Goal: Task Accomplishment & Management: Manage account settings

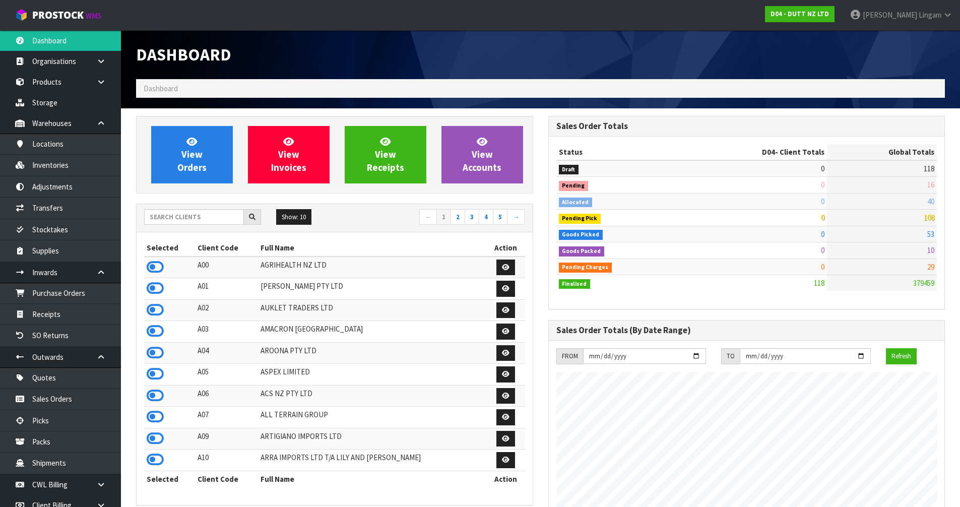
scroll to position [616, 412]
click at [207, 218] on input "text" at bounding box center [194, 217] width 100 height 16
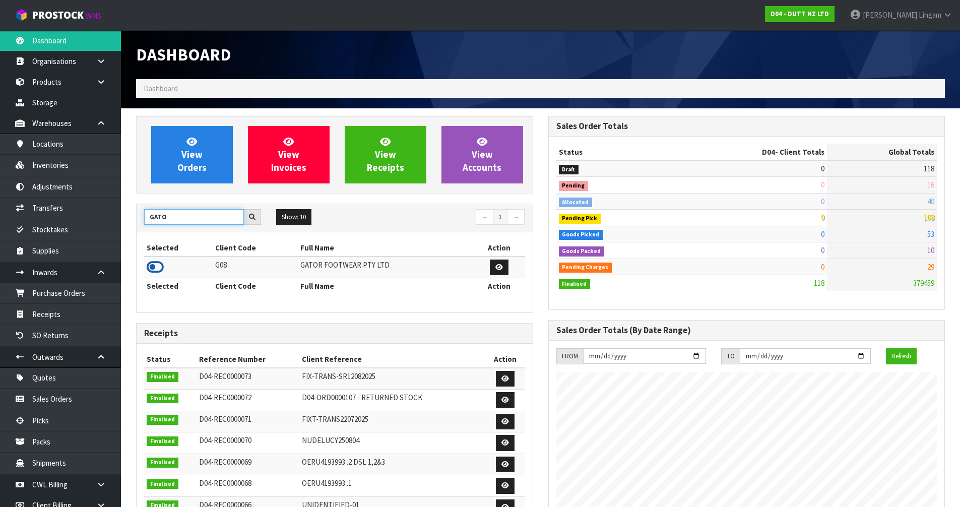
type input "GATO"
click at [154, 268] on icon at bounding box center [155, 267] width 17 height 15
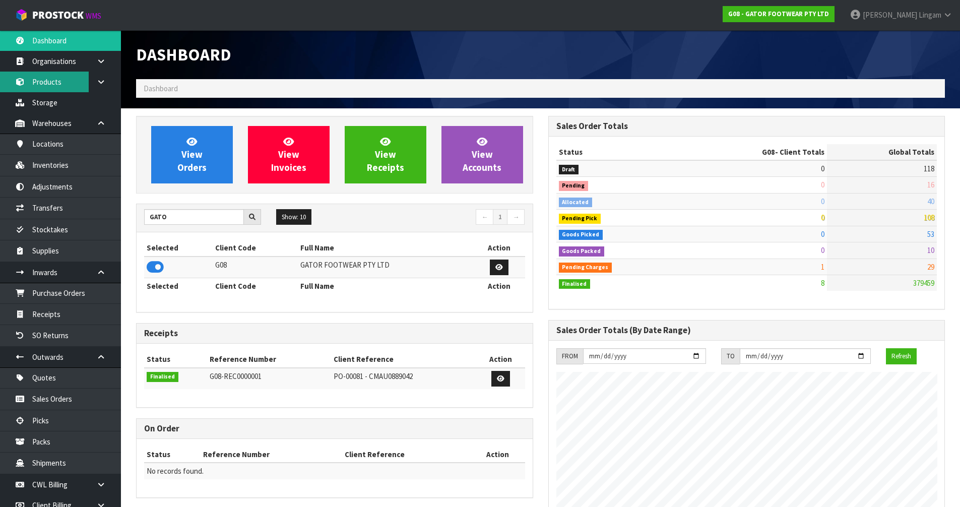
scroll to position [632, 412]
click at [59, 89] on link "Products" at bounding box center [60, 82] width 121 height 21
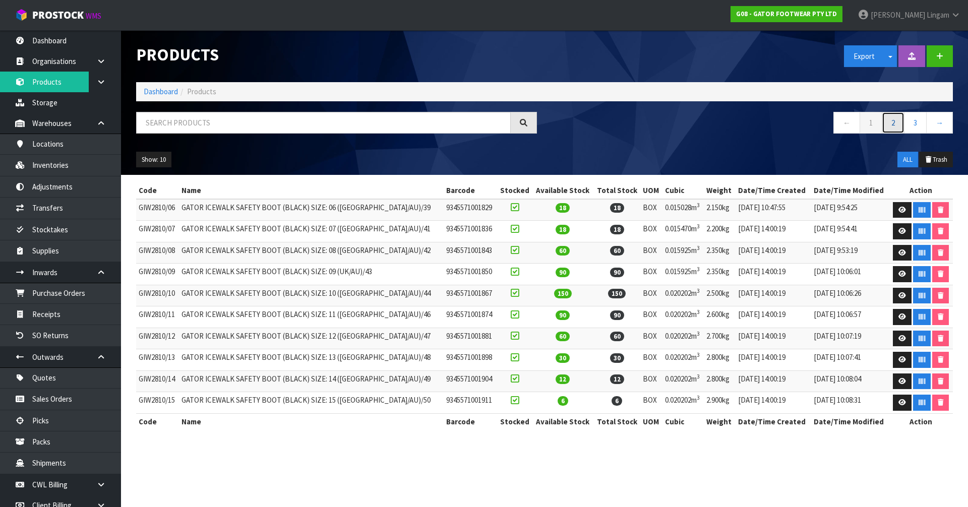
click at [896, 124] on link "2" at bounding box center [892, 123] width 23 height 22
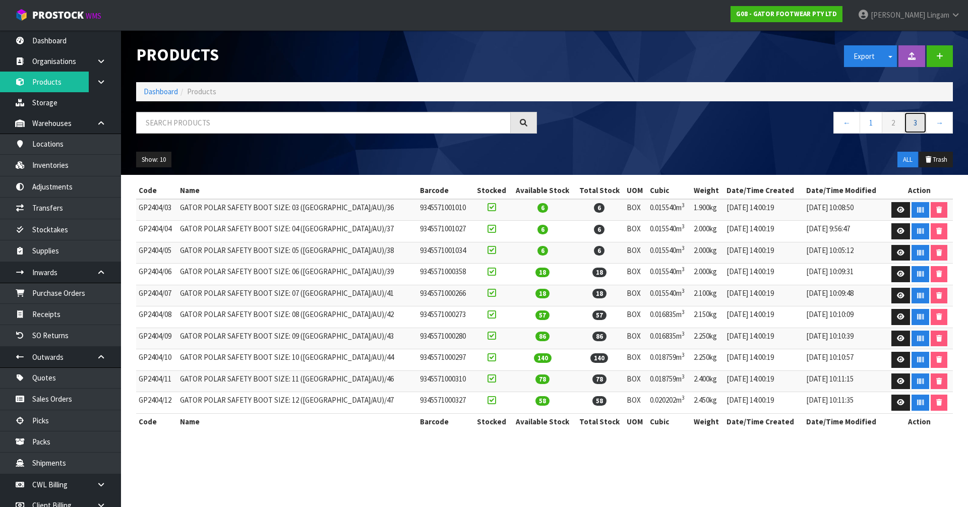
click at [919, 124] on link "3" at bounding box center [915, 123] width 23 height 22
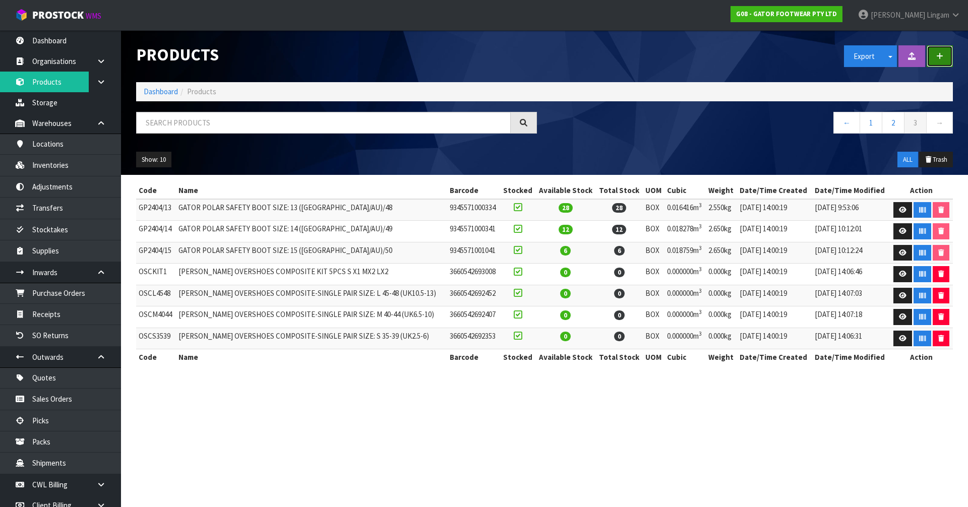
click at [941, 61] on button "button" at bounding box center [939, 56] width 26 height 22
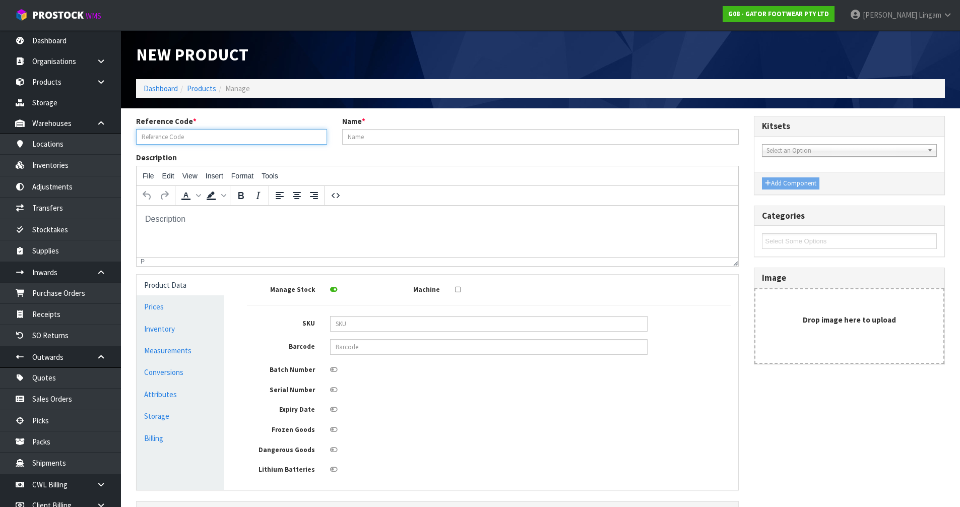
click at [209, 139] on input "text" at bounding box center [231, 137] width 191 height 16
paste input "GWB6E/07"
type input "GWB6E/07"
click at [351, 135] on input "text" at bounding box center [540, 137] width 397 height 16
paste input "GATOR GOLIATH SAFETY BOOT (BLACK)"
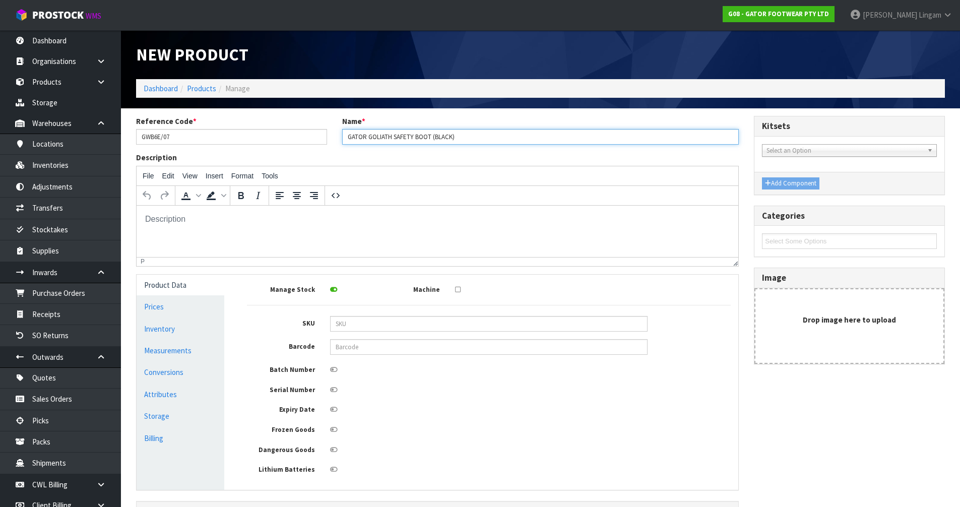
click at [478, 134] on input "GATOR GOLIATH SAFETY BOOT (BLACK)" at bounding box center [540, 137] width 397 height 16
paste input "SIZE: 07 ([GEOGRAPHIC_DATA]/AU)/41"
type input "GATOR GOLIATH SAFETY BOOT (BLACK) SIZE: 07 ([GEOGRAPHIC_DATA]/AU)/41"
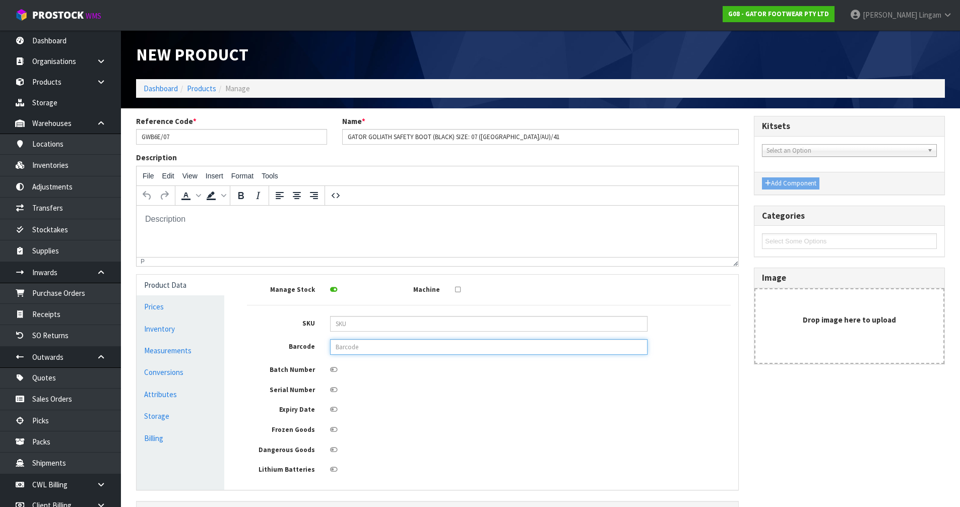
click at [387, 348] on input "text" at bounding box center [488, 347] width 317 height 16
paste input "9345571001720"
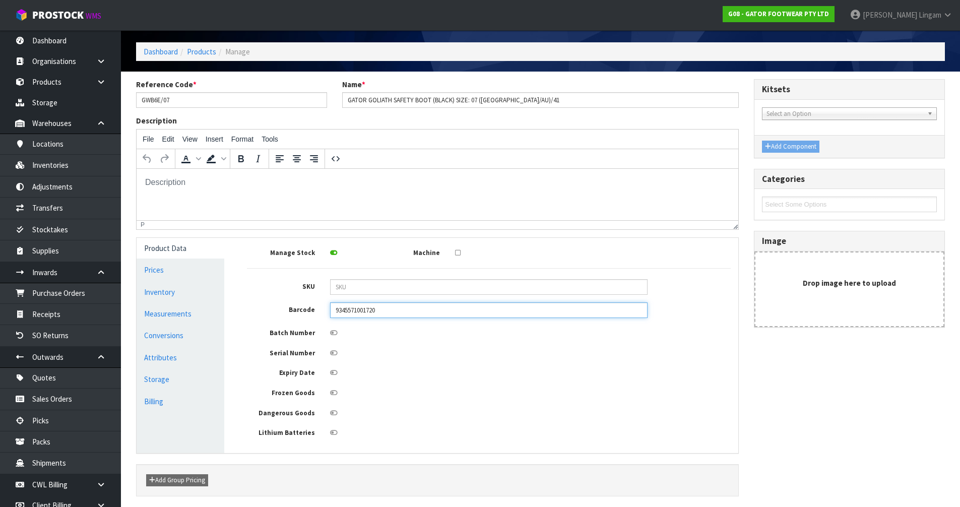
scroll to position [74, 0]
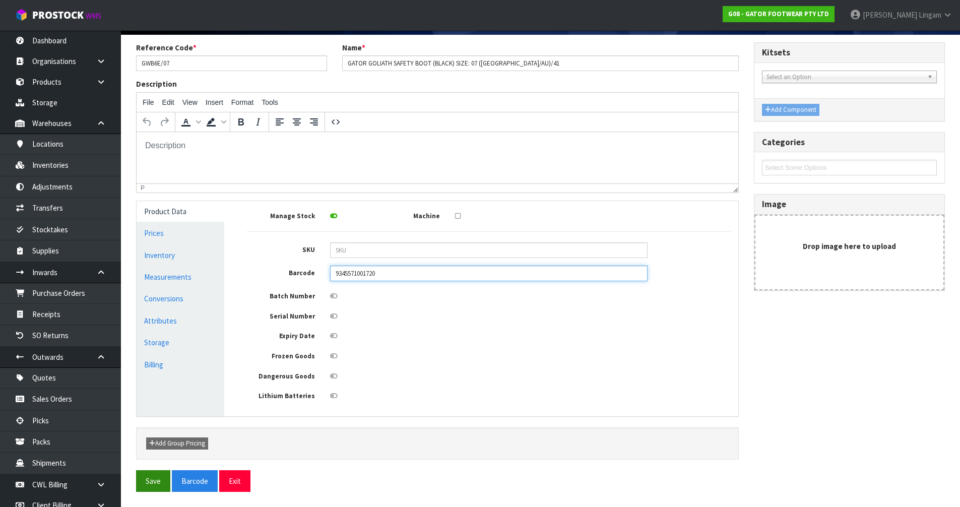
type input "9345571001720"
click at [153, 479] on button "Save" at bounding box center [153, 481] width 34 height 22
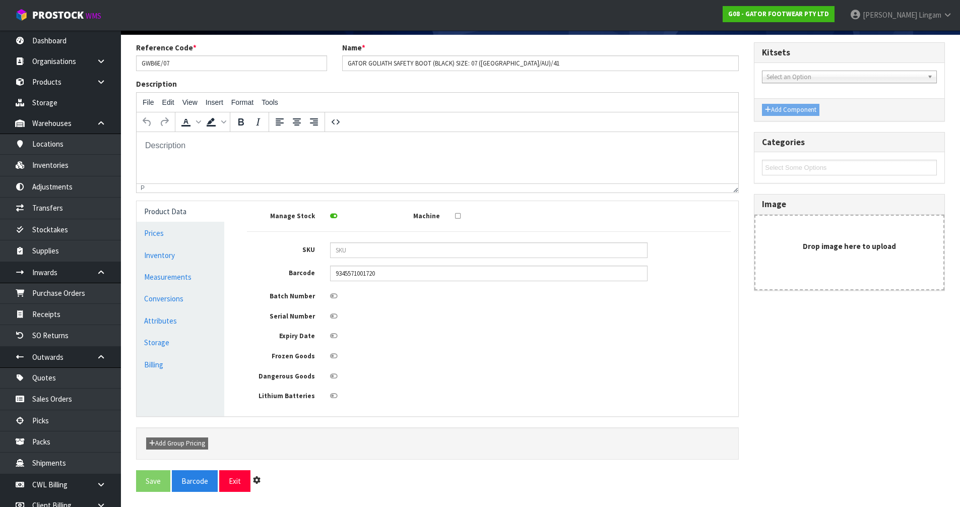
scroll to position [0, 0]
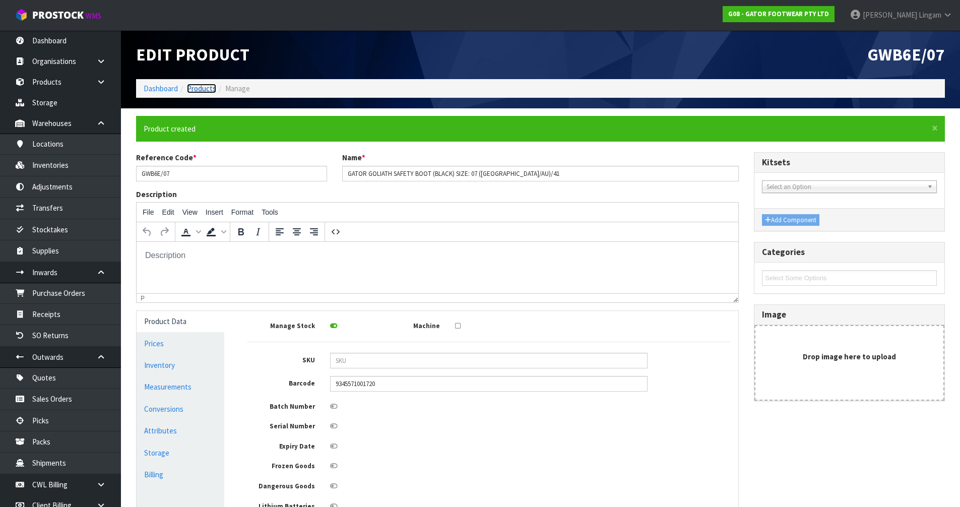
click at [209, 88] on link "Products" at bounding box center [201, 89] width 29 height 10
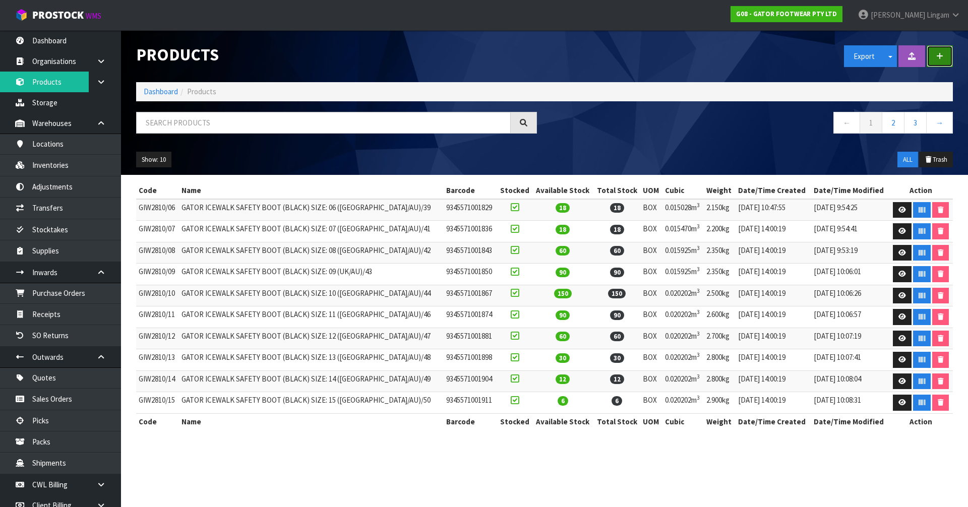
click at [938, 61] on button "button" at bounding box center [939, 56] width 26 height 22
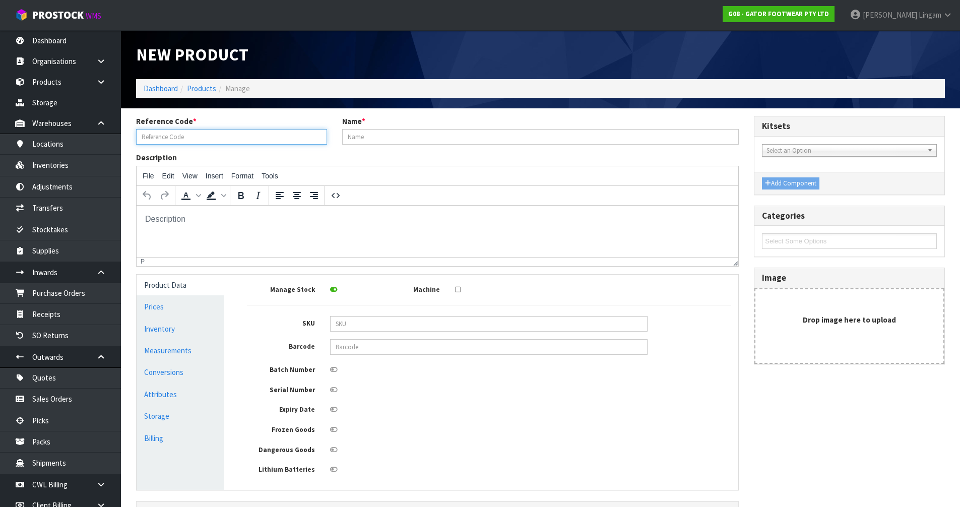
click at [179, 139] on input "text" at bounding box center [231, 137] width 191 height 16
paste input "GWB6E/08"
type input "GWB6E/08"
click at [359, 139] on input "text" at bounding box center [540, 137] width 397 height 16
paste input "GATOR GOLIATH SAFETY BOOT (BLACK)"
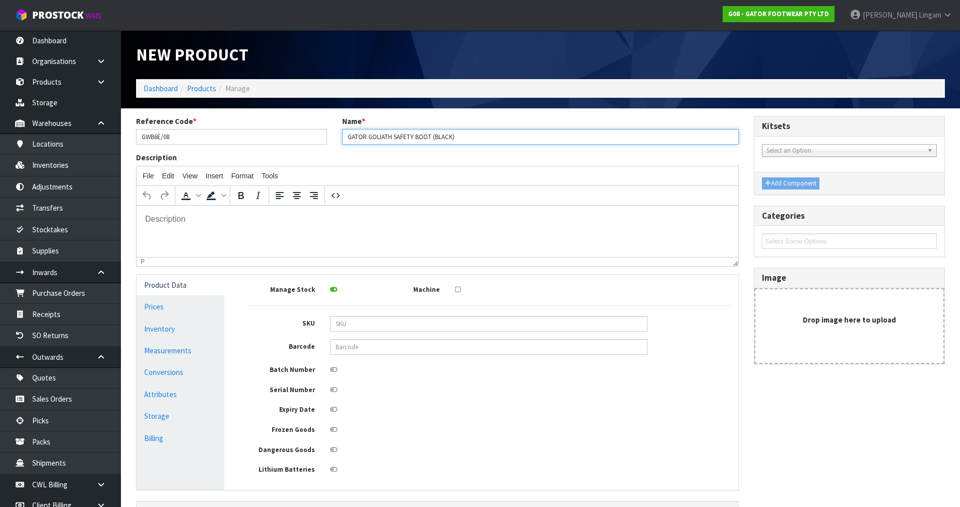
click at [459, 140] on input "GATOR GOLIATH SAFETY BOOT (BLACK)" at bounding box center [540, 137] width 397 height 16
paste input "SIZE: 08 ([GEOGRAPHIC_DATA]/AU)/42"
type input "GATOR GOLIATH SAFETY BOOT (BLACK) SIZE: 08 ([GEOGRAPHIC_DATA]/AU)/42"
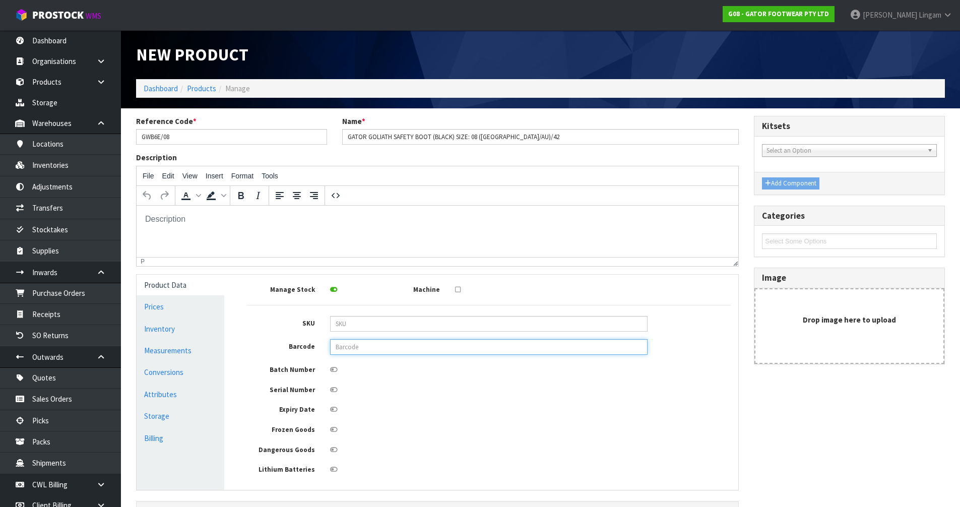
click at [363, 350] on input "text" at bounding box center [488, 347] width 317 height 16
paste input "9345571001737"
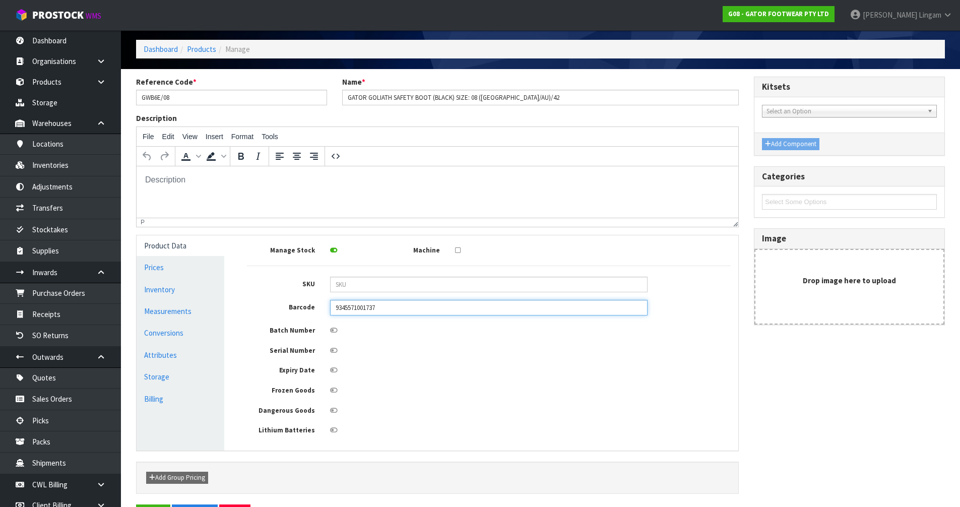
scroll to position [74, 0]
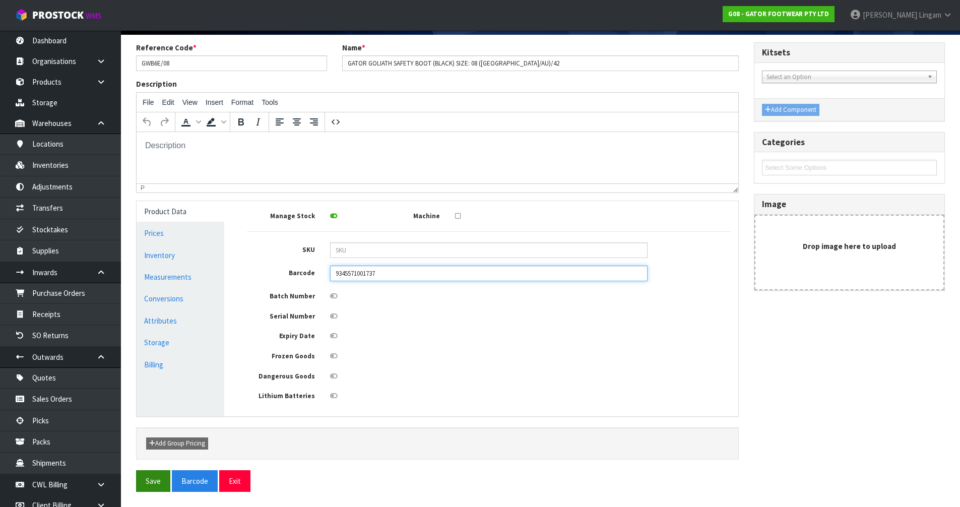
type input "9345571001737"
click at [151, 489] on button "Save" at bounding box center [153, 481] width 34 height 22
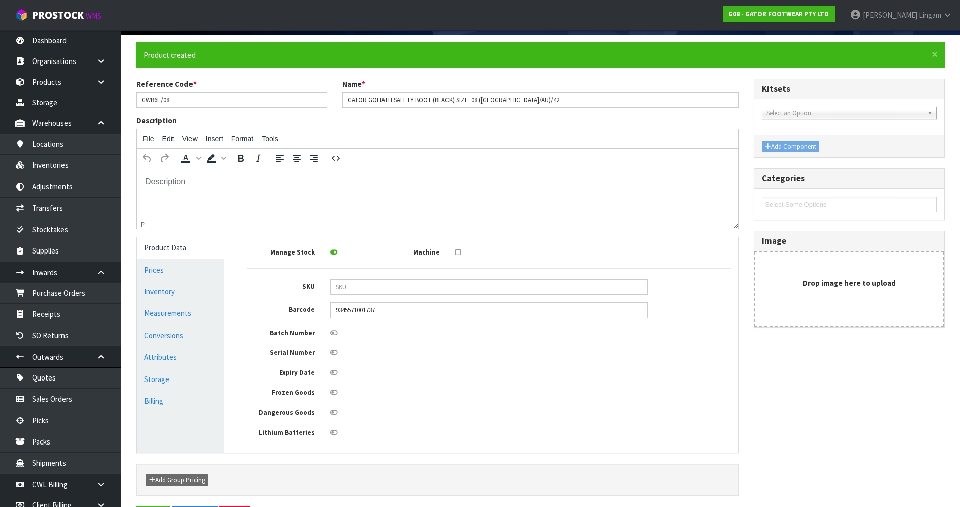
scroll to position [0, 0]
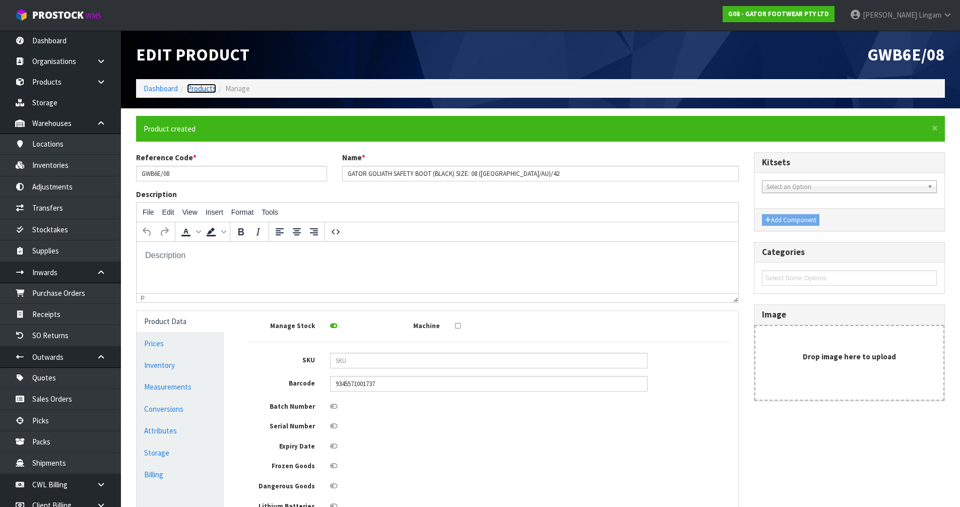
click at [206, 89] on link "Products" at bounding box center [201, 89] width 29 height 10
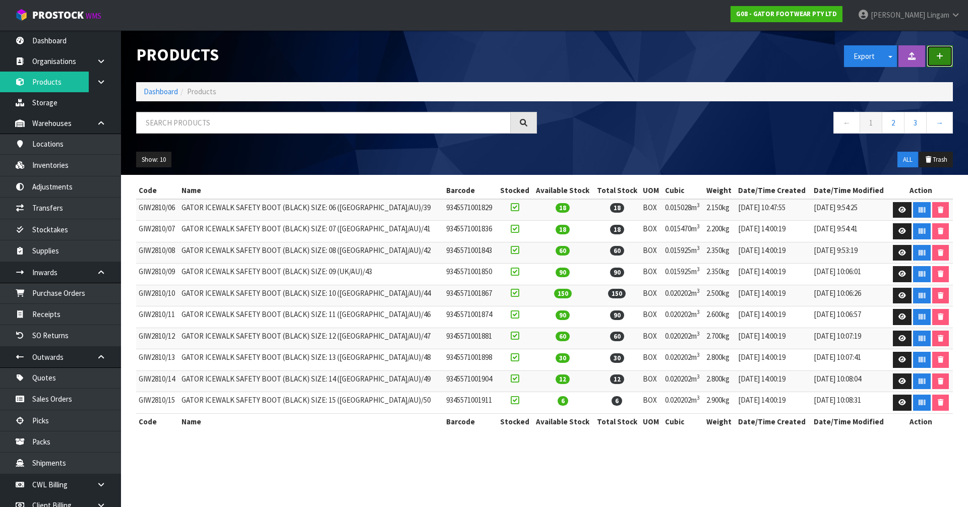
click at [943, 58] on button "button" at bounding box center [939, 56] width 26 height 22
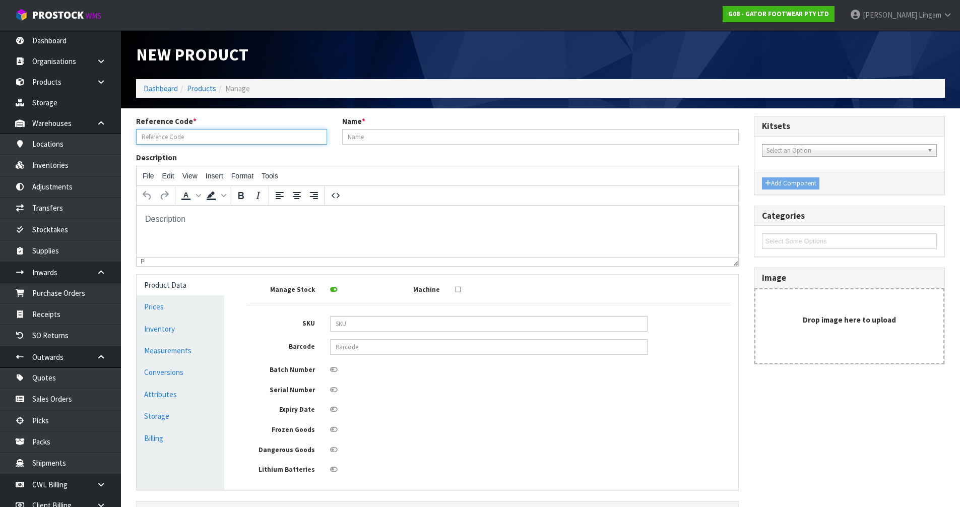
click at [224, 137] on input "text" at bounding box center [231, 137] width 191 height 16
paste input "GWB6E/09"
type input "GWB6E/09"
click at [352, 134] on input "text" at bounding box center [540, 137] width 397 height 16
paste input "GATOR GOLIATH SAFETY BOOT (BLACK)"
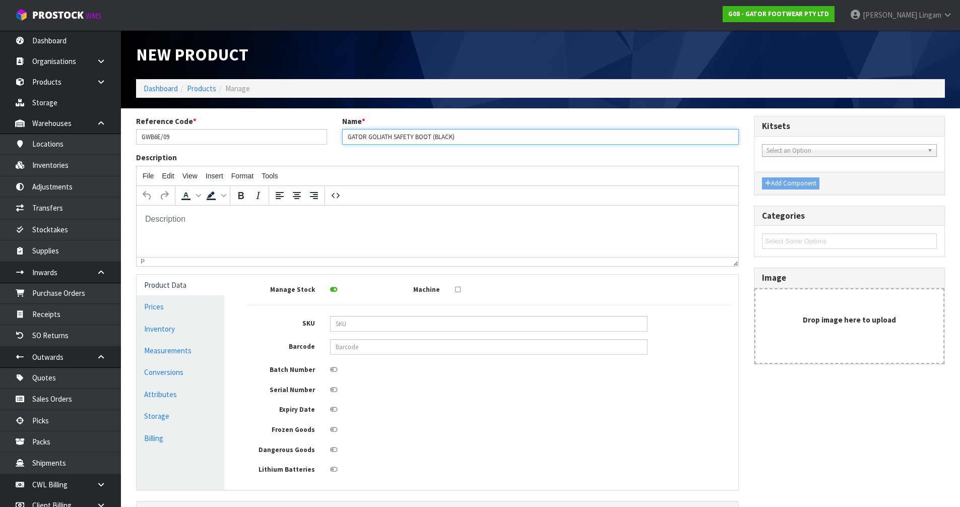
click at [461, 138] on input "GATOR GOLIATH SAFETY BOOT (BLACK)" at bounding box center [540, 137] width 397 height 16
paste input "SIZE: 09 ([GEOGRAPHIC_DATA]/AU)/43"
type input "GATOR GOLIATH SAFETY BOOT (BLACK) SIZE: 09 ([GEOGRAPHIC_DATA]/AU)/43"
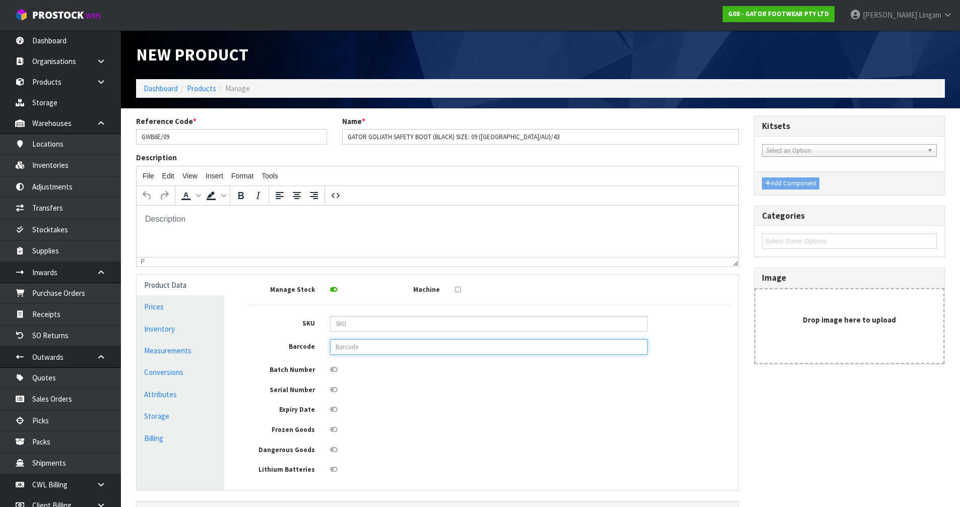
click at [397, 349] on input "text" at bounding box center [488, 347] width 317 height 16
paste input "9345571001744"
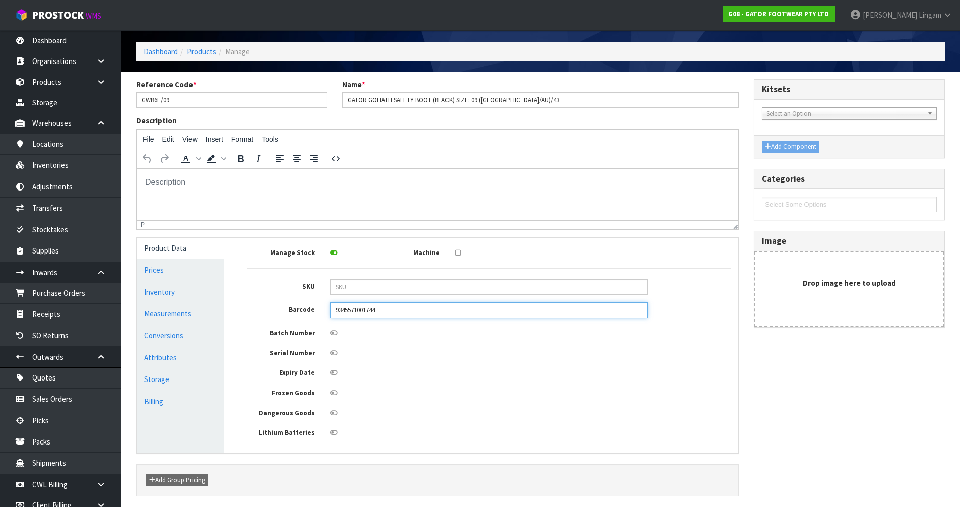
scroll to position [74, 0]
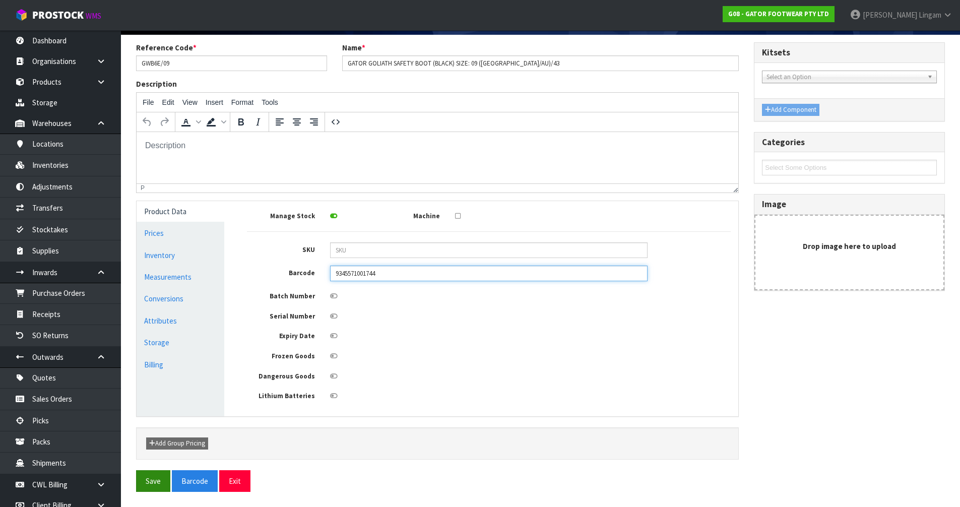
type input "9345571001744"
click at [146, 487] on button "Save" at bounding box center [153, 481] width 34 height 22
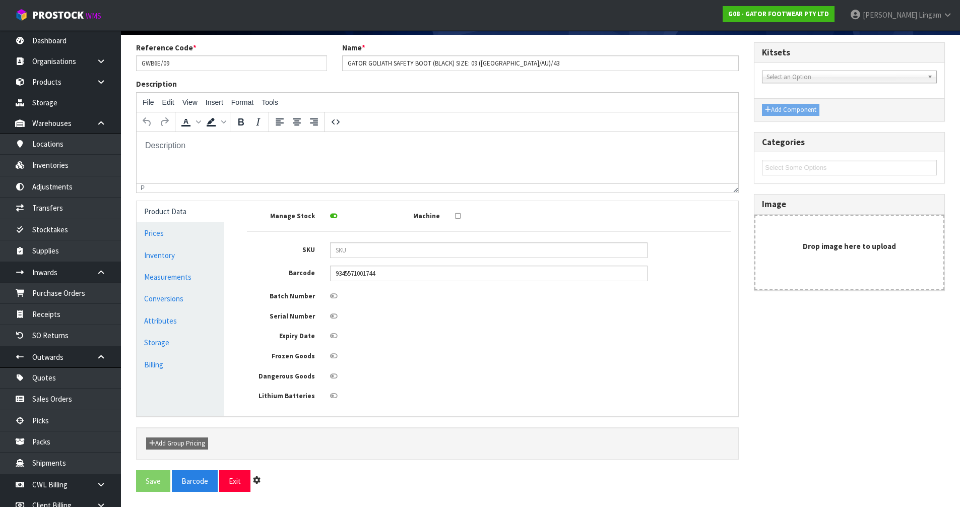
scroll to position [0, 0]
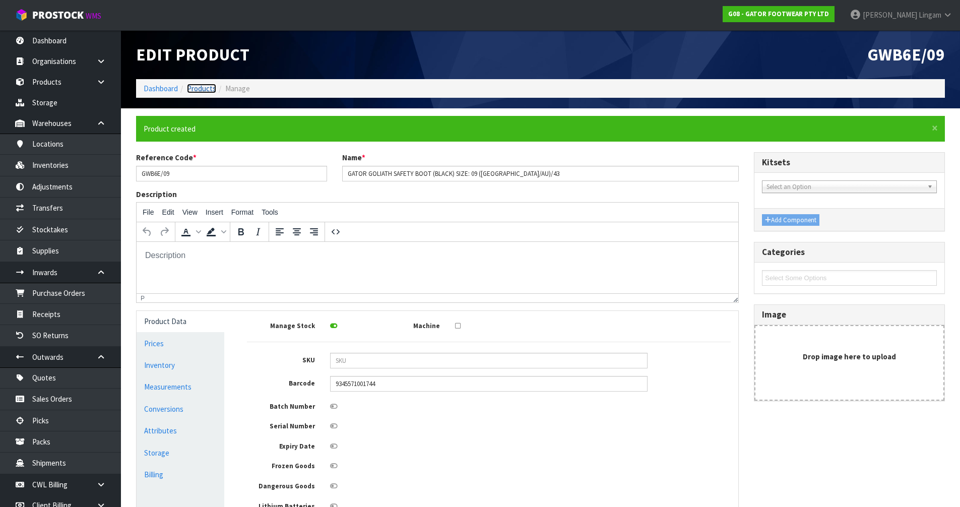
click at [207, 88] on link "Products" at bounding box center [201, 89] width 29 height 10
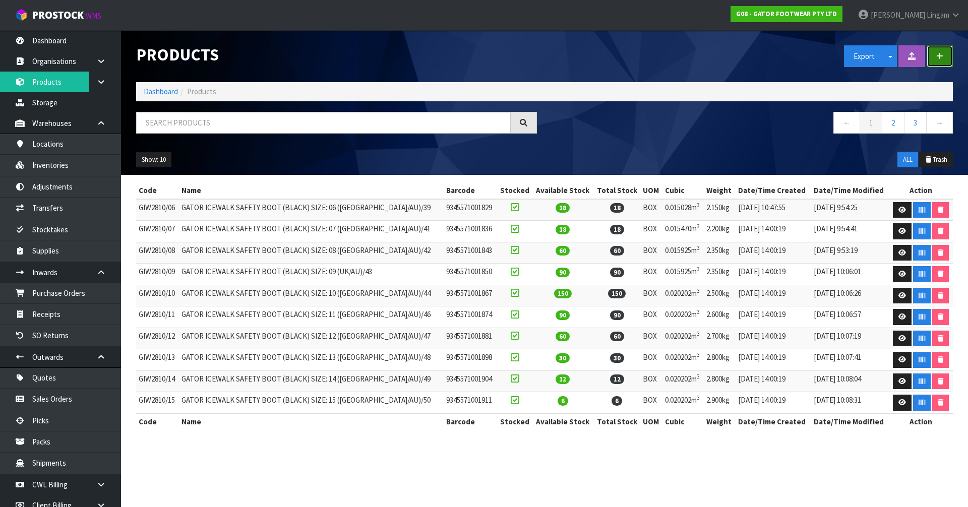
click at [939, 53] on icon "button" at bounding box center [939, 56] width 7 height 8
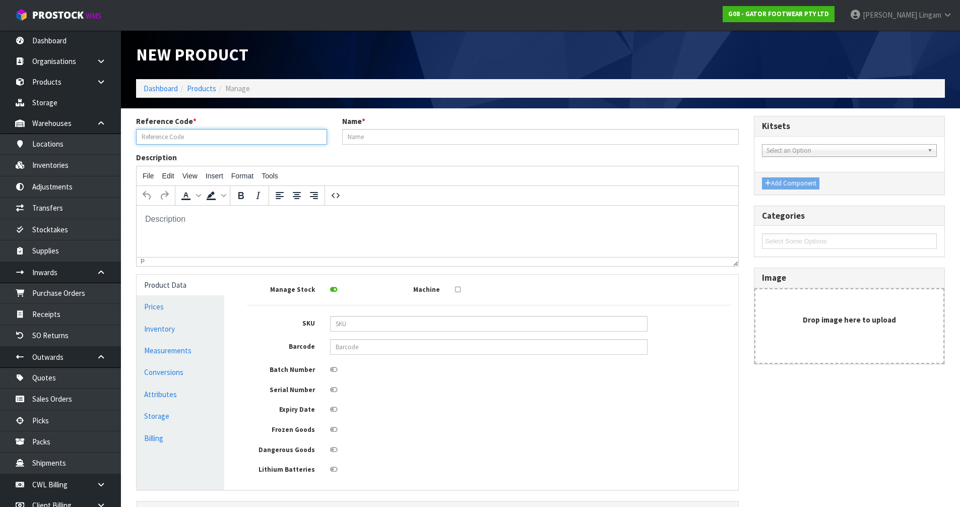
click at [151, 135] on input "text" at bounding box center [231, 137] width 191 height 16
paste input "GWB6E/10"
type input "GWB6E/10"
click at [345, 137] on input "text" at bounding box center [540, 137] width 397 height 16
paste input "GATOR GOLIATH SAFETY BOOT (BLACK)"
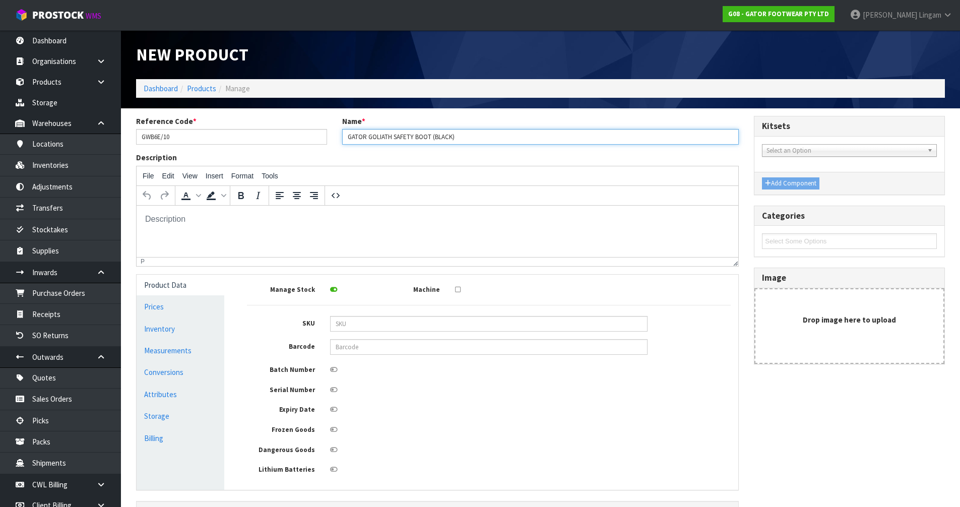
click at [460, 141] on input "GATOR GOLIATH SAFETY BOOT (BLACK)" at bounding box center [540, 137] width 397 height 16
paste input "SIZE: 10 ([GEOGRAPHIC_DATA]/AU)/44"
type input "GATOR GOLIATH SAFETY BOOT (BLACK) SIZE: 10 ([GEOGRAPHIC_DATA]/AU)/44"
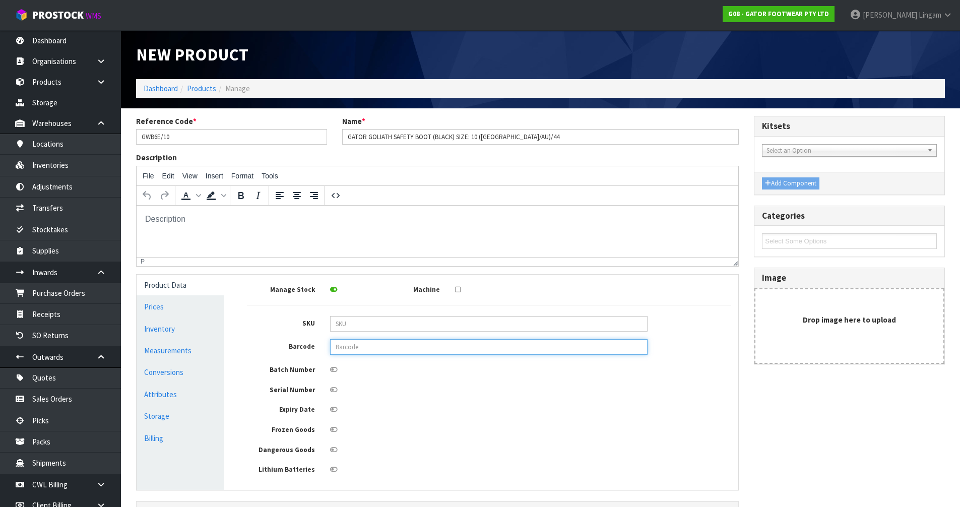
click at [339, 345] on input "text" at bounding box center [488, 347] width 317 height 16
paste input "9345571001751"
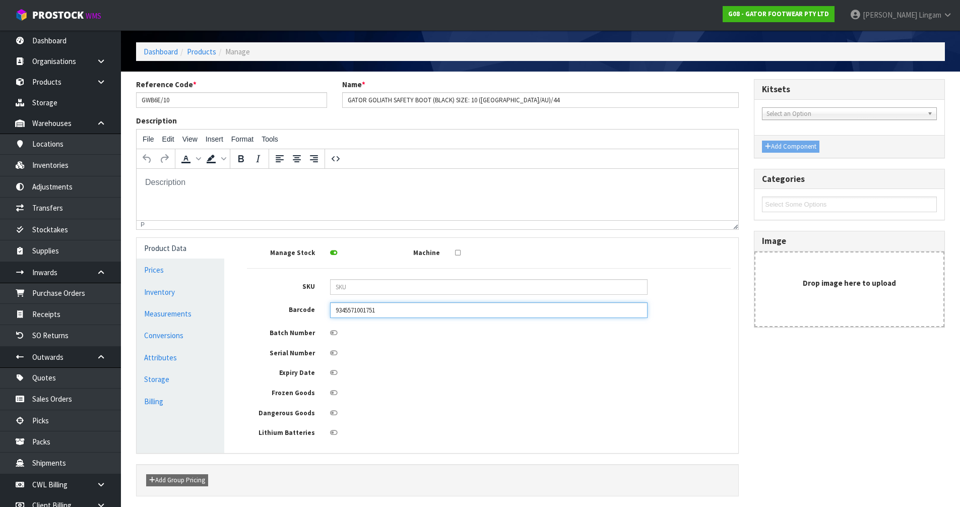
scroll to position [74, 0]
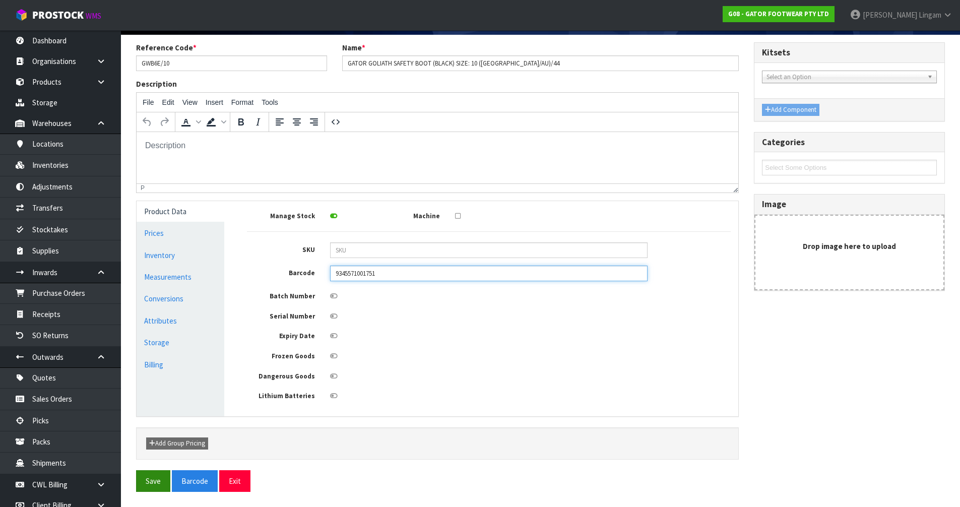
type input "9345571001751"
click at [153, 486] on button "Save" at bounding box center [153, 481] width 34 height 22
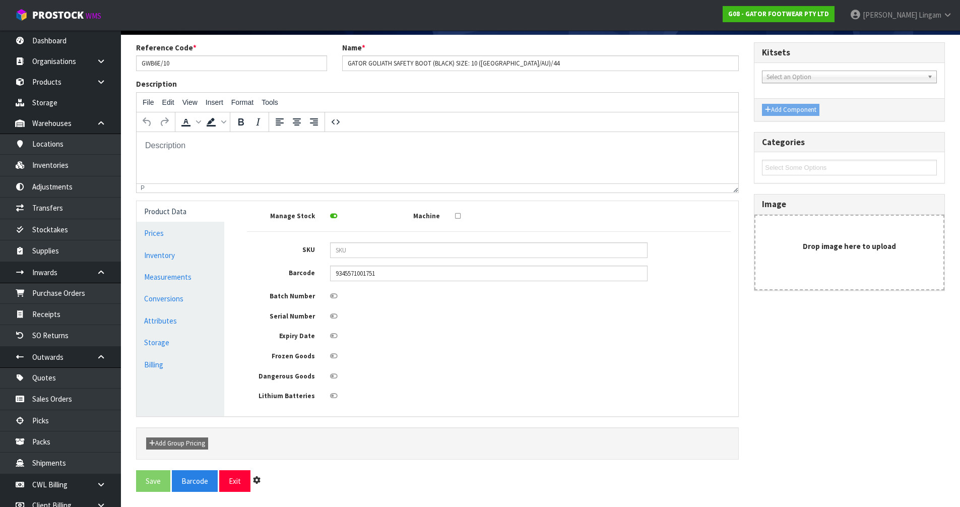
scroll to position [0, 0]
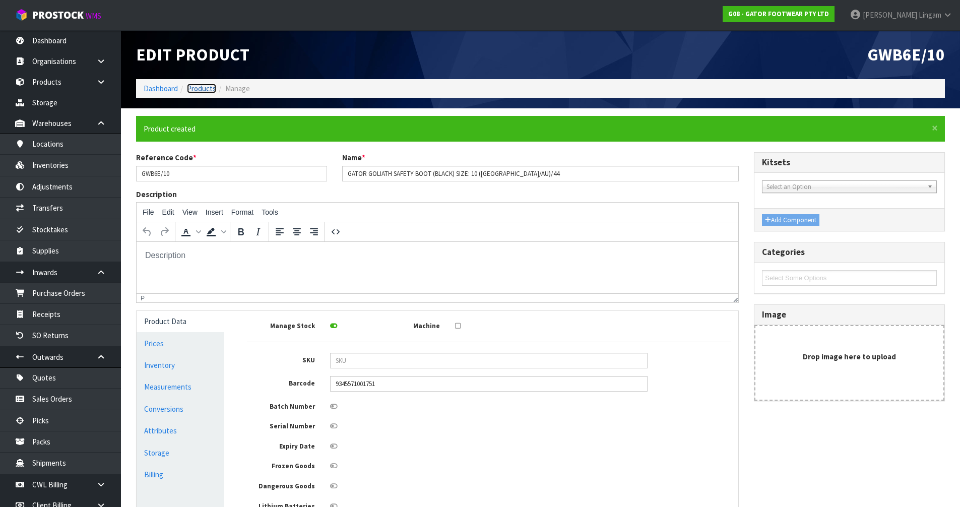
click at [201, 87] on link "Products" at bounding box center [201, 89] width 29 height 10
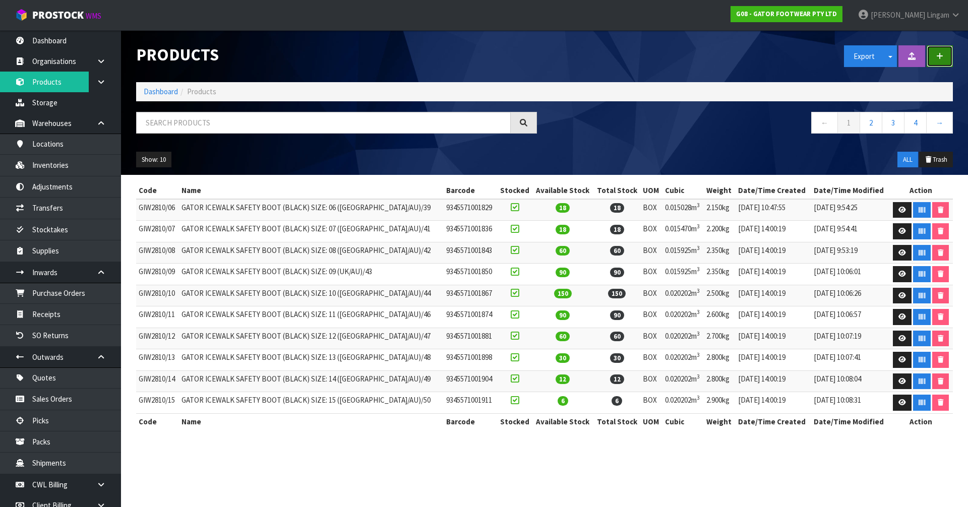
click at [939, 52] on icon "button" at bounding box center [939, 56] width 7 height 8
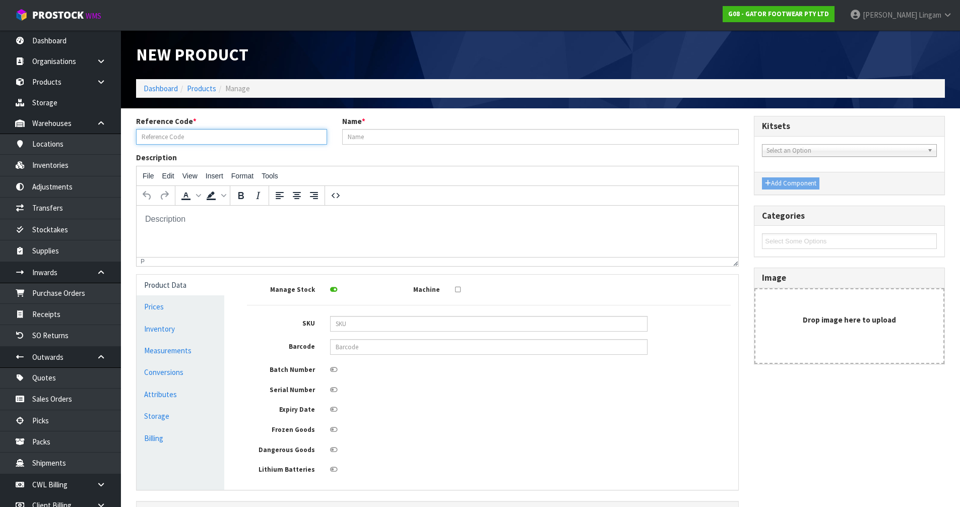
click at [207, 136] on input "text" at bounding box center [231, 137] width 191 height 16
paste input "GWB6E/11"
type input "GWB6E/11"
click at [348, 136] on input "text" at bounding box center [540, 137] width 397 height 16
paste input "GATOR GOLIATH SAFETY BOOT (BLACK)"
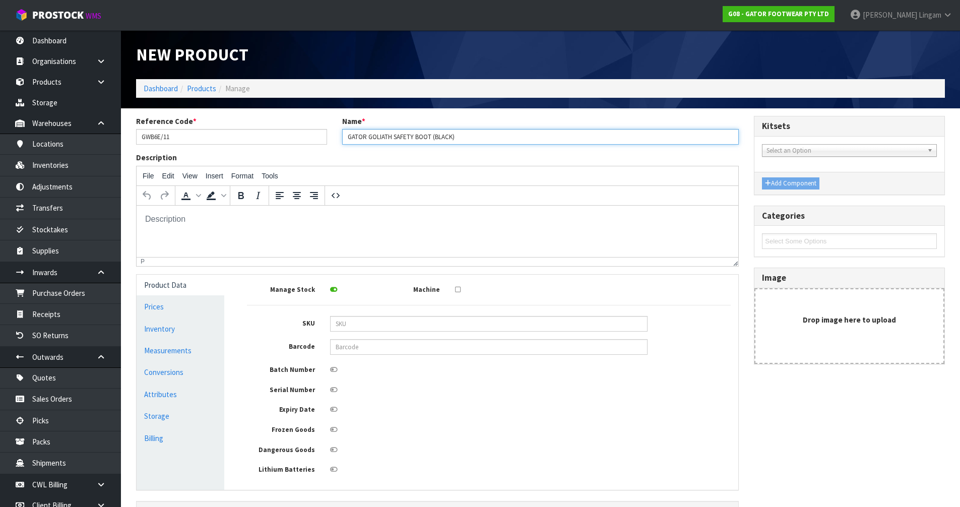
click at [464, 137] on input "GATOR GOLIATH SAFETY BOOT (BLACK)" at bounding box center [540, 137] width 397 height 16
paste input "SIZE: 11 ([GEOGRAPHIC_DATA]/AU)/46"
type input "GATOR GOLIATH SAFETY BOOT (BLACK) SIZE: 11 ([GEOGRAPHIC_DATA]/AU)/46"
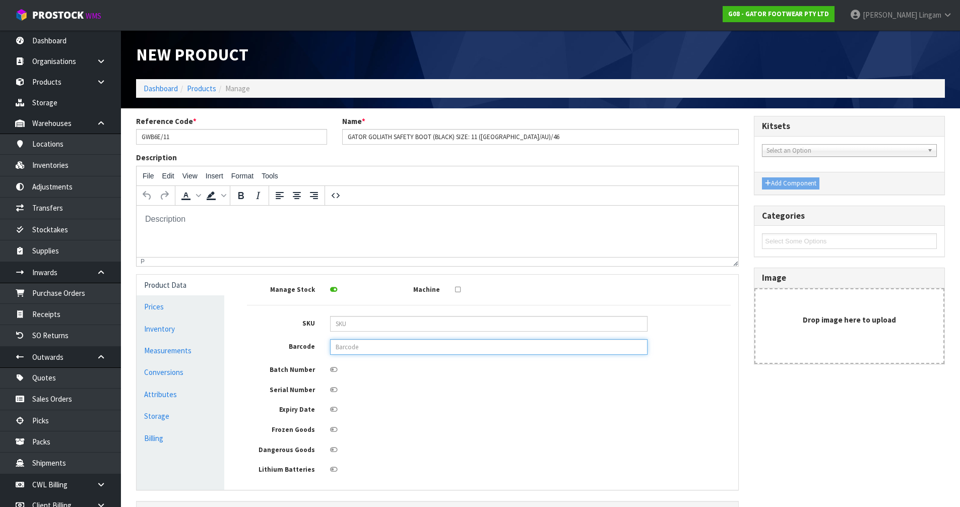
click at [369, 350] on input "text" at bounding box center [488, 347] width 317 height 16
paste input "9345571001768"
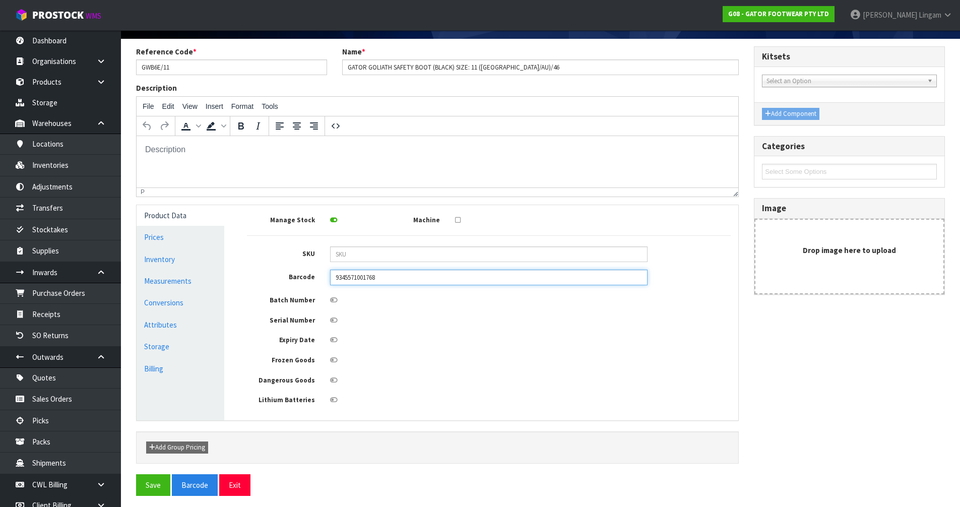
scroll to position [74, 0]
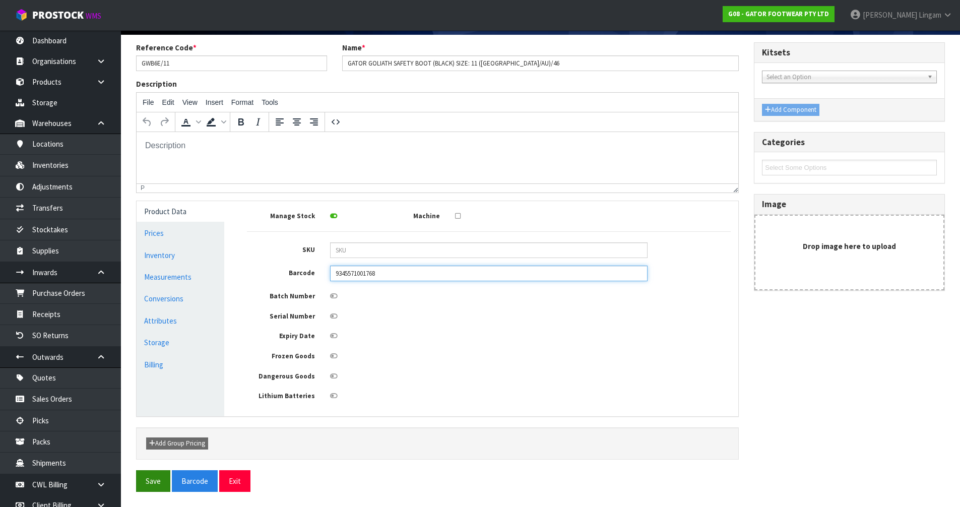
type input "9345571001768"
click at [157, 482] on button "Save" at bounding box center [153, 481] width 34 height 22
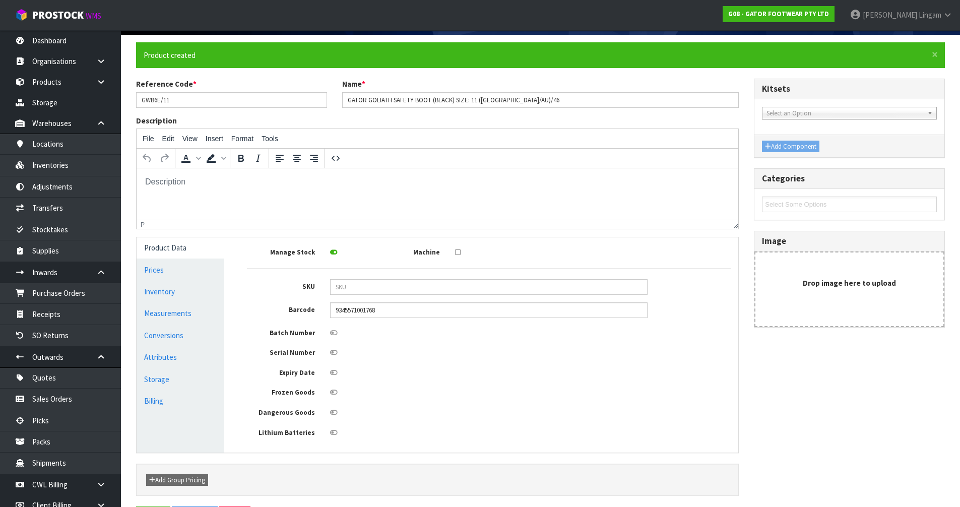
scroll to position [0, 0]
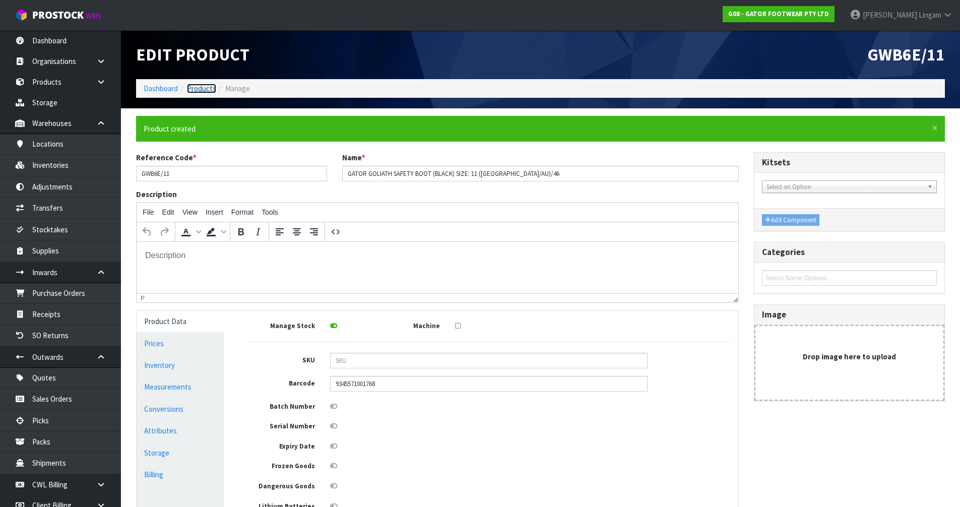
click at [200, 87] on link "Products" at bounding box center [201, 89] width 29 height 10
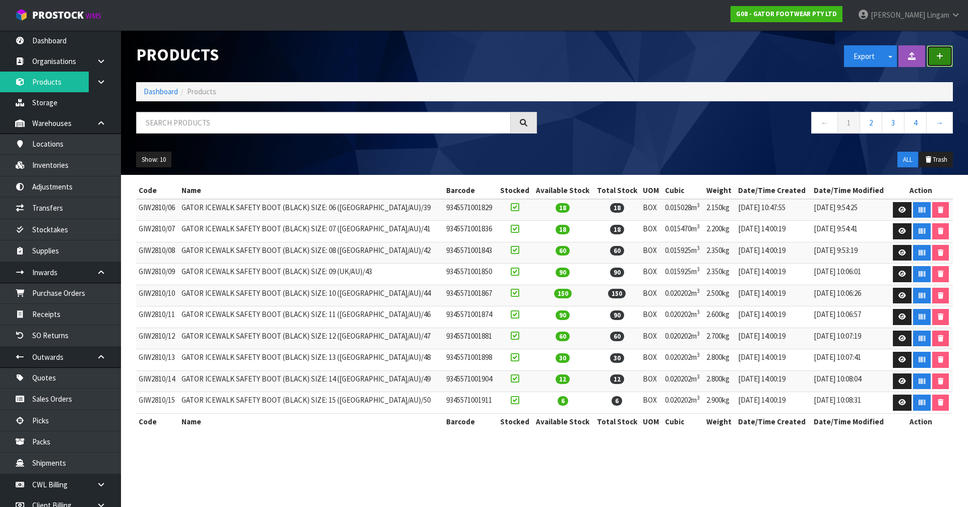
click at [945, 59] on button "button" at bounding box center [939, 56] width 26 height 22
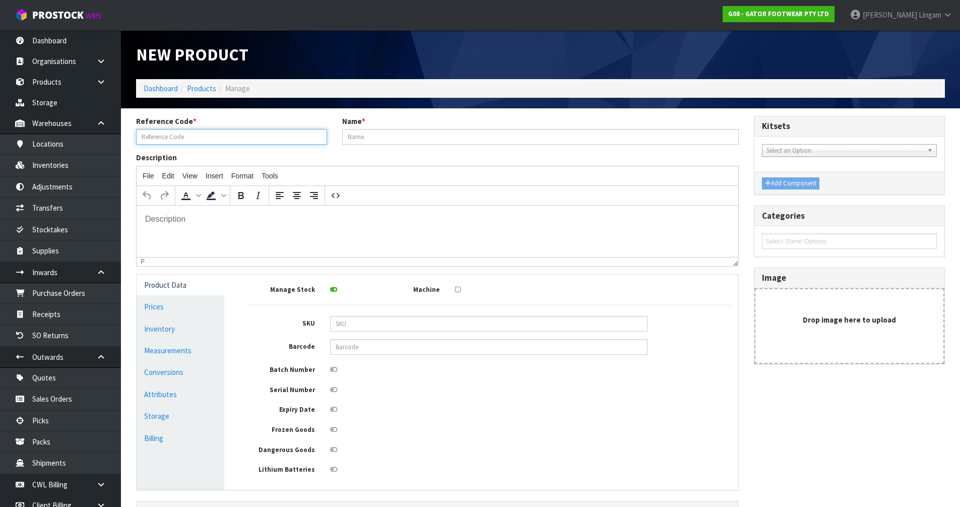
click at [174, 143] on input "text" at bounding box center [231, 137] width 191 height 16
paste input "GWB6E/12"
type input "GWB6E/12"
click at [347, 139] on input "text" at bounding box center [540, 137] width 397 height 16
paste input "GATOR GOLIATH SAFETY BOOT (BLACK)"
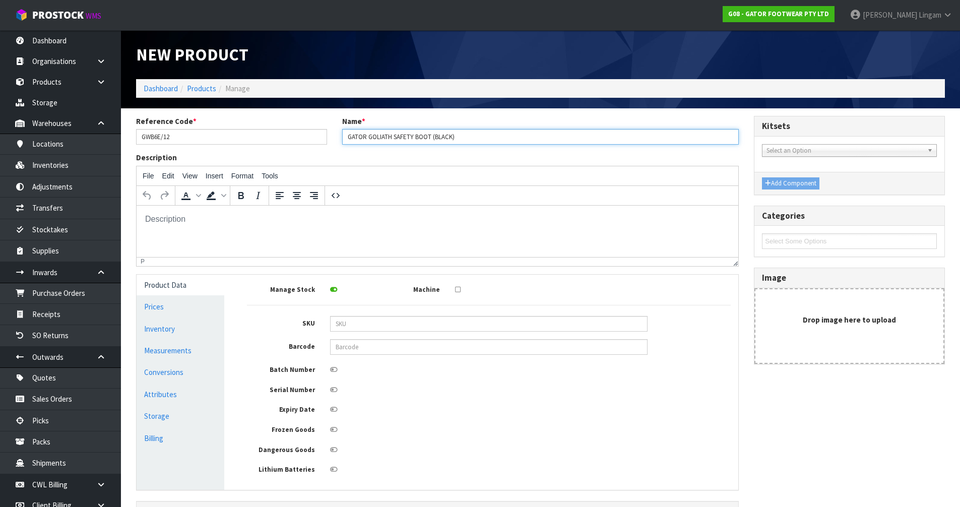
click at [464, 136] on input "GATOR GOLIATH SAFETY BOOT (BLACK)" at bounding box center [540, 137] width 397 height 16
paste input "SIZE: 12 ([GEOGRAPHIC_DATA]/AU)/47"
type input "GATOR GOLIATH SAFETY BOOT (BLACK) SIZE: 12 ([GEOGRAPHIC_DATA]/AU)/47"
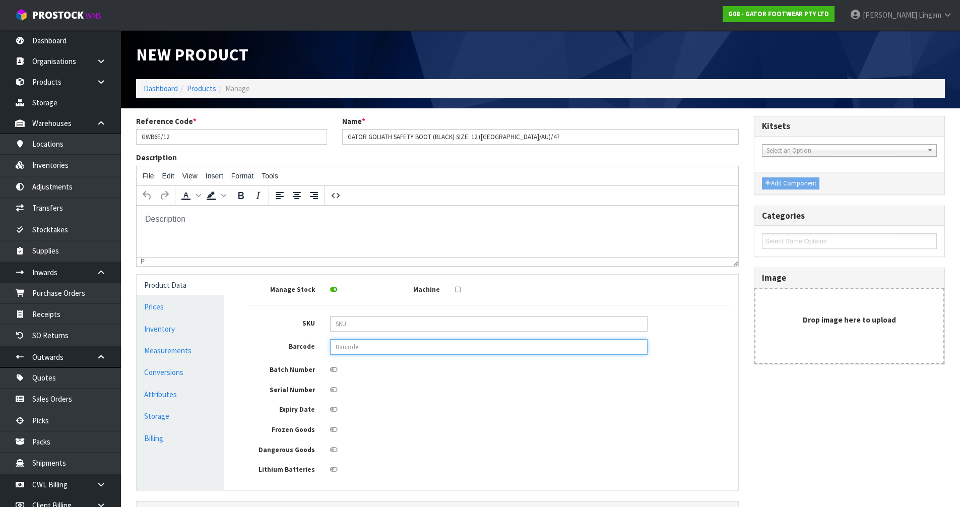
click at [371, 345] on input "text" at bounding box center [488, 347] width 317 height 16
paste input "9345571001775"
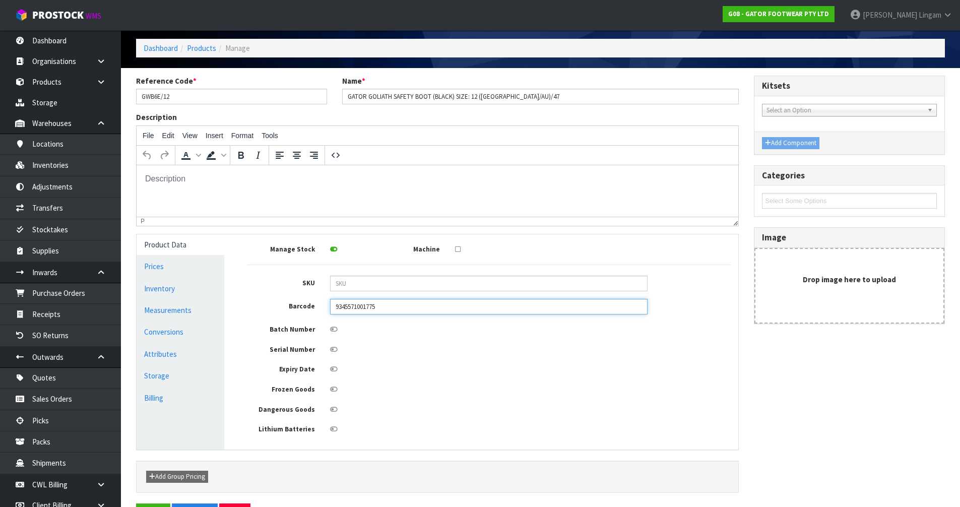
scroll to position [74, 0]
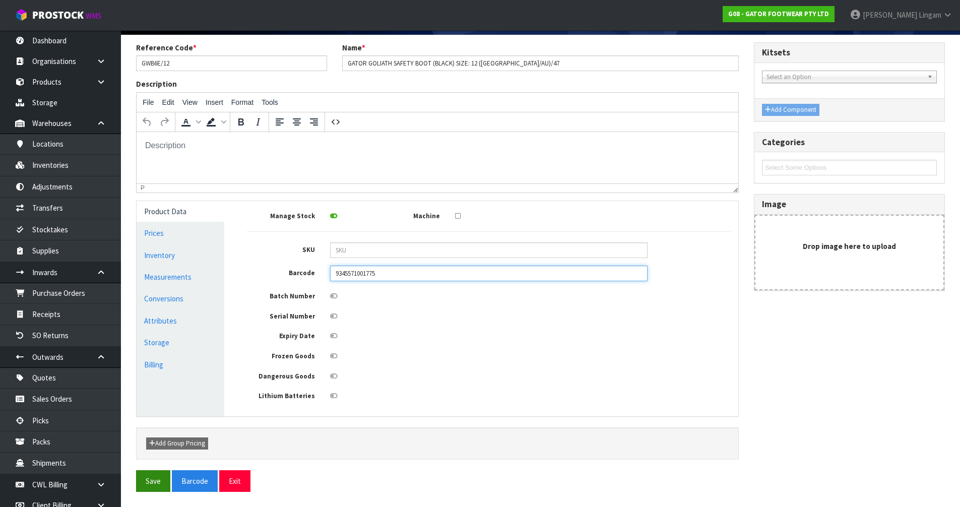
type input "9345571001775"
click at [147, 481] on button "Save" at bounding box center [153, 481] width 34 height 22
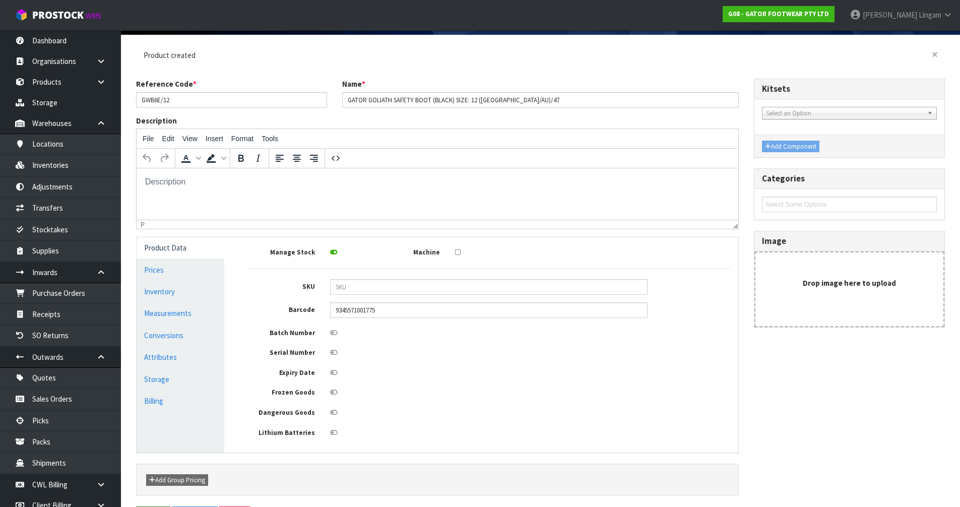
scroll to position [0, 0]
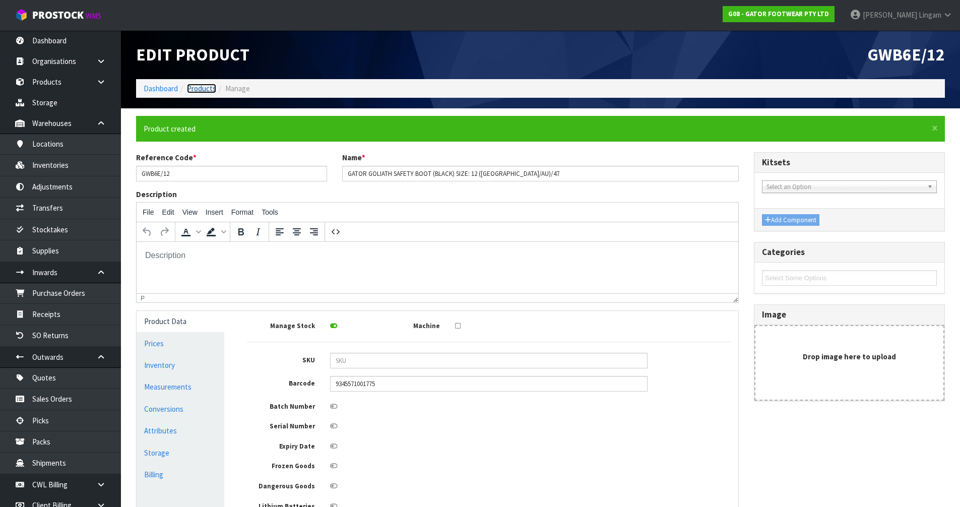
click at [200, 89] on link "Products" at bounding box center [201, 89] width 29 height 10
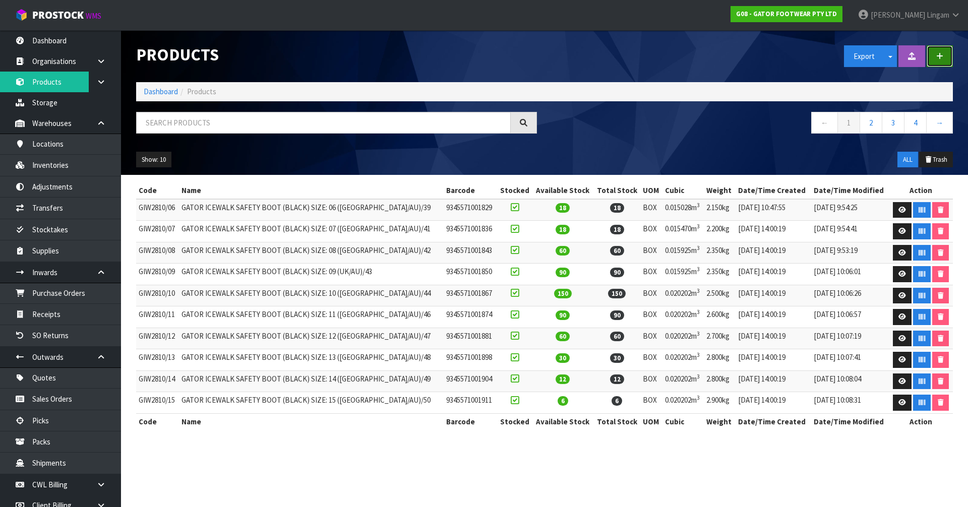
click at [943, 62] on button "button" at bounding box center [939, 56] width 26 height 22
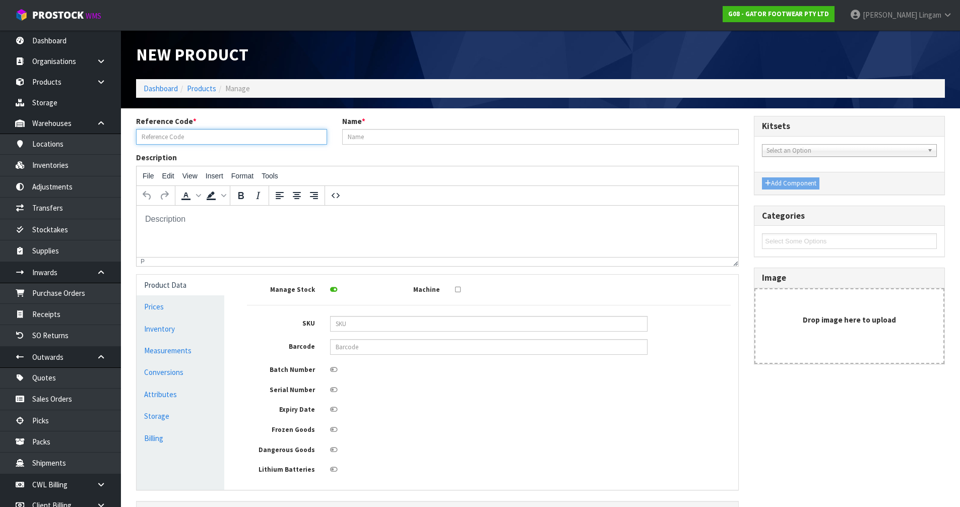
click at [200, 140] on input "text" at bounding box center [231, 137] width 191 height 16
paste input "GWB6E/13"
type input "GWB6E/13"
click at [343, 135] on input "text" at bounding box center [540, 137] width 397 height 16
paste input "GATOR GOLIATH SAFETY BOOT (BLACK)"
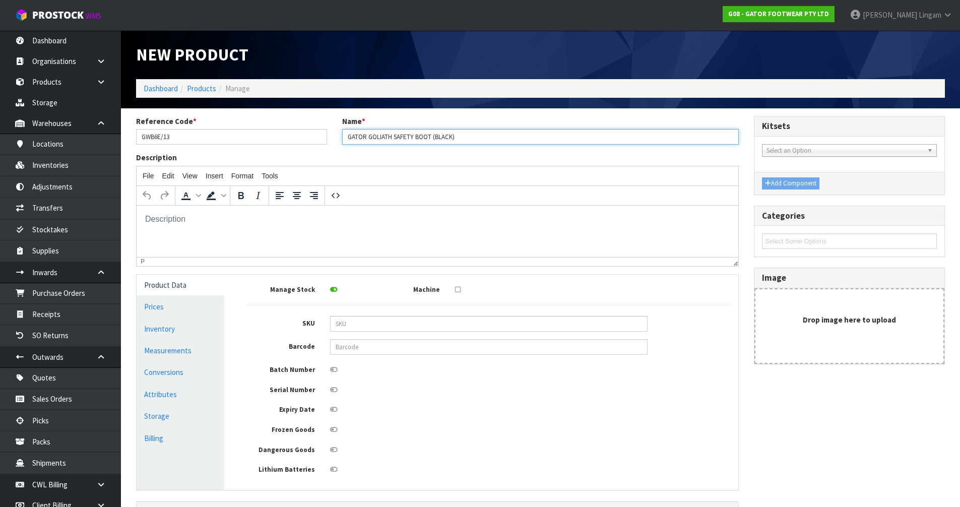
click at [458, 139] on input "GATOR GOLIATH SAFETY BOOT (BLACK)" at bounding box center [540, 137] width 397 height 16
paste input "SIZE: 13 ([GEOGRAPHIC_DATA]/AU)/48"
type input "GATOR GOLIATH SAFETY BOOT (BLACK) SIZE: 13 ([GEOGRAPHIC_DATA]/AU)/48"
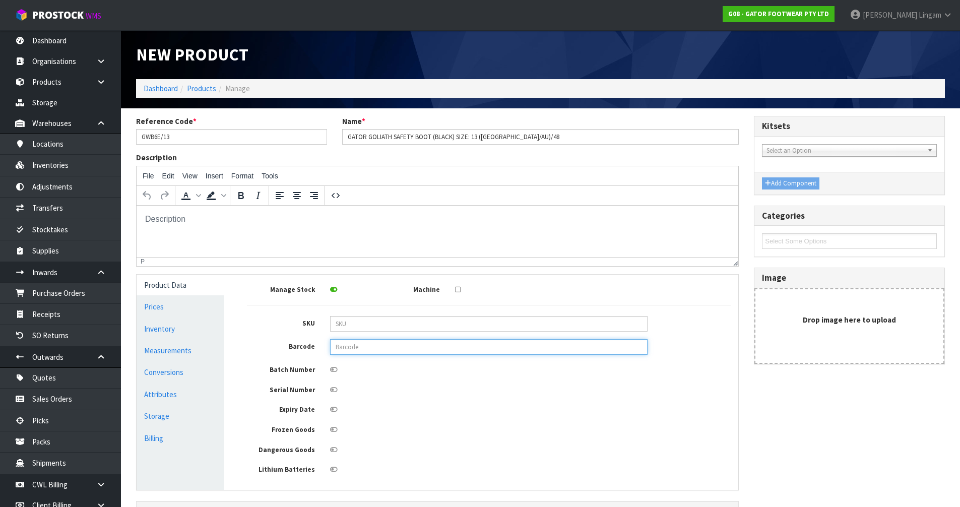
click at [340, 351] on input "text" at bounding box center [488, 347] width 317 height 16
paste input "9345571001782"
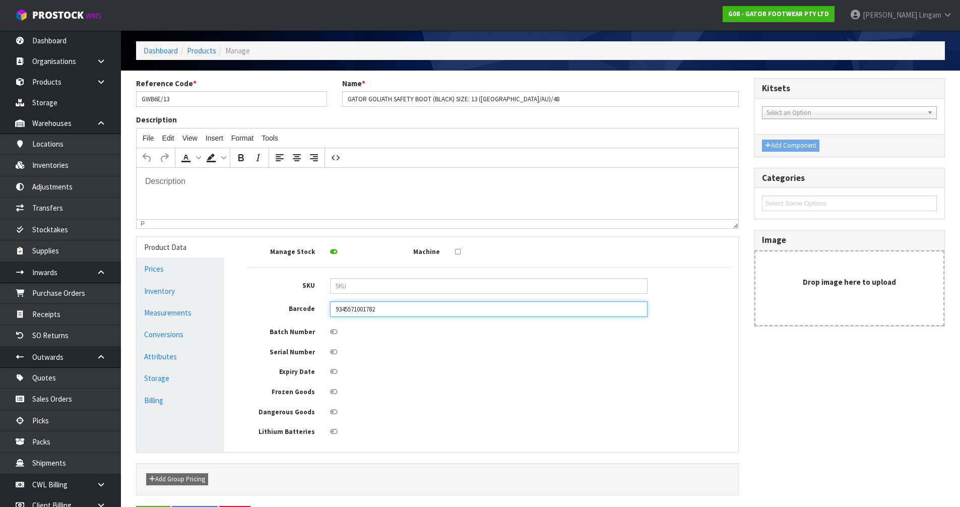
scroll to position [74, 0]
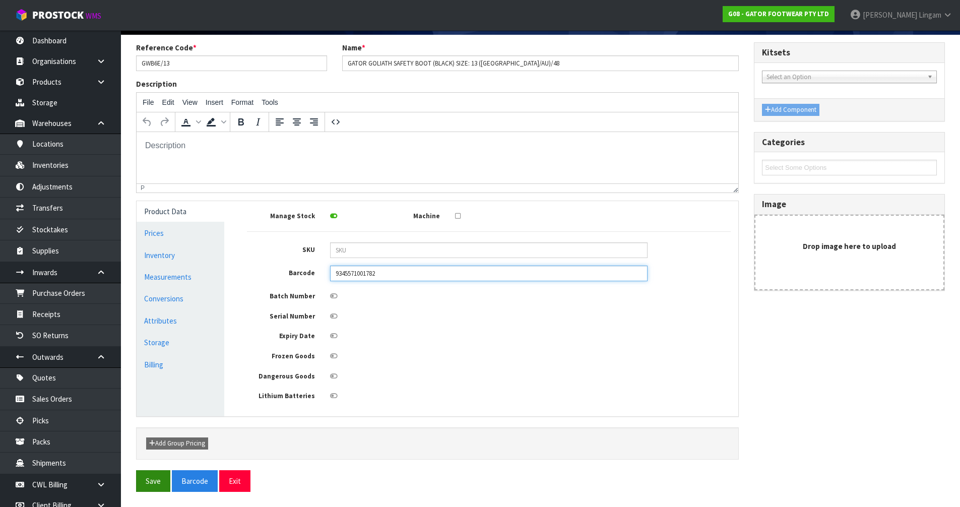
type input "9345571001782"
click at [153, 486] on button "Save" at bounding box center [153, 481] width 34 height 22
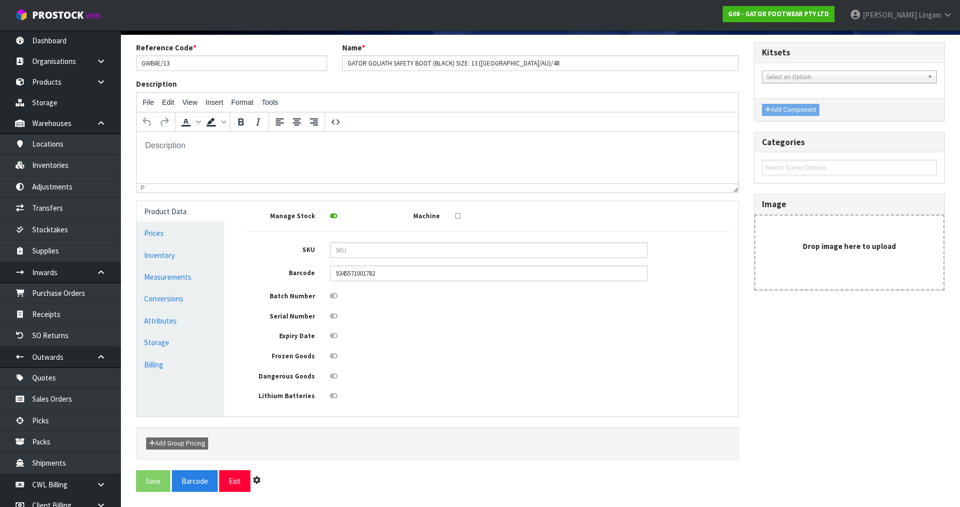
scroll to position [0, 0]
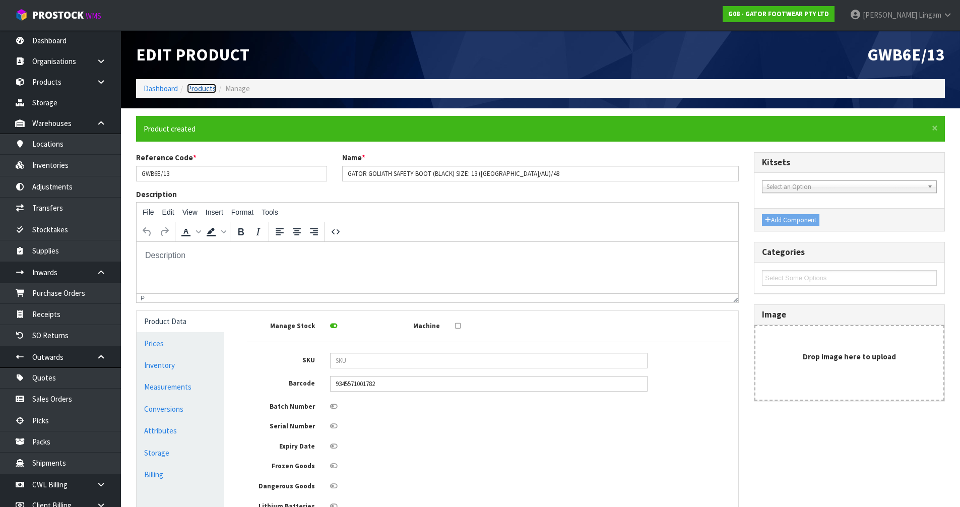
click at [208, 89] on link "Products" at bounding box center [201, 89] width 29 height 10
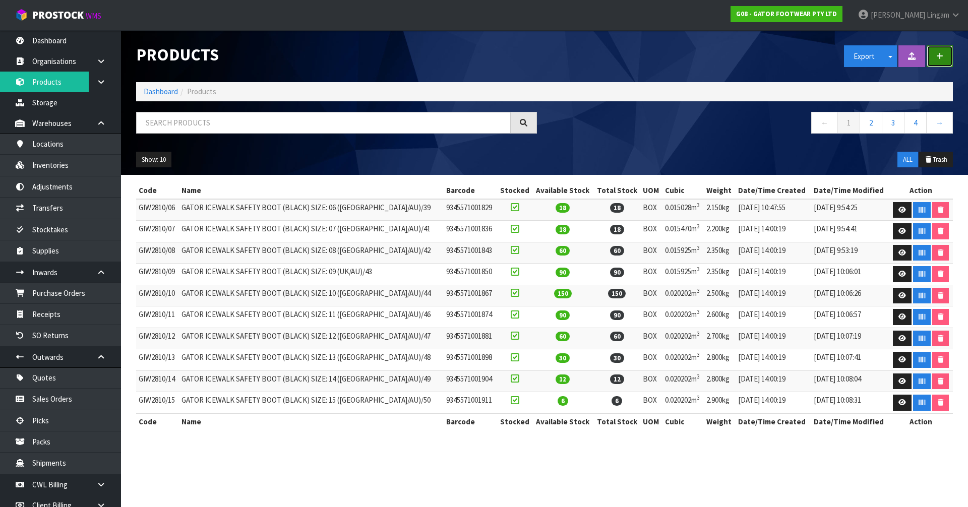
click at [937, 53] on icon "button" at bounding box center [939, 56] width 7 height 8
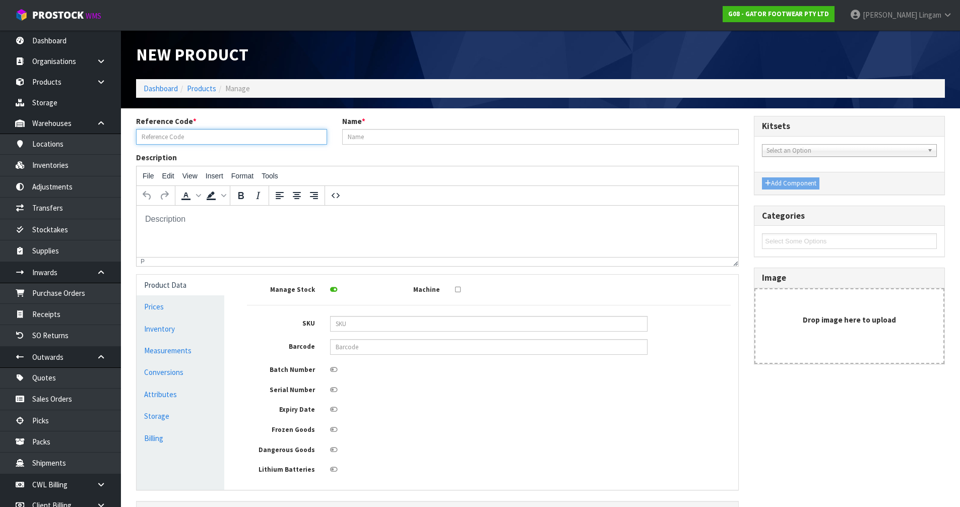
click at [143, 141] on input "text" at bounding box center [231, 137] width 191 height 16
paste input "GWB6E/14"
type input "GWB6E/14"
click at [349, 137] on input "text" at bounding box center [540, 137] width 397 height 16
paste input "GATOR GOLIATH SAFETY BOOT (BLACK)"
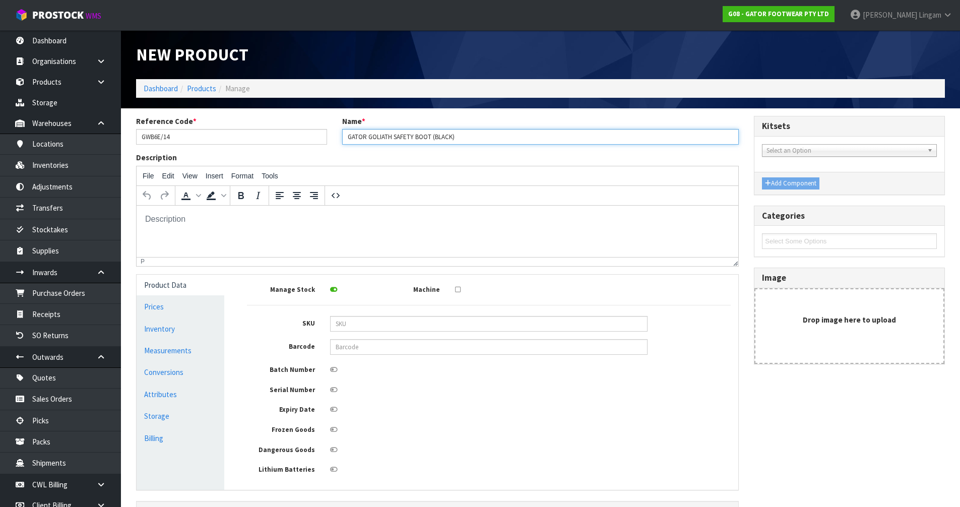
click at [475, 137] on input "GATOR GOLIATH SAFETY BOOT (BLACK)" at bounding box center [540, 137] width 397 height 16
paste input "SIZE: 14 ([GEOGRAPHIC_DATA]/AU)/49"
type input "GATOR GOLIATH SAFETY BOOT (BLACK) SIZE: 14 ([GEOGRAPHIC_DATA]/AU)/49"
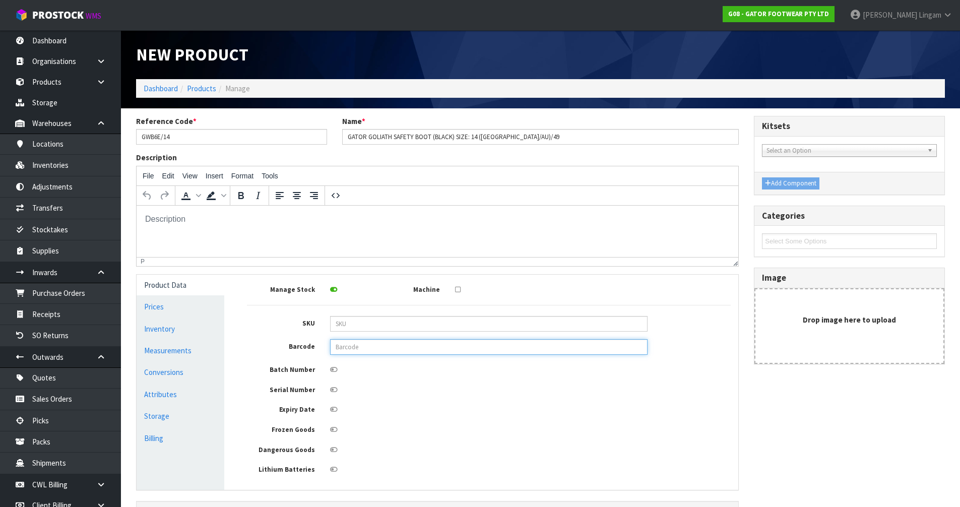
click at [395, 350] on input "text" at bounding box center [488, 347] width 317 height 16
paste input "9345571001799"
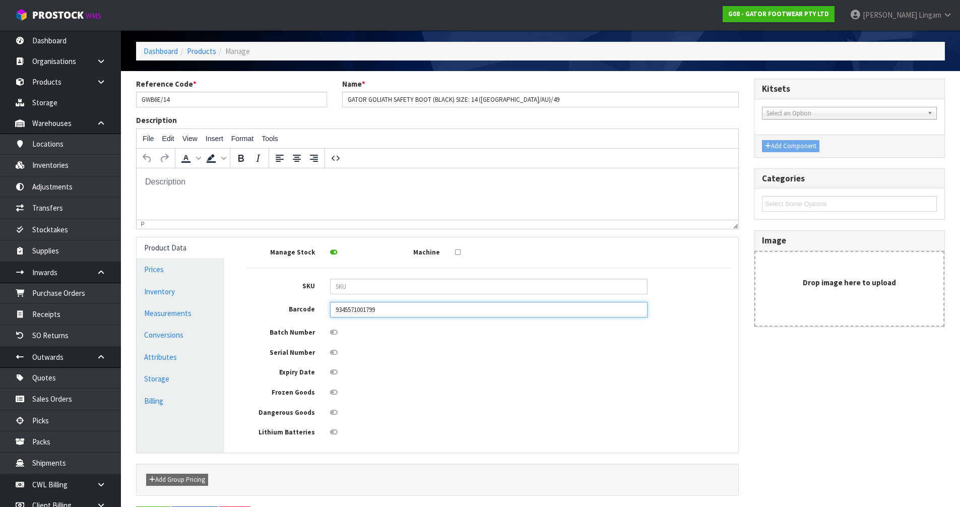
scroll to position [74, 0]
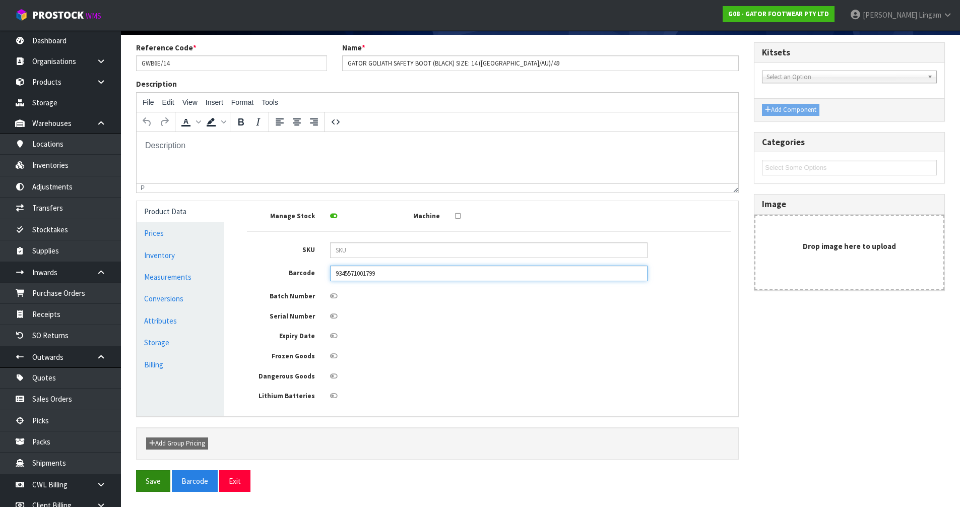
type input "9345571001799"
click at [146, 487] on button "Save" at bounding box center [153, 481] width 34 height 22
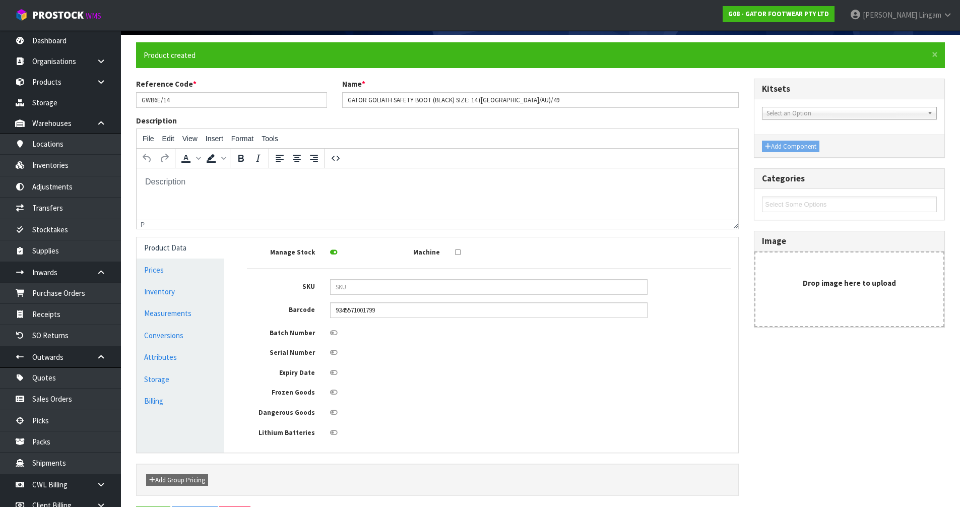
scroll to position [0, 0]
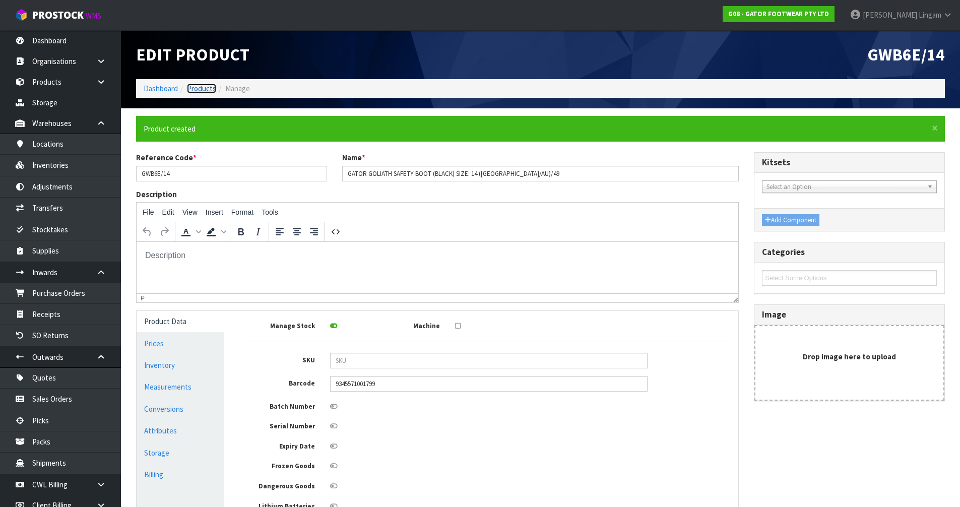
click at [202, 85] on link "Products" at bounding box center [201, 89] width 29 height 10
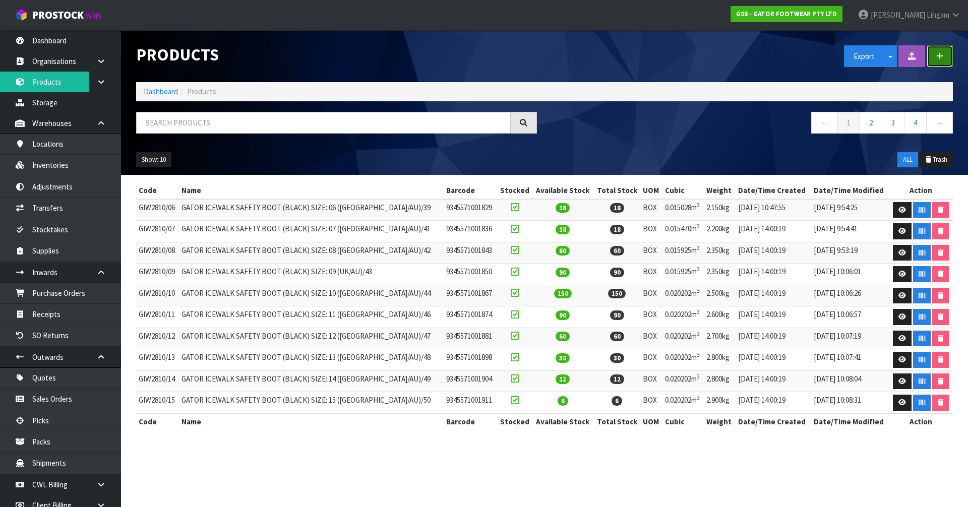
click at [935, 54] on button "button" at bounding box center [939, 56] width 26 height 22
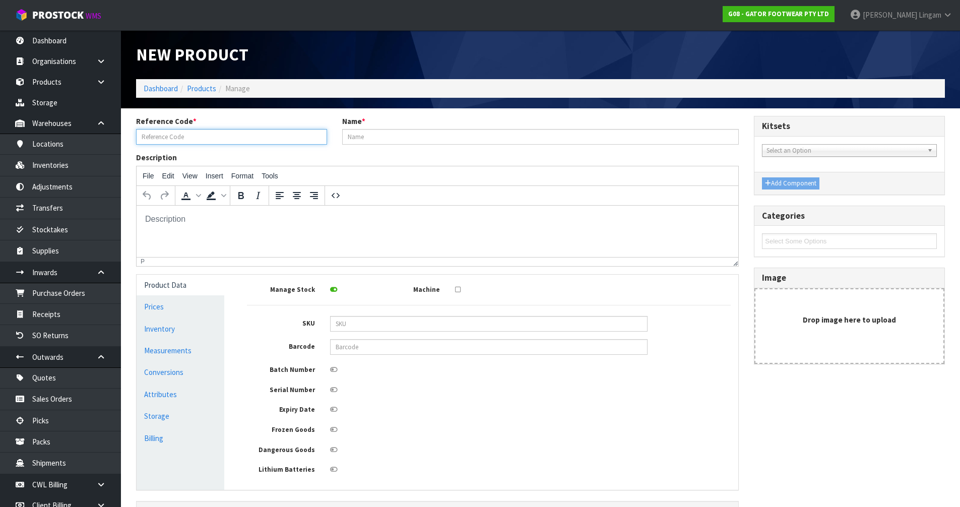
click at [208, 137] on input "text" at bounding box center [231, 137] width 191 height 16
paste input "GWB6E/15"
type input "GWB6E/15"
click at [366, 140] on input "text" at bounding box center [540, 137] width 397 height 16
paste input "GATOR GOLIATH SAFETY BOOT (BLACK)"
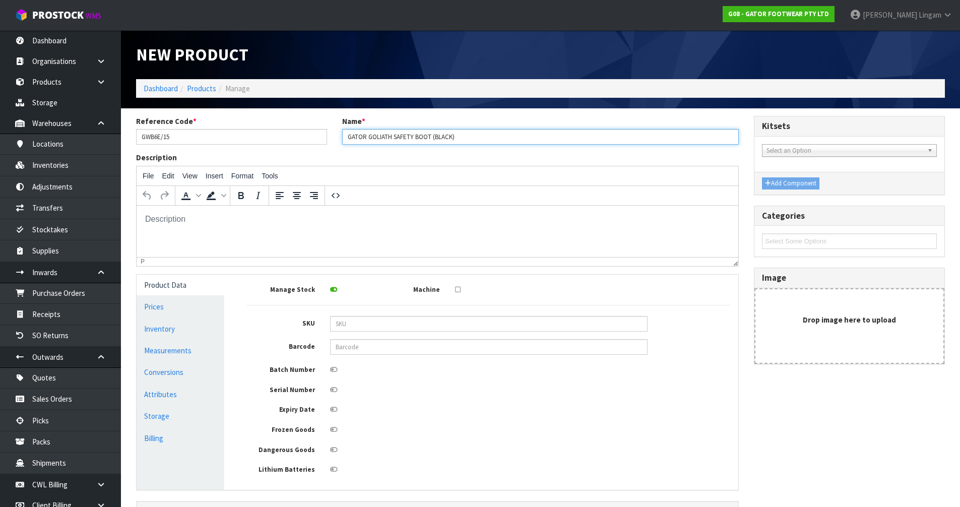
click at [455, 137] on input "GATOR GOLIATH SAFETY BOOT (BLACK)" at bounding box center [540, 137] width 397 height 16
paste input "SIZE: 15 ([GEOGRAPHIC_DATA]/AU)/50"
type input "GATOR GOLIATH SAFETY BOOT (BLACK)SIZE: 15 ([GEOGRAPHIC_DATA]/AU)/50"
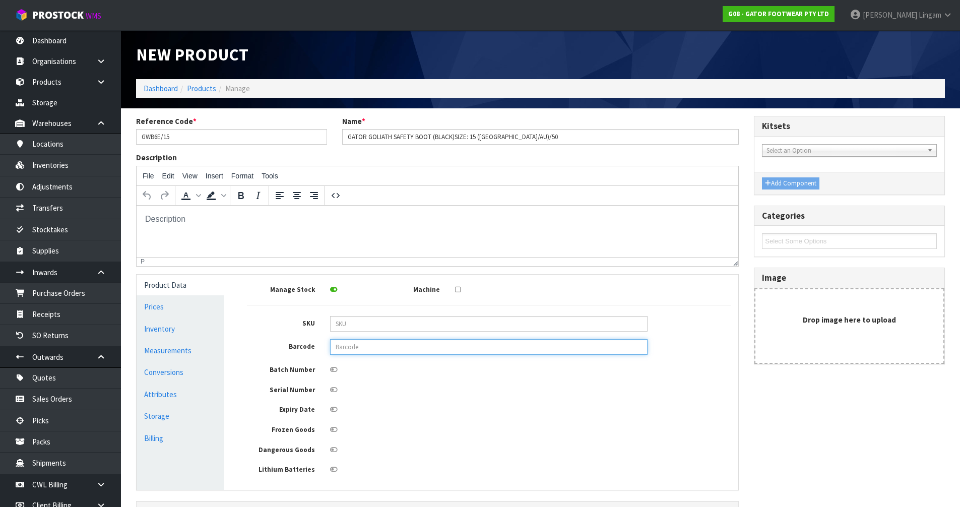
click at [378, 350] on input "text" at bounding box center [488, 347] width 317 height 16
paste input "9345571001805"
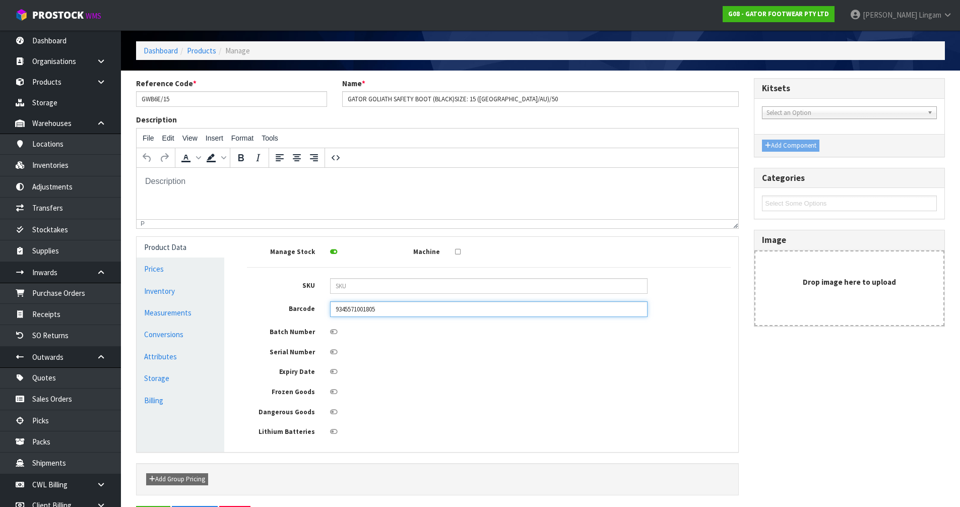
scroll to position [74, 0]
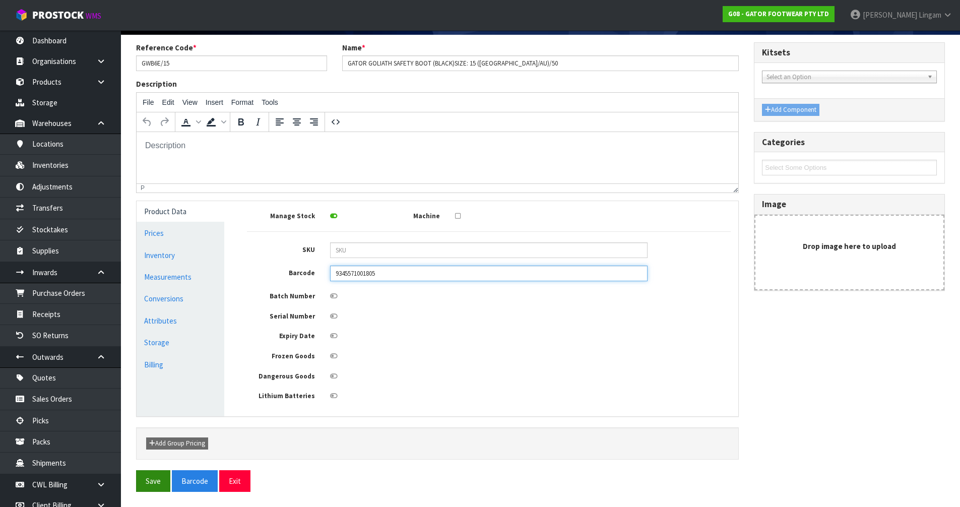
type input "9345571001805"
click at [147, 486] on button "Save" at bounding box center [153, 481] width 34 height 22
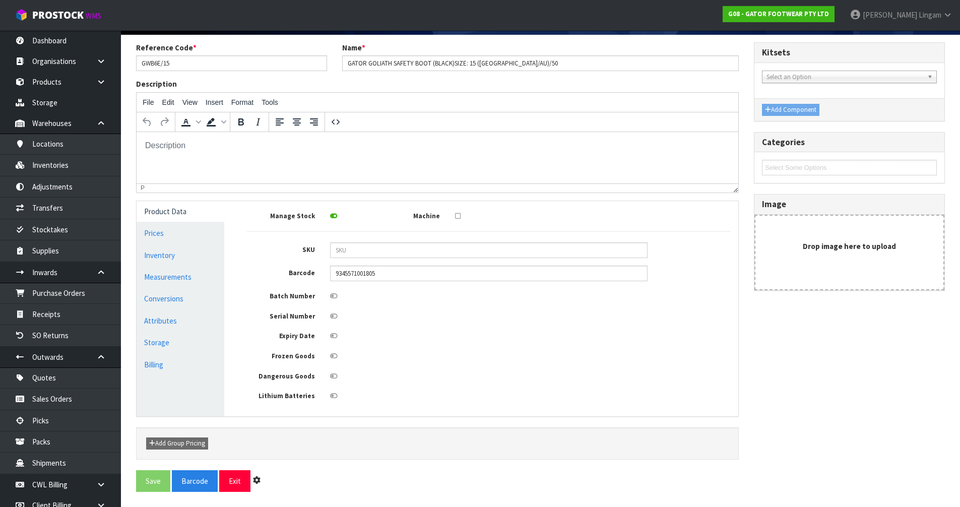
scroll to position [0, 0]
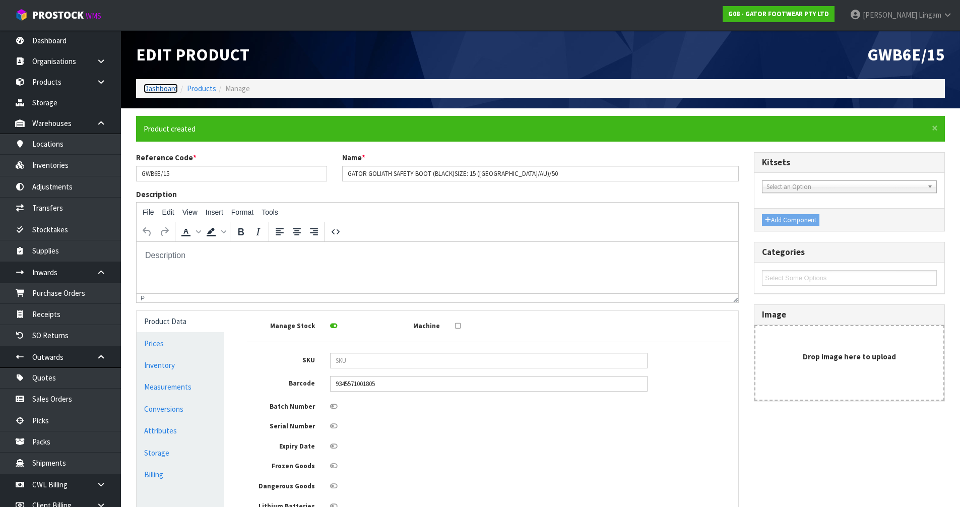
click at [162, 89] on link "Dashboard" at bounding box center [161, 89] width 34 height 10
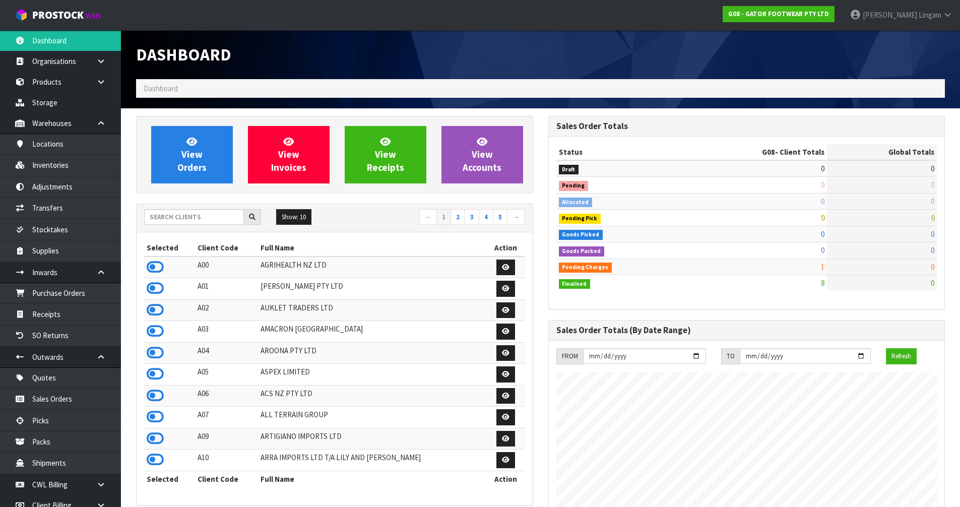
scroll to position [632, 412]
click at [75, 297] on link "Purchase Orders" at bounding box center [60, 293] width 121 height 21
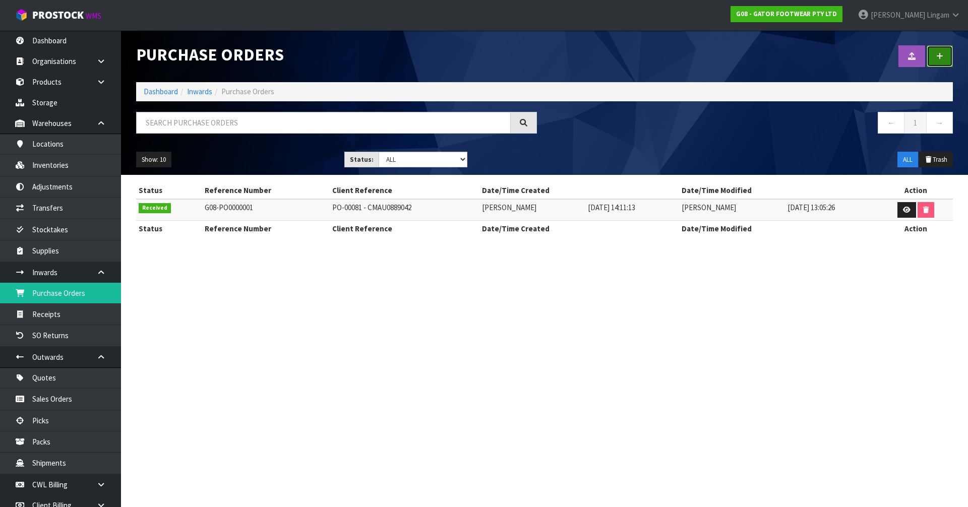
click at [943, 62] on link at bounding box center [939, 56] width 26 height 22
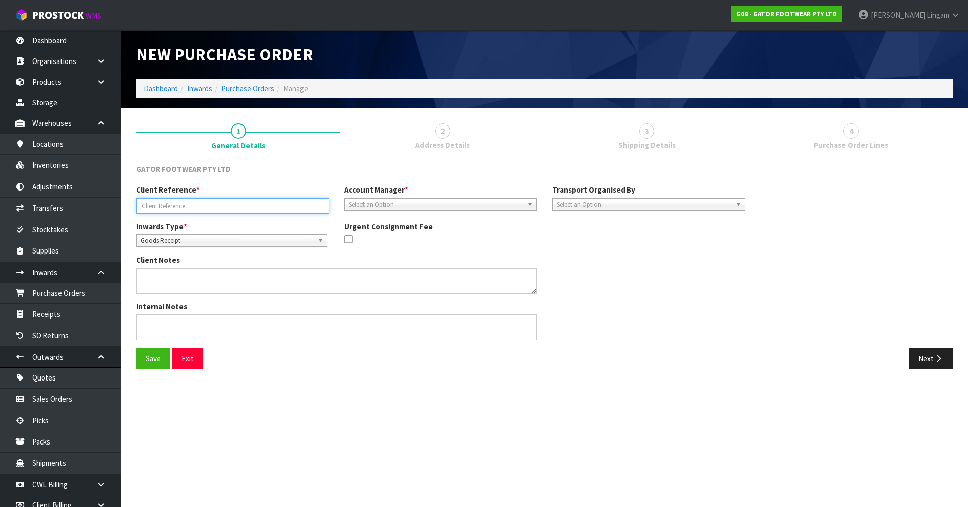
click at [181, 205] on input "text" at bounding box center [232, 206] width 193 height 16
type input "VIC/INT/00007"
click at [403, 201] on span "Select an Option" at bounding box center [436, 205] width 175 height 12
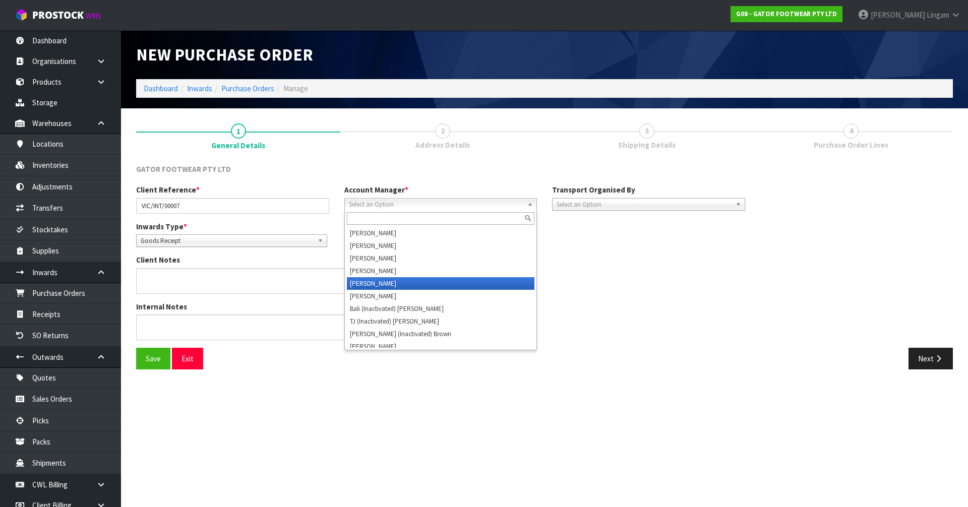
click at [380, 285] on li "[PERSON_NAME]" at bounding box center [441, 283] width 188 height 13
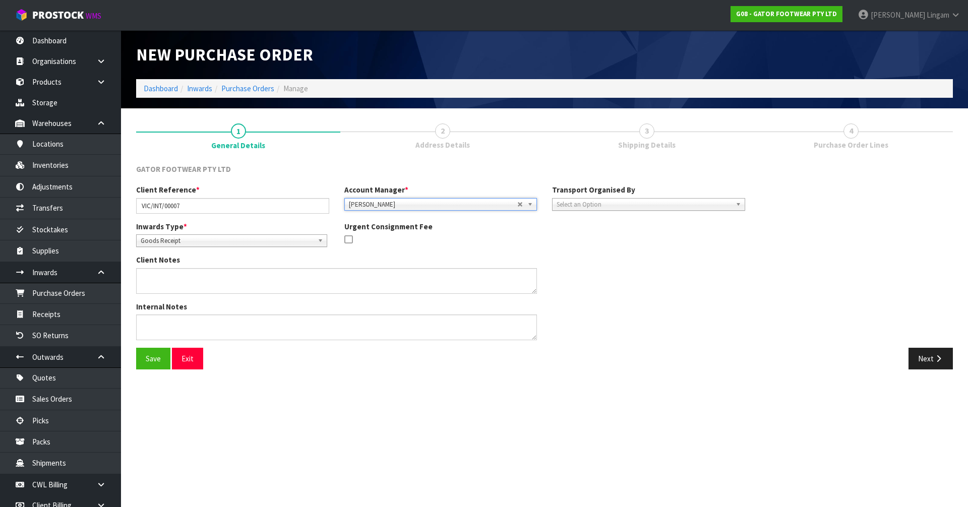
click at [595, 199] on span "Select an Option" at bounding box center [643, 205] width 175 height 12
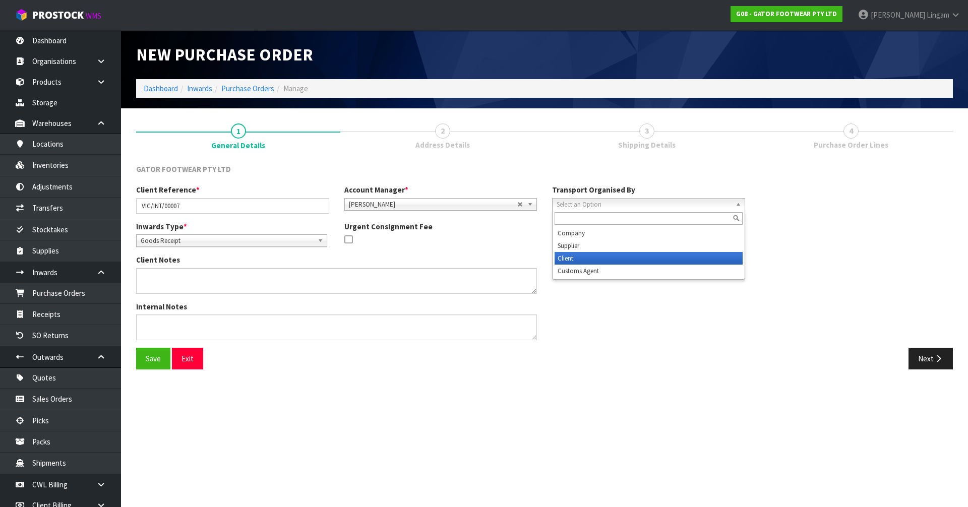
click at [565, 260] on li "Client" at bounding box center [648, 258] width 188 height 13
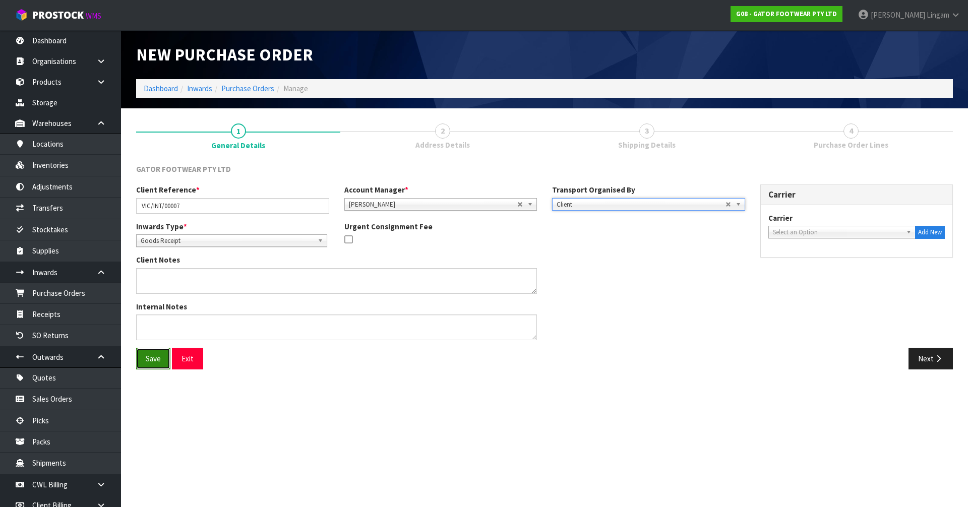
click at [157, 360] on button "Save" at bounding box center [153, 359] width 34 height 22
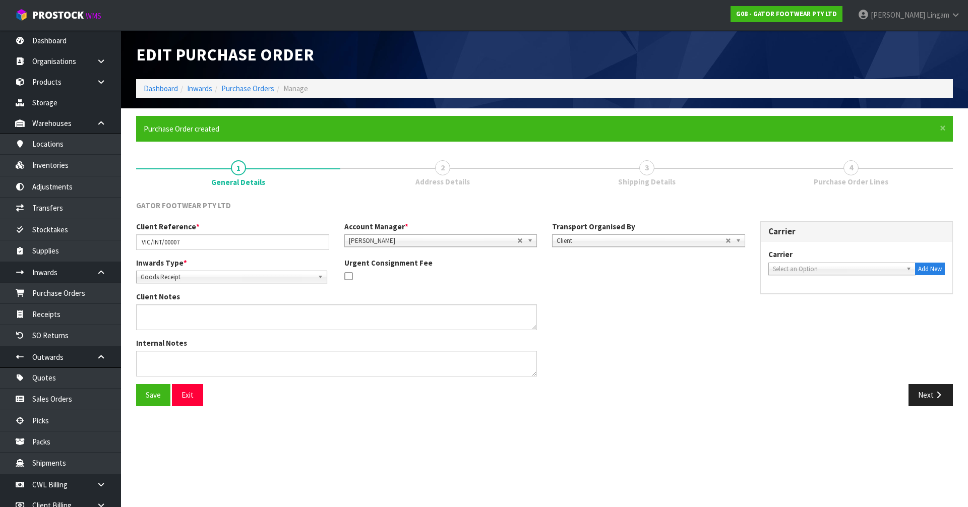
click at [926, 361] on div "Client Reference * VIC/INT/00007 Account Manager * [PERSON_NAME] [PERSON_NAME] …" at bounding box center [544, 302] width 831 height 163
click at [930, 398] on button "Next" at bounding box center [930, 395] width 44 height 22
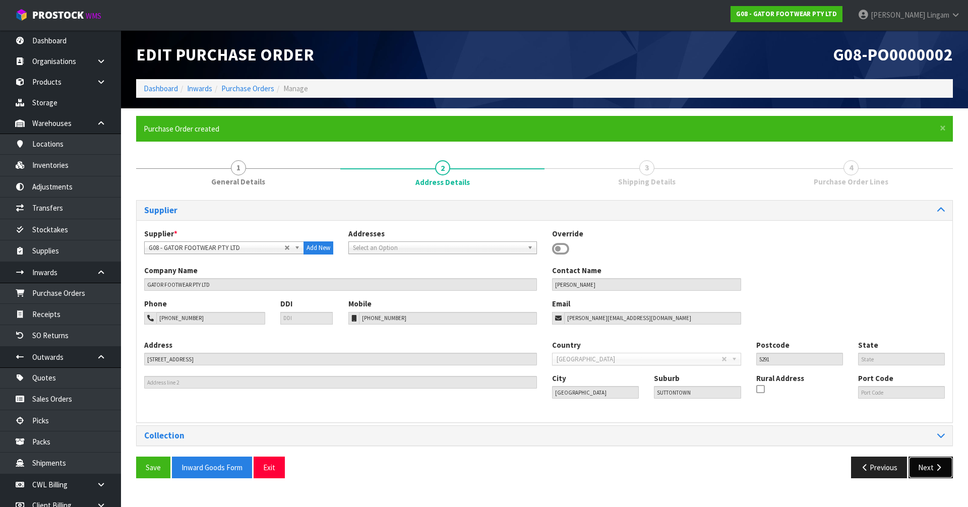
click at [923, 465] on button "Next" at bounding box center [930, 468] width 44 height 22
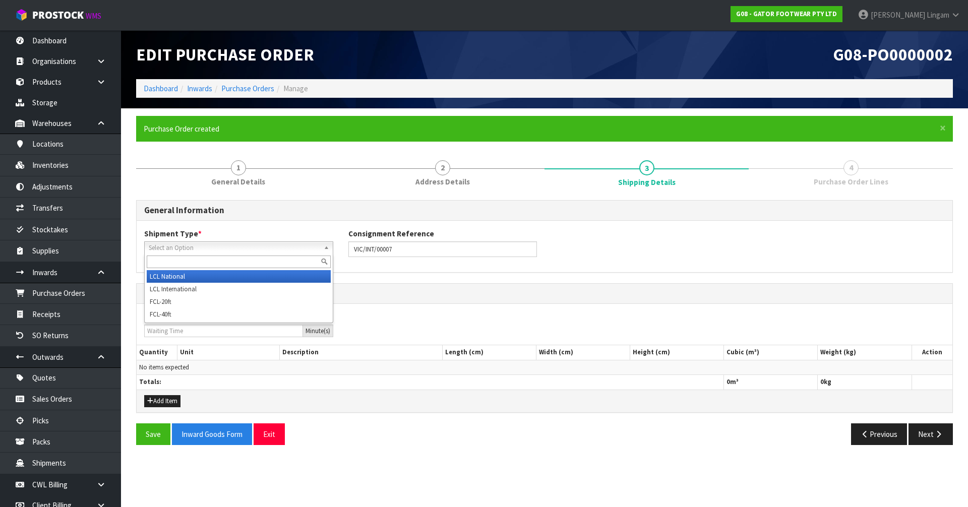
click at [211, 250] on span "Select an Option" at bounding box center [234, 248] width 171 height 12
click at [172, 275] on li "LCL National" at bounding box center [239, 276] width 184 height 13
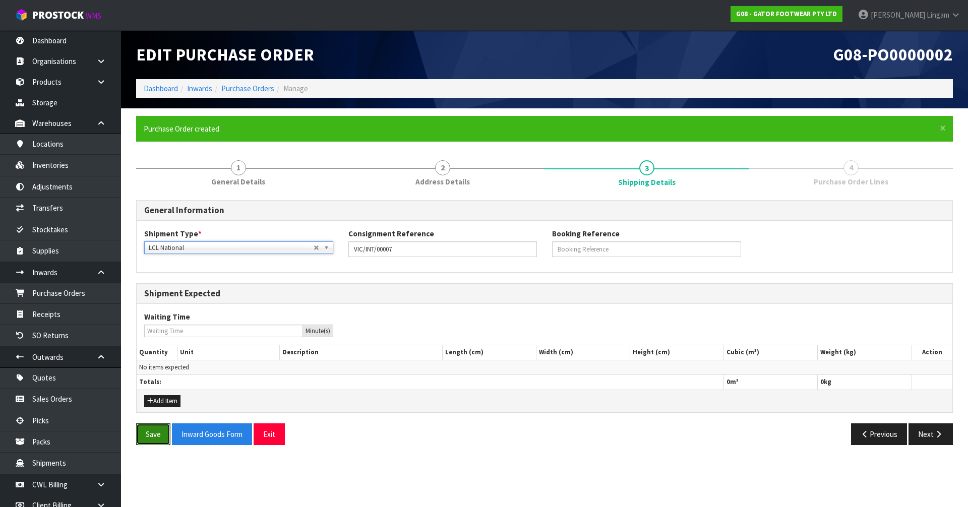
drag, startPoint x: 153, startPoint y: 431, endPoint x: 485, endPoint y: 433, distance: 332.6
click at [154, 431] on button "Save" at bounding box center [153, 434] width 34 height 22
click at [937, 430] on icon "button" at bounding box center [938, 434] width 10 height 8
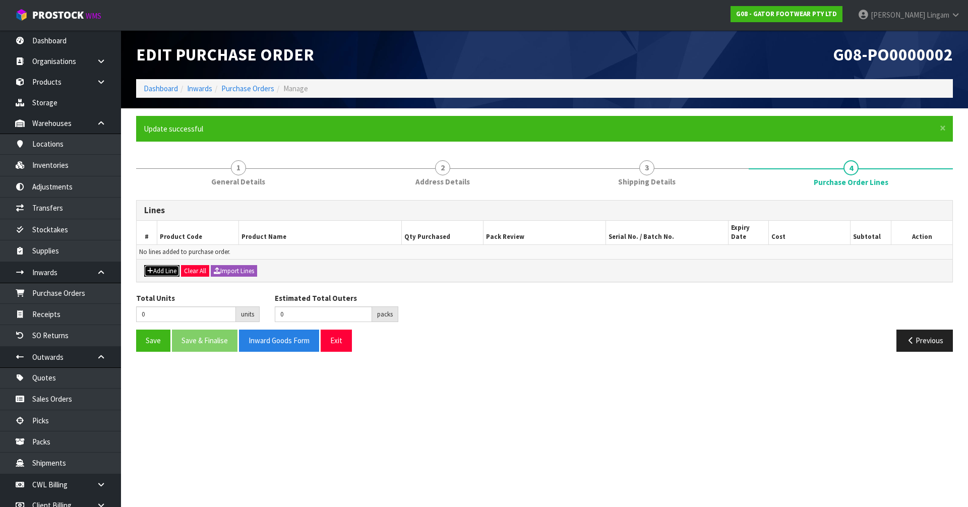
click at [158, 265] on button "Add Line" at bounding box center [161, 271] width 35 height 12
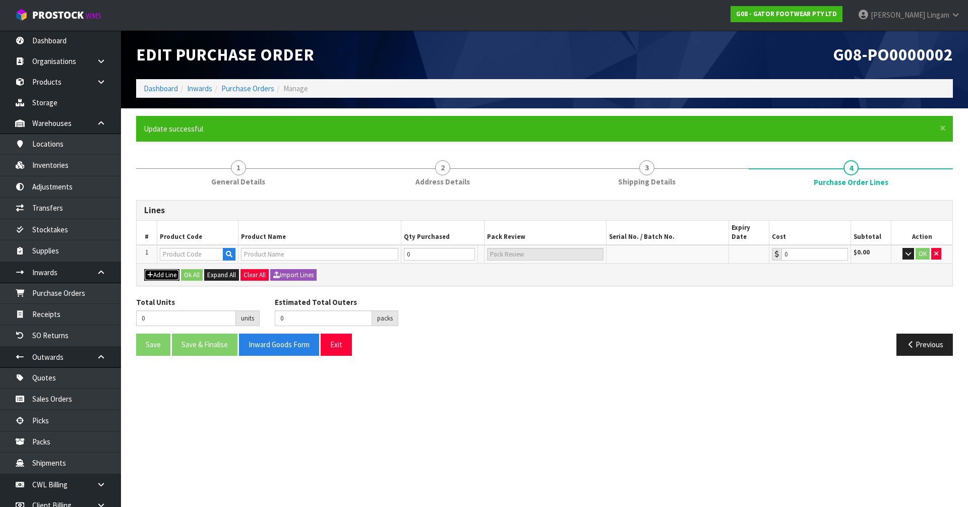
click at [159, 269] on button "Add Line" at bounding box center [161, 275] width 35 height 12
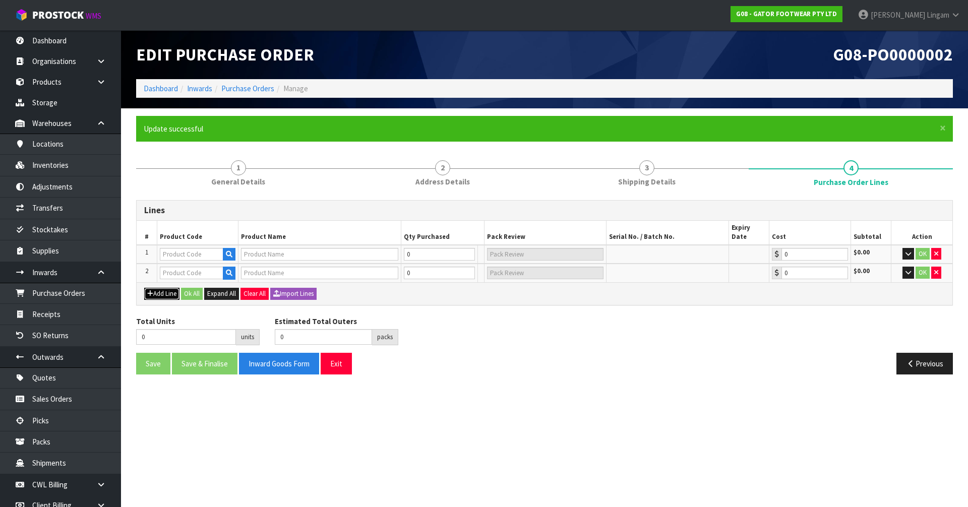
click at [164, 288] on button "Add Line" at bounding box center [161, 294] width 35 height 12
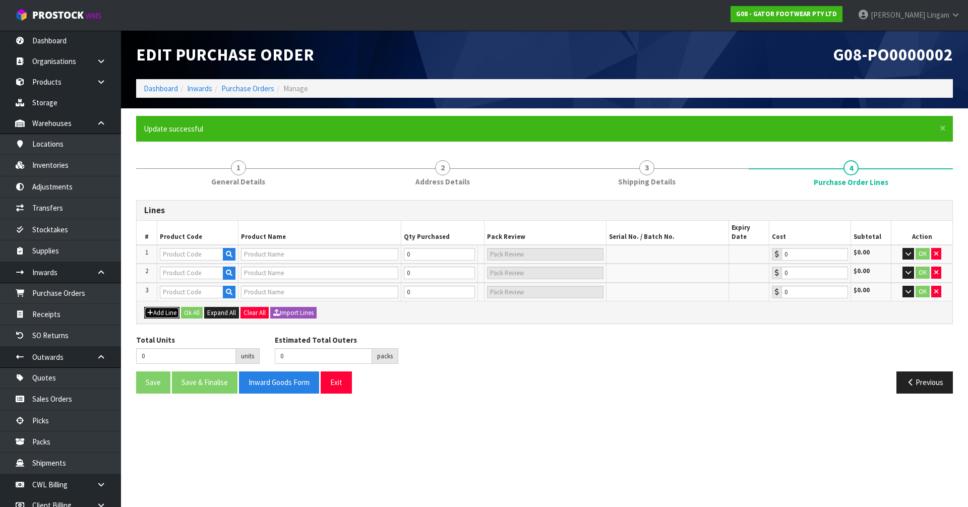
click at [167, 307] on button "Add Line" at bounding box center [161, 313] width 35 height 12
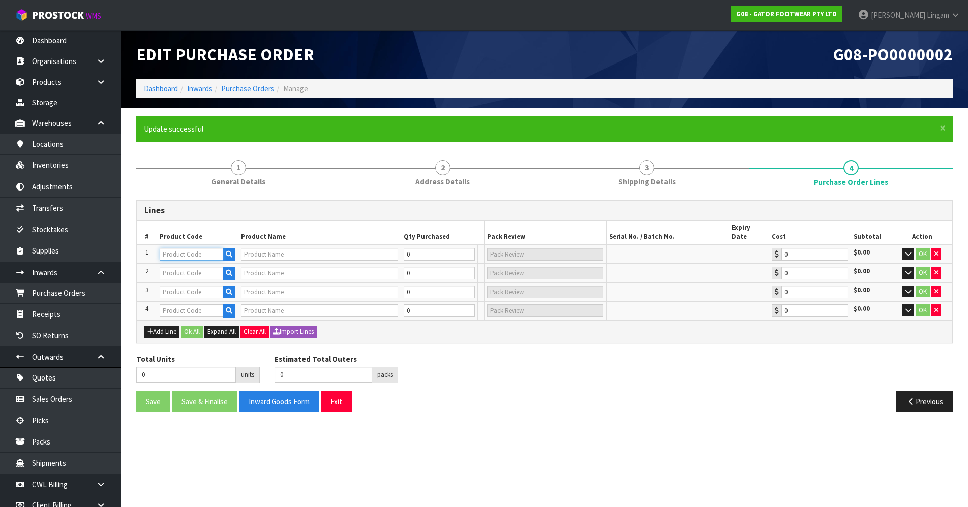
click at [191, 248] on input "text" at bounding box center [191, 254] width 63 height 13
paste input "GWB6E/07"
type input "GWB6E/07"
type input "GATOR GOLIATH SAFETY BOOT (BLACK) SIZE: 07 ([GEOGRAPHIC_DATA]/AU)/41"
type input "0.00"
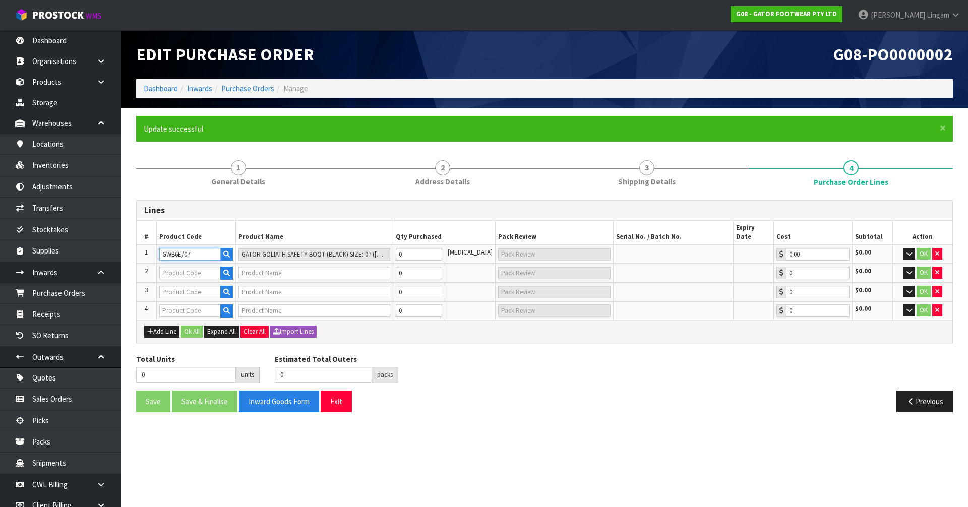
type input "GWB6E/07"
click at [184, 267] on input "text" at bounding box center [189, 273] width 61 height 13
paste input "GWB6E/07"
type input "GWB6E/07"
type input "GATOR GOLIATH SAFETY BOOT (BLACK) SIZE: 07 ([GEOGRAPHIC_DATA]/AU)/41"
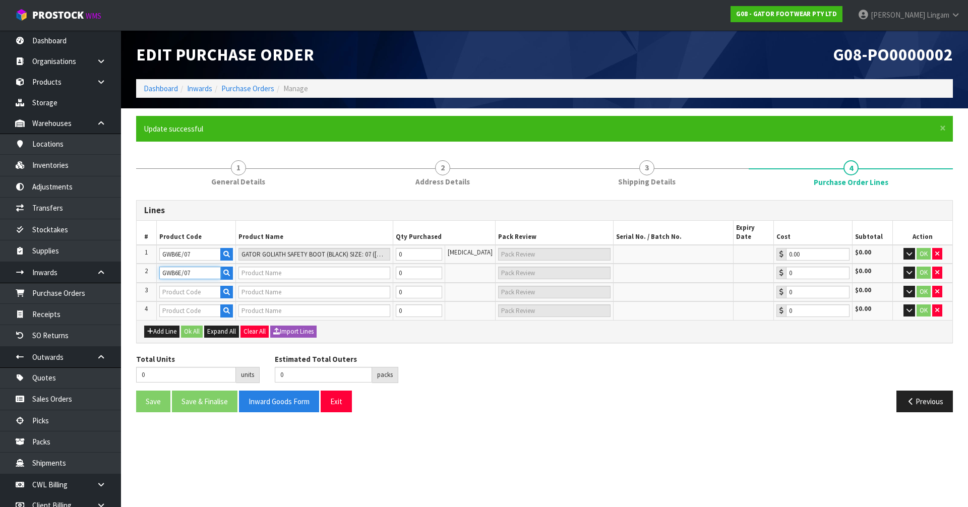
type input "0.00"
click at [195, 267] on input "GWB6E/07" at bounding box center [189, 273] width 61 height 13
type input "GWB6E/08"
type input "GATOR GOLIATH SAFETY BOOT (BLACK) SIZE: 08 ([GEOGRAPHIC_DATA]/AU)/42"
type input "GWB6E/08"
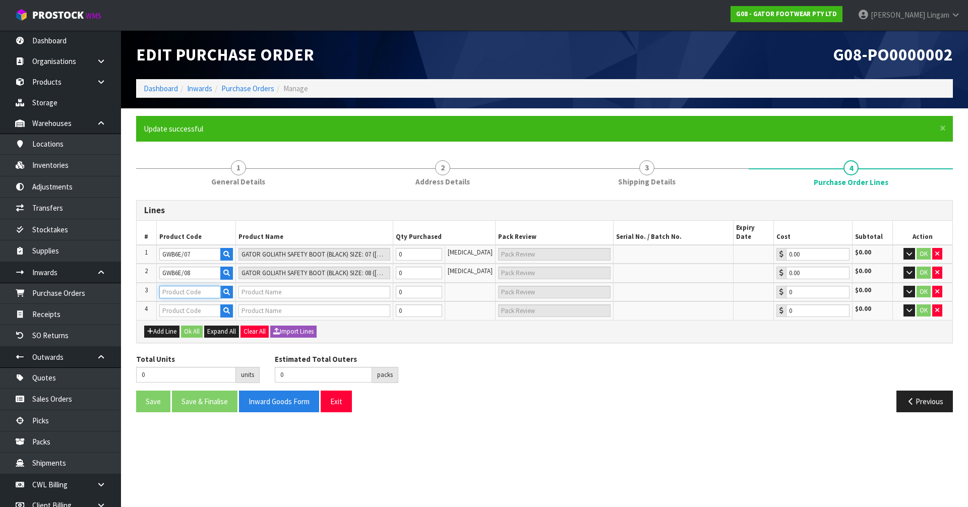
click at [192, 286] on input "text" at bounding box center [189, 292] width 61 height 13
paste input "GWB6E/07"
type input "GWB6E/07"
click at [191, 286] on input "GWB6E/07" at bounding box center [189, 292] width 61 height 13
type input "GATOR GOLIATH SAFETY BOOT (BLACK) SIZE: 07 ([GEOGRAPHIC_DATA]/AU)/41"
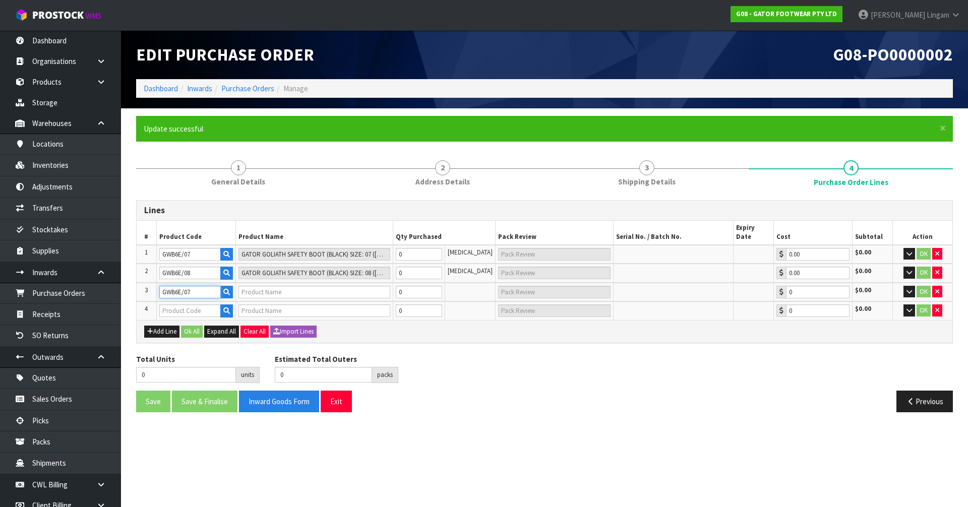
type input "0.00"
type input "GWB6E/10"
type input "GATOR GOLIATH SAFETY BOOT (BLACK) SIZE: 10 ([GEOGRAPHIC_DATA]/AU)/44"
type input "GWB6E/10"
click at [190, 304] on input "text" at bounding box center [189, 310] width 61 height 13
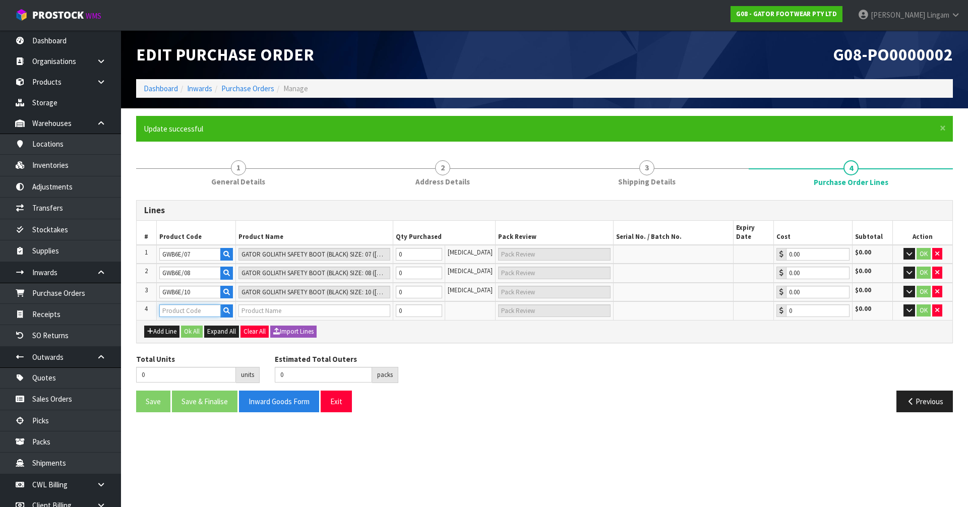
paste input "GWB6E/07"
type input "GWB6E/07"
type input "GATOR GOLIATH SAFETY BOOT (BLACK) SIZE: 07 ([GEOGRAPHIC_DATA]/AU)/41"
type input "0.00"
type input "GWB6E/11"
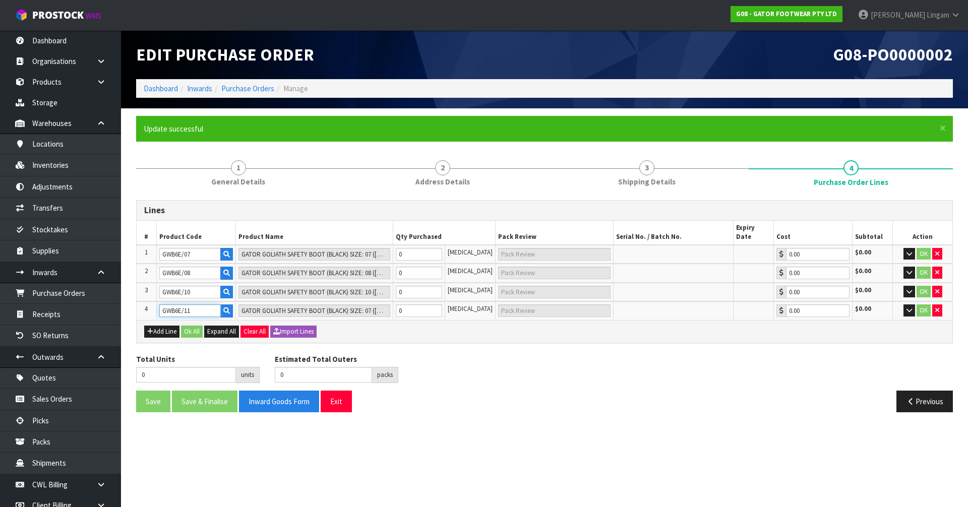
type input "GATOR GOLIATH SAFETY BOOT (BLACK) SIZE: 11 ([GEOGRAPHIC_DATA]/AU)/46"
type input "GWB6E/11"
click at [164, 326] on button "Add Line" at bounding box center [161, 332] width 35 height 12
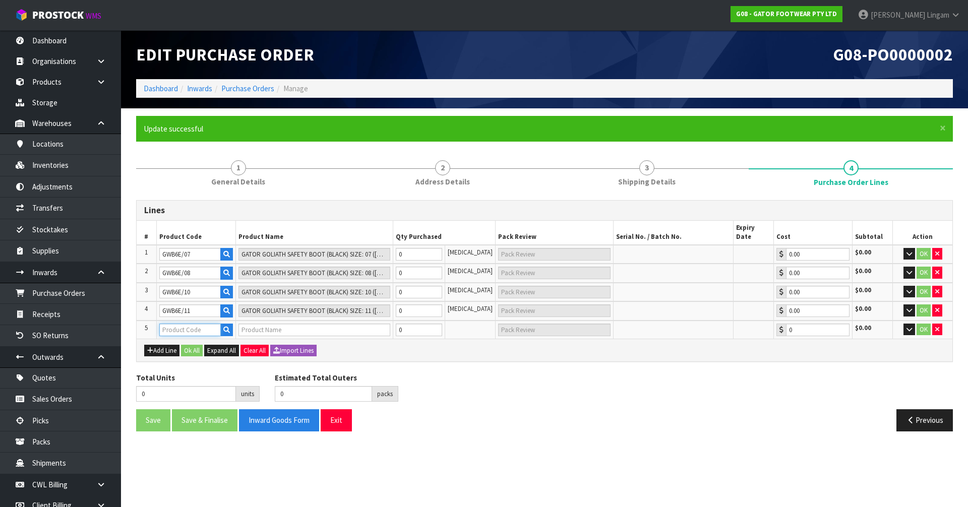
click at [169, 324] on input "text" at bounding box center [189, 330] width 61 height 13
paste input "GWB6E/07"
type input "GWB6E/07"
type input "GATOR GOLIATH SAFETY BOOT (BLACK) SIZE: 07 ([GEOGRAPHIC_DATA]/AU)/41"
type input "0.00"
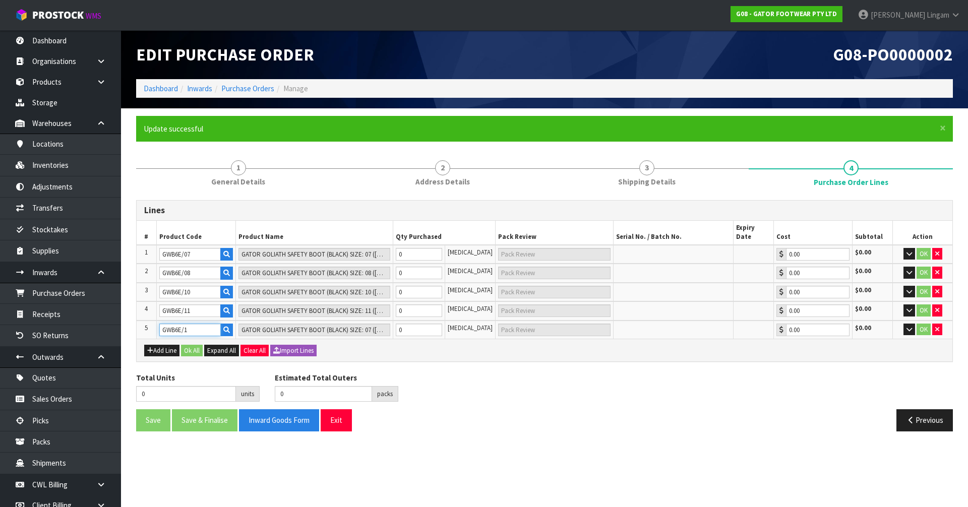
type input "GWB6E/12"
type input "GATOR GOLIATH SAFETY BOOT (BLACK) SIZE: 12 ([GEOGRAPHIC_DATA]/AU)/47"
type input "GWB6E/12"
click at [173, 345] on button "Add Line" at bounding box center [161, 351] width 35 height 12
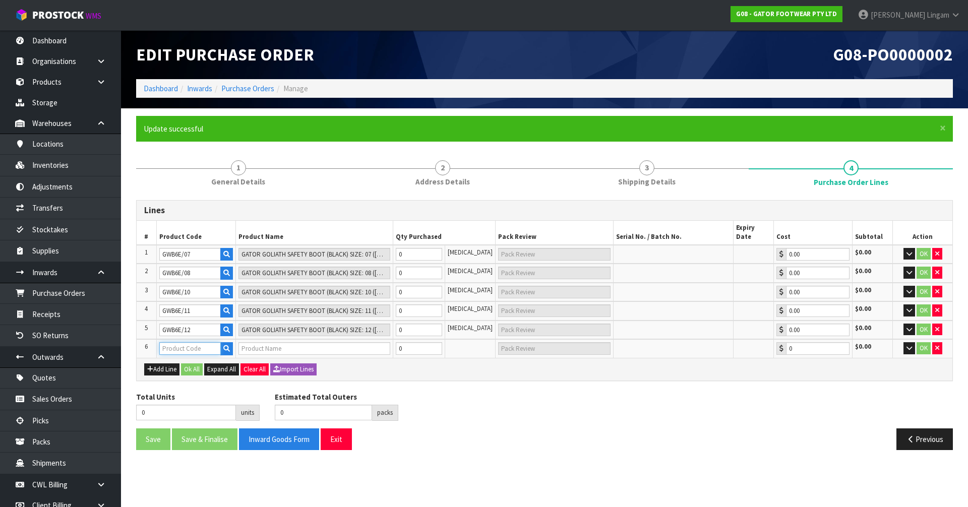
click at [183, 342] on input "text" at bounding box center [189, 348] width 61 height 13
paste input "GWB6E/07"
type input "GWB6E/07"
type input "GATOR GOLIATH SAFETY BOOT (BLACK) SIZE: 07 ([GEOGRAPHIC_DATA]/AU)/41"
type input "0.00"
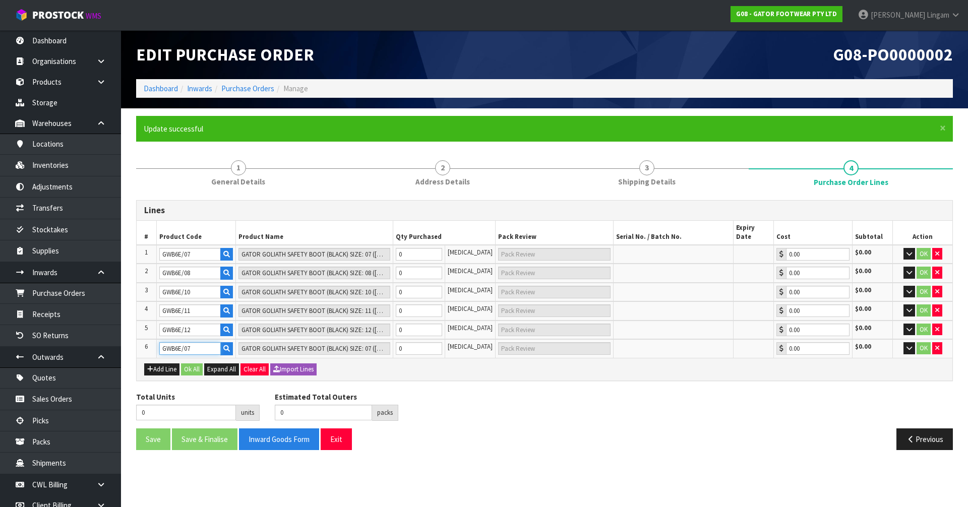
click at [200, 342] on input "GWB6E/07" at bounding box center [189, 348] width 61 height 13
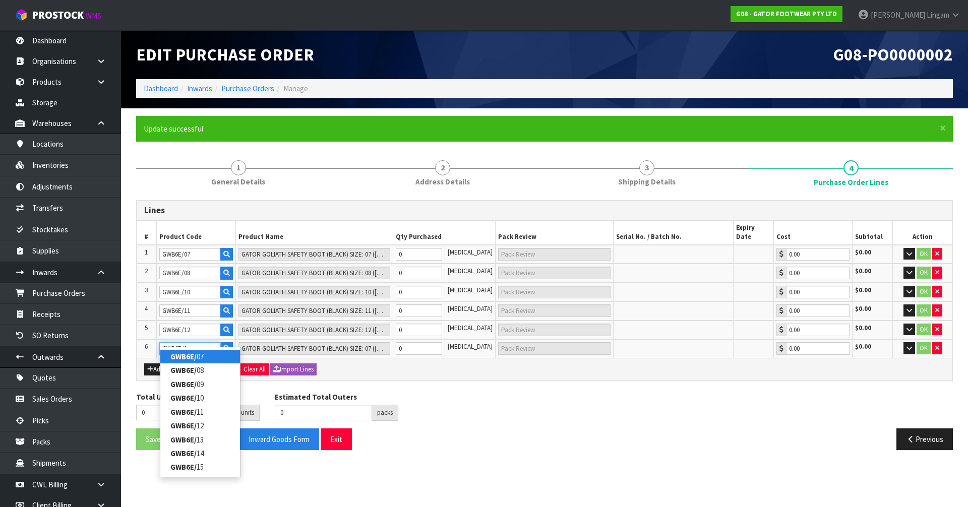
type input "GWB6E/13"
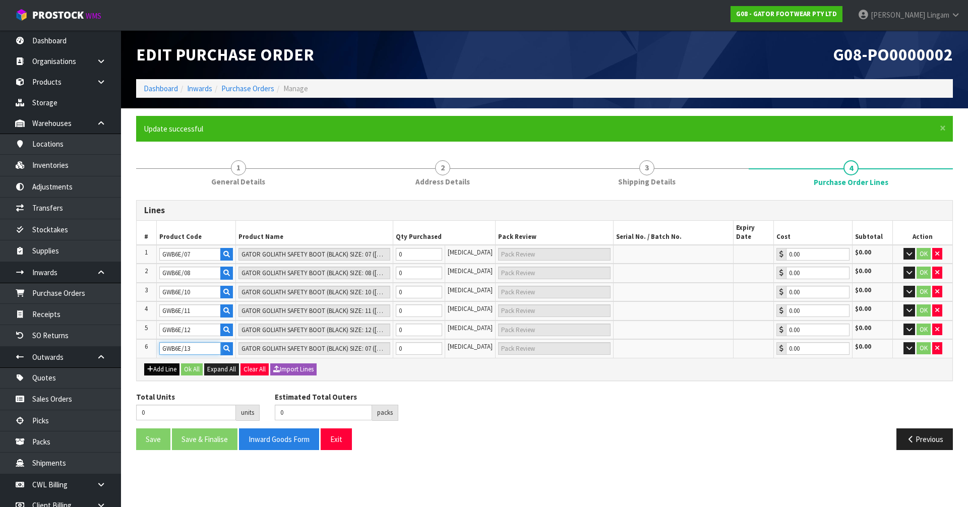
type input "GATOR GOLIATH SAFETY BOOT (BLACK) SIZE: 13 ([GEOGRAPHIC_DATA]/AU)/48"
type input "GWB6E/13"
click at [165, 364] on button "Add Line" at bounding box center [161, 369] width 35 height 12
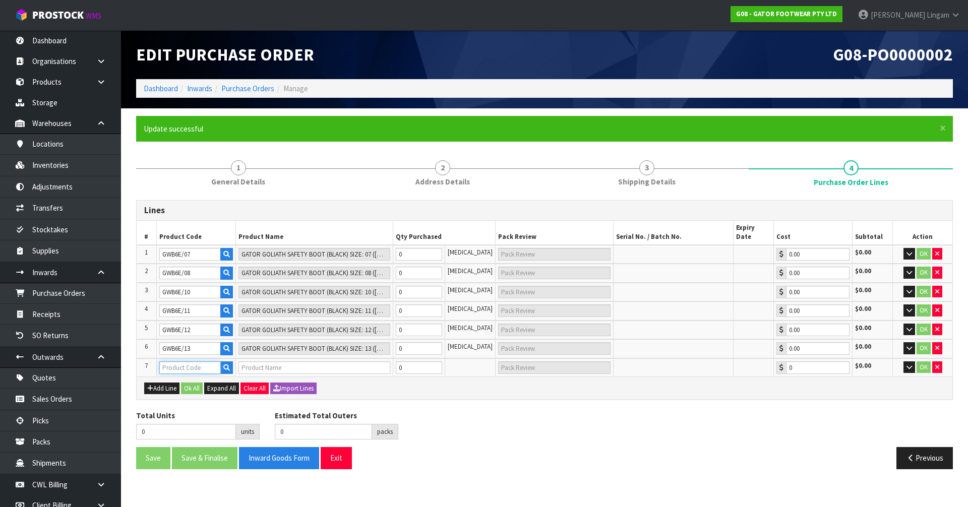
click at [176, 361] on input "text" at bounding box center [189, 367] width 61 height 13
paste input "GWB6E/07"
type input "GWB6E/07"
type input "GATOR GOLIATH SAFETY BOOT (BLACK) SIZE: 07 ([GEOGRAPHIC_DATA]/AU)/41"
type input "0.00"
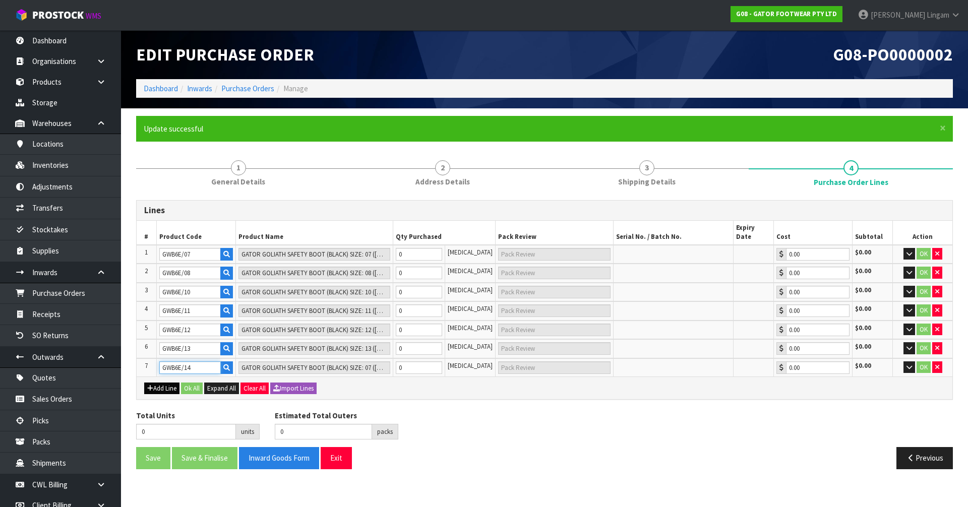
type input "GWB6E/14"
type input "GATOR GOLIATH SAFETY BOOT (BLACK) SIZE: 14 ([GEOGRAPHIC_DATA]/AU)/49"
click at [167, 382] on button "Add Line" at bounding box center [161, 388] width 35 height 12
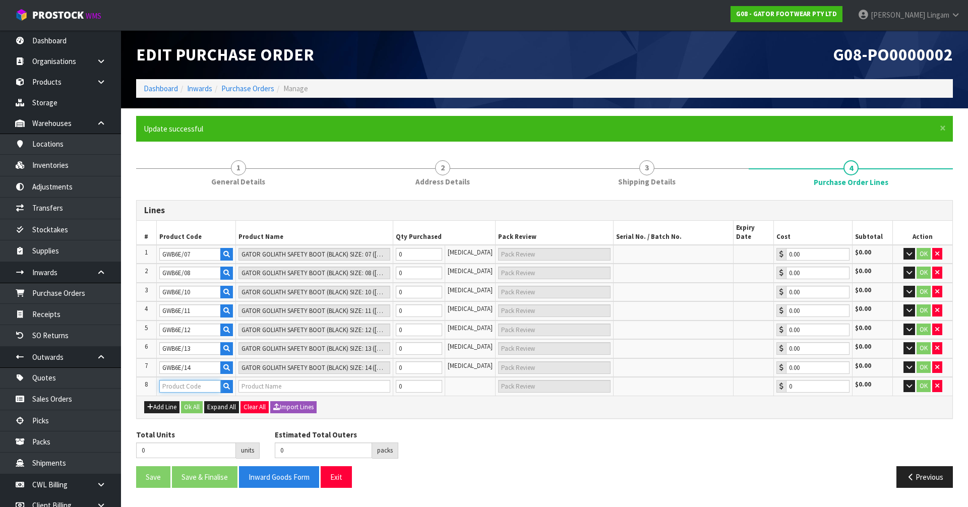
click at [172, 380] on input "text" at bounding box center [189, 386] width 61 height 13
paste input "GWB6E/07"
type input "GWB6E/07"
type input "GATOR GOLIATH SAFETY BOOT (BLACK) SIZE: 07 ([GEOGRAPHIC_DATA]/AU)/41"
type input "0.00"
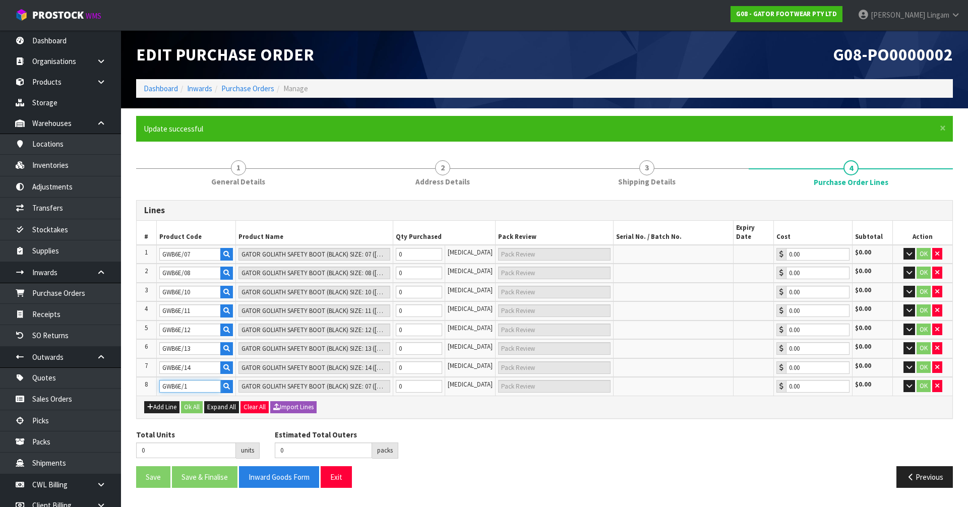
type input "GWB6E/15"
type input "GATOR GOLIATH SAFETY BOOT (BLACK)SIZE: 15 ([GEOGRAPHIC_DATA]/AU)/50"
type input "GWB6E/15"
click at [171, 401] on button "Add Line" at bounding box center [161, 407] width 35 height 12
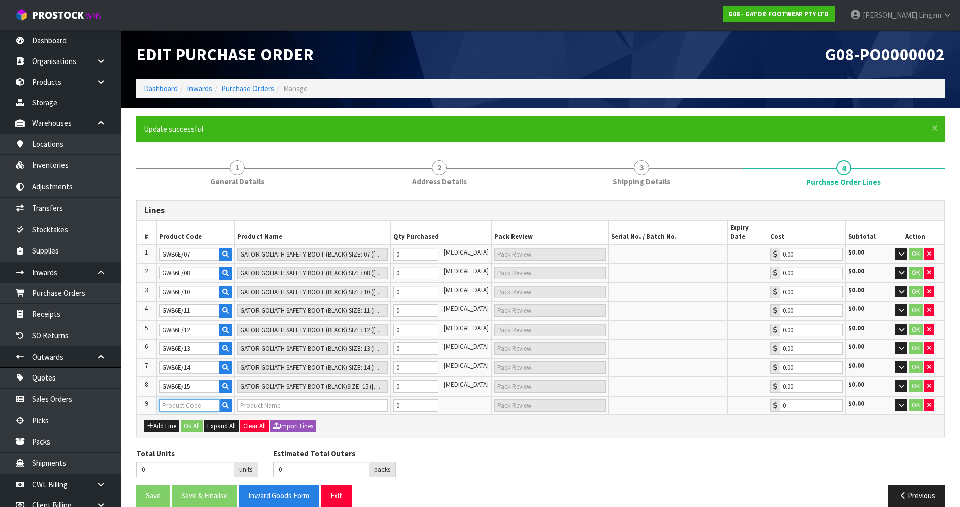
click at [178, 399] on input "text" at bounding box center [189, 405] width 61 height 13
paste input "GWB6E/07"
type input "GWB6E/07"
type input "GATOR GOLIATH SAFETY BOOT (BLACK) SIZE: 07 ([GEOGRAPHIC_DATA]/AU)/41"
type input "0.00"
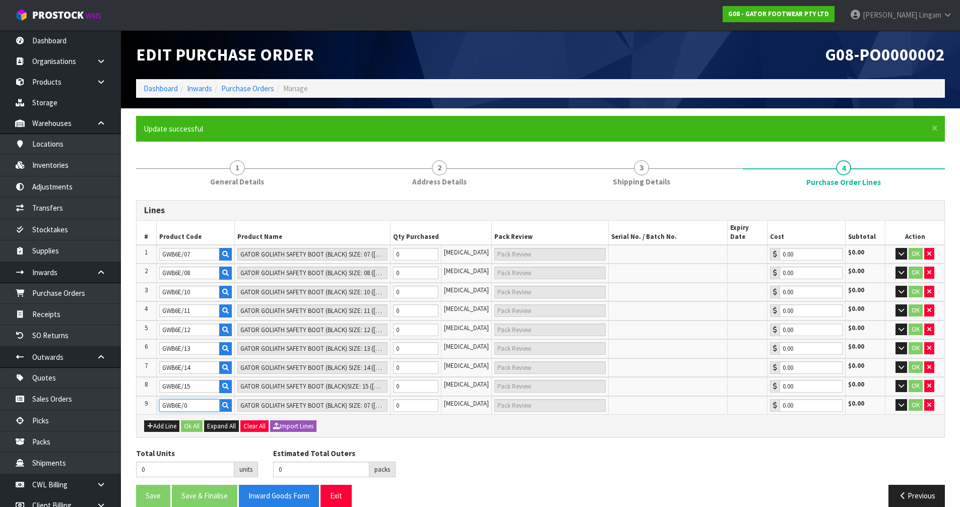
type input "GWB6E/09"
type input "GATOR GOLIATH SAFETY BOOT (BLACK) SIZE: 09 ([GEOGRAPHIC_DATA]/AU)/43"
type input "GWB6E/09"
click at [383, 246] on tr "1 GWB6E/07 GATOR GOLIATH SAFETY BOOT (BLACK) SIZE: 07 ([GEOGRAPHIC_DATA]/AU)/41…" at bounding box center [541, 254] width 808 height 19
click at [388, 398] on tr "9 GWB6E/09 GATOR GOLIATH SAFETY BOOT (BLACK) SIZE: 09 (UK/AU)/43 0 [MEDICAL_DAT…" at bounding box center [541, 405] width 808 height 19
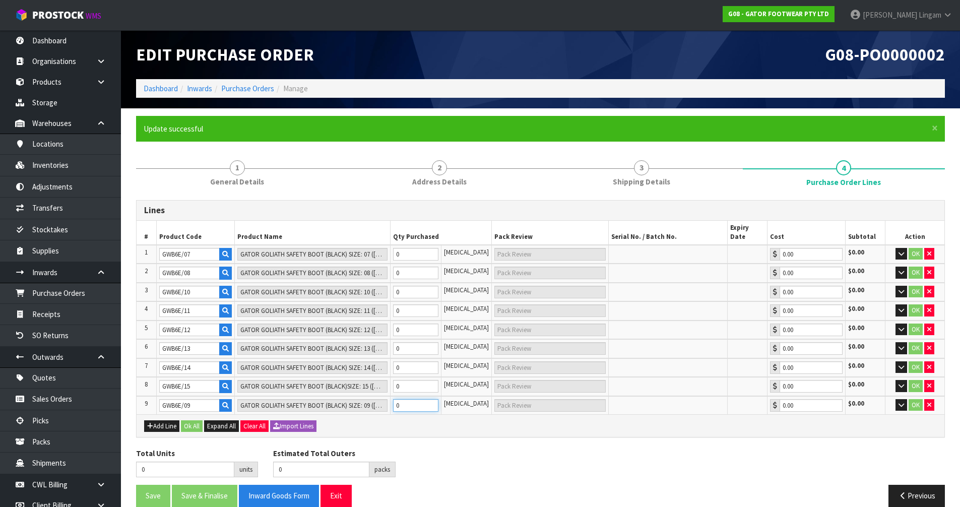
type input "1"
type input "1 [MEDICAL_DATA]"
type input "12"
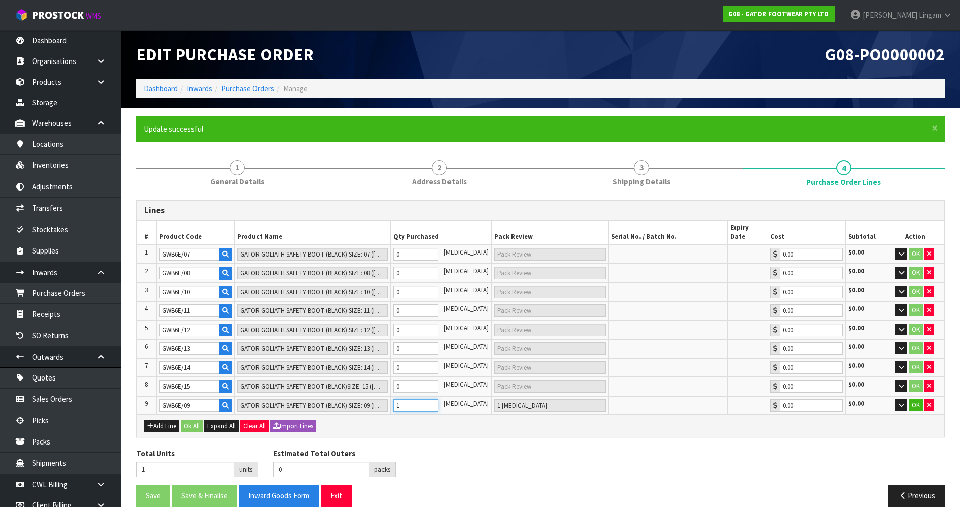
type input "12 [MEDICAL_DATA]"
type input "12"
click at [394, 377] on tr "8 GWB6E/15 GATOR GOLIATH SAFETY BOOT (BLACK)SIZE: 15 (UK/AU)/50 0 [MEDICAL_DATA…" at bounding box center [541, 386] width 808 height 19
type input "18"
type input "6"
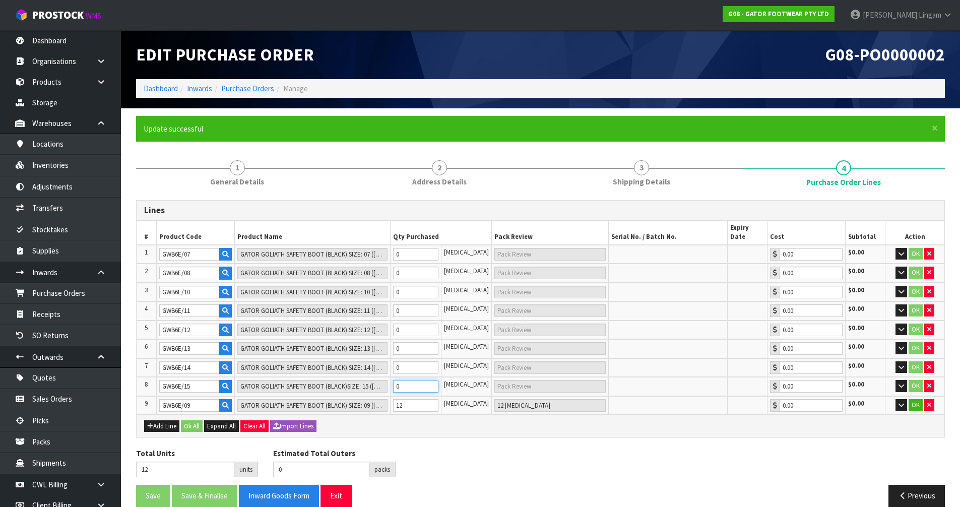
type input "6 [MEDICAL_DATA]"
type input "6"
click at [390, 358] on tr "7 GWB6E/14 GATOR GOLIATH SAFETY BOOT (BLACK) SIZE: 14 (UK/AU)/49 0 [MEDICAL_DAT…" at bounding box center [541, 367] width 808 height 19
type input "19"
type input "1"
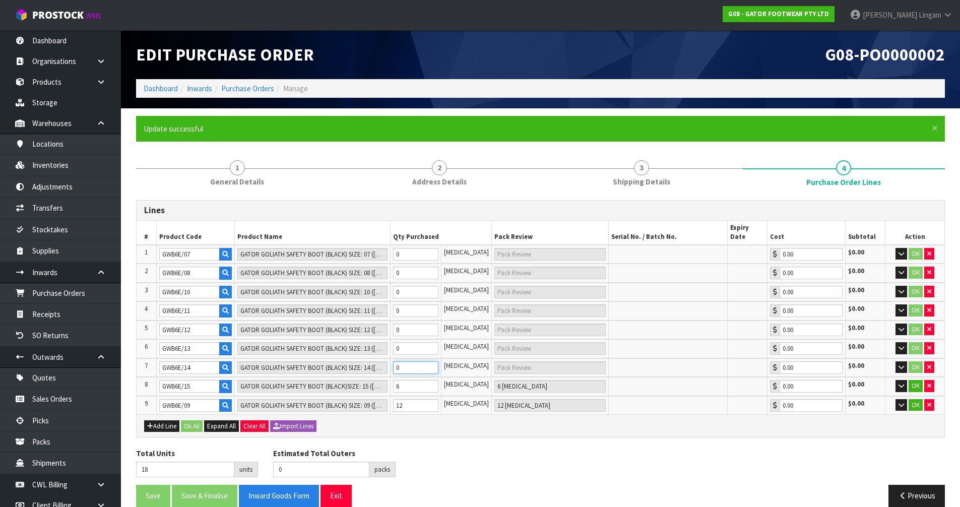
type input "1 [MEDICAL_DATA]"
type input "30"
type input "12"
type input "12 [MEDICAL_DATA]"
click at [370, 360] on tr "7 GWB6E/14 GATOR GOLIATH SAFETY BOOT (BLACK) SIZE: 14 (UK/AU)/49 12 [MEDICAL_DA…" at bounding box center [541, 367] width 808 height 19
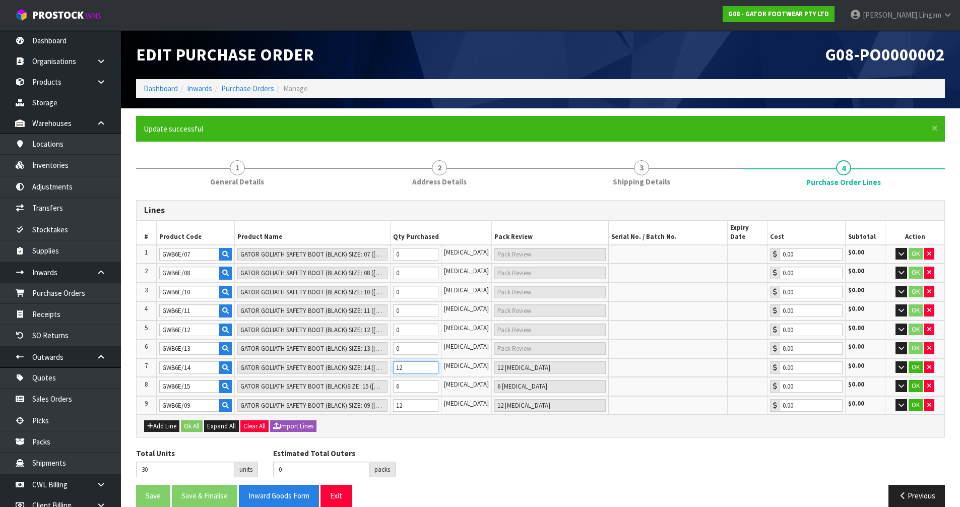
type input "24"
type input "6"
type input "6 [MEDICAL_DATA]"
type input "6"
click at [370, 343] on tr "6 GWB6E/13 GATOR GOLIATH SAFETY BOOT (BLACK) SIZE: 13 ([GEOGRAPHIC_DATA]/AU)/48…" at bounding box center [541, 348] width 808 height 19
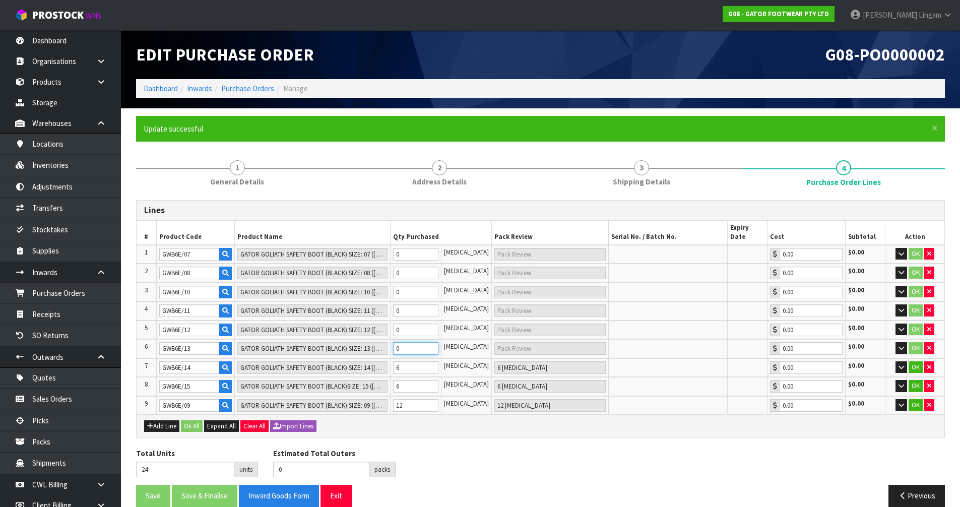
type input "25"
type input "1"
type input "1 [MEDICAL_DATA]"
type input "36"
type input "12"
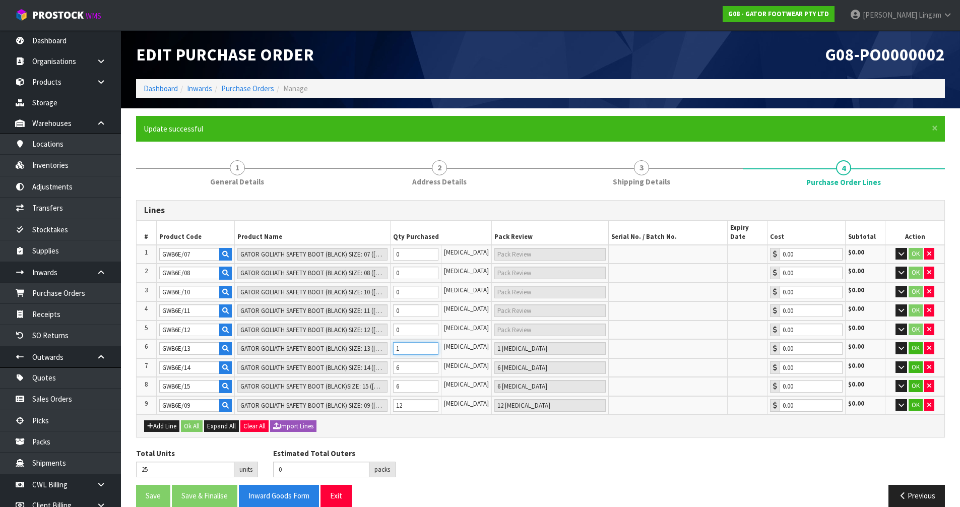
type input "12 [MEDICAL_DATA]"
type input "12"
click at [391, 321] on tr "5 GWB6E/12 GATOR GOLIATH SAFETY BOOT (BLACK) SIZE: 12 (UK/AU)/47 0 [MEDICAL_DAT…" at bounding box center [541, 330] width 808 height 19
type input "37"
type input "1"
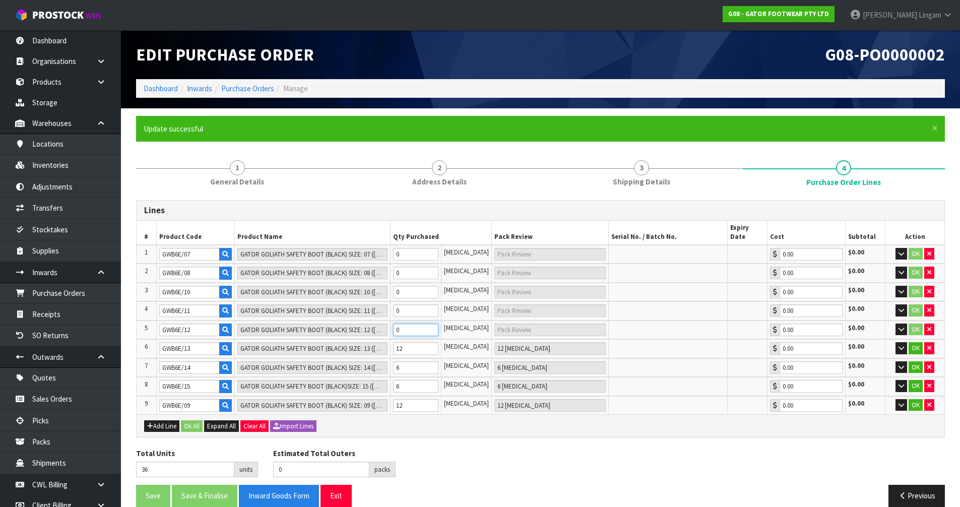
type input "1 [MEDICAL_DATA]"
type input "48"
type input "12"
type input "12 [MEDICAL_DATA]"
type input "12"
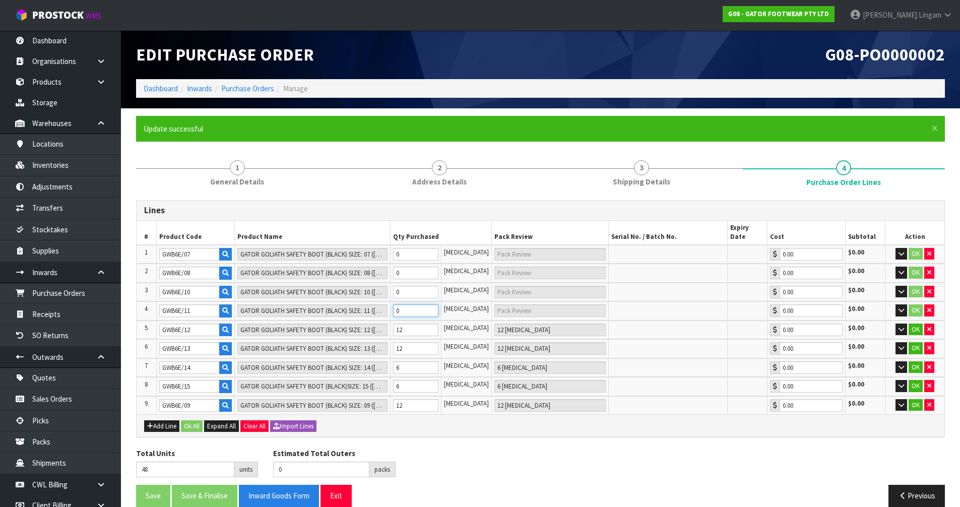
click at [382, 302] on tr "4 GWB6E/11 GATOR GOLIATH SAFETY BOOT (BLACK) SIZE: 11 ([GEOGRAPHIC_DATA]/AU)/46…" at bounding box center [541, 310] width 808 height 19
type input "49"
type input "1"
type input "1 [MEDICAL_DATA]"
type input "60"
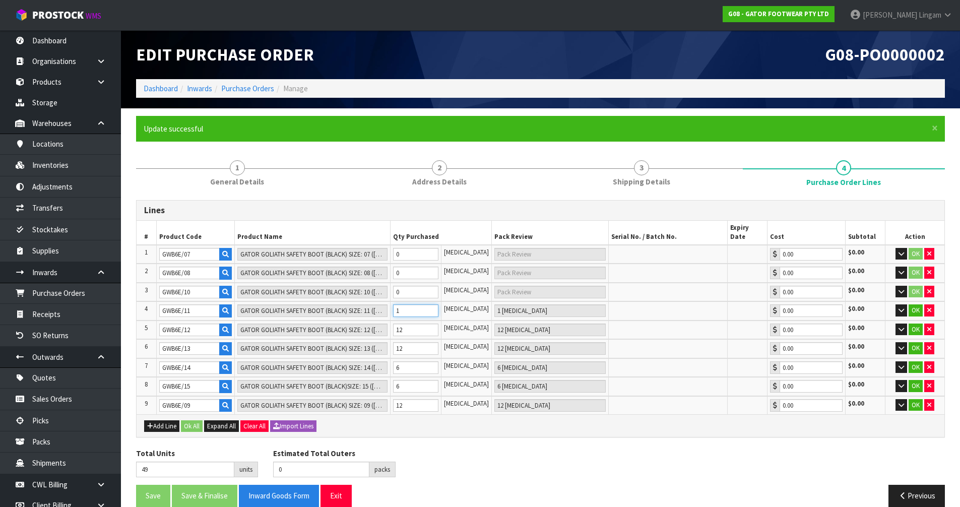
type input "12"
type input "12 [MEDICAL_DATA]"
type input "12"
click at [386, 283] on tr "3 GWB6E/10 GATOR GOLIATH SAFETY BOOT (BLACK) SIZE: 10 (UK/AU)/44 0 [MEDICAL_DAT…" at bounding box center [541, 292] width 808 height 19
type input "61"
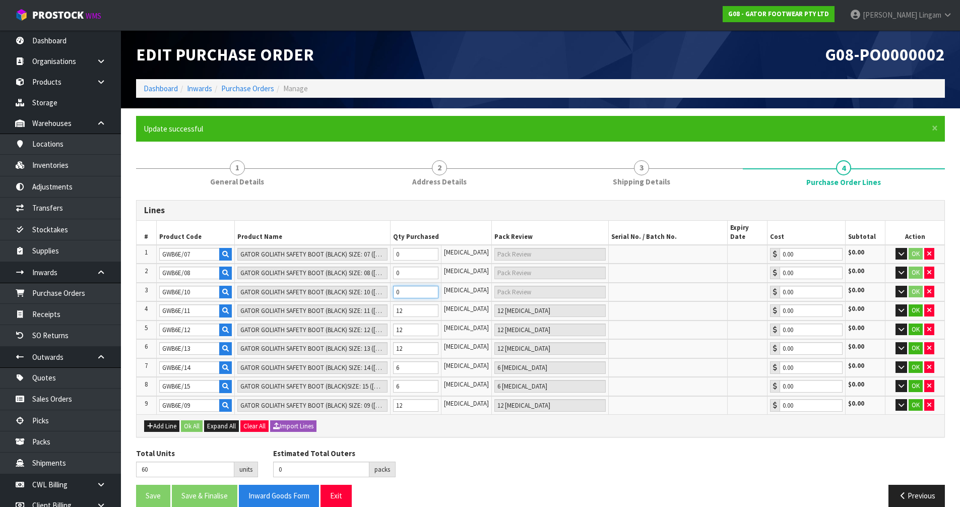
type input "1"
type input "1 [MEDICAL_DATA]"
type input "72"
type input "12"
type input "12 [MEDICAL_DATA]"
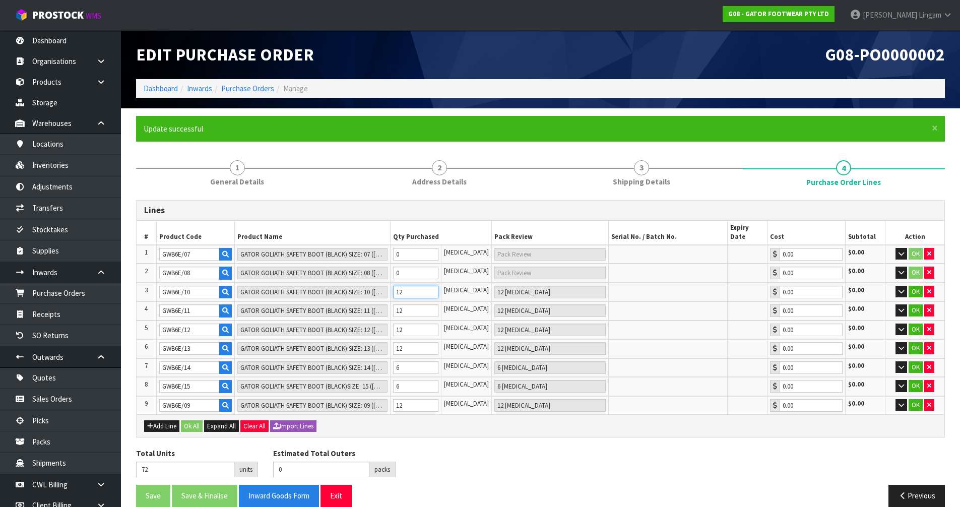
type input "12"
click at [392, 264] on tr "2 GWB6E/08 GATOR GOLIATH SAFETY BOOT (BLACK) SIZE: 08 ([GEOGRAPHIC_DATA]/AU)/42…" at bounding box center [541, 273] width 808 height 19
type input "78"
type input "6"
type input "6 [MEDICAL_DATA]"
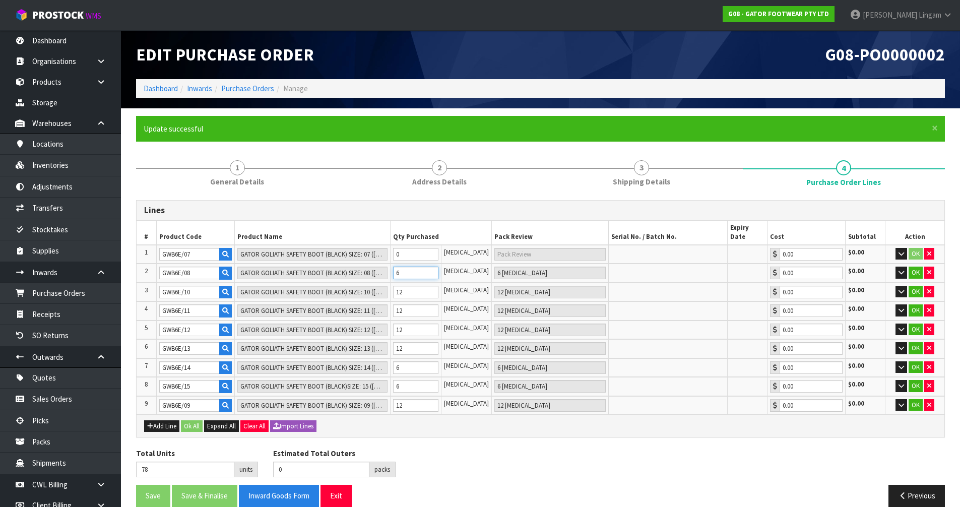
type input "6"
click at [389, 245] on tr "1 GWB6E/07 GATOR GOLIATH SAFETY BOOT (BLACK) SIZE: 07 ([GEOGRAPHIC_DATA]/AU)/41…" at bounding box center [541, 254] width 808 height 19
type input "84"
type input "6"
type input "6 [MEDICAL_DATA]"
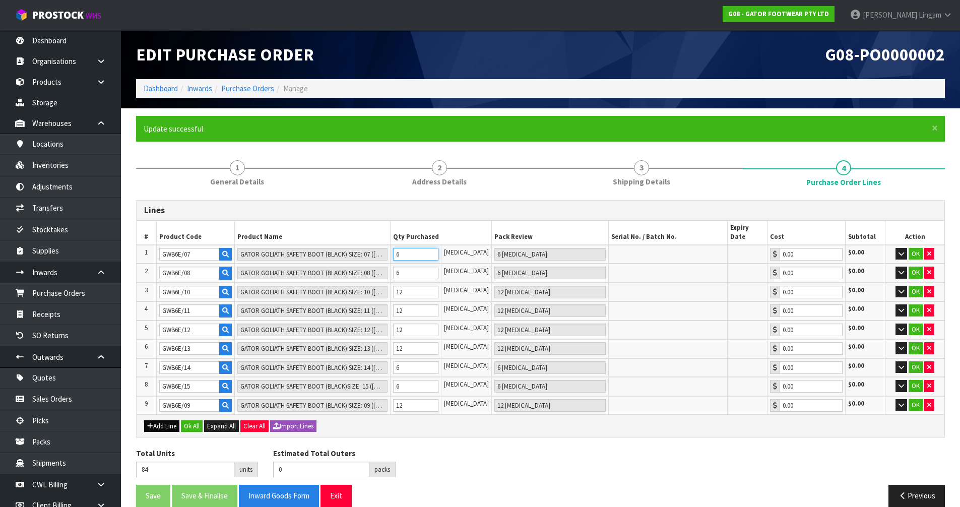
type input "6"
click at [156, 420] on button "Add Line" at bounding box center [161, 426] width 35 height 12
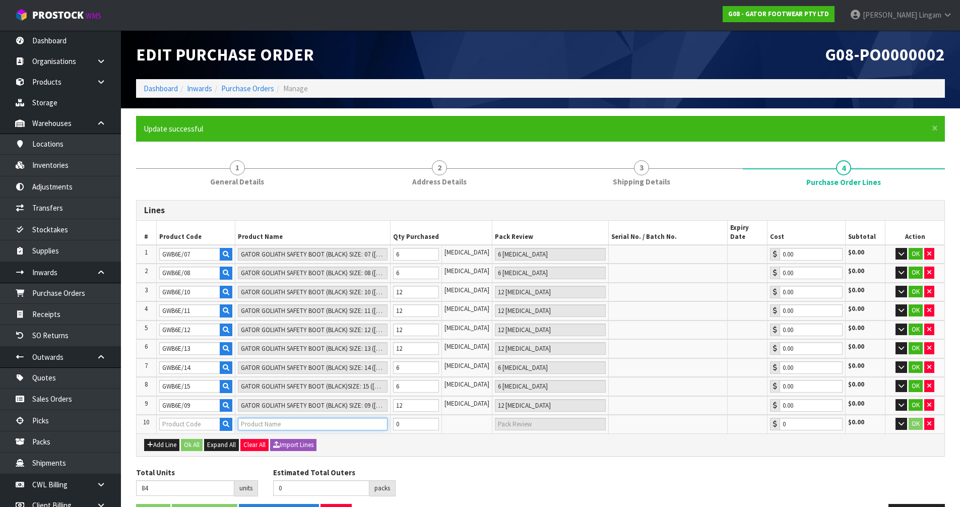
click at [245, 418] on input "text" at bounding box center [313, 424] width 150 height 13
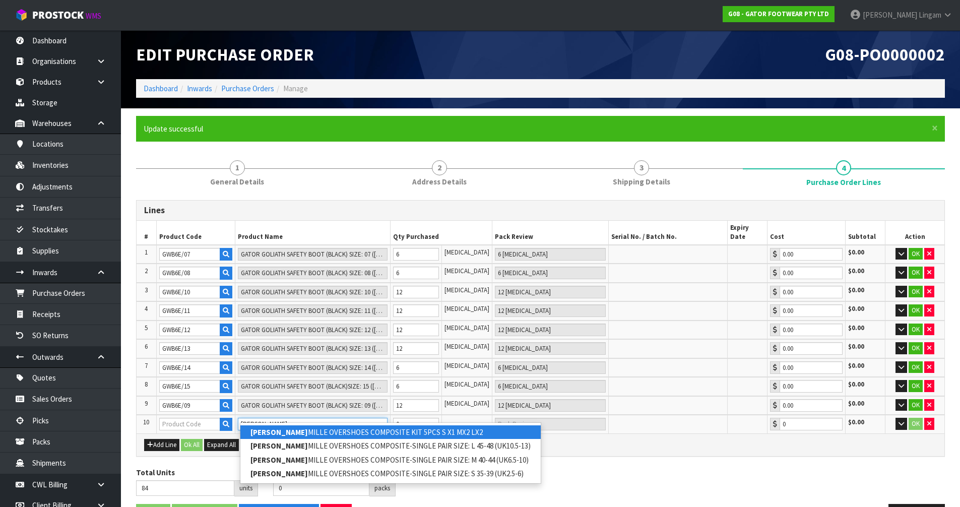
type input "[PERSON_NAME]"
click at [367, 431] on link "[PERSON_NAME] OVERSHOES COMPOSITE KIT 5PCS S X1 MX2 LX2" at bounding box center [390, 432] width 300 height 14
type input "[PERSON_NAME] OVERSHOES COMPOSITE KIT 5PCS S X1 MX2 LX2"
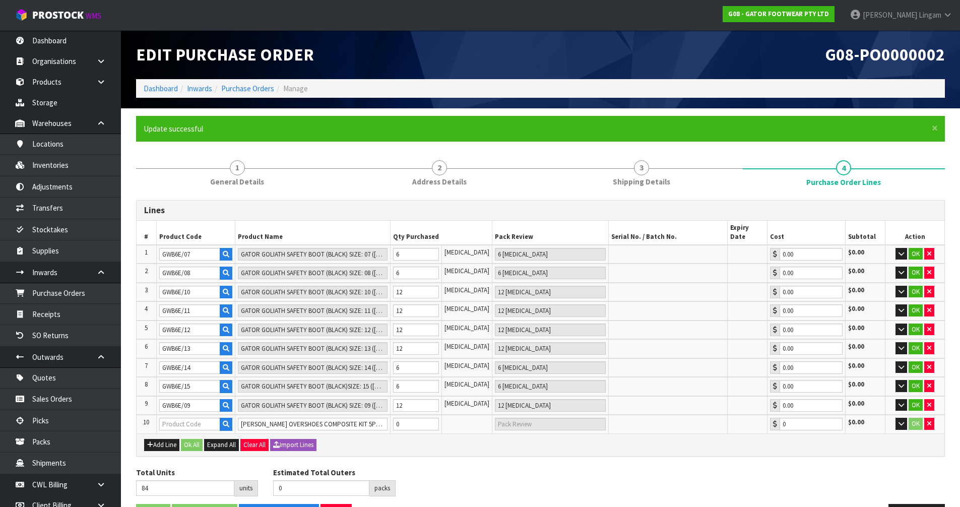
type input "OSCKIT1"
type input "0.00"
click at [168, 439] on button "Add Line" at bounding box center [161, 445] width 35 height 12
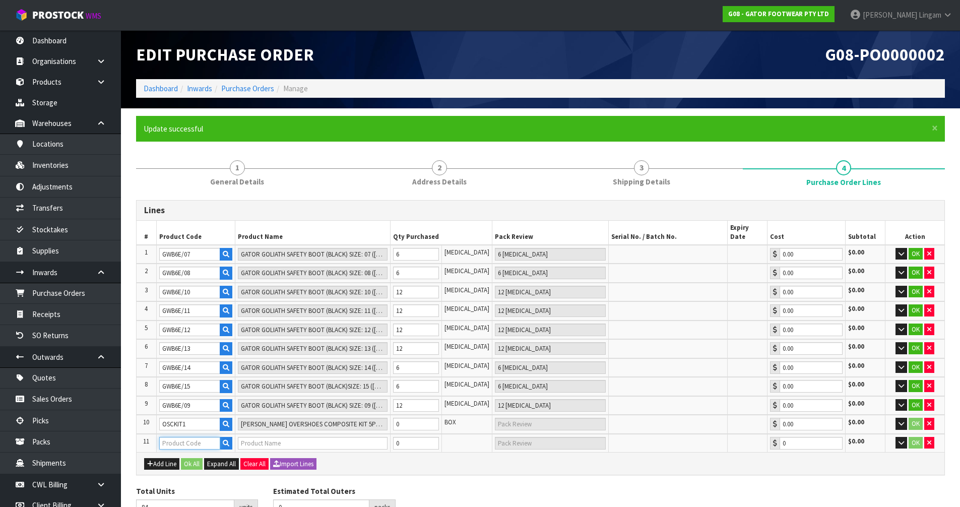
click at [194, 437] on input "text" at bounding box center [189, 443] width 61 height 13
paste input "OSCS3539]"
click at [202, 437] on input "OSCS3539]" at bounding box center [189, 443] width 61 height 13
type input "OSCS3539"
type input "[PERSON_NAME] OVERSHOES COMPOSITE-SINGLE PAIR SIZE: S 35-39 (UK2.5-6)"
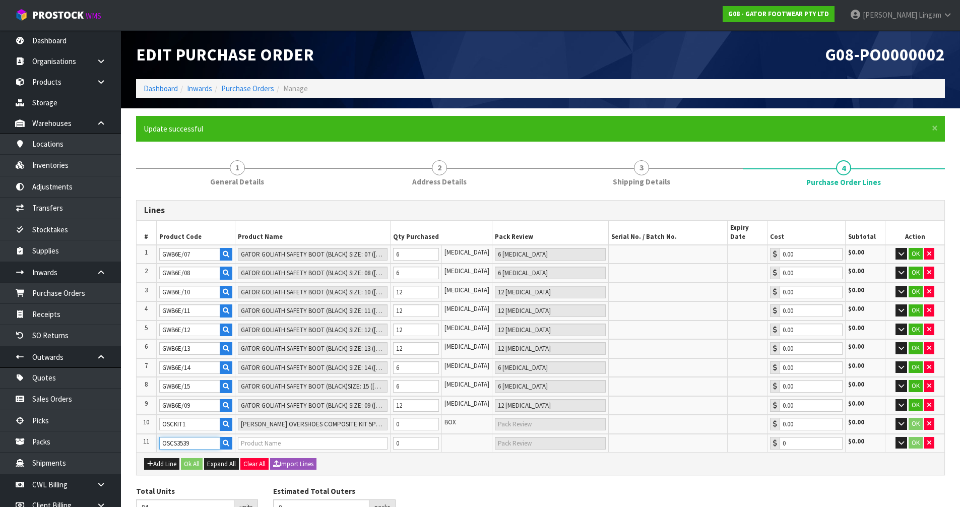
type input "0.00"
type input "OSCS3539"
click at [167, 458] on button "Add Line" at bounding box center [161, 464] width 35 height 12
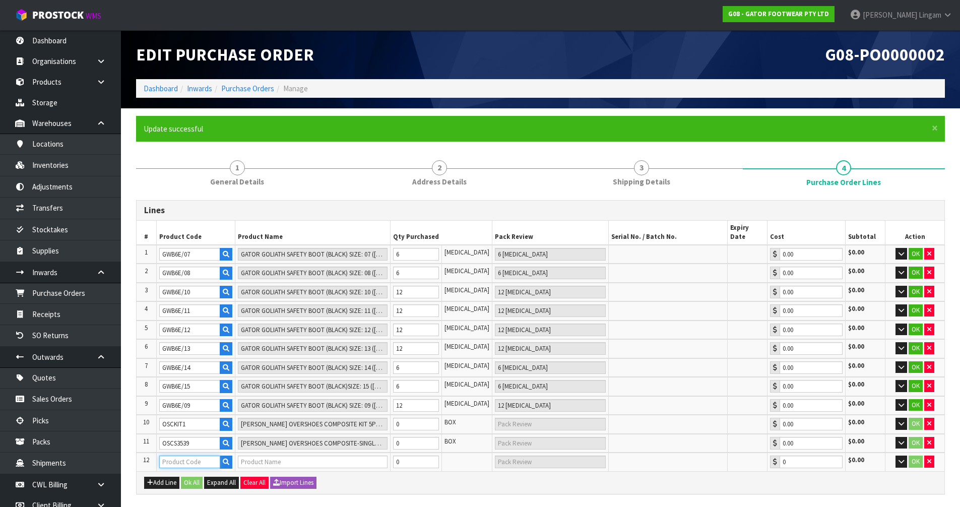
click at [194, 456] on input "text" at bounding box center [189, 462] width 61 height 13
paste input "OSCM4044]"
click at [203, 456] on input "OSCM4044]" at bounding box center [189, 462] width 61 height 13
type input "OSCM4044"
type input "[PERSON_NAME] OVERSHOES COMPOSITE-SINGLE PAIR SIZE: M 40-44 (UK6.5-10)"
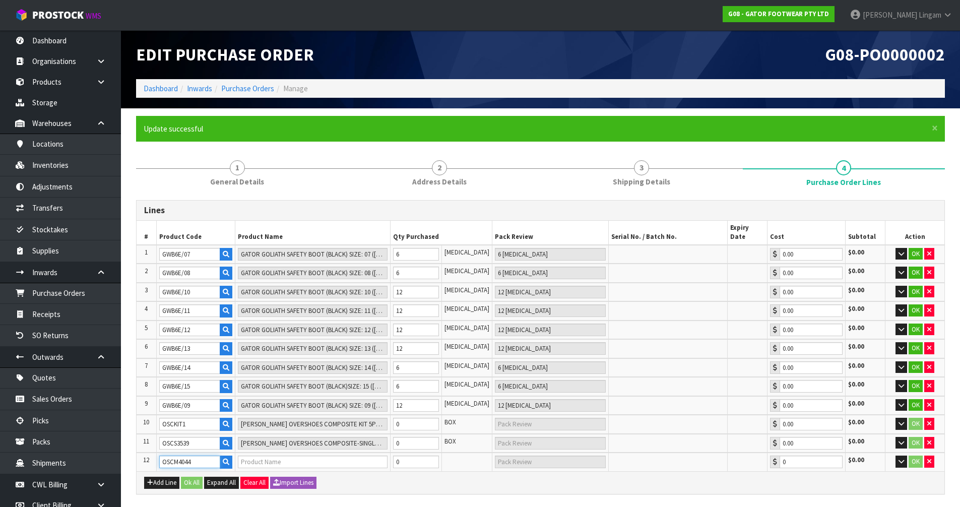
type input "0.00"
type input "OSCM4044"
click at [170, 477] on button "Add Line" at bounding box center [161, 483] width 35 height 12
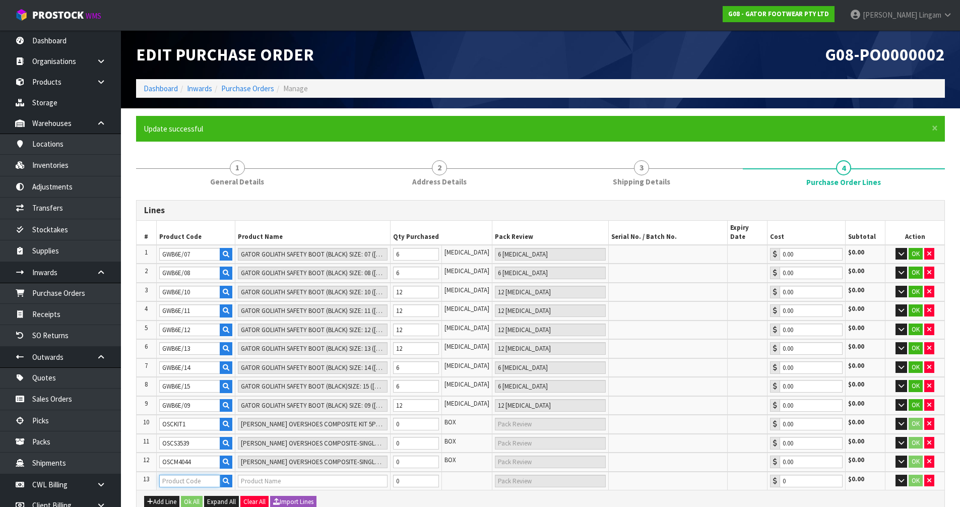
click at [196, 475] on input "text" at bounding box center [189, 481] width 61 height 13
paste input "OSCL4548]"
click at [198, 475] on input "OSCL4548]" at bounding box center [189, 481] width 61 height 13
type input "OSCL4548"
type input "[PERSON_NAME] OVERSHOES COMPOSITE-SINGLE PAIR SIZE: L 45-48 (UK10.5-13)"
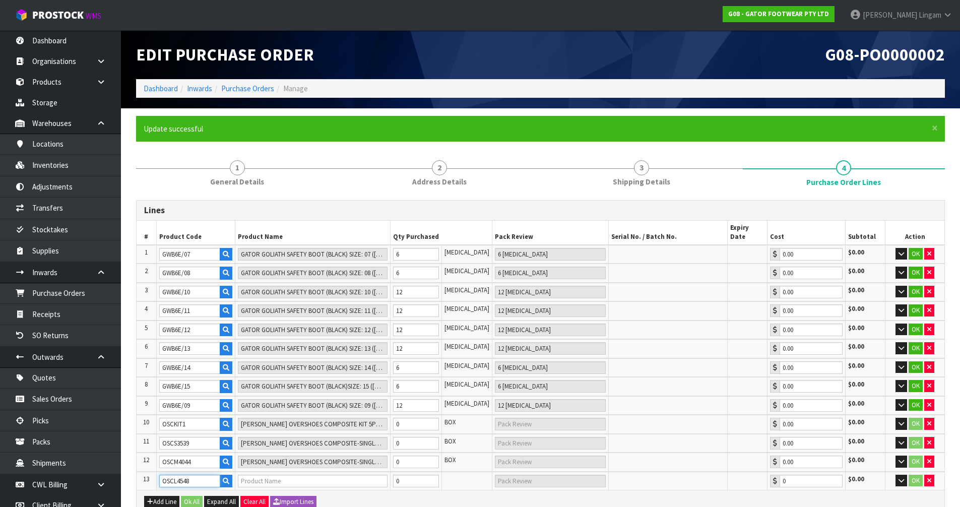
type input "0.00"
type input "OSCL4548"
click at [393, 417] on tr "10 OSCKIT1 [PERSON_NAME] OVERSHOES COMPOSITE KIT 5PCS S X1 MX2 LX2 0 BOX 0.00 $…" at bounding box center [541, 424] width 808 height 19
type input "91"
type input "7"
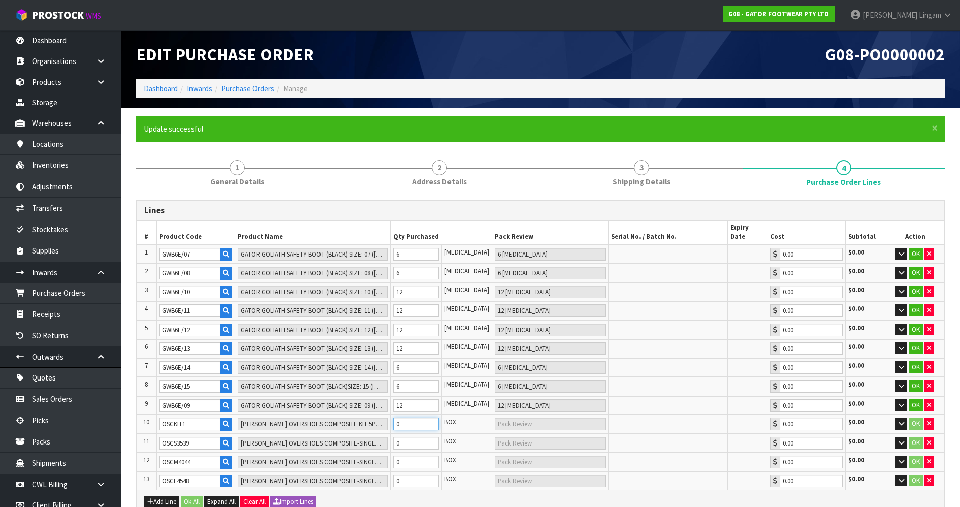
type input "7 BOX"
type input "159"
type input "75"
type input "75 BOX"
type input "75"
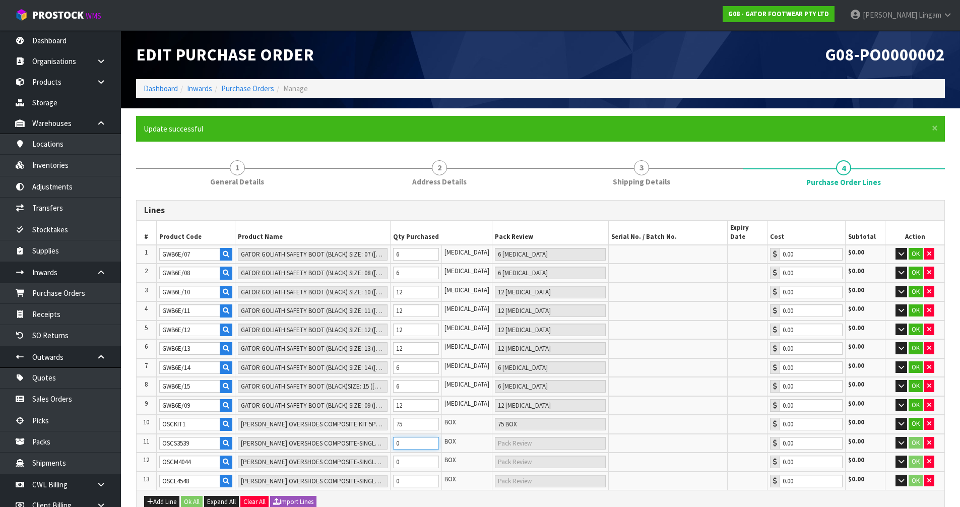
drag, startPoint x: 408, startPoint y: 435, endPoint x: 398, endPoint y: 435, distance: 9.6
click at [398, 435] on td "0" at bounding box center [416, 443] width 51 height 19
type input "161"
type input "2"
type input "2 BOX"
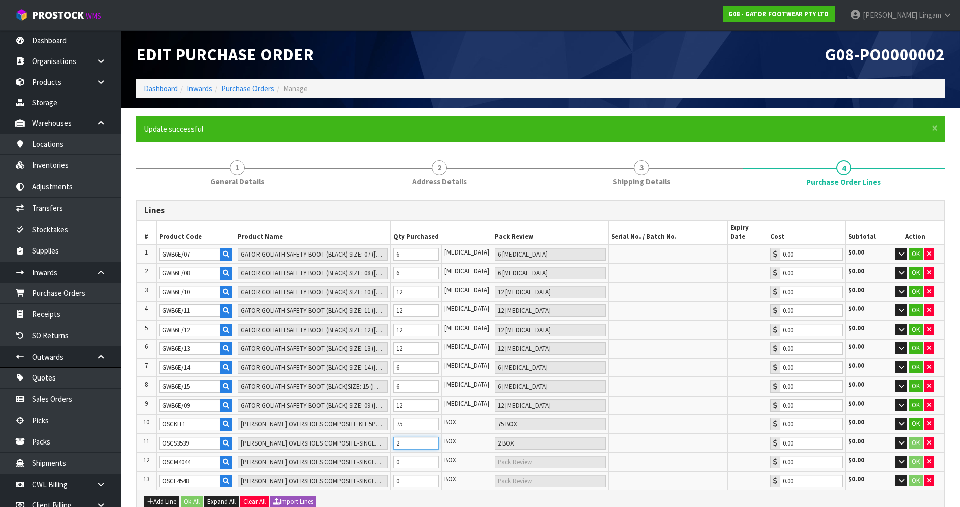
type input "184"
type input "25"
type input "25 BOX"
type input "25"
click at [385, 453] on tr "12 OSCM4044 [PERSON_NAME] OVERSHOES COMPOSITE-SINGLE PAIR SIZE: M 40-44 (UK6.5-…" at bounding box center [541, 462] width 808 height 19
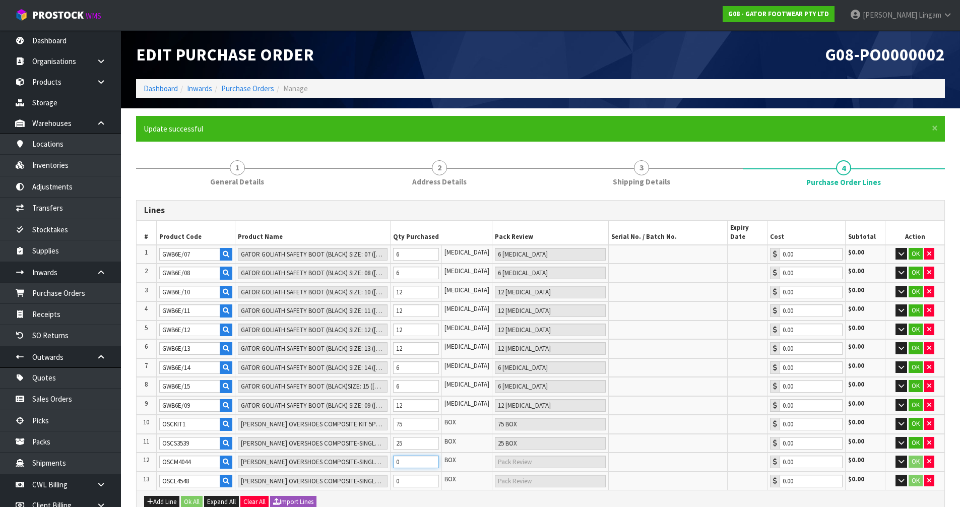
type input "189"
type input "5"
type input "5 BOX"
type input "234"
type input "50"
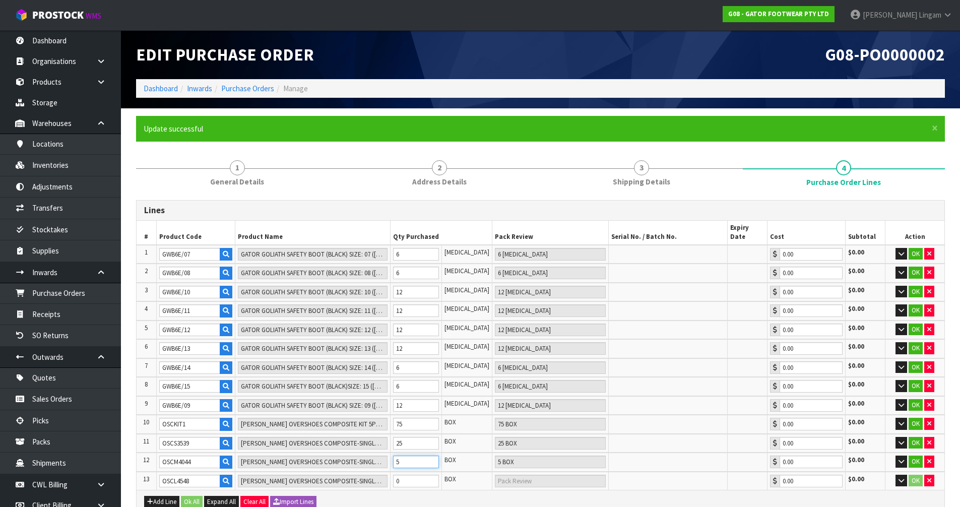
type input "50 BOX"
type input "50"
drag, startPoint x: 412, startPoint y: 475, endPoint x: 396, endPoint y: 476, distance: 16.2
click at [396, 476] on tr "13 OSCL4548 [PERSON_NAME] OVERSHOES COMPOSITE-SINGLE PAIR SIZE: L 45-48 (UK10.5…" at bounding box center [541, 481] width 808 height 19
type input "239"
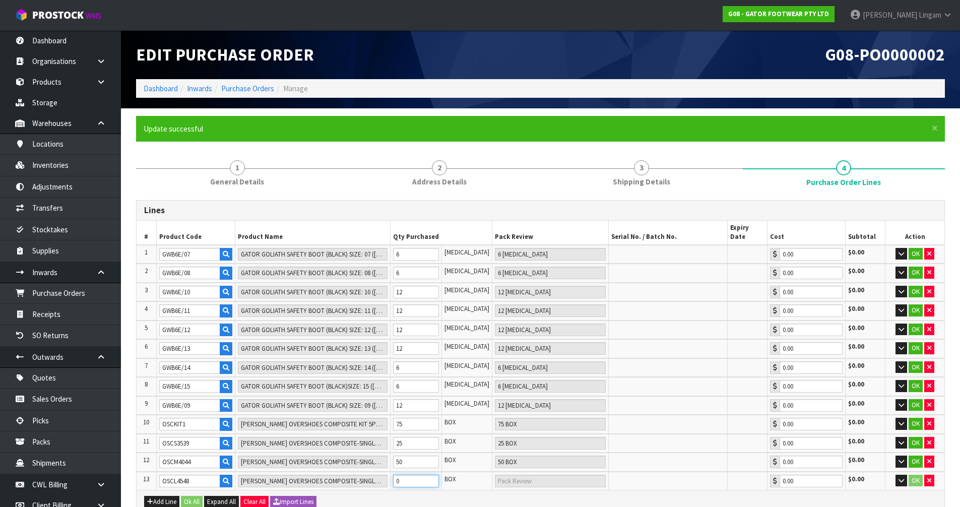
type input "5"
type input "5 BOX"
type input "284"
type input "50"
type input "50 BOX"
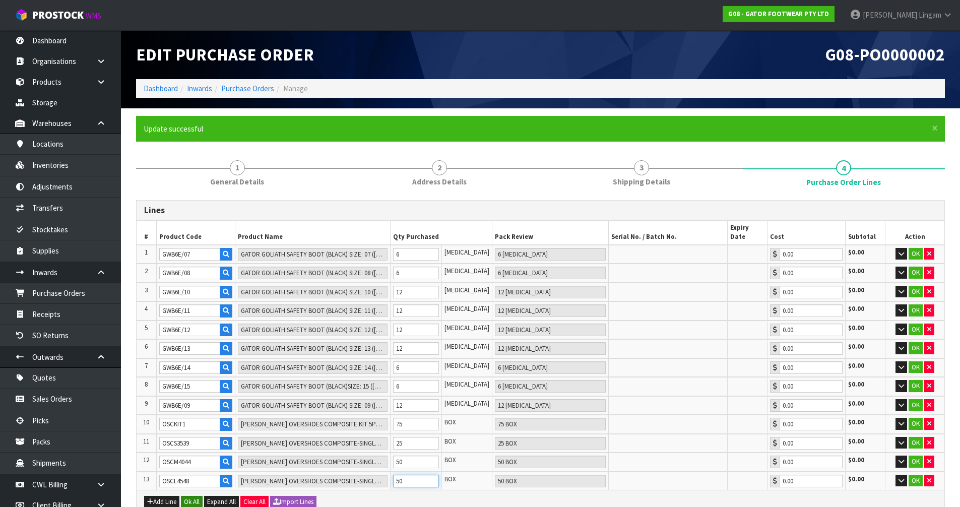
type input "50"
click at [195, 496] on button "Ok All" at bounding box center [192, 502] width 22 height 12
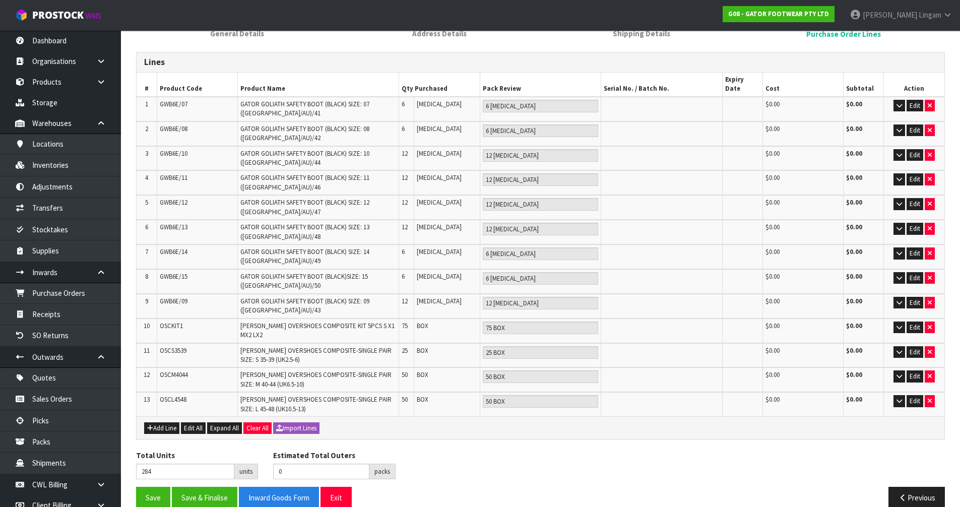
scroll to position [156, 0]
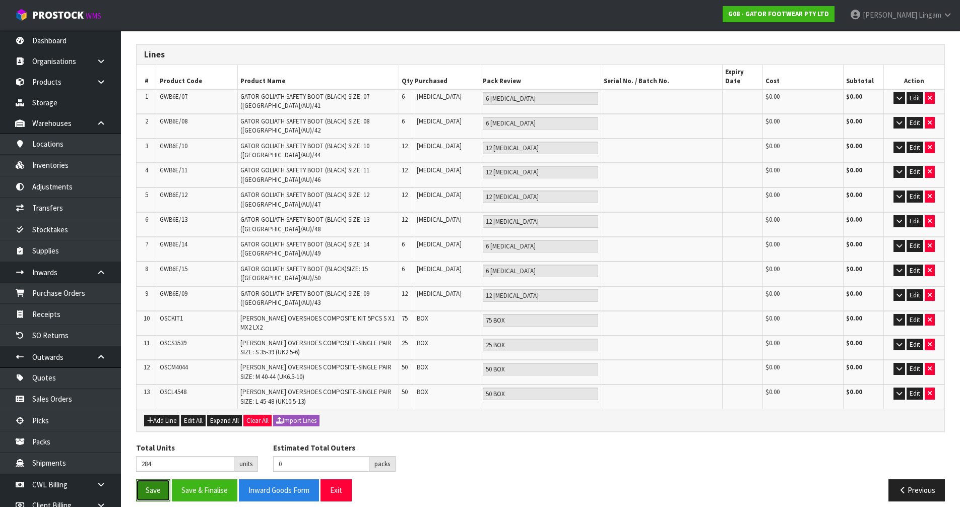
click at [149, 482] on button "Save" at bounding box center [153, 490] width 34 height 22
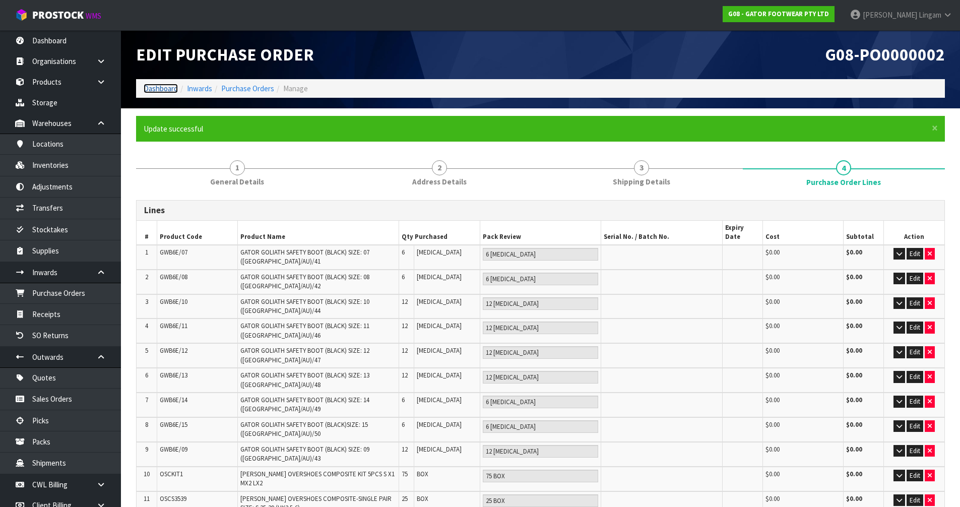
click at [164, 91] on link "Dashboard" at bounding box center [161, 89] width 34 height 10
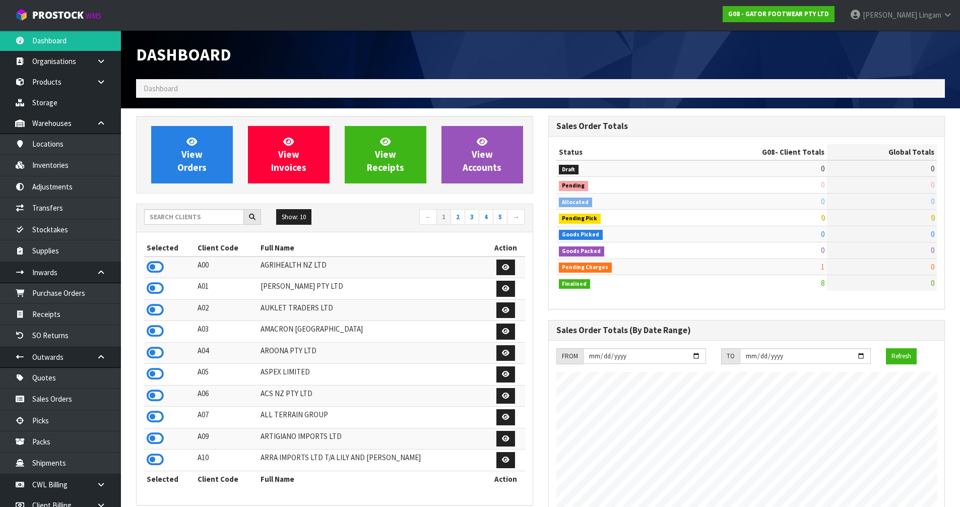
scroll to position [632, 412]
click at [180, 166] on span "View Orders" at bounding box center [191, 155] width 29 height 38
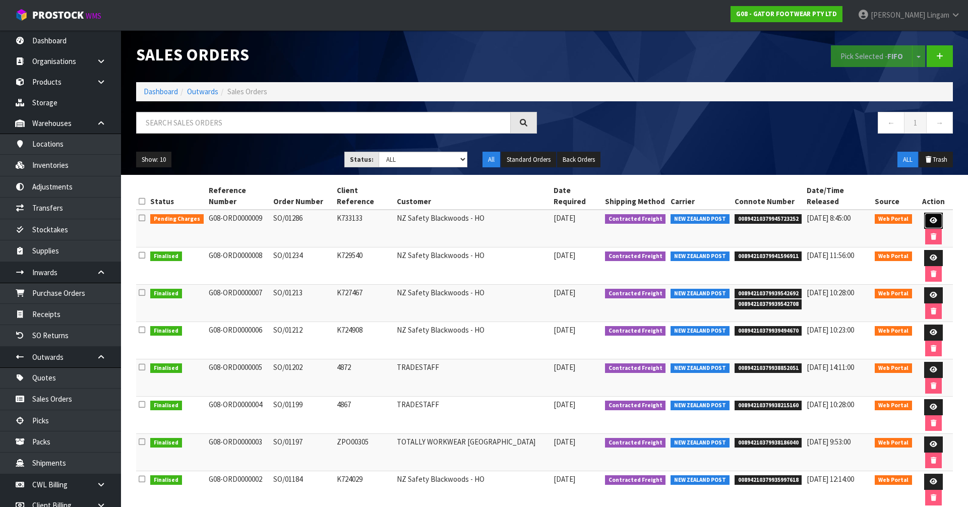
click at [929, 217] on icon at bounding box center [933, 220] width 8 height 7
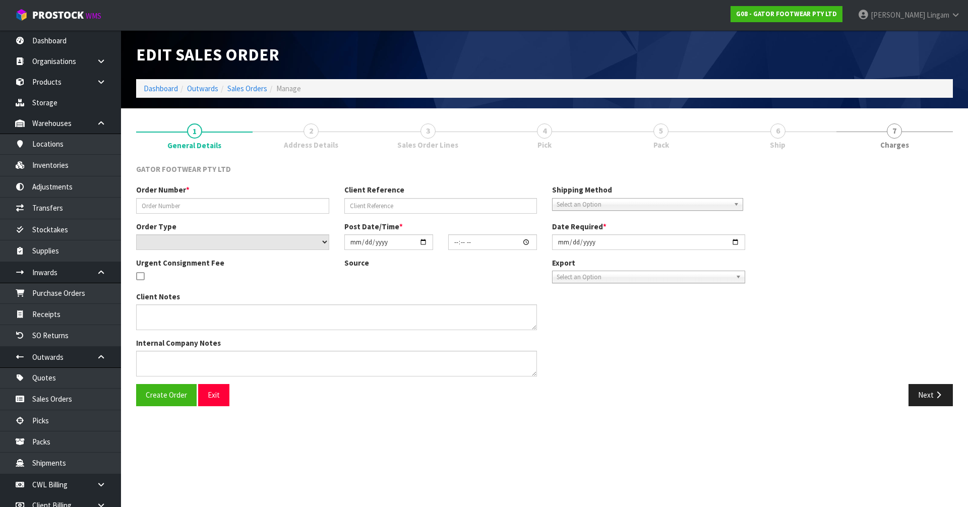
type input "SO/01286"
type input "K733133"
select select "number:0"
type input "[DATE]"
type input "18:13:00.000"
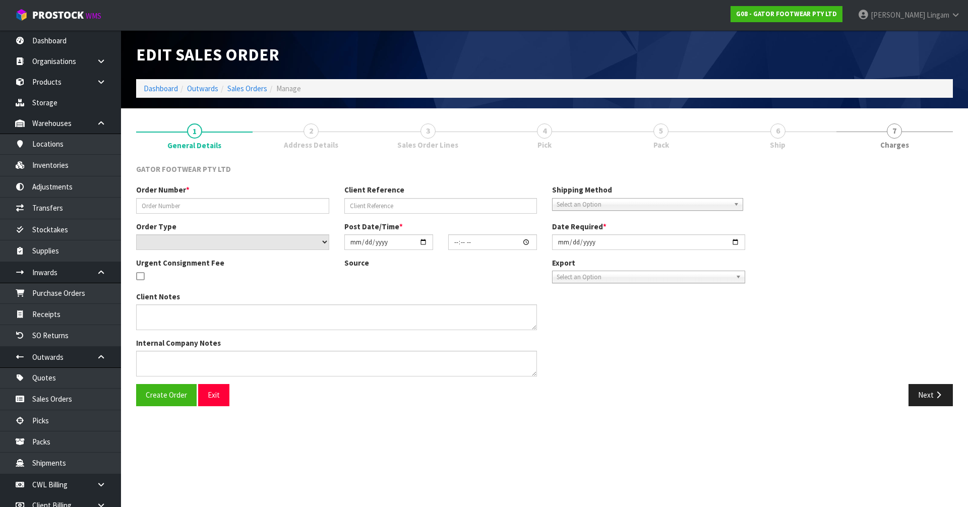
type input "[DATE]"
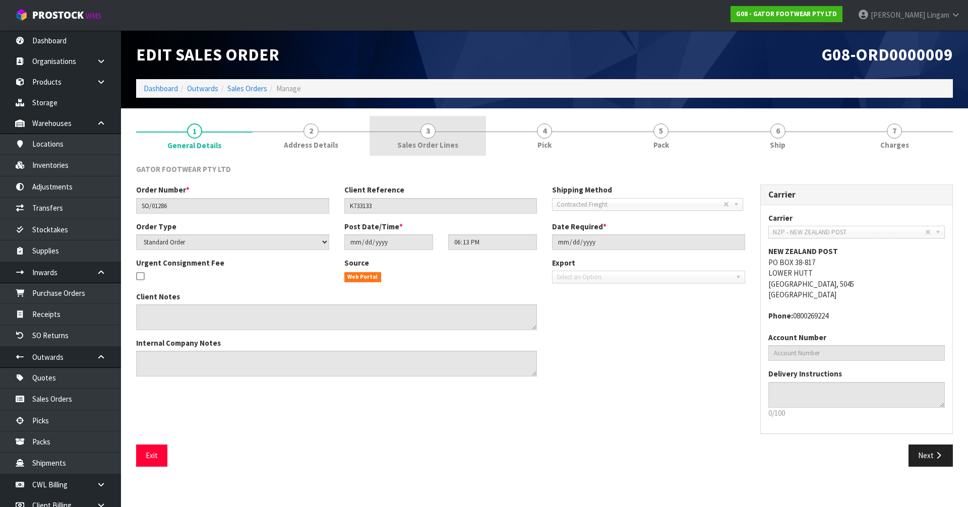
click at [424, 127] on span "3" at bounding box center [427, 130] width 15 height 15
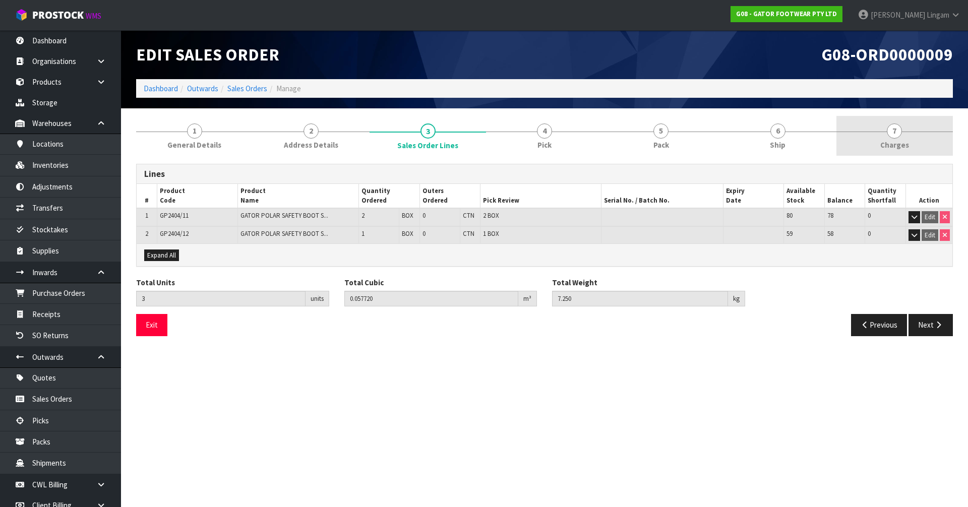
click at [900, 137] on link "7 [GEOGRAPHIC_DATA]" at bounding box center [894, 136] width 116 height 40
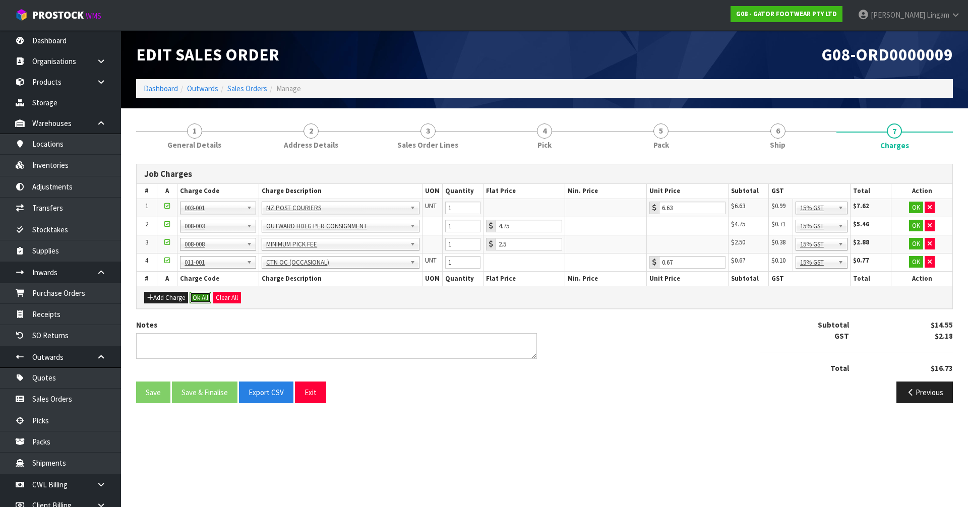
click at [195, 294] on button "Ok All" at bounding box center [200, 298] width 22 height 12
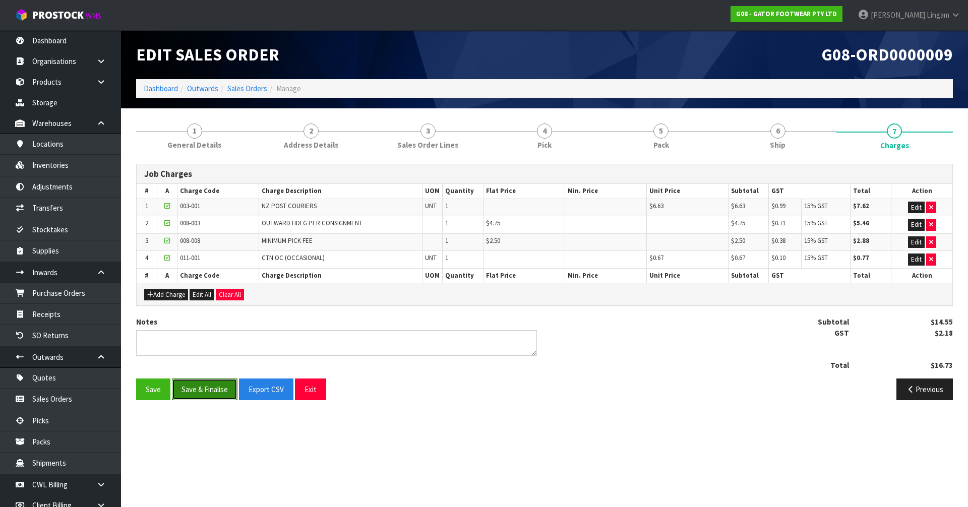
click at [214, 392] on button "Save & Finalise" at bounding box center [205, 389] width 66 height 22
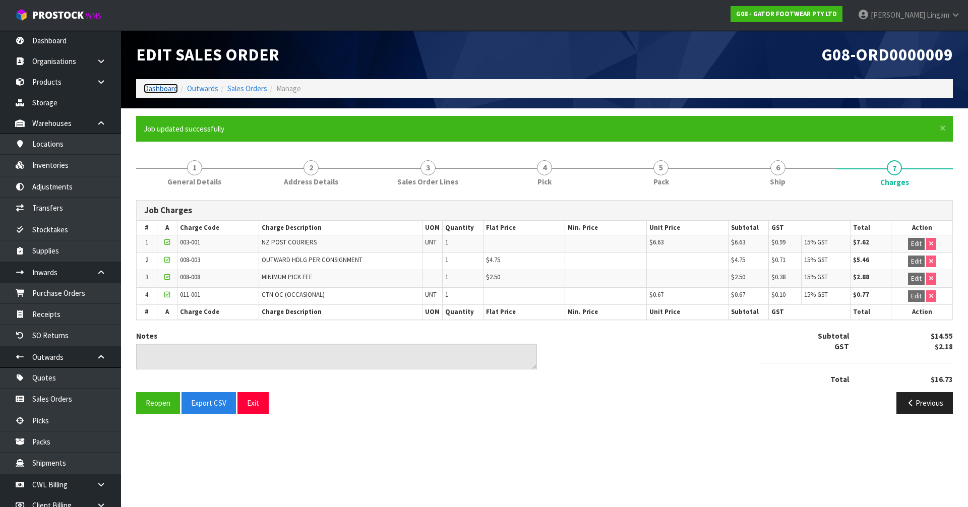
click at [155, 84] on link "Dashboard" at bounding box center [161, 89] width 34 height 10
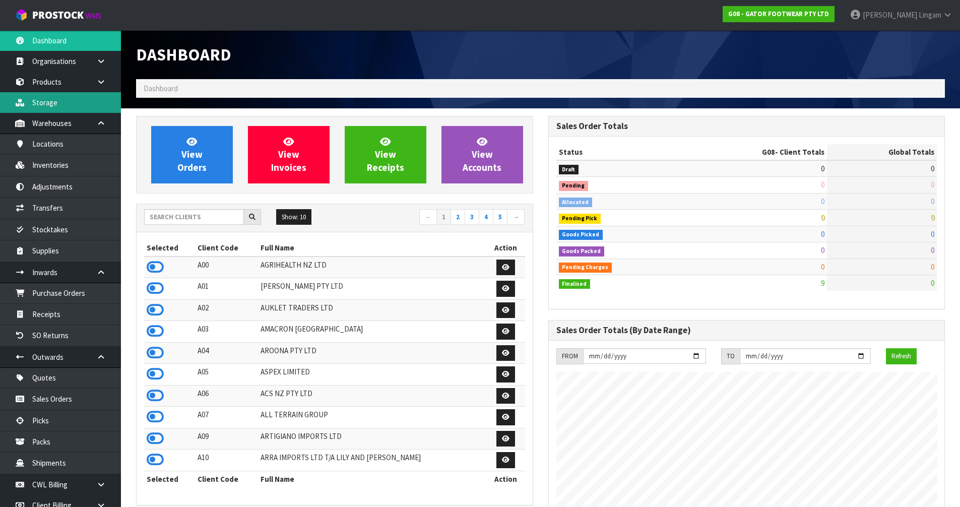
scroll to position [632, 412]
click at [42, 82] on link "Products" at bounding box center [60, 82] width 121 height 21
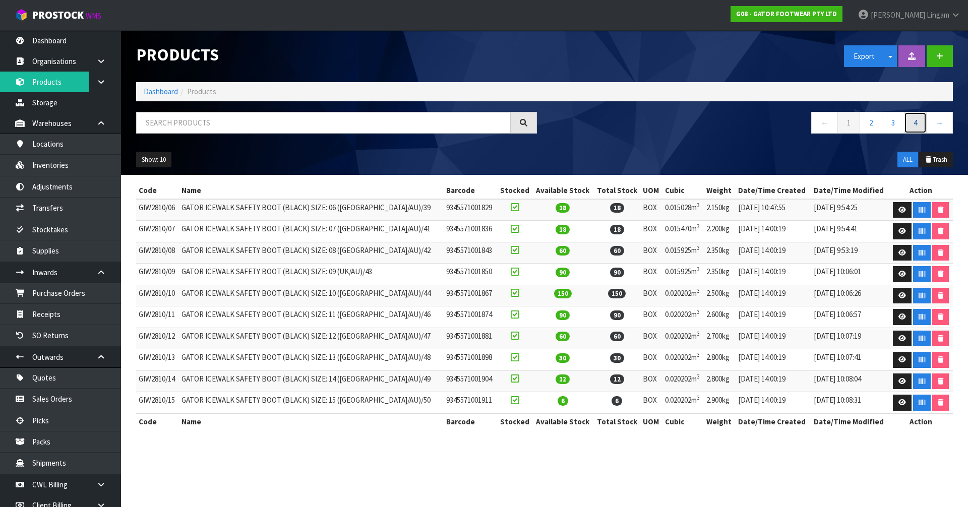
click at [920, 121] on link "4" at bounding box center [915, 123] width 23 height 22
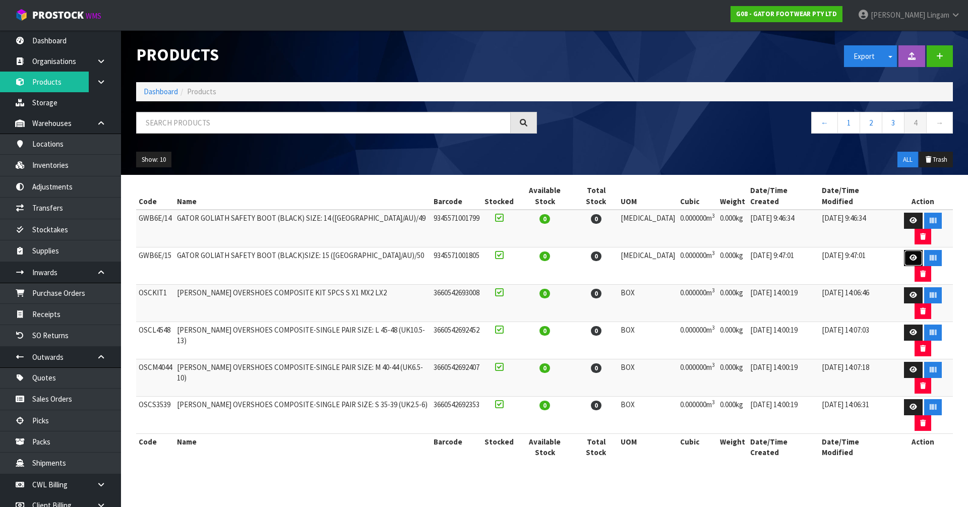
click at [904, 250] on link at bounding box center [913, 258] width 19 height 16
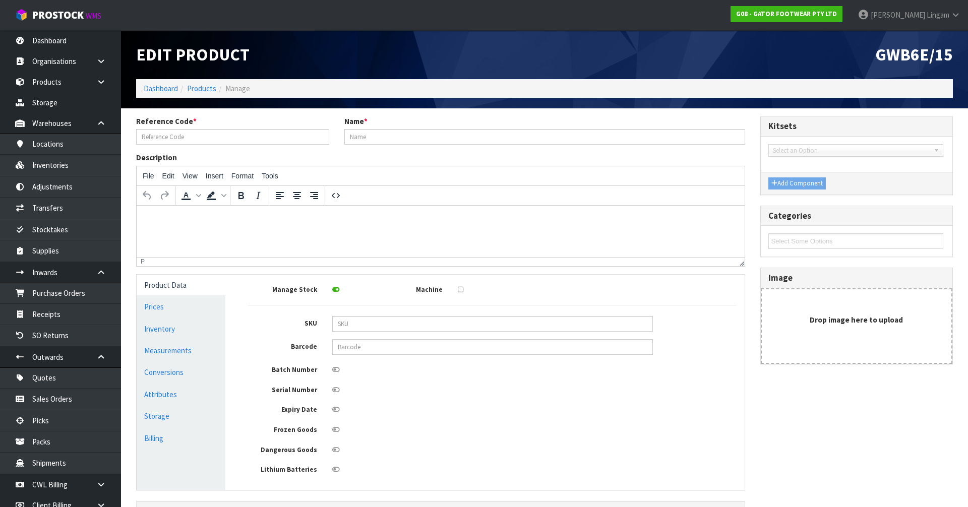
type input "GWB6E/15"
type input "GATOR GOLIATH SAFETY BOOT (BLACK)SIZE: 15 ([GEOGRAPHIC_DATA]/AU)/50"
type input "9345571001805"
type input "0"
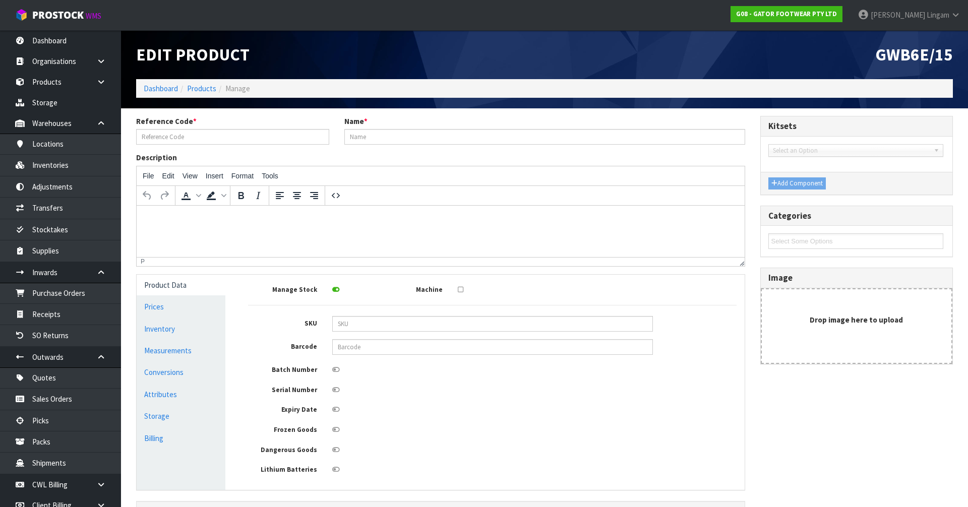
type input "0"
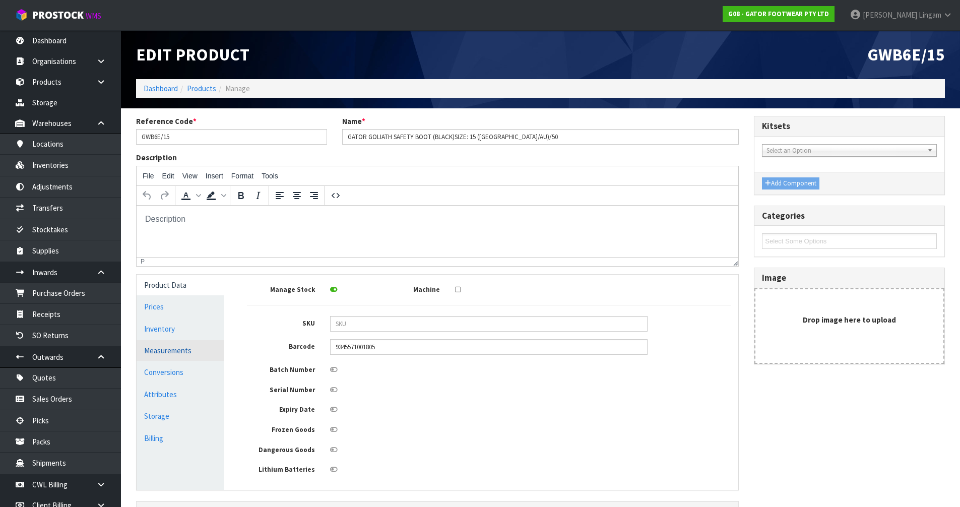
click at [165, 349] on link "Measurements" at bounding box center [181, 350] width 88 height 21
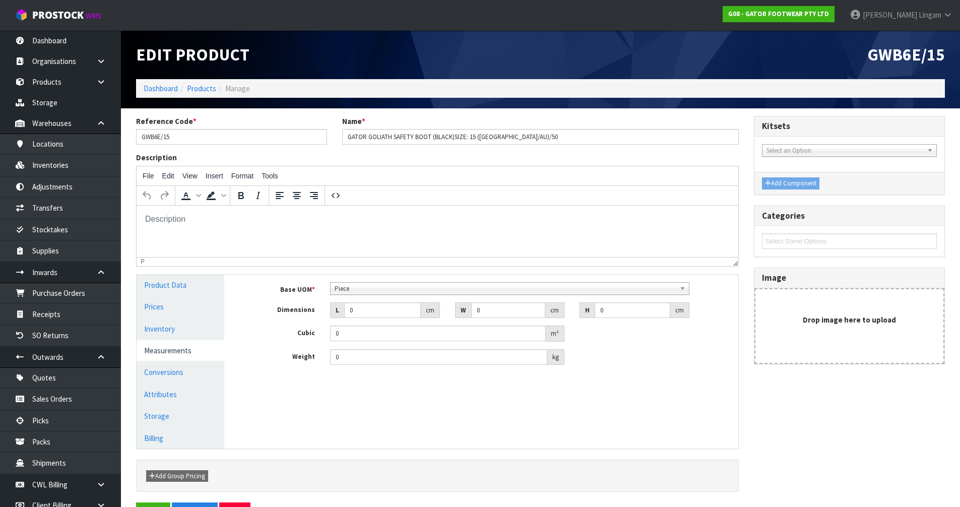
scroll to position [181, 0]
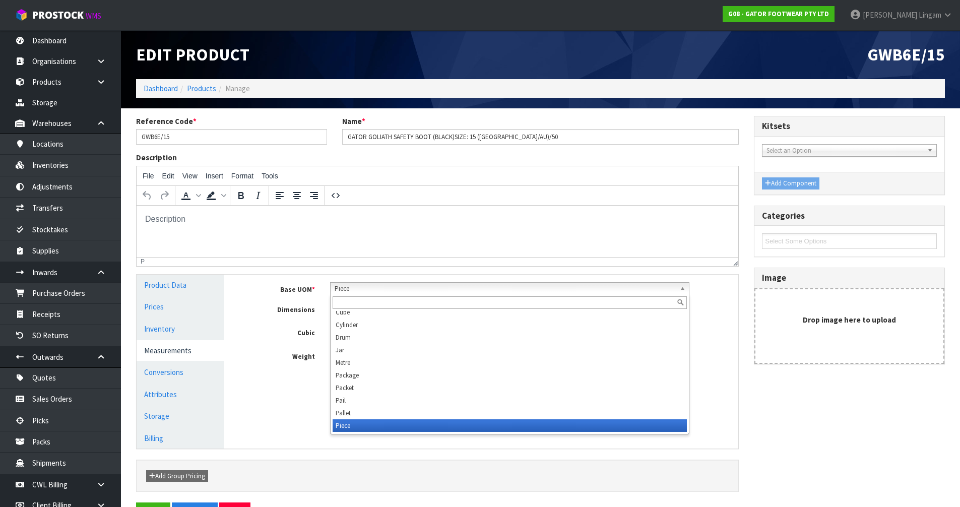
click at [342, 288] on span "Piece" at bounding box center [505, 289] width 341 height 12
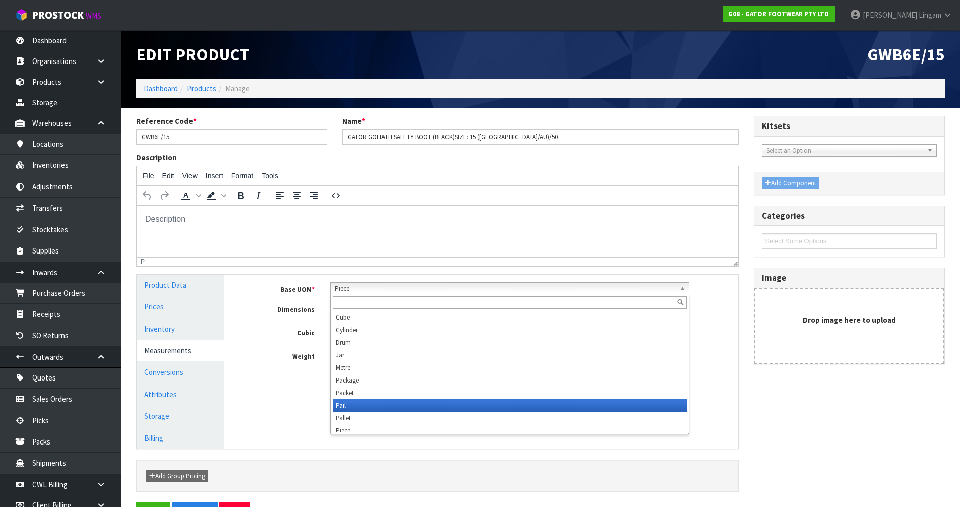
scroll to position [227, 0]
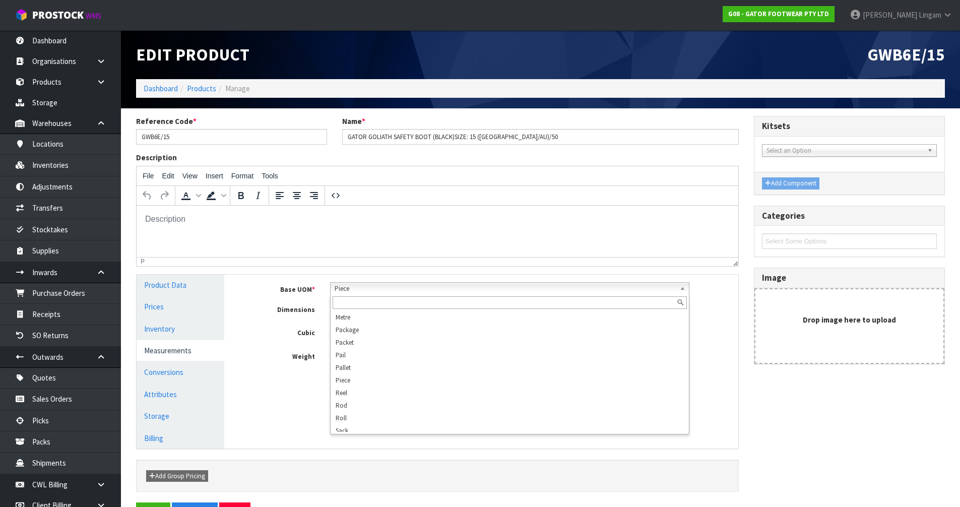
click at [368, 301] on input "text" at bounding box center [510, 302] width 354 height 13
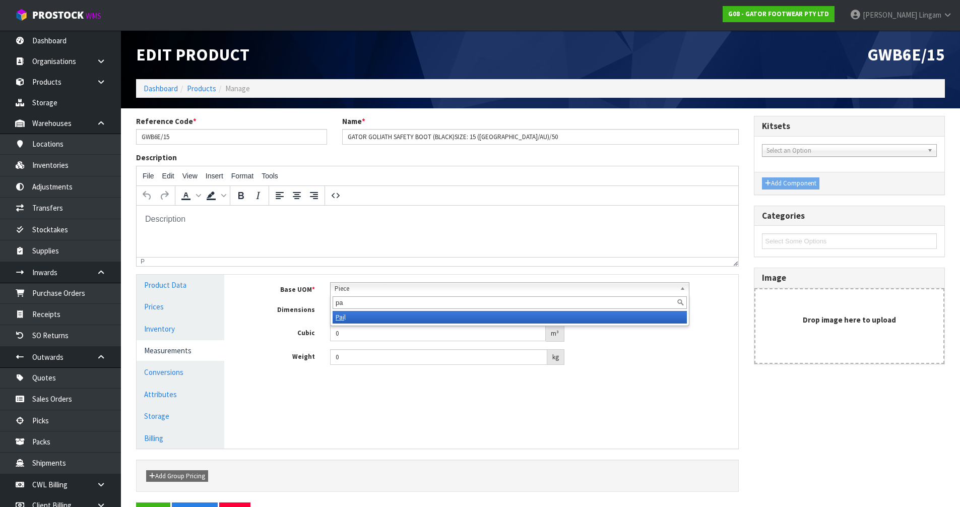
type input "p"
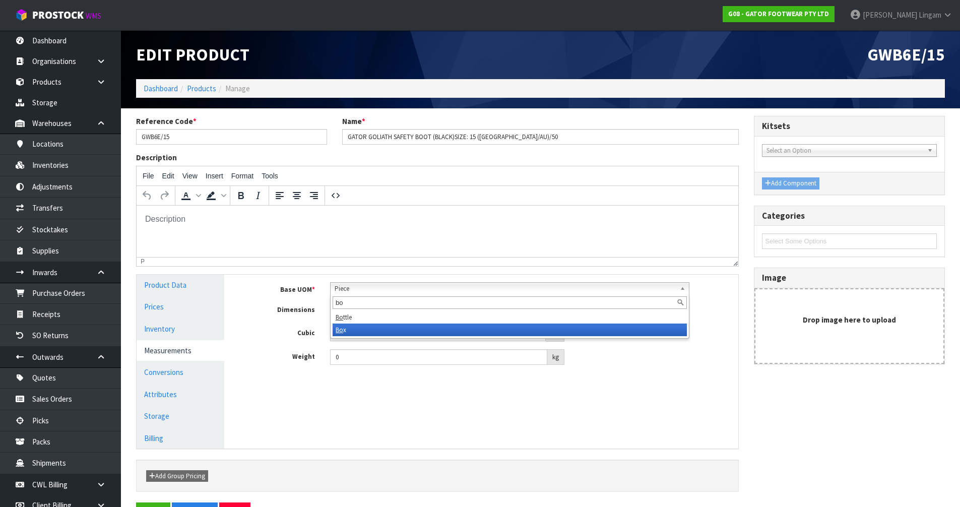
type input "bo"
click at [355, 330] on li "Bo x" at bounding box center [510, 330] width 354 height 13
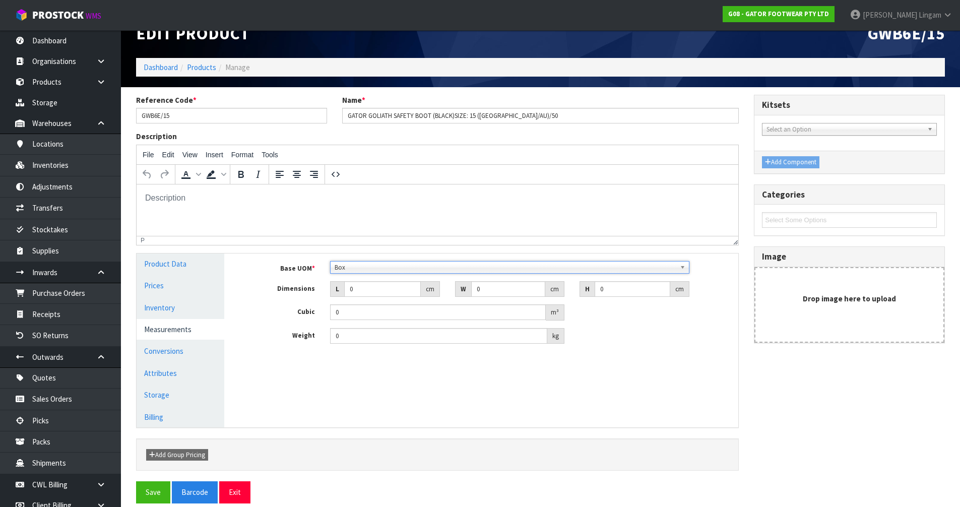
scroll to position [33, 0]
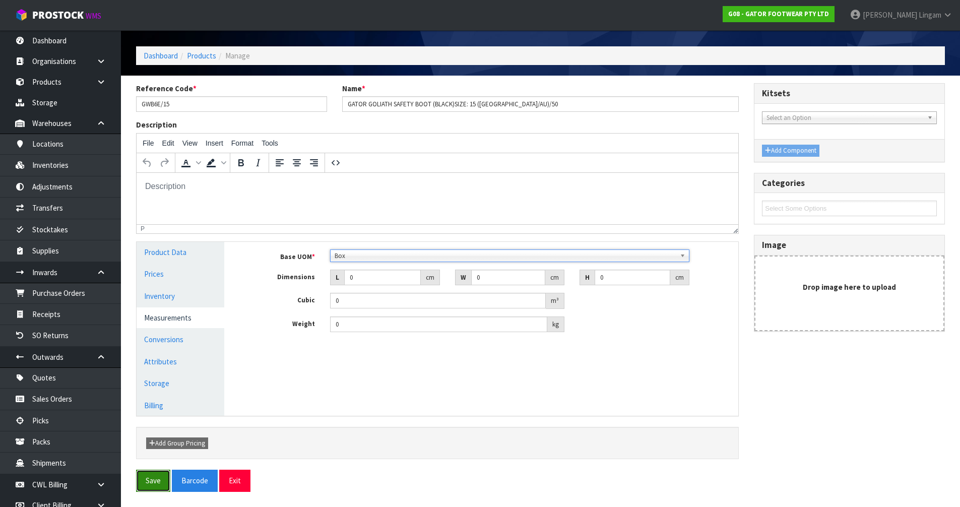
click at [155, 491] on button "Save" at bounding box center [153, 481] width 34 height 22
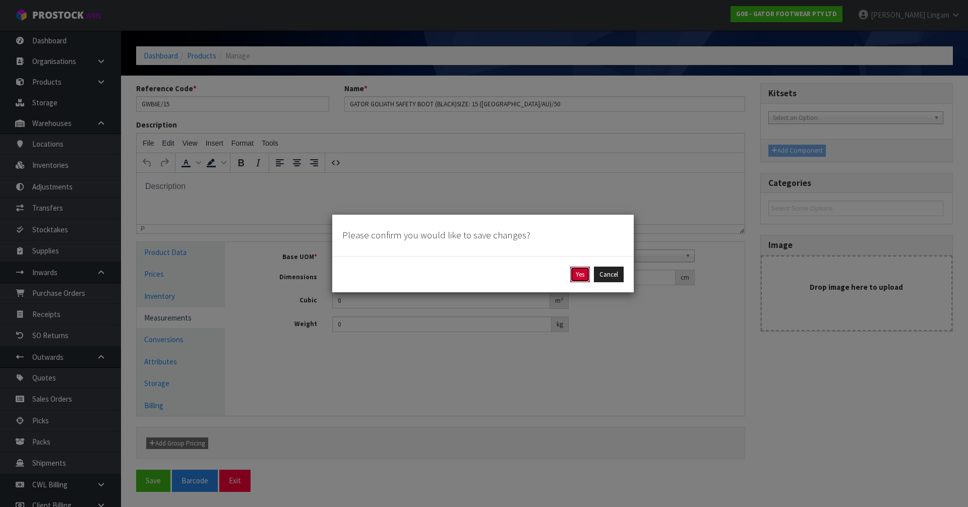
click at [581, 274] on button "Yes" at bounding box center [580, 275] width 20 height 16
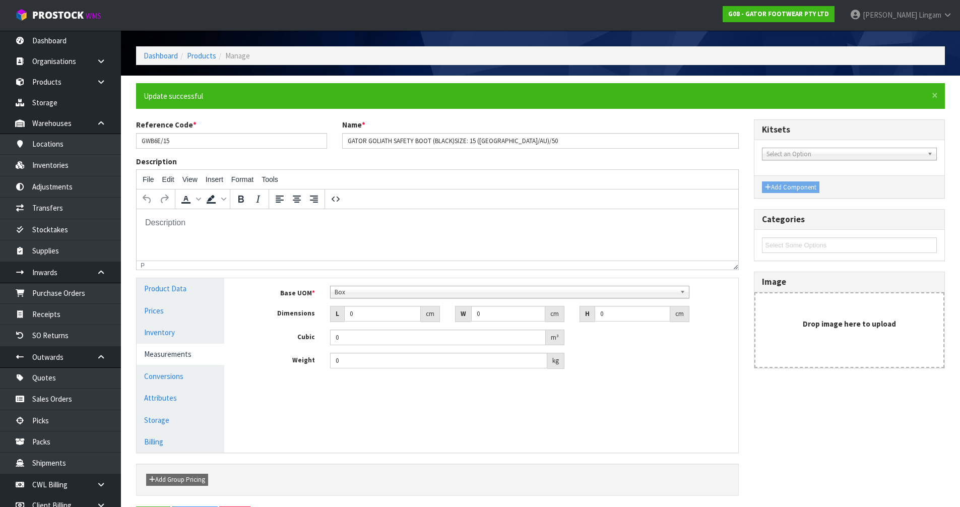
scroll to position [0, 0]
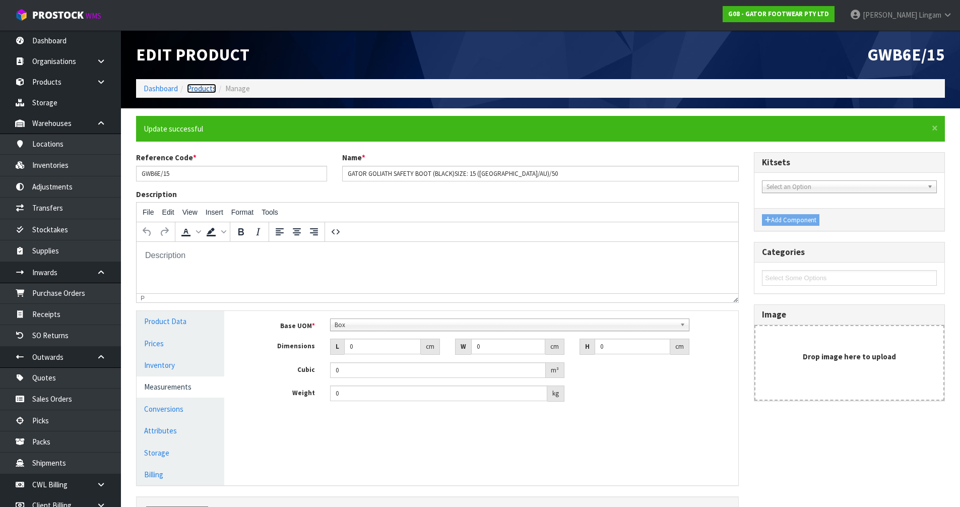
click at [203, 85] on link "Products" at bounding box center [201, 89] width 29 height 10
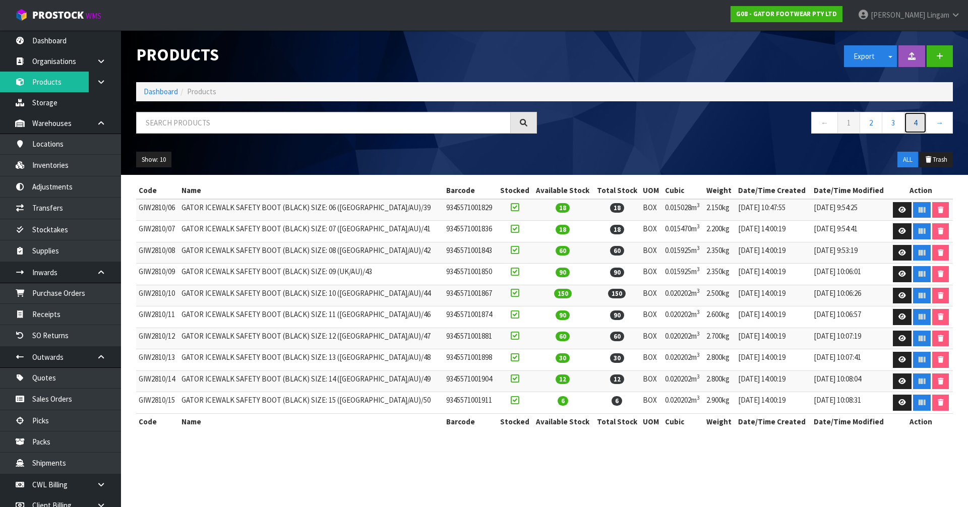
click at [917, 127] on link "4" at bounding box center [915, 123] width 23 height 22
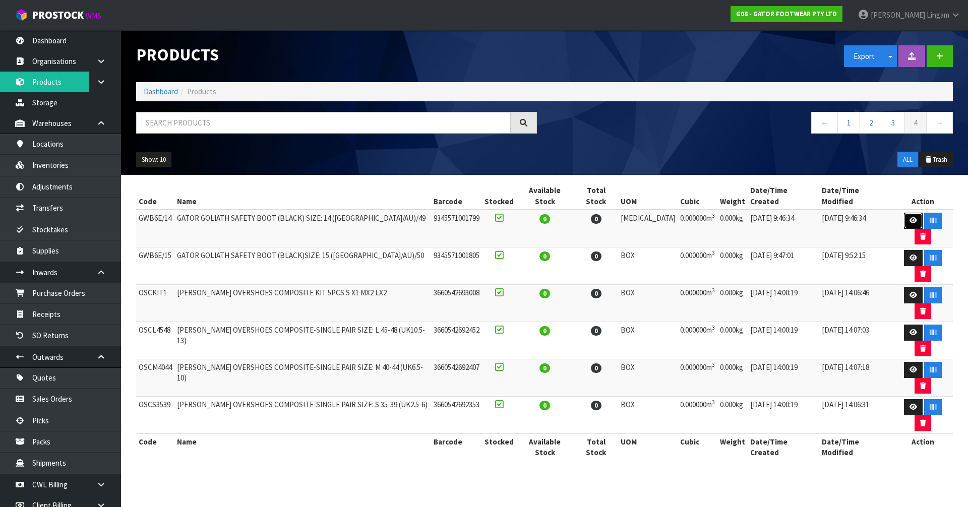
click at [904, 213] on link at bounding box center [913, 221] width 19 height 16
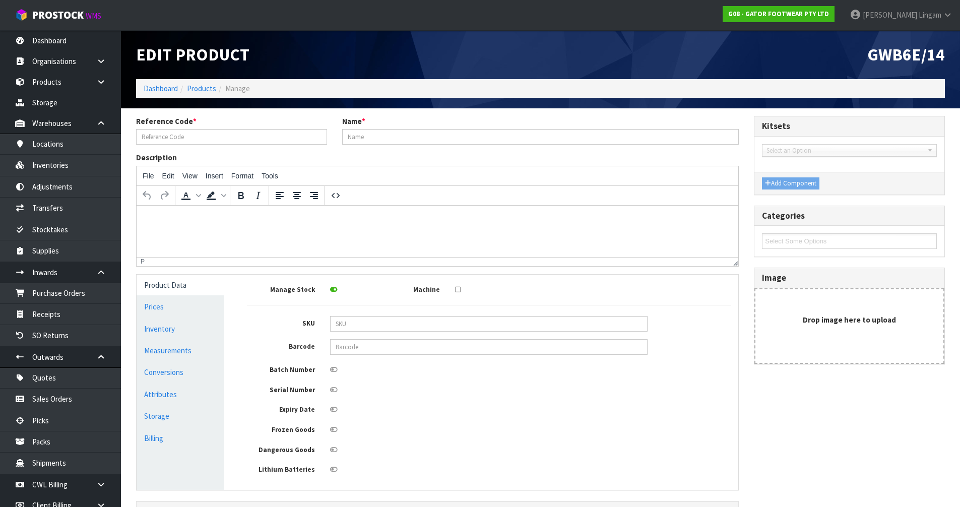
type input "GWB6E/14"
type input "GATOR GOLIATH SAFETY BOOT (BLACK) SIZE: 14 ([GEOGRAPHIC_DATA]/AU)/49"
click at [177, 353] on link "Measurements" at bounding box center [181, 350] width 88 height 21
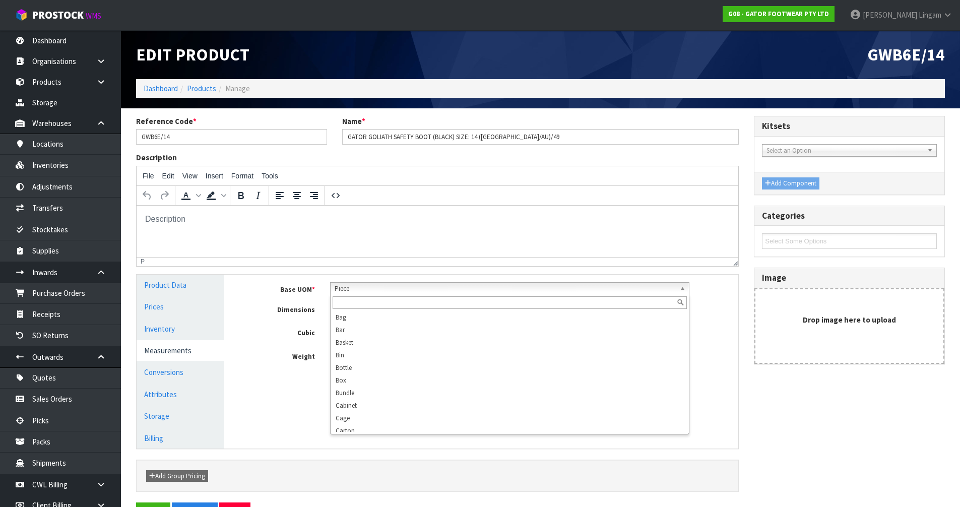
scroll to position [181, 0]
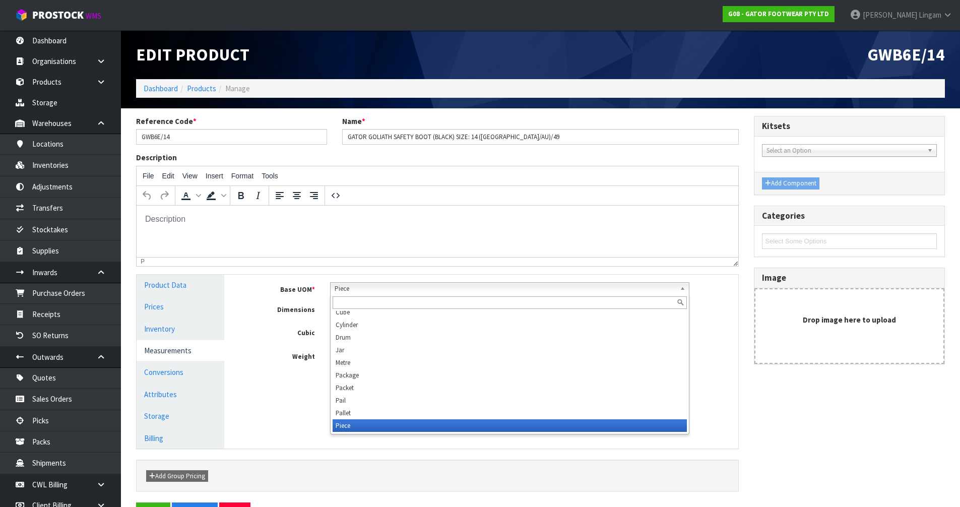
click at [343, 290] on span "Piece" at bounding box center [505, 289] width 341 height 12
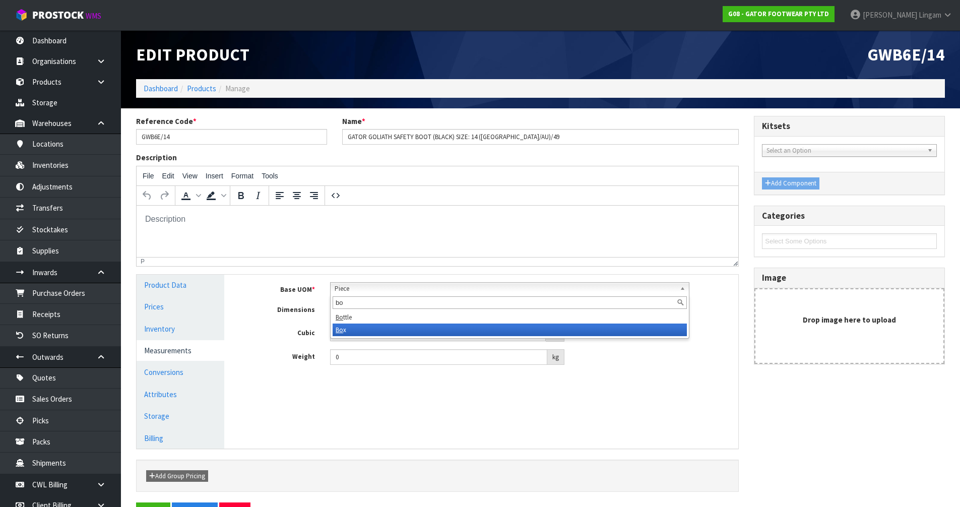
click at [351, 328] on li "Bo x" at bounding box center [510, 330] width 354 height 13
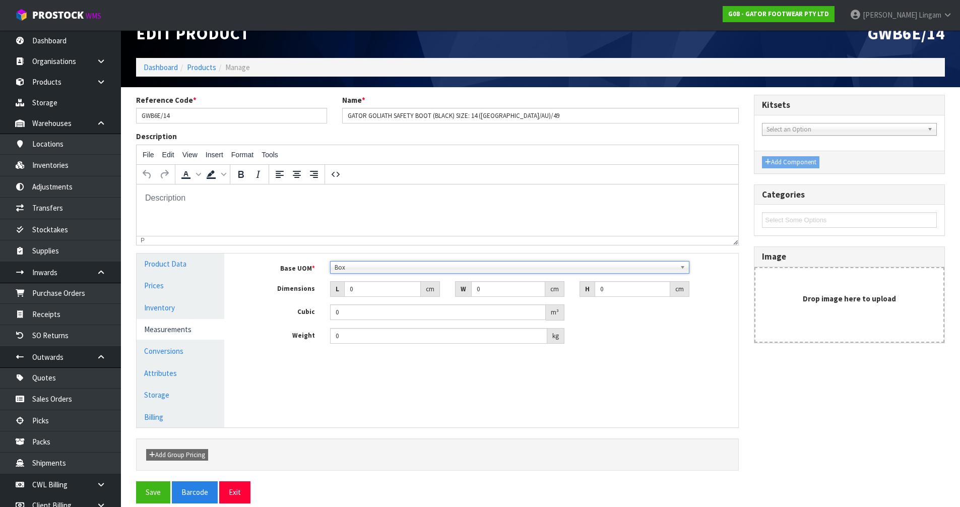
scroll to position [33, 0]
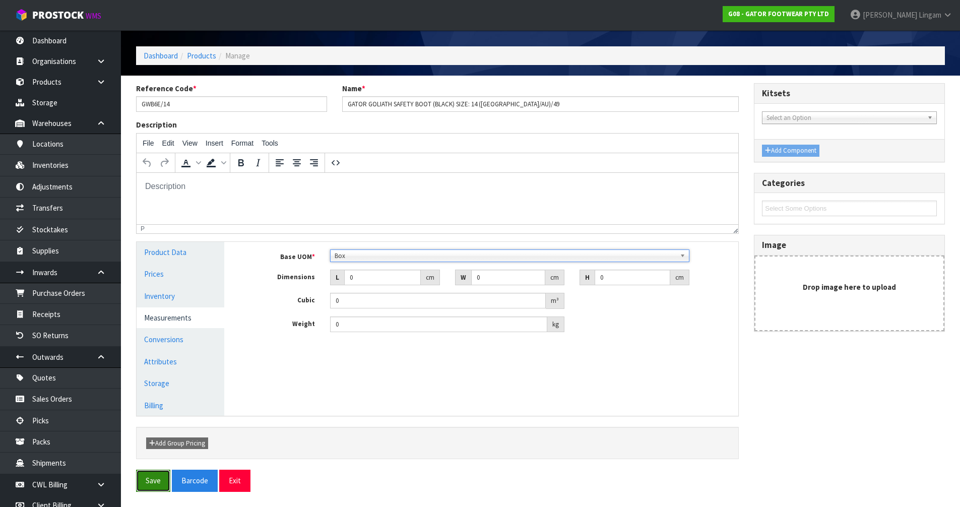
click at [150, 478] on button "Save" at bounding box center [153, 481] width 34 height 22
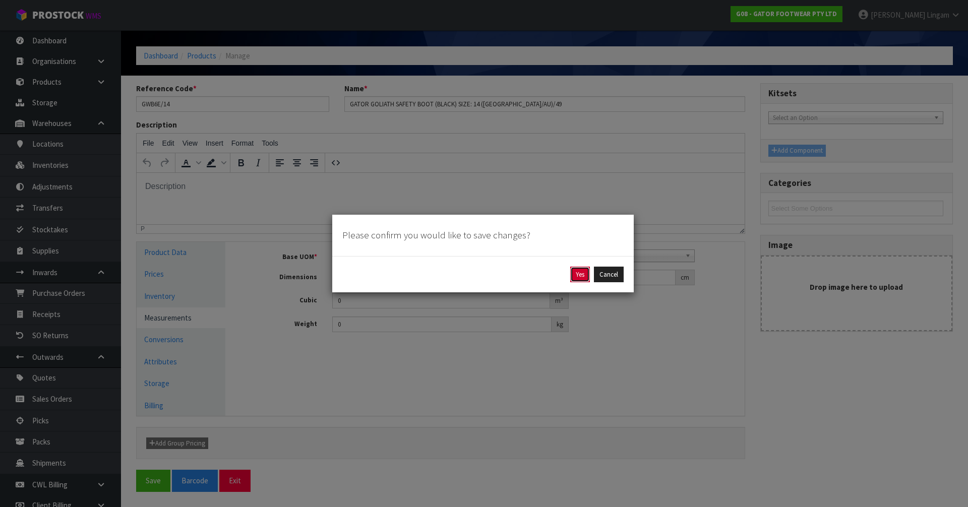
click at [583, 273] on button "Yes" at bounding box center [580, 275] width 20 height 16
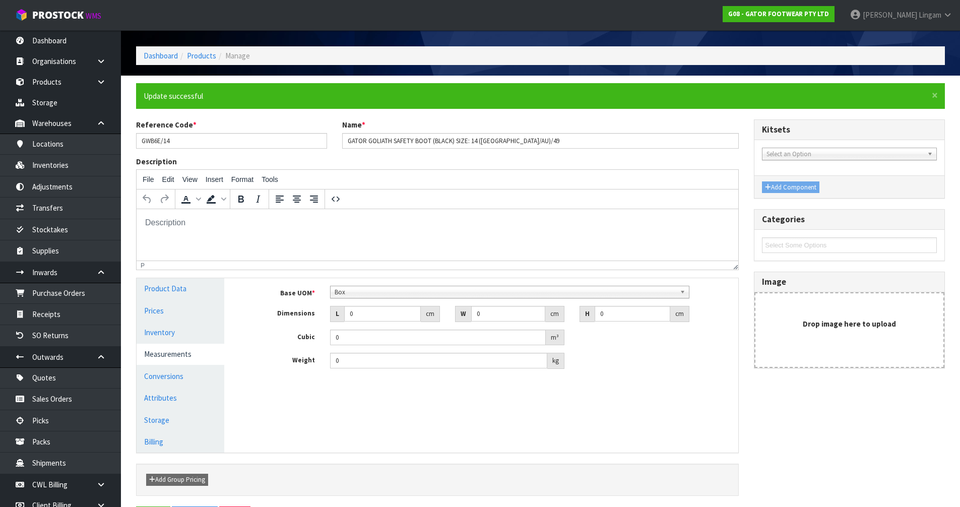
scroll to position [0, 0]
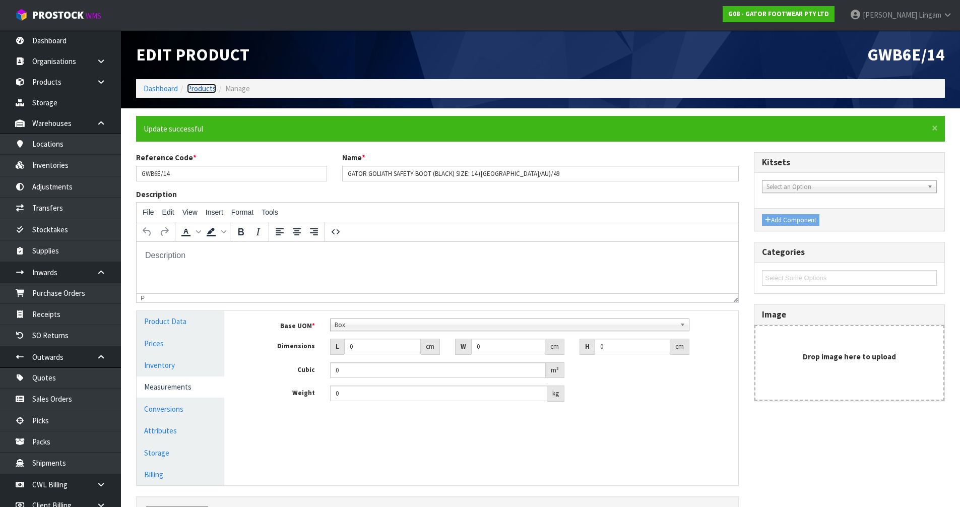
click at [204, 87] on link "Products" at bounding box center [201, 89] width 29 height 10
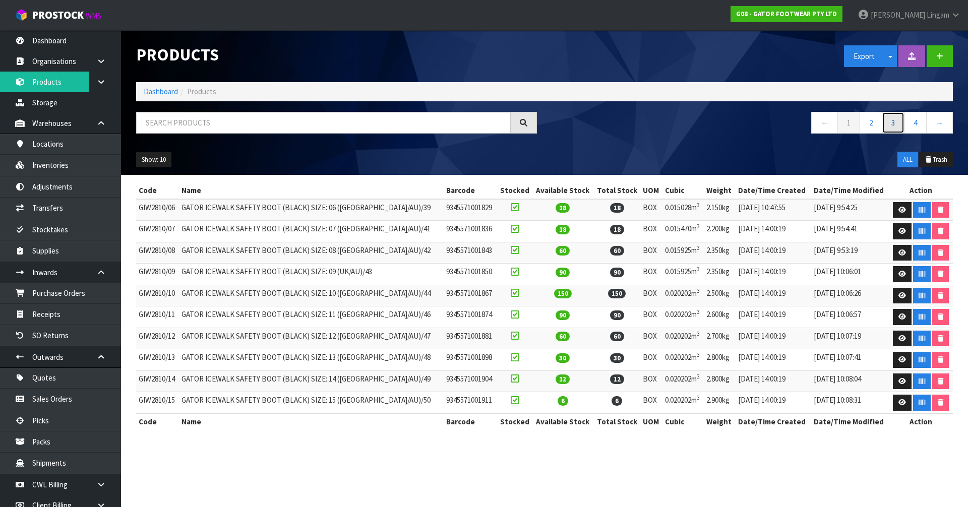
click at [899, 122] on link "3" at bounding box center [892, 123] width 23 height 22
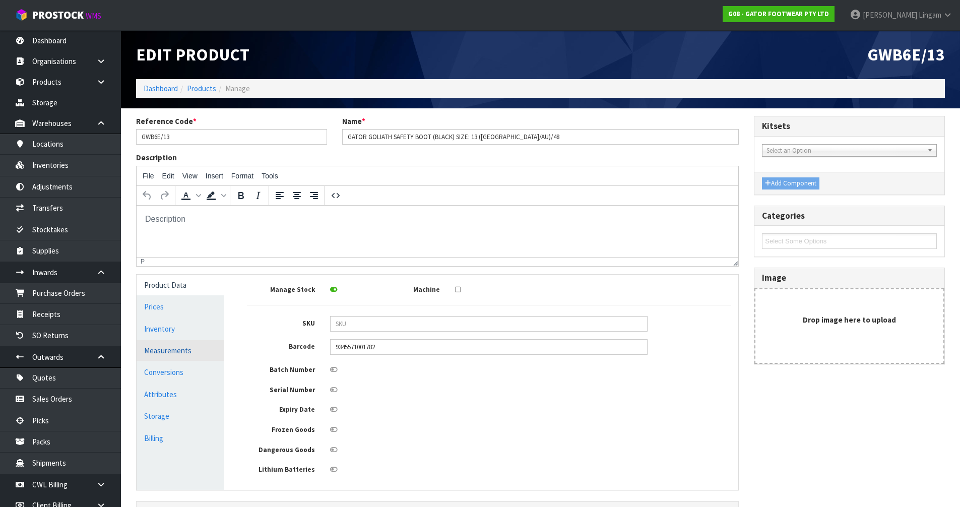
click at [187, 356] on link "Measurements" at bounding box center [181, 350] width 88 height 21
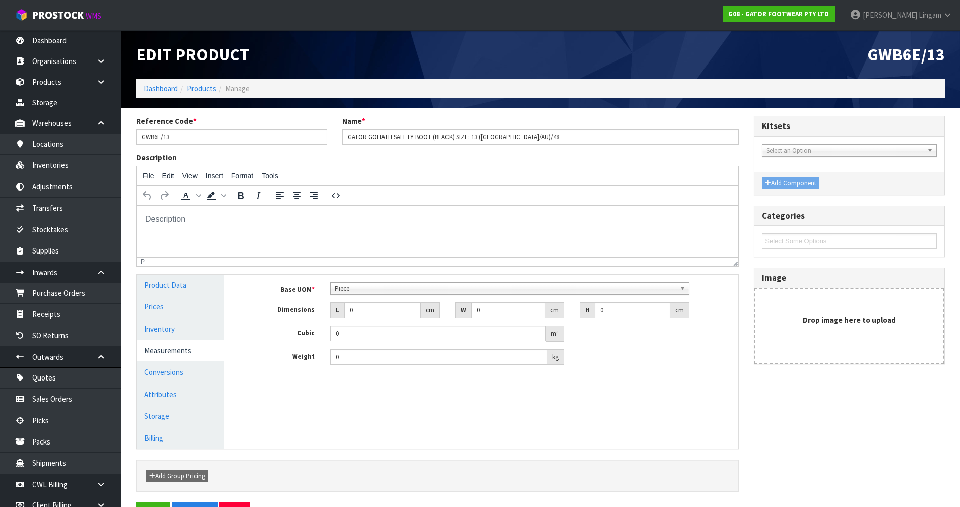
scroll to position [181, 0]
click at [358, 290] on span "Piece" at bounding box center [505, 289] width 341 height 12
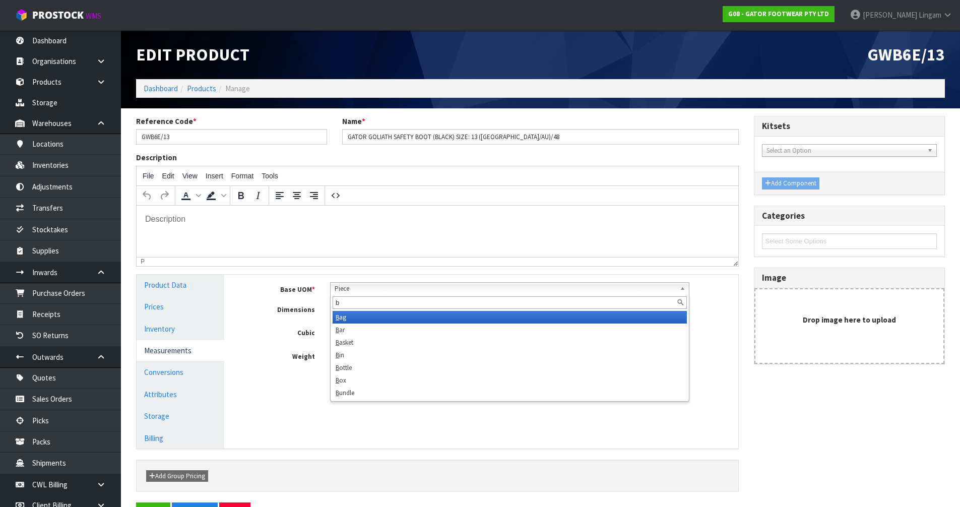
scroll to position [0, 0]
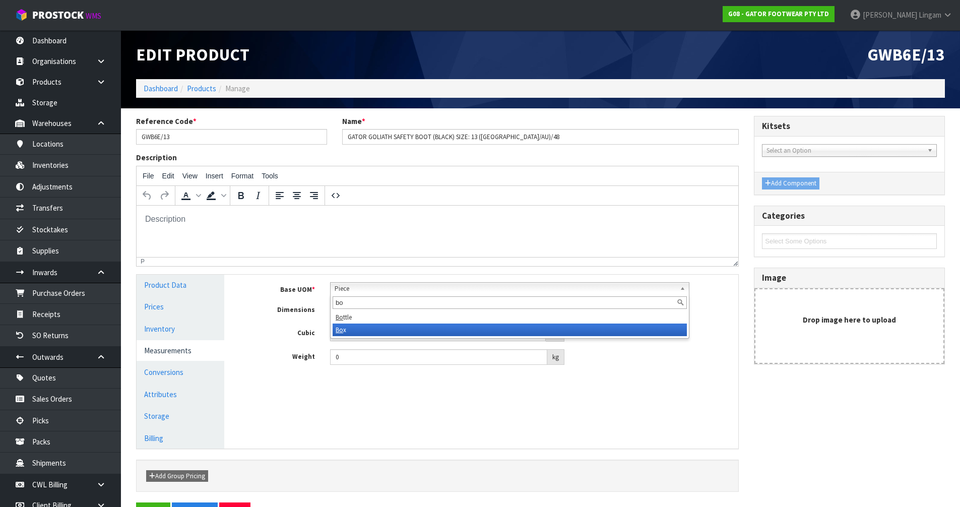
click at [350, 331] on li "Bo x" at bounding box center [510, 330] width 354 height 13
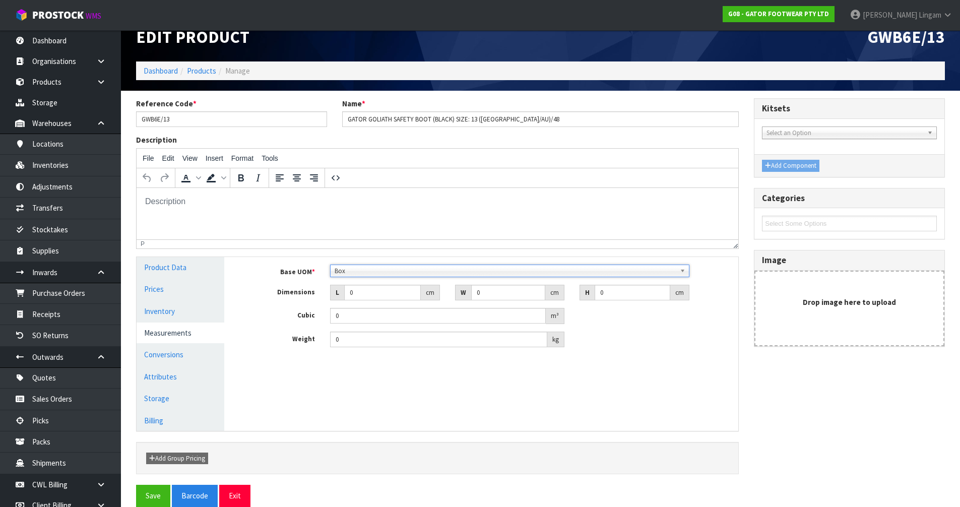
scroll to position [33, 0]
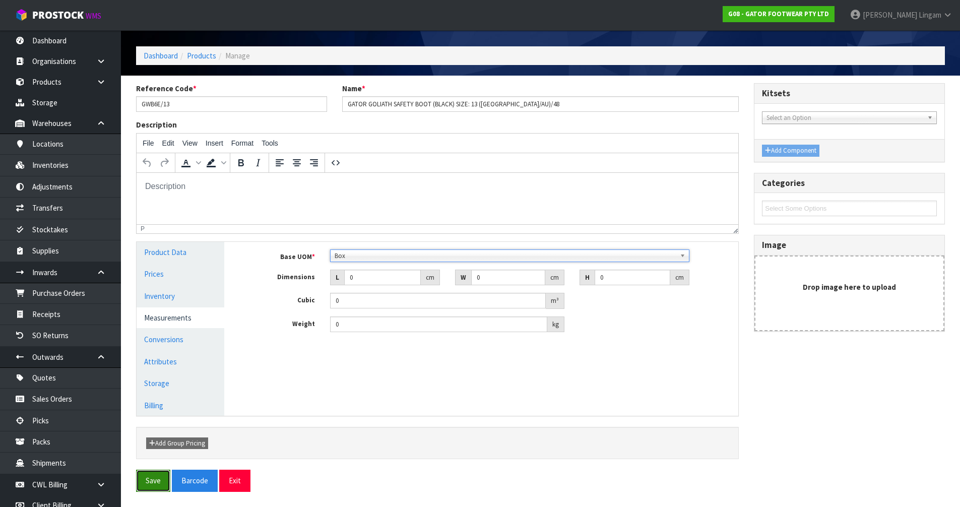
click at [149, 489] on button "Save" at bounding box center [153, 481] width 34 height 22
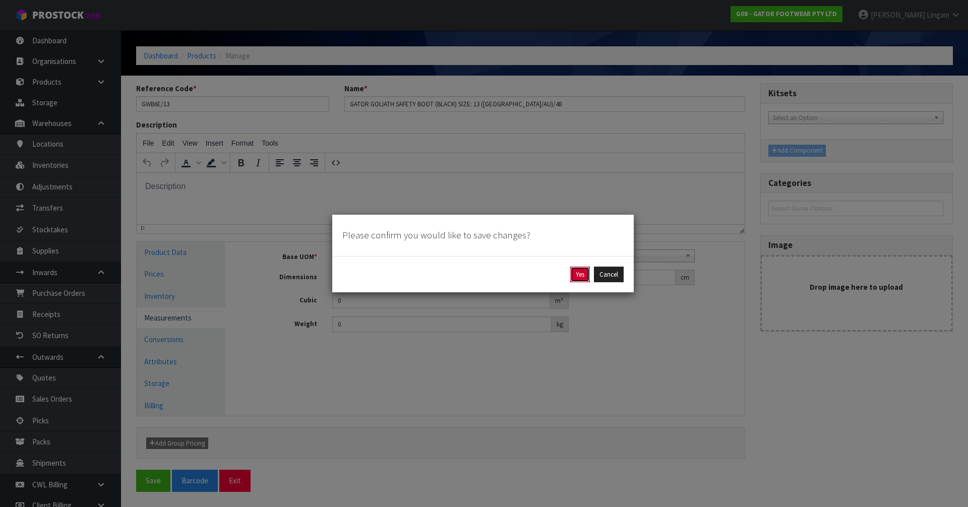
click at [584, 279] on button "Yes" at bounding box center [580, 275] width 20 height 16
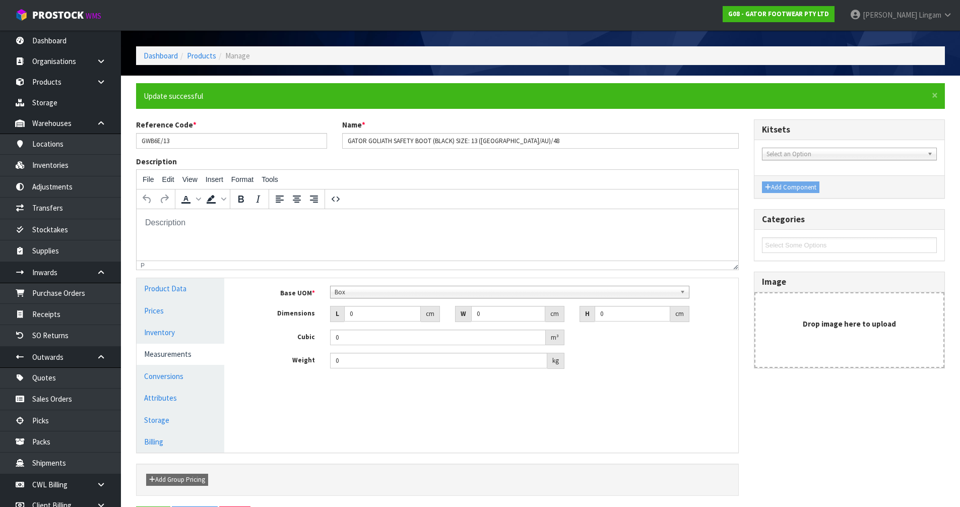
scroll to position [0, 0]
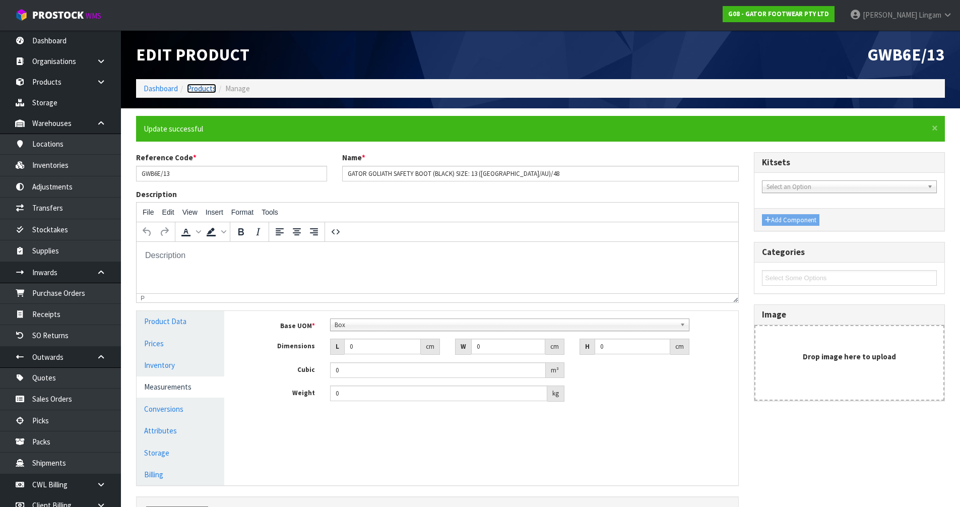
click at [203, 85] on link "Products" at bounding box center [201, 89] width 29 height 10
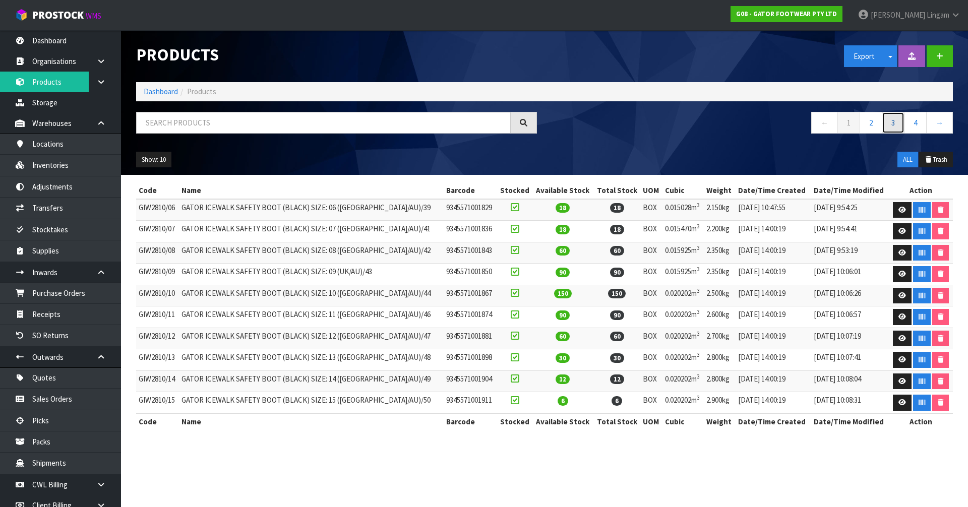
click at [899, 128] on link "3" at bounding box center [892, 123] width 23 height 22
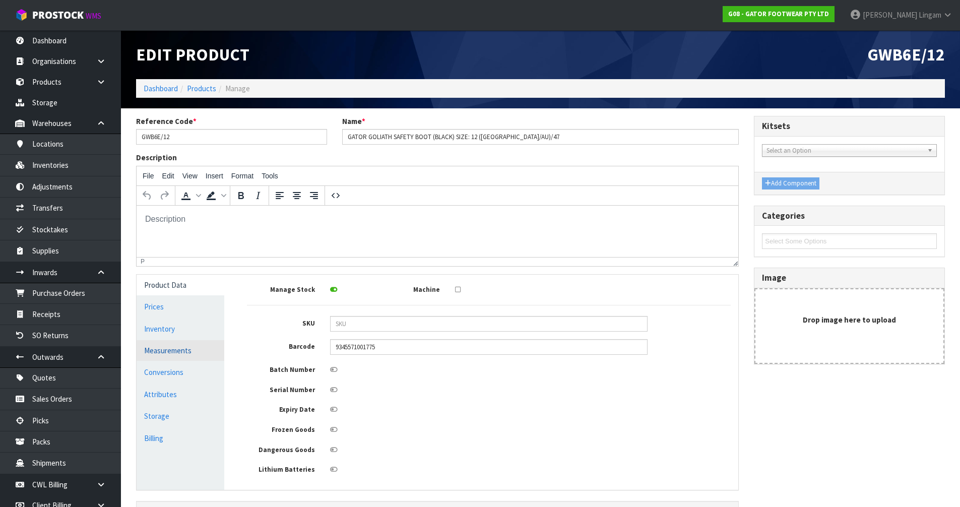
click at [167, 352] on link "Measurements" at bounding box center [181, 350] width 88 height 21
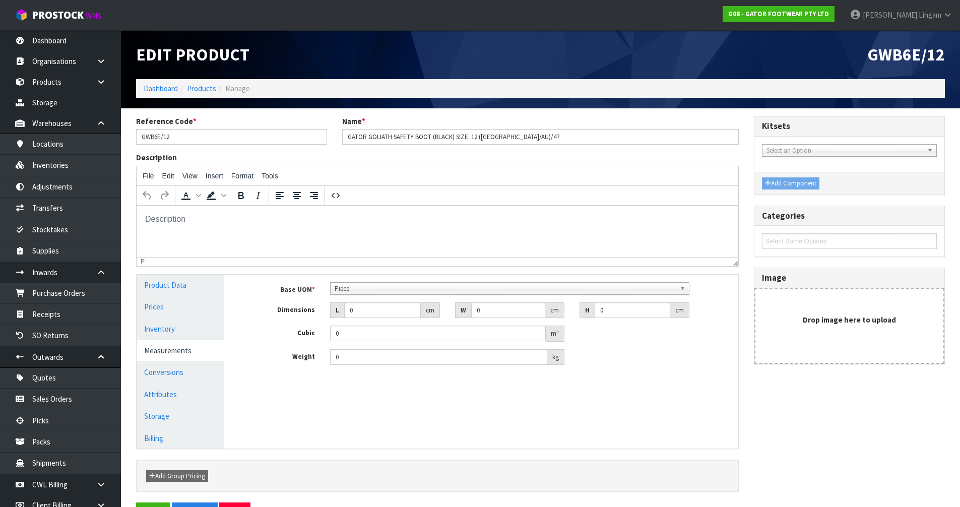
scroll to position [181, 0]
click at [362, 287] on span "Piece" at bounding box center [505, 289] width 341 height 12
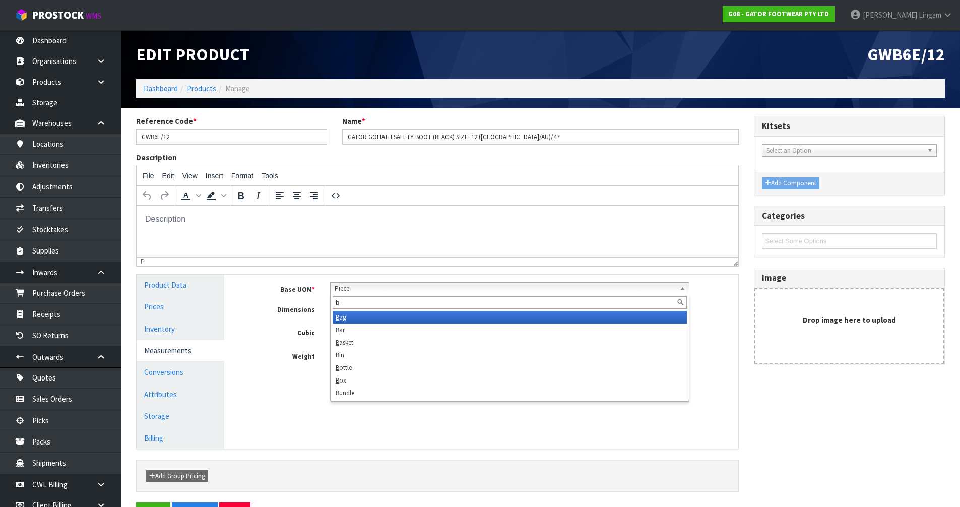
scroll to position [0, 0]
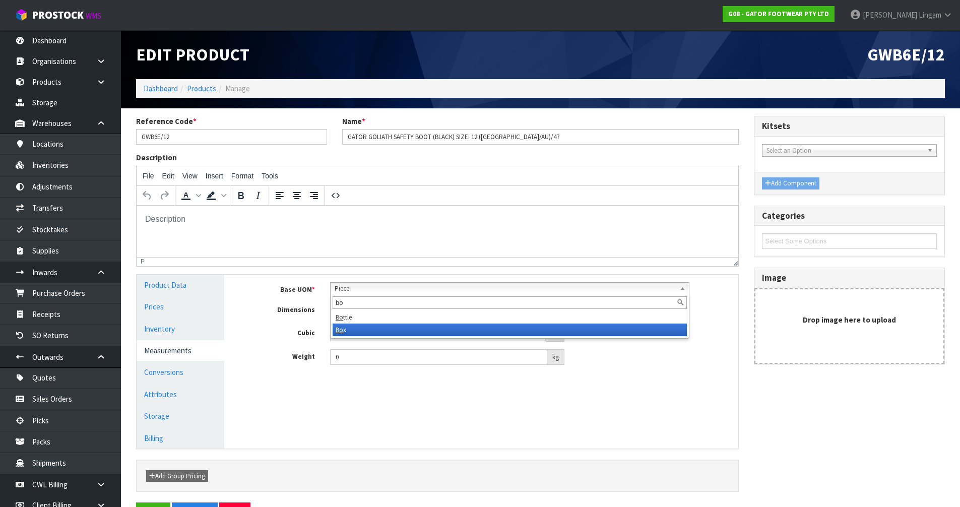
click at [356, 330] on li "Bo x" at bounding box center [510, 330] width 354 height 13
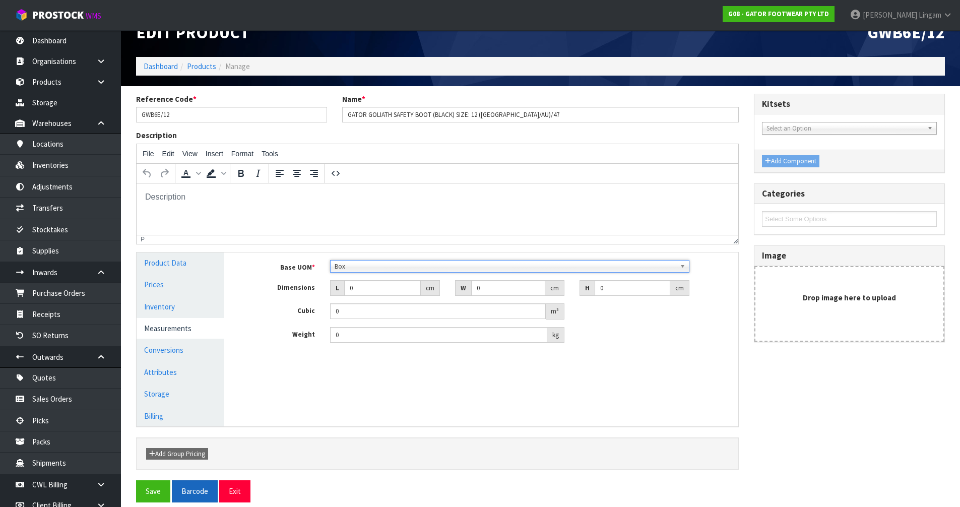
scroll to position [33, 0]
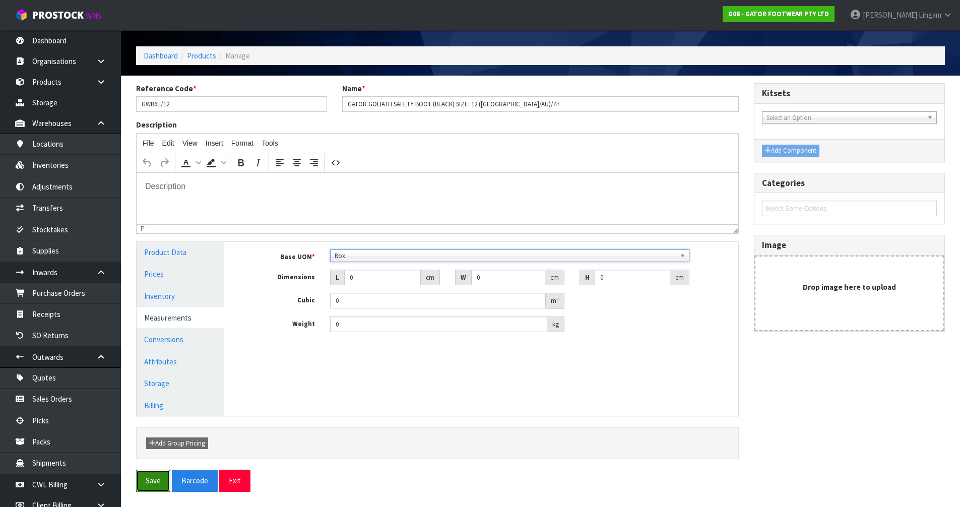
click at [143, 485] on button "Save" at bounding box center [153, 481] width 34 height 22
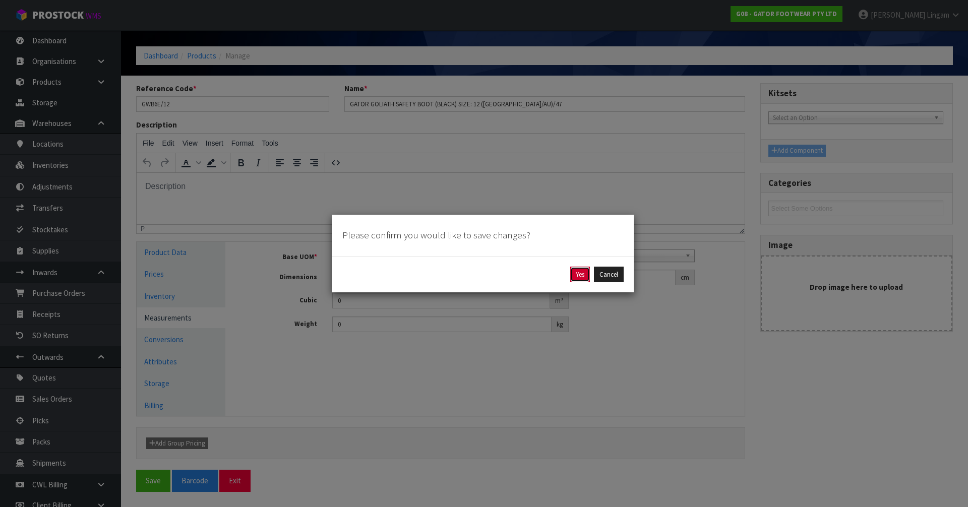
click at [584, 274] on button "Yes" at bounding box center [580, 275] width 20 height 16
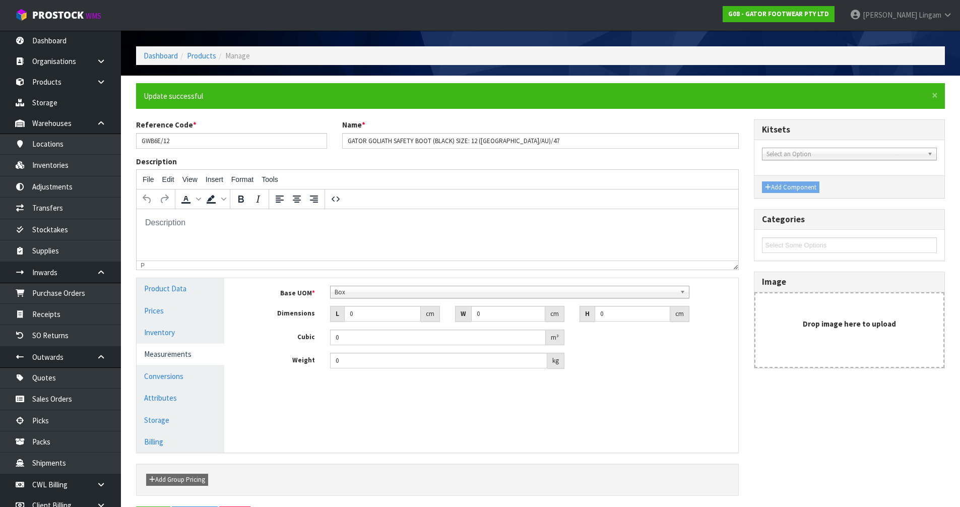
scroll to position [0, 0]
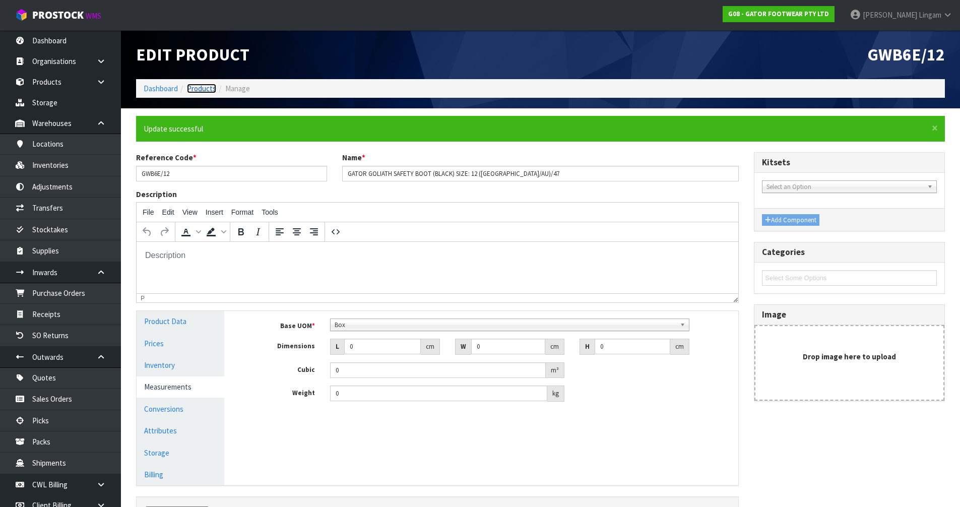
click at [203, 87] on link "Products" at bounding box center [201, 89] width 29 height 10
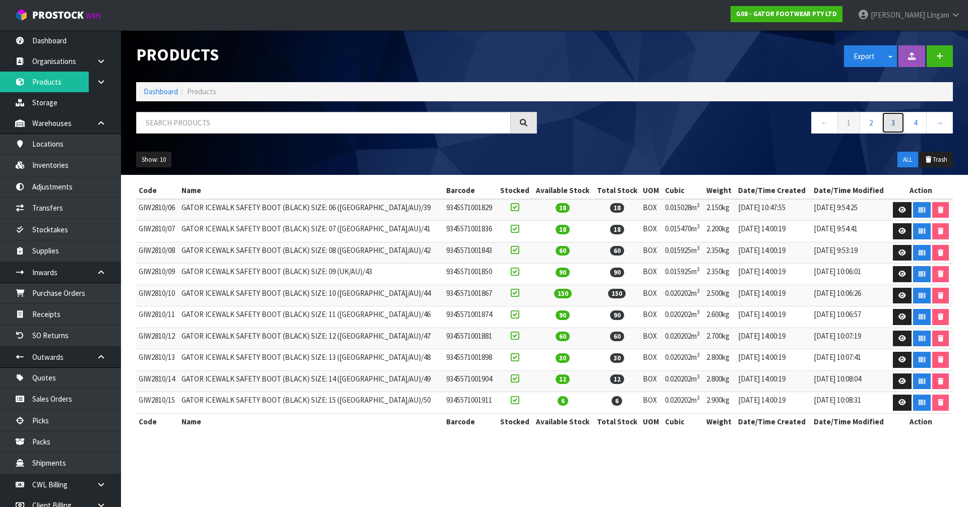
click at [894, 121] on link "3" at bounding box center [892, 123] width 23 height 22
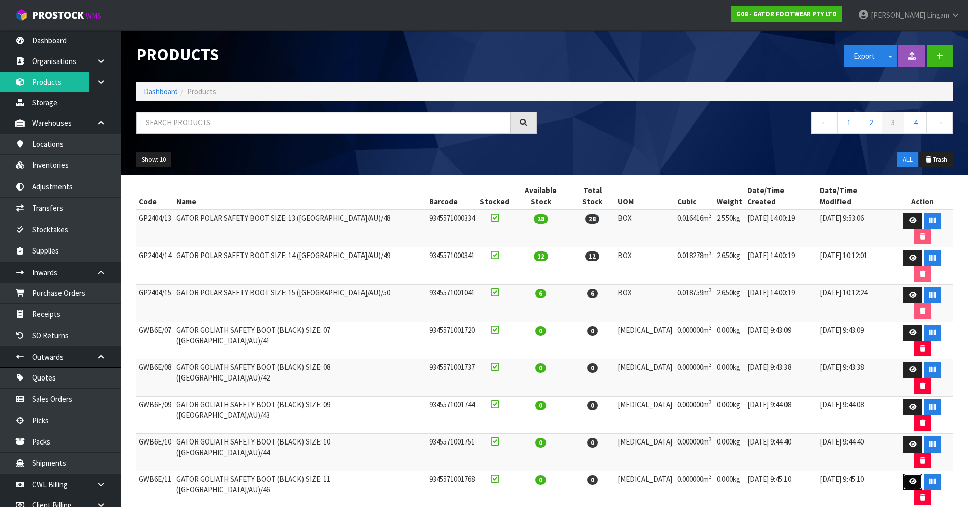
click at [909, 478] on icon at bounding box center [913, 481] width 8 height 7
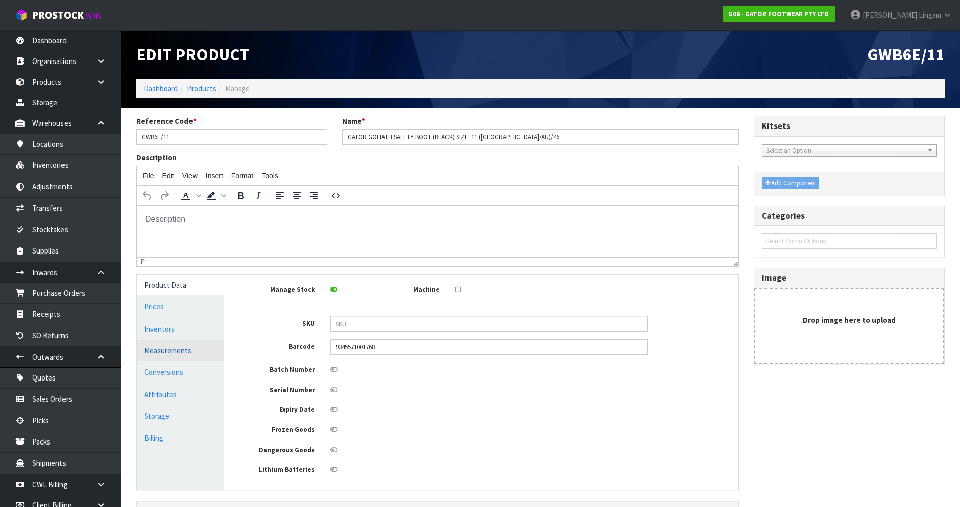
click at [181, 356] on link "Measurements" at bounding box center [181, 350] width 88 height 21
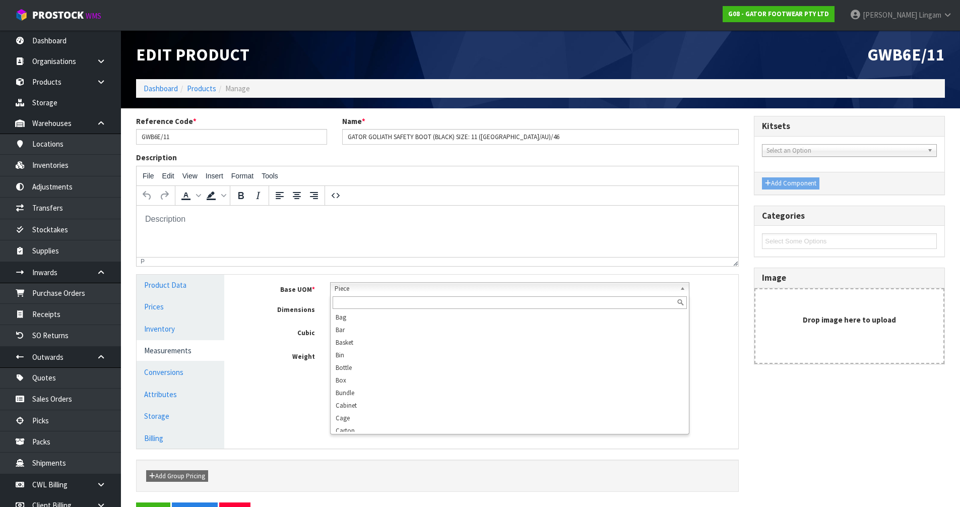
scroll to position [181, 0]
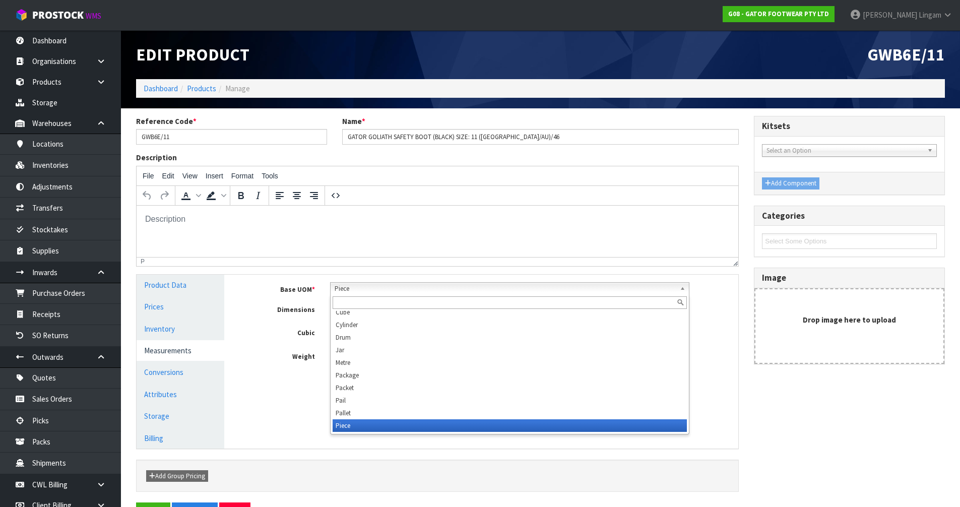
click at [355, 289] on span "Piece" at bounding box center [505, 289] width 341 height 12
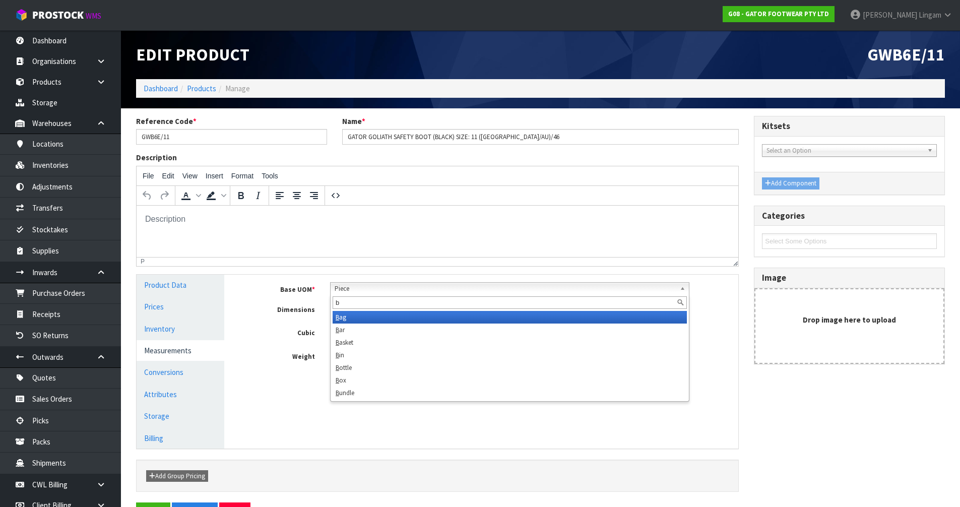
scroll to position [0, 0]
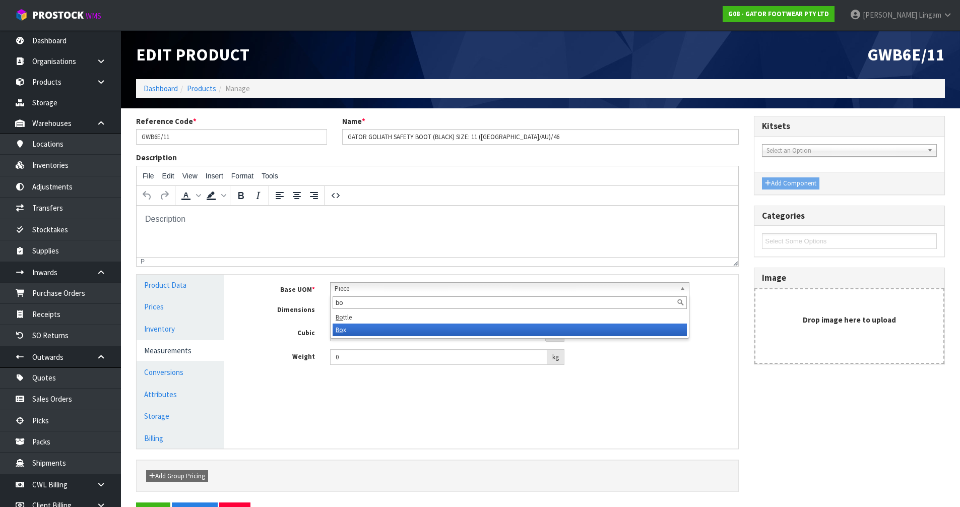
click at [359, 332] on li "Bo x" at bounding box center [510, 330] width 354 height 13
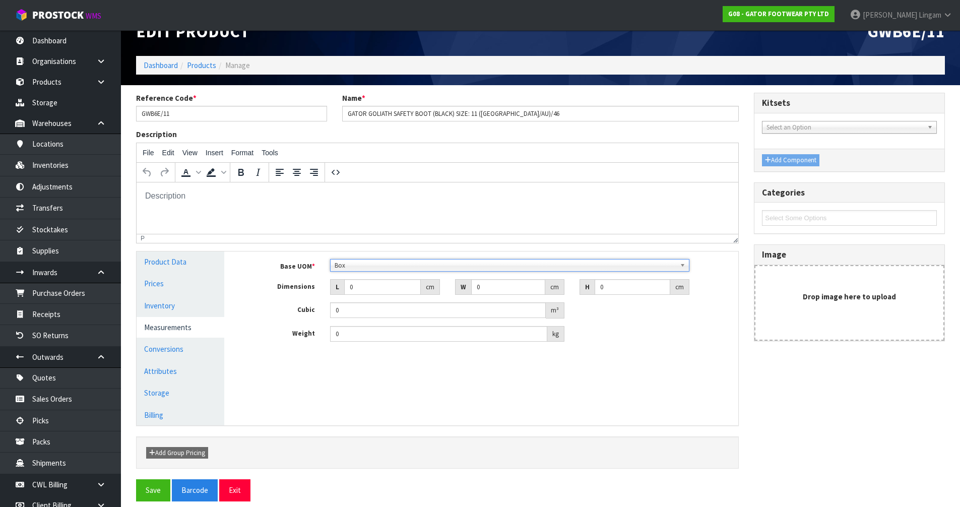
scroll to position [33, 0]
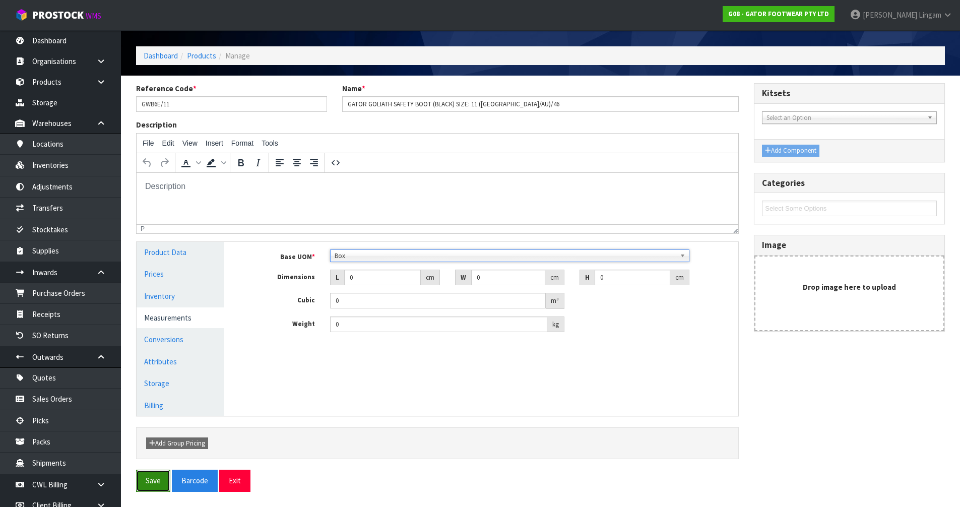
click at [156, 479] on button "Save" at bounding box center [153, 481] width 34 height 22
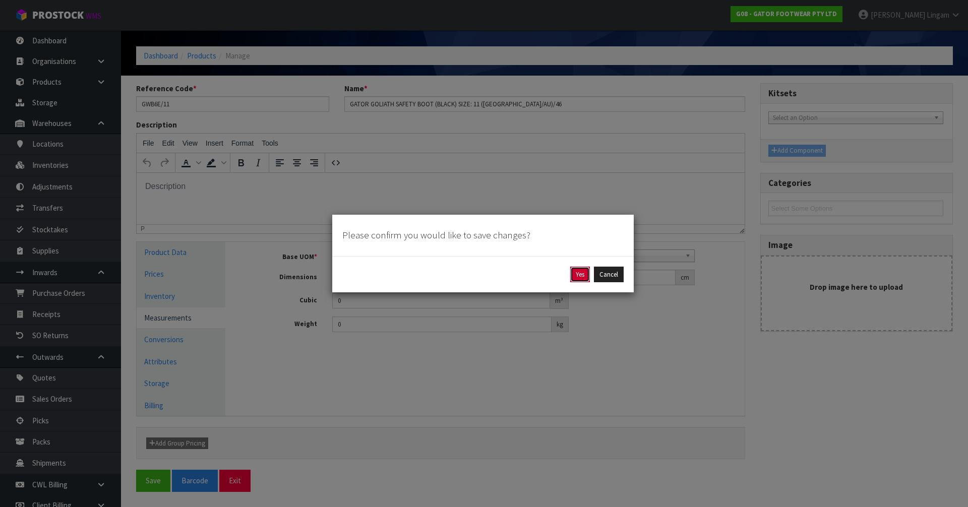
click at [579, 276] on button "Yes" at bounding box center [580, 275] width 20 height 16
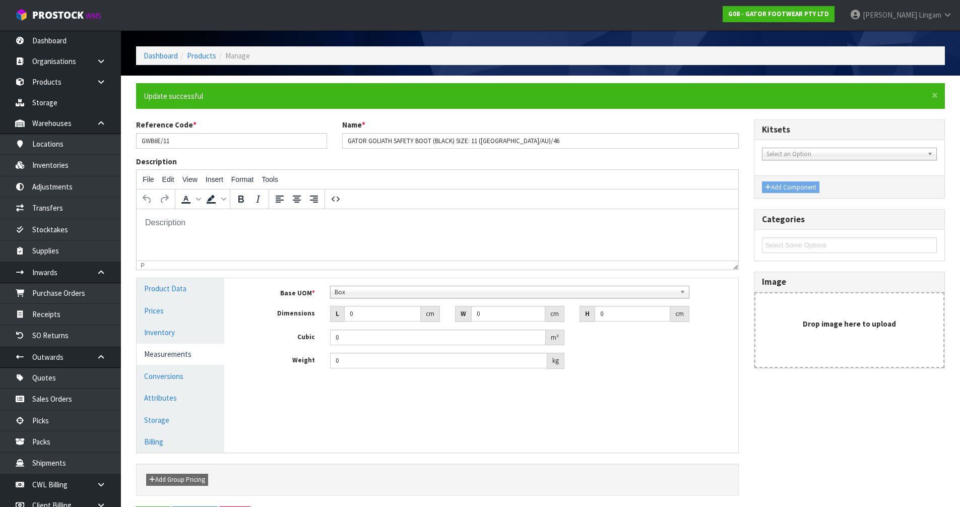
scroll to position [0, 0]
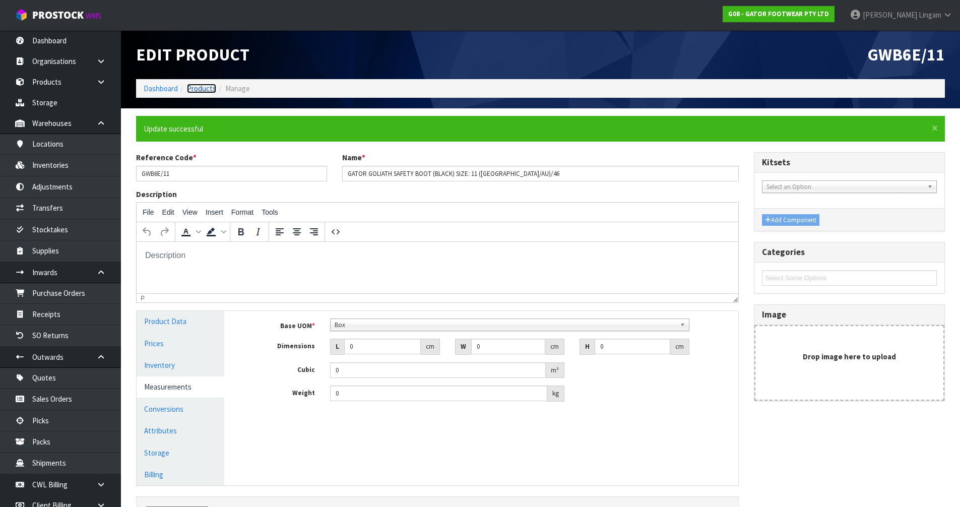
click at [199, 85] on link "Products" at bounding box center [201, 89] width 29 height 10
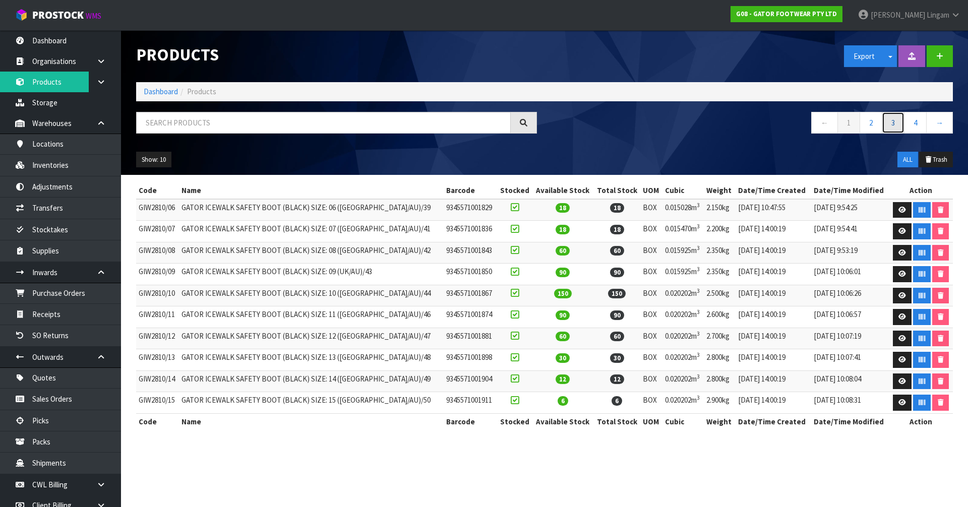
click at [895, 125] on link "3" at bounding box center [892, 123] width 23 height 22
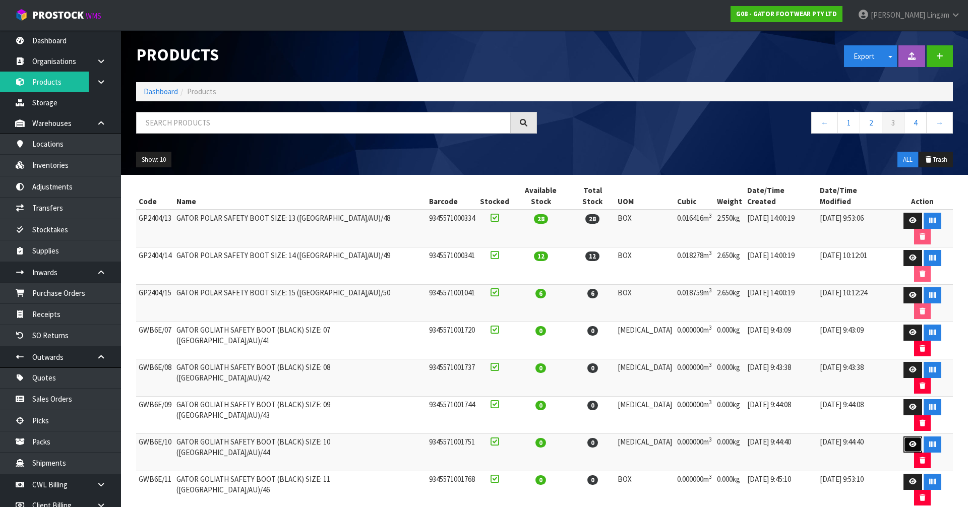
click at [903, 436] on link at bounding box center [912, 444] width 19 height 16
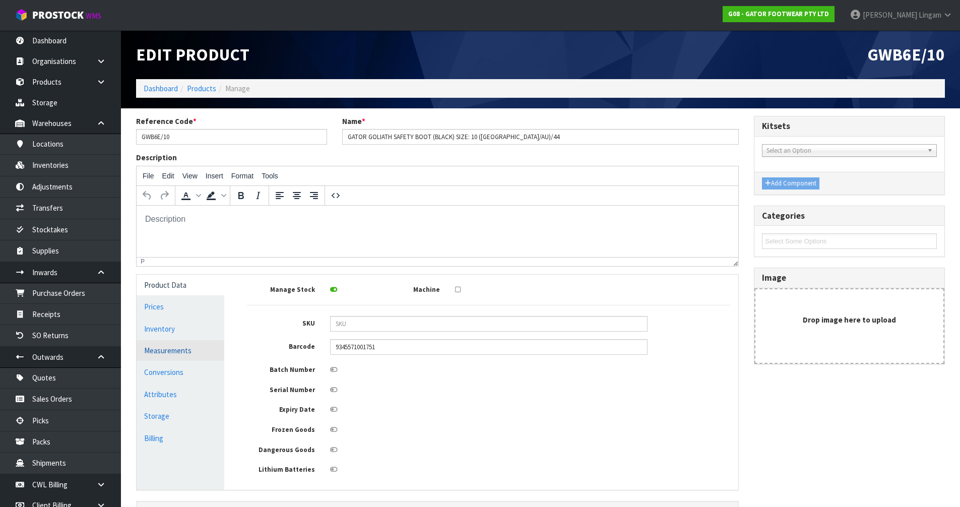
click at [199, 356] on link "Measurements" at bounding box center [181, 350] width 88 height 21
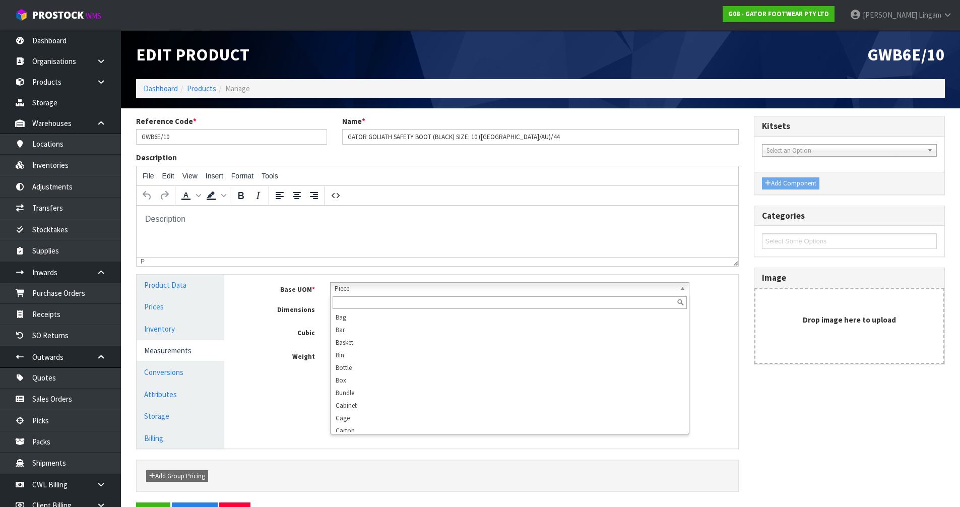
click at [394, 290] on span "Piece" at bounding box center [505, 289] width 341 height 12
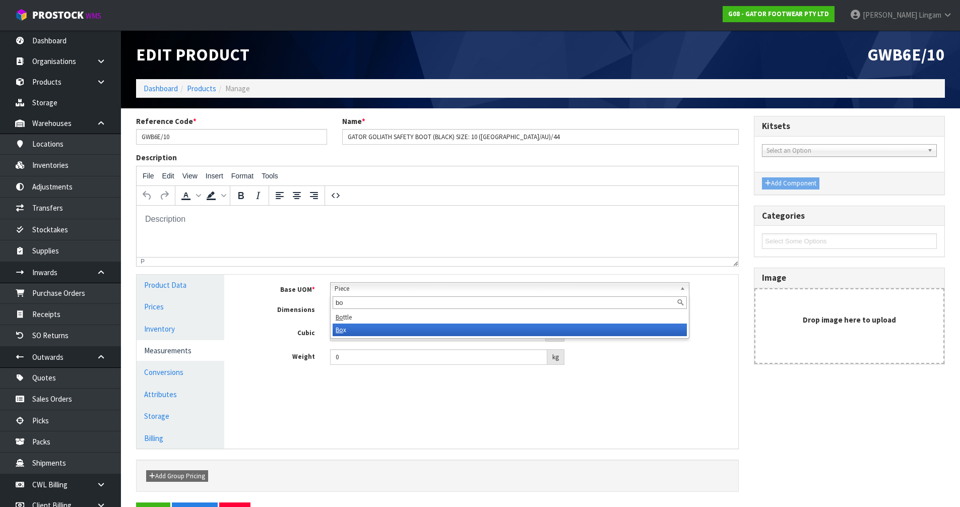
click at [370, 332] on li "Bo x" at bounding box center [510, 330] width 354 height 13
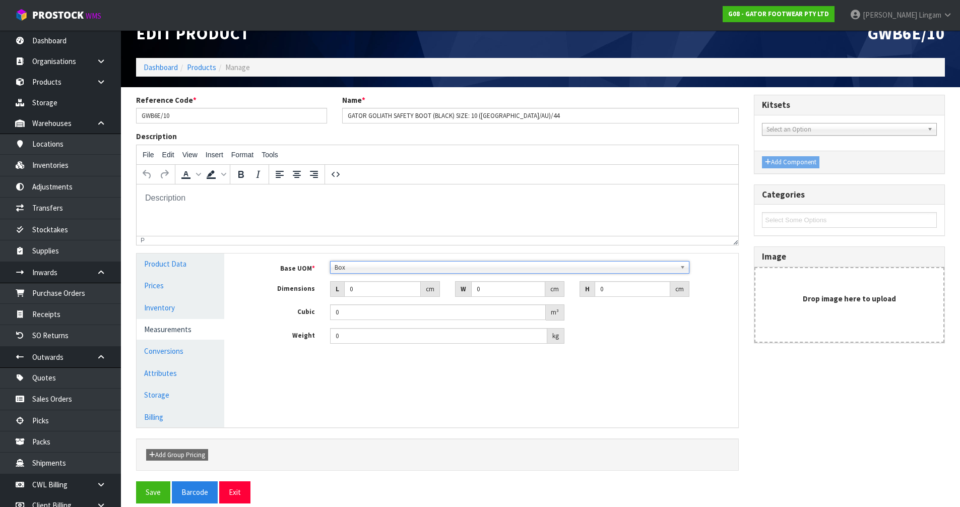
scroll to position [33, 0]
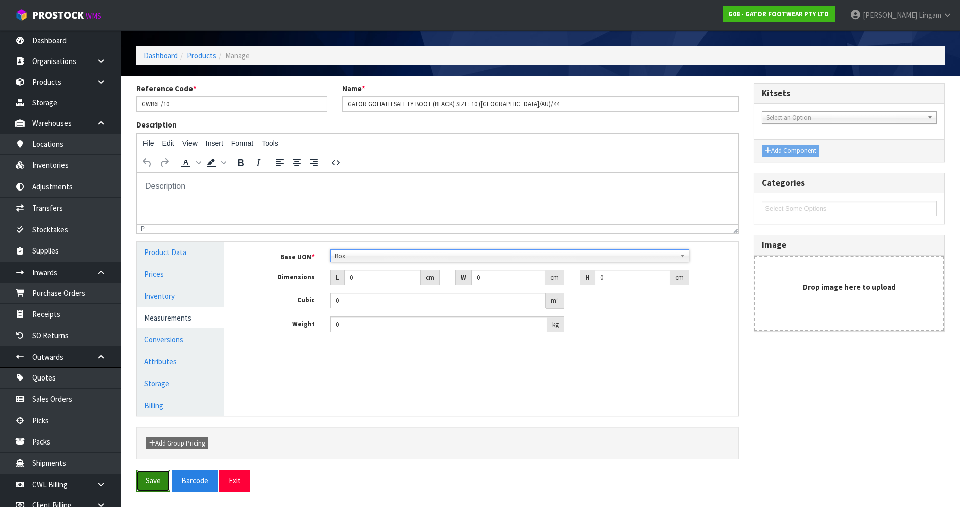
click at [146, 486] on button "Save" at bounding box center [153, 481] width 34 height 22
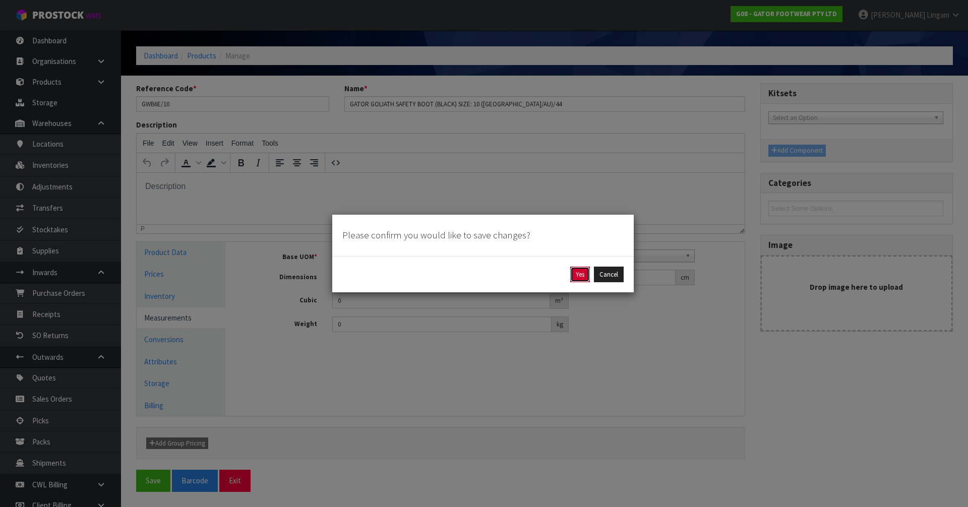
click at [581, 273] on button "Yes" at bounding box center [580, 275] width 20 height 16
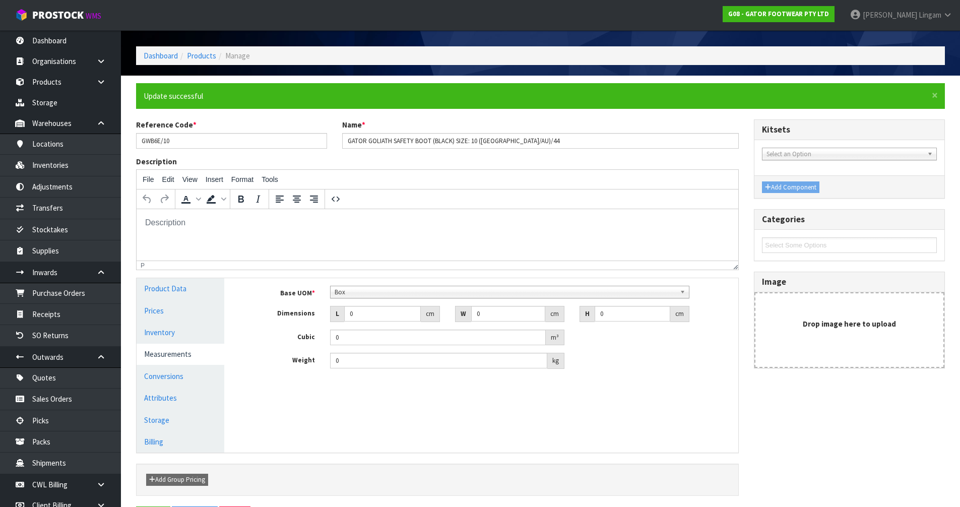
scroll to position [0, 0]
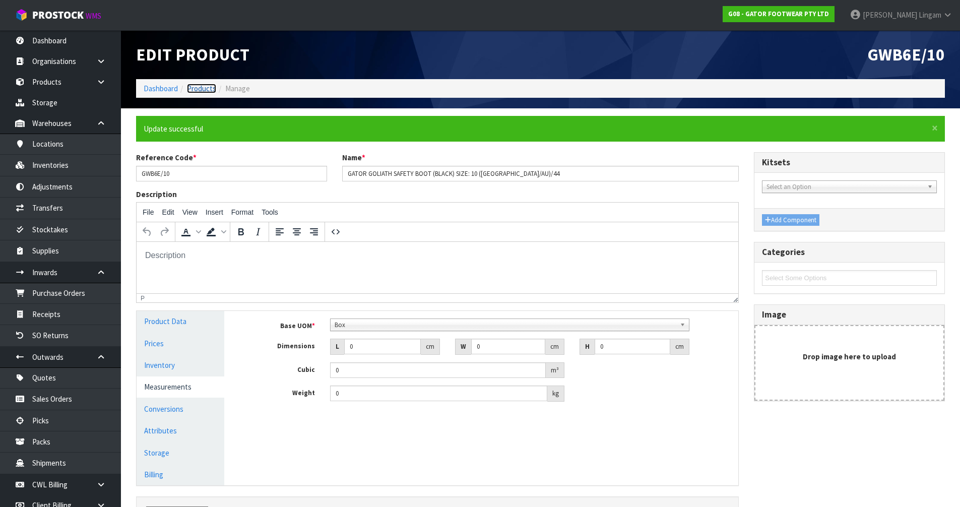
click at [203, 89] on link "Products" at bounding box center [201, 89] width 29 height 10
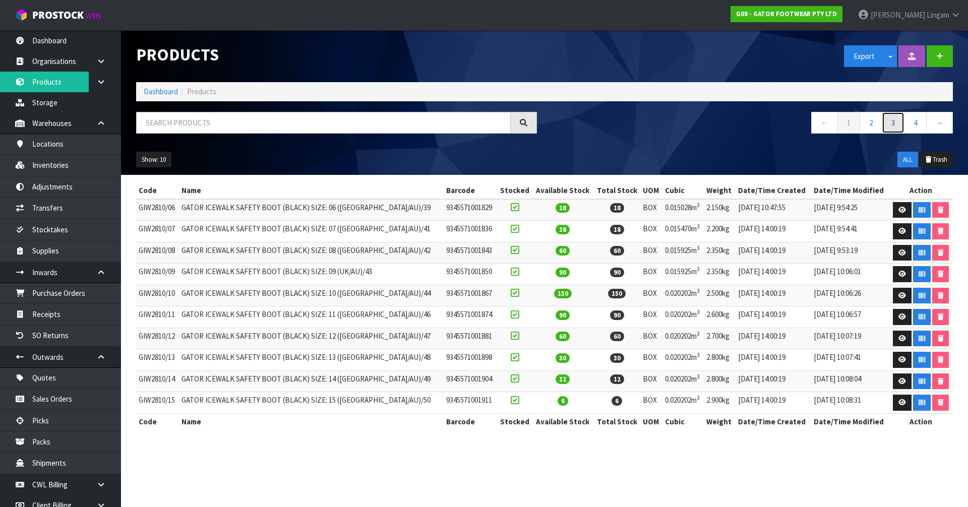
click at [888, 123] on link "3" at bounding box center [892, 123] width 23 height 22
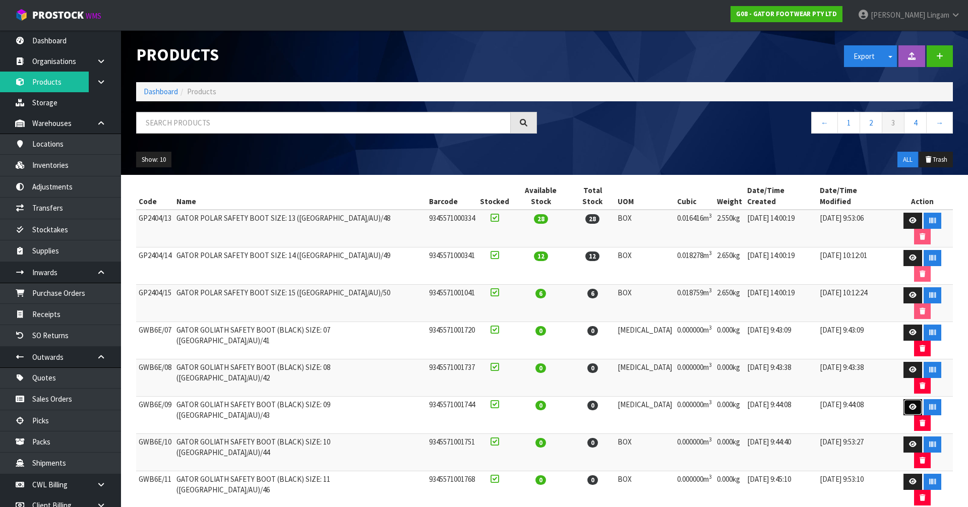
click at [909, 404] on icon at bounding box center [913, 407] width 8 height 7
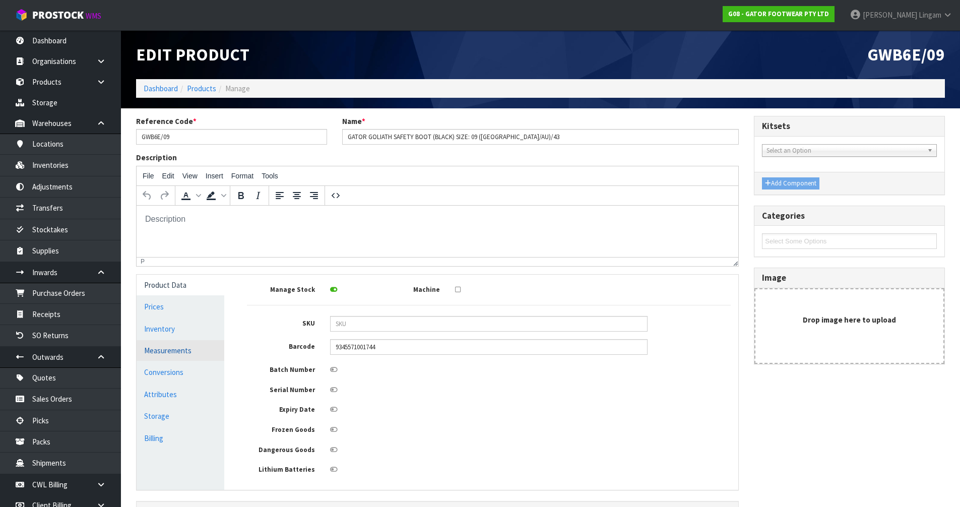
click at [186, 354] on link "Measurements" at bounding box center [181, 350] width 88 height 21
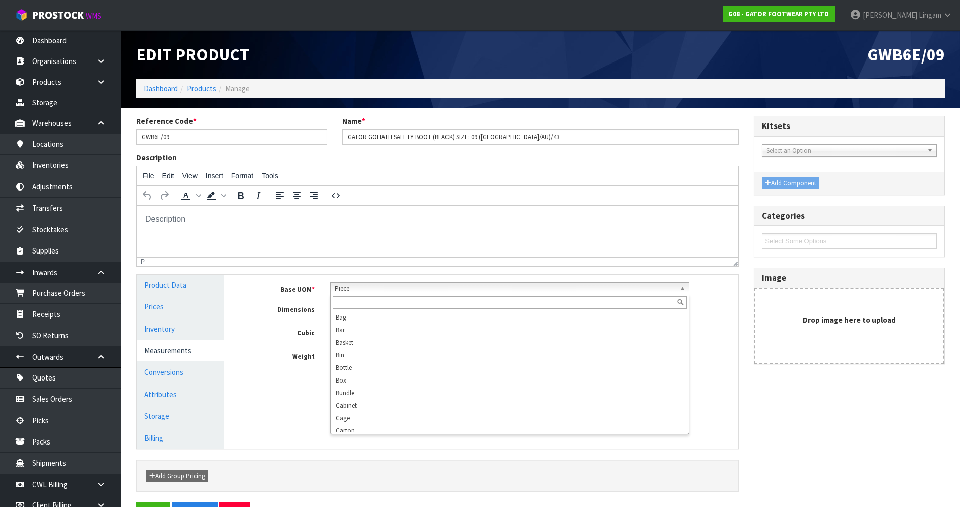
click at [376, 289] on span "Piece" at bounding box center [505, 289] width 341 height 12
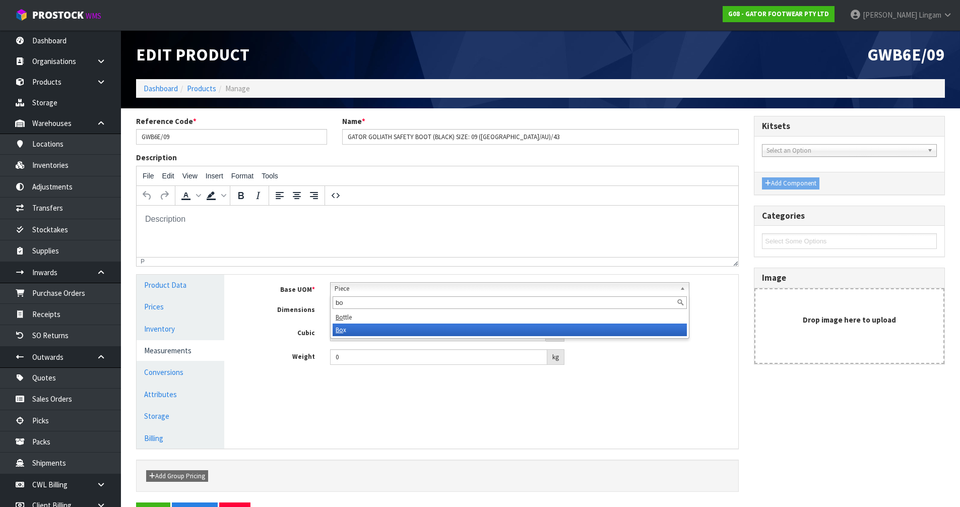
click at [354, 333] on li "Bo x" at bounding box center [510, 330] width 354 height 13
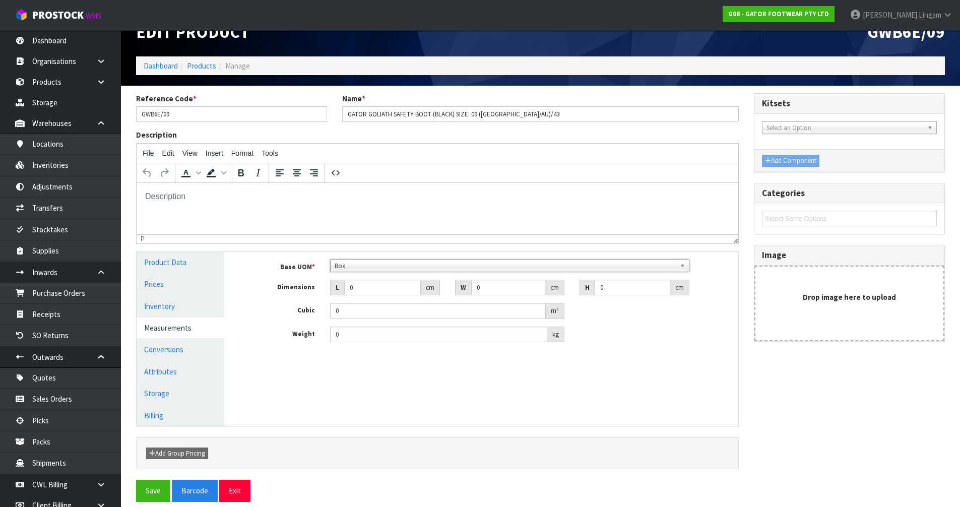
scroll to position [33, 0]
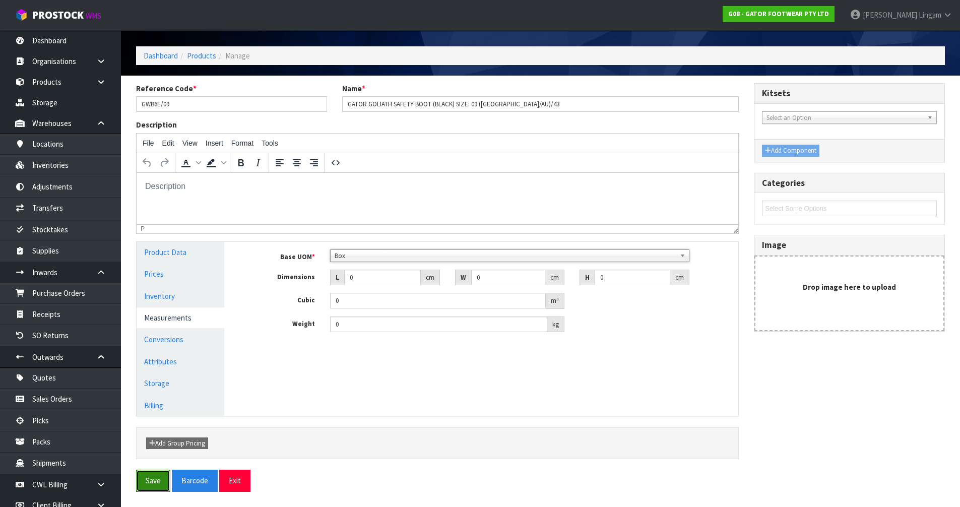
click at [151, 474] on button "Save" at bounding box center [153, 481] width 34 height 22
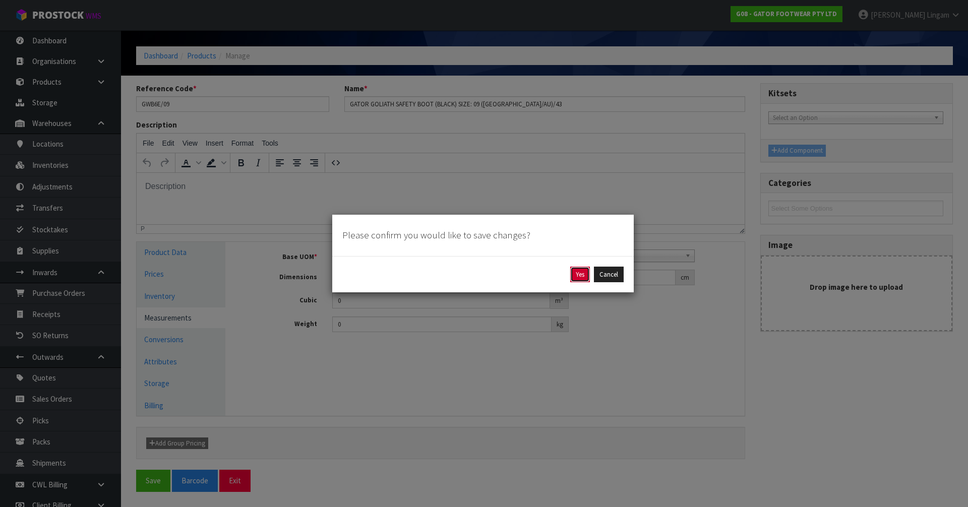
click at [578, 273] on button "Yes" at bounding box center [580, 275] width 20 height 16
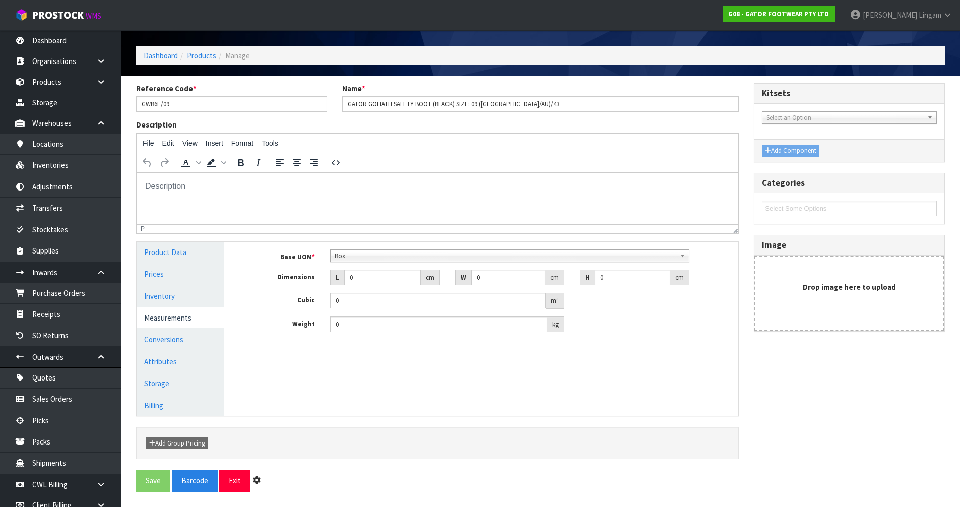
scroll to position [0, 0]
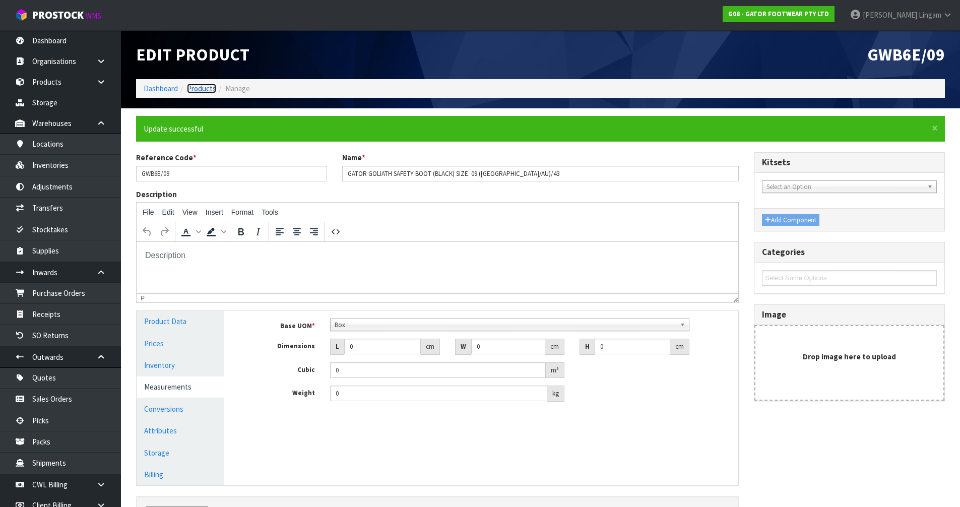
click at [206, 89] on link "Products" at bounding box center [201, 89] width 29 height 10
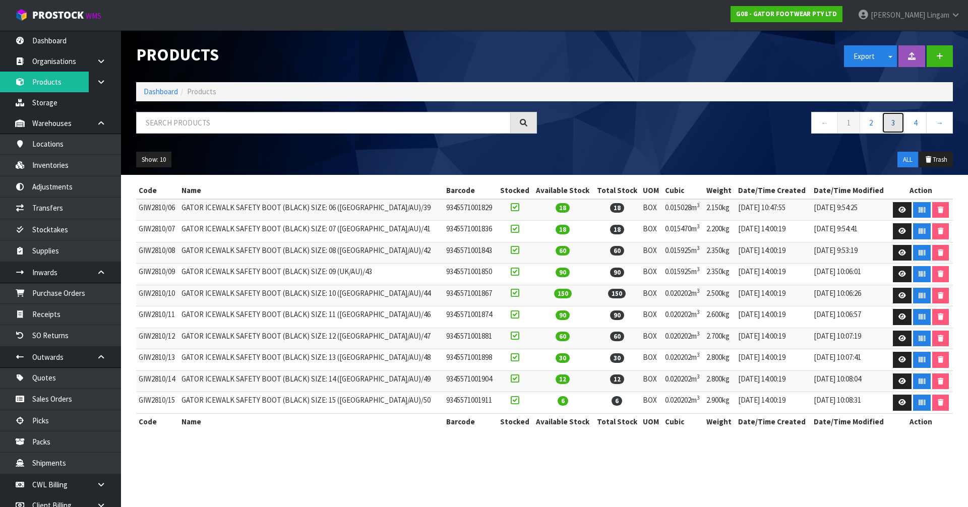
click at [891, 124] on link "3" at bounding box center [892, 123] width 23 height 22
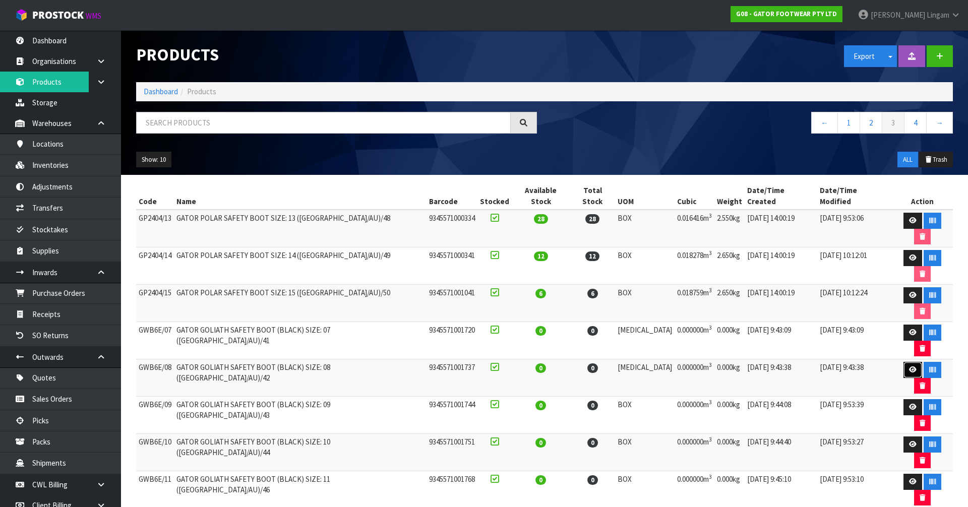
click at [909, 366] on icon at bounding box center [913, 369] width 8 height 7
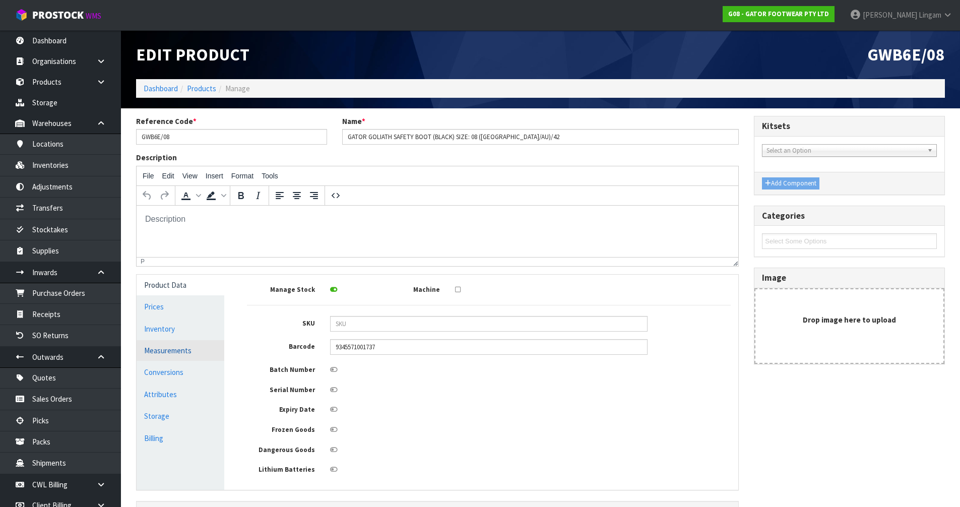
click at [189, 345] on link "Measurements" at bounding box center [181, 350] width 88 height 21
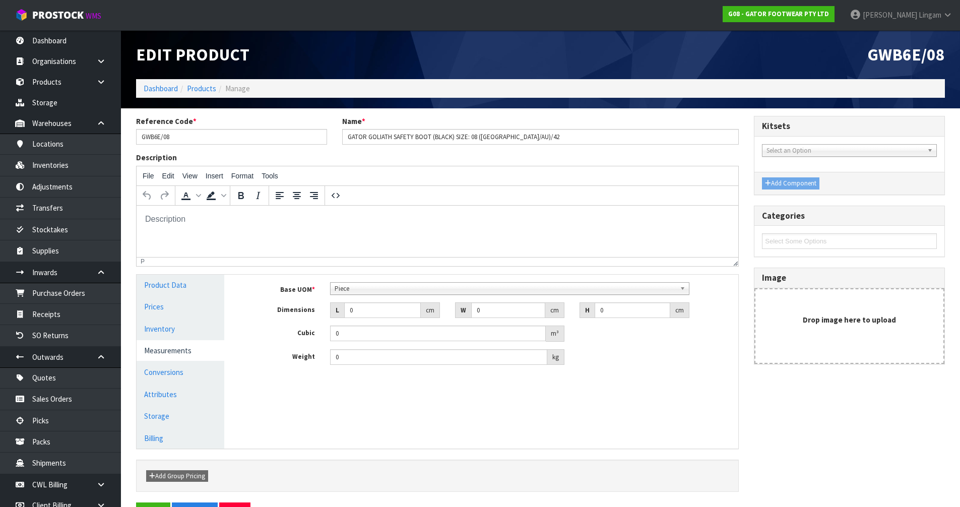
scroll to position [181, 0]
click at [348, 286] on span "Piece" at bounding box center [505, 289] width 341 height 12
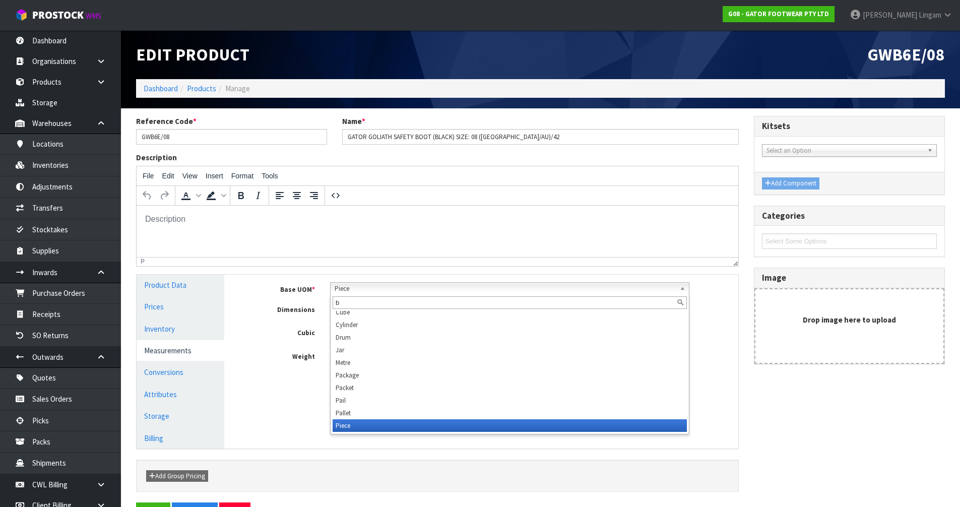
scroll to position [0, 0]
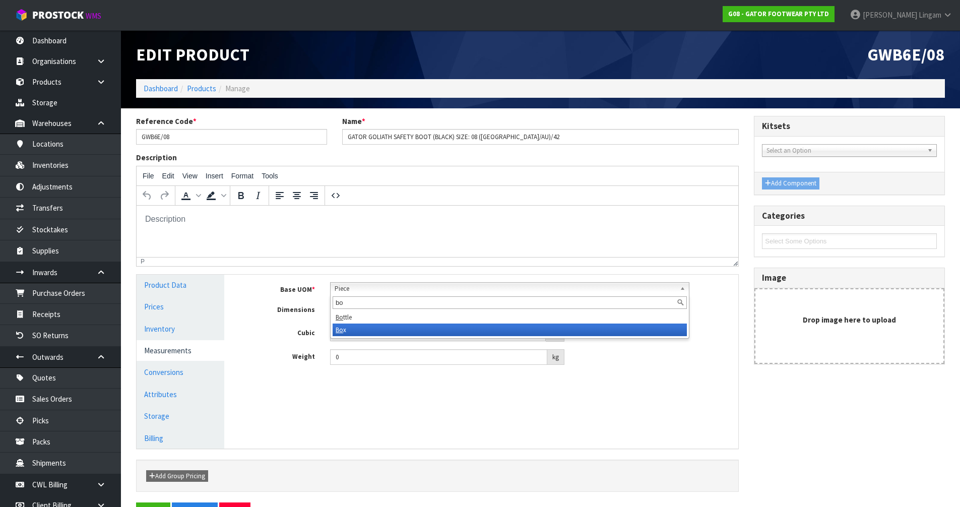
click at [352, 330] on li "Bo x" at bounding box center [510, 330] width 354 height 13
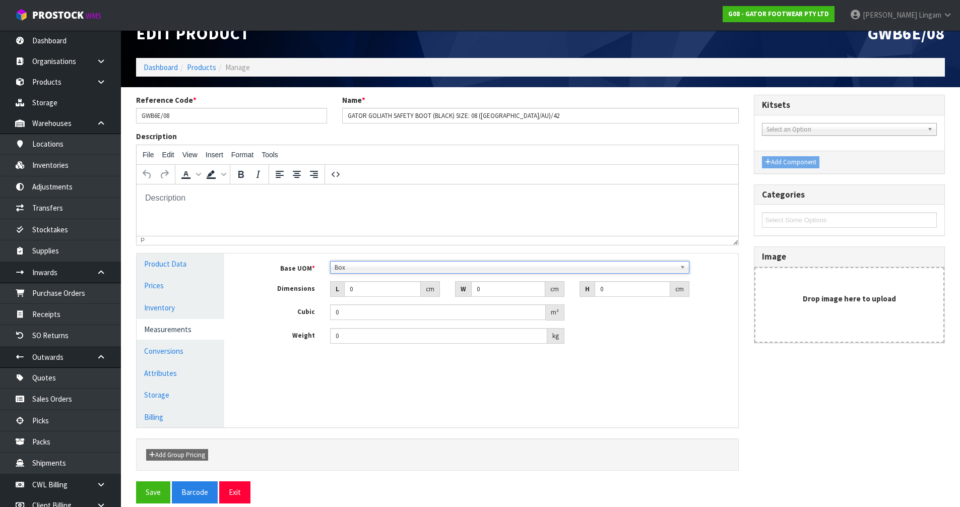
scroll to position [33, 0]
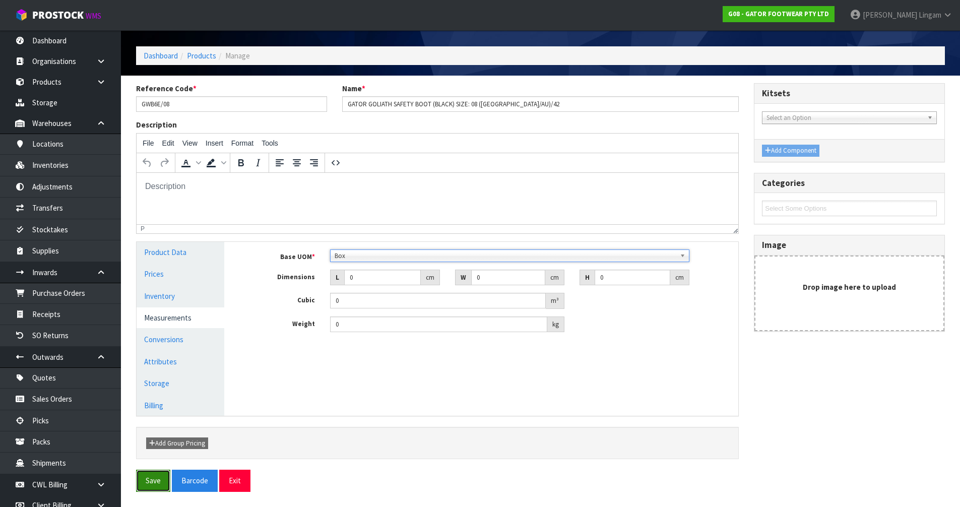
click at [160, 477] on button "Save" at bounding box center [153, 481] width 34 height 22
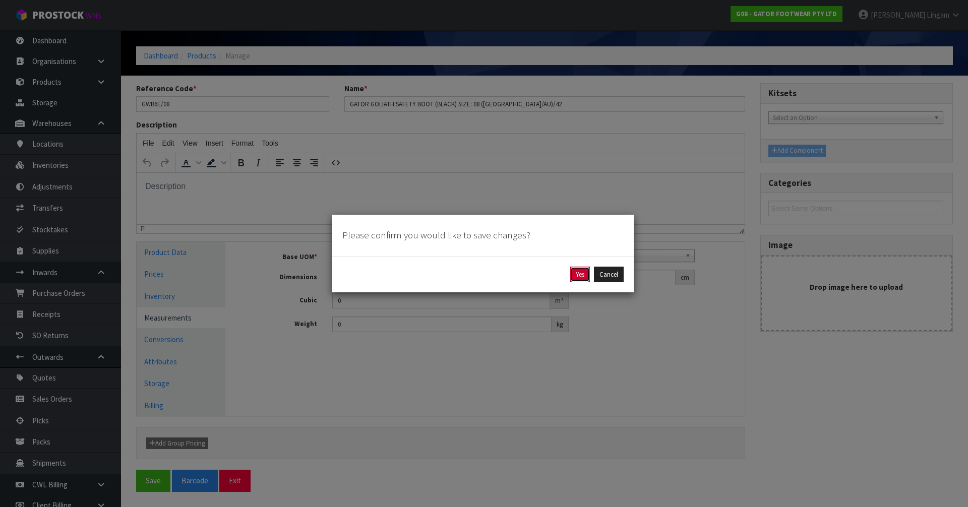
click at [578, 274] on button "Yes" at bounding box center [580, 275] width 20 height 16
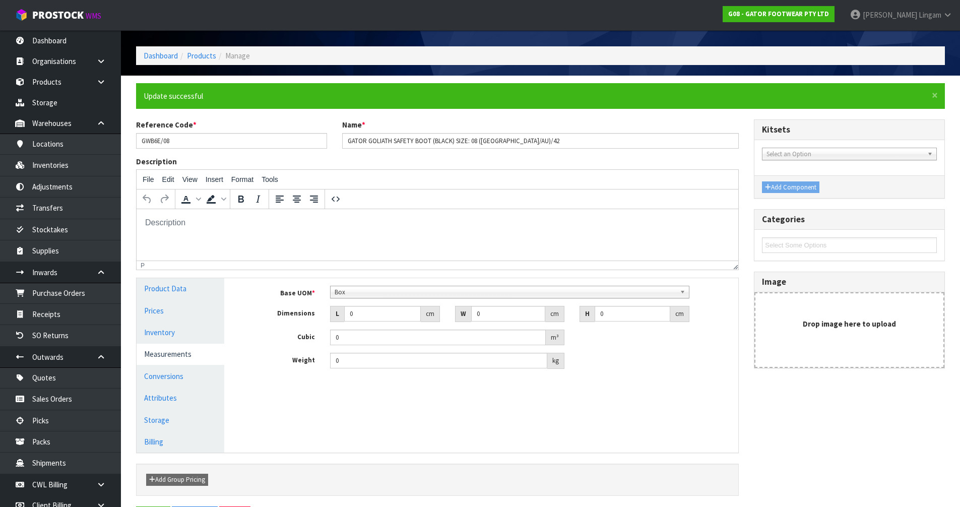
scroll to position [0, 0]
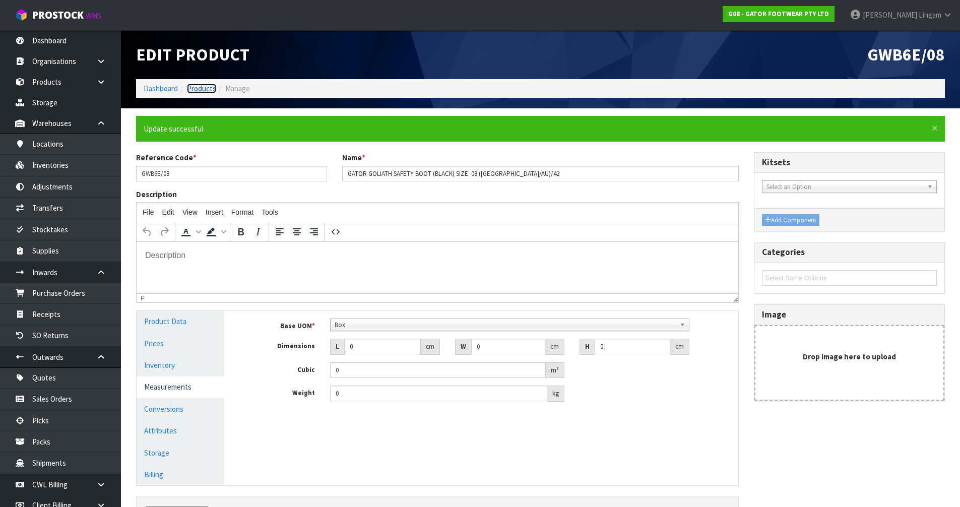
click at [203, 88] on link "Products" at bounding box center [201, 89] width 29 height 10
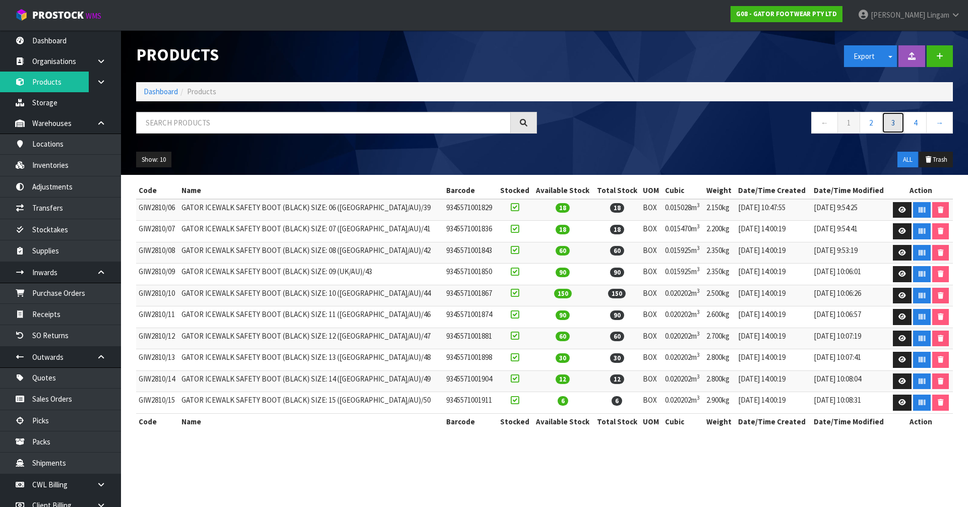
click at [895, 125] on link "3" at bounding box center [892, 123] width 23 height 22
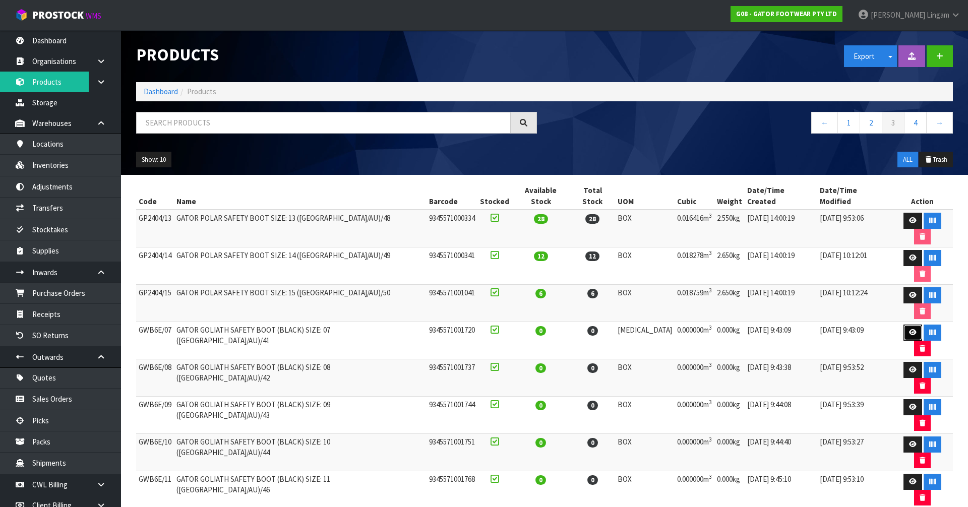
click at [909, 329] on icon at bounding box center [913, 332] width 8 height 7
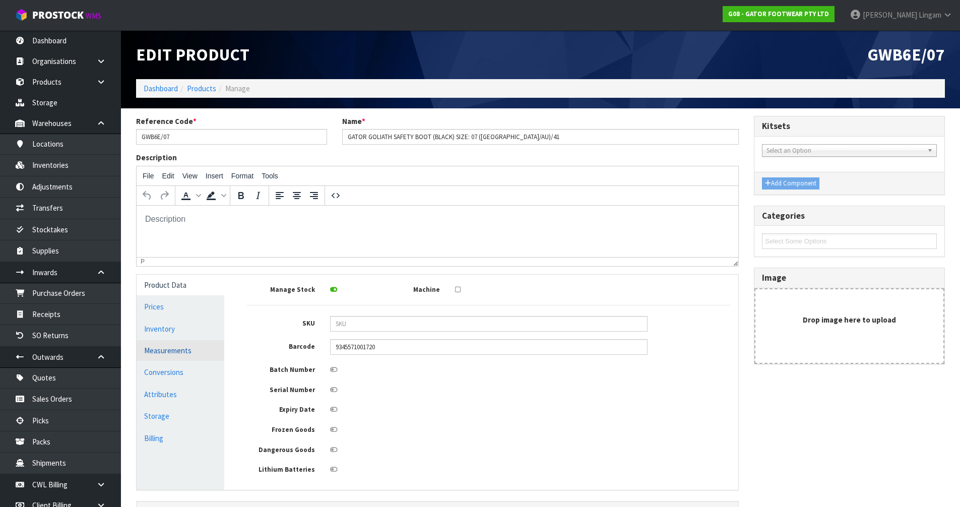
click at [187, 352] on link "Measurements" at bounding box center [181, 350] width 88 height 21
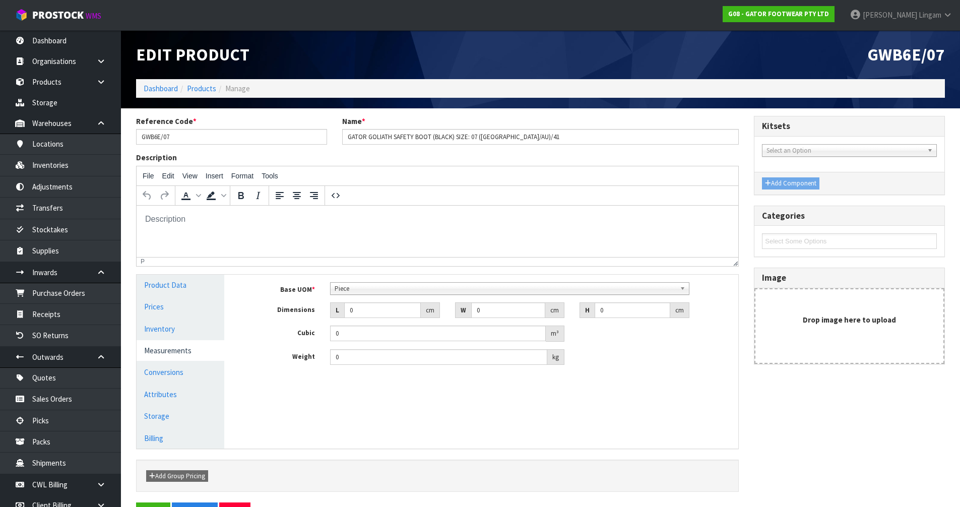
scroll to position [181, 0]
click at [360, 284] on span "Piece" at bounding box center [505, 289] width 341 height 12
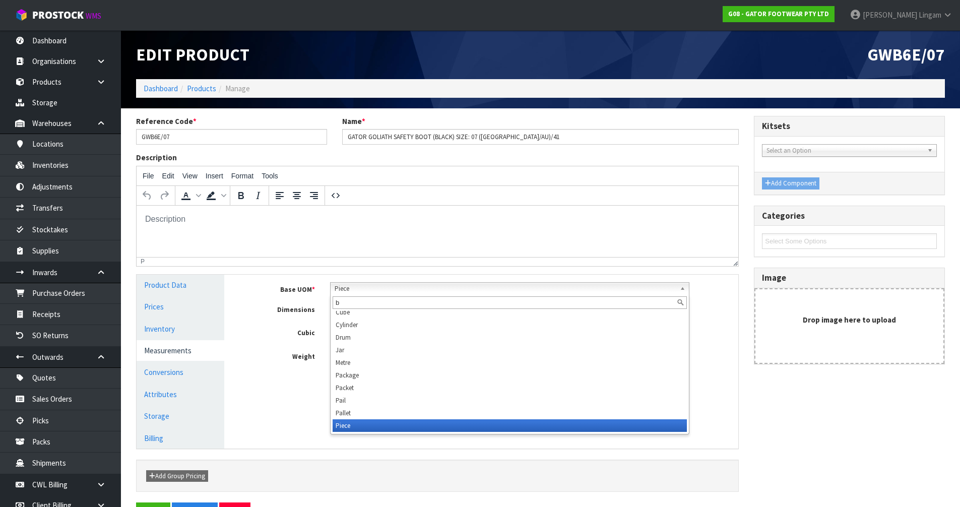
scroll to position [0, 0]
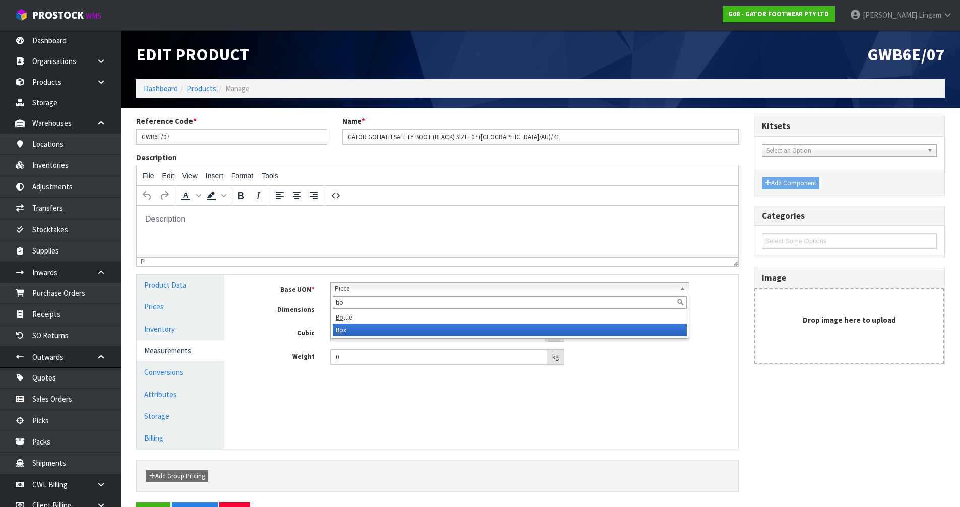
click at [363, 328] on li "Bo x" at bounding box center [510, 330] width 354 height 13
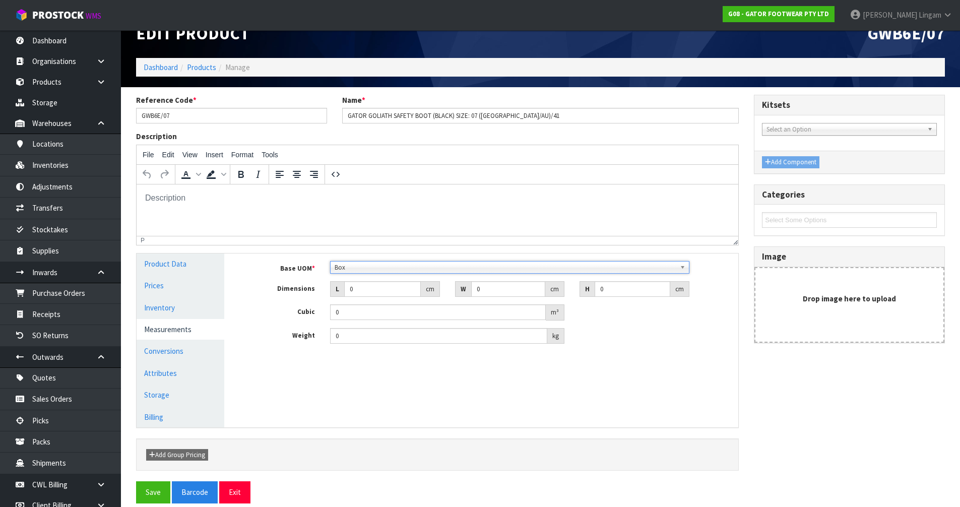
scroll to position [33, 0]
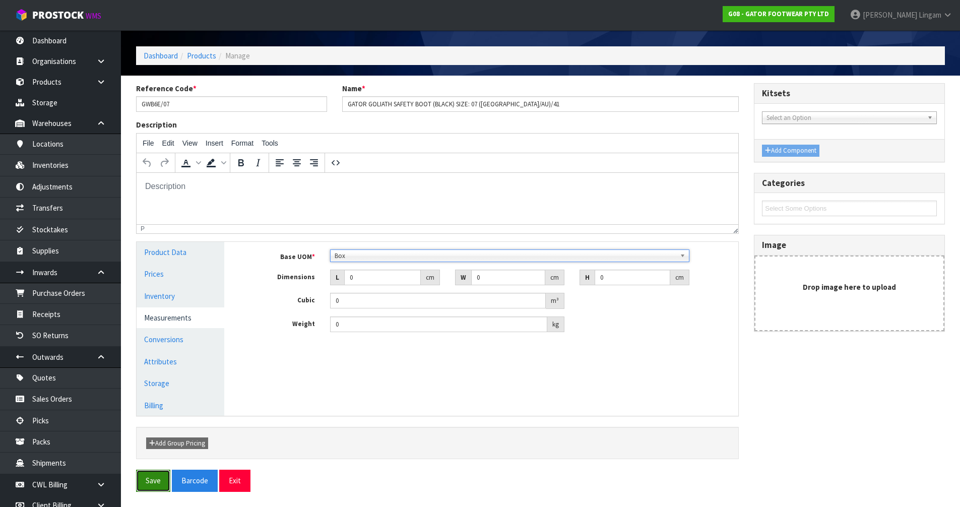
click at [145, 481] on button "Save" at bounding box center [153, 481] width 34 height 22
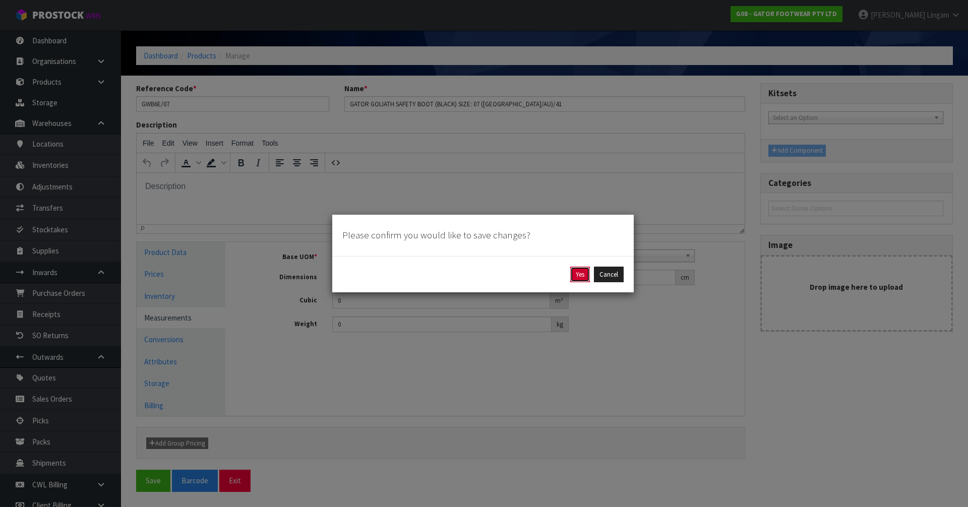
click at [574, 277] on button "Yes" at bounding box center [580, 275] width 20 height 16
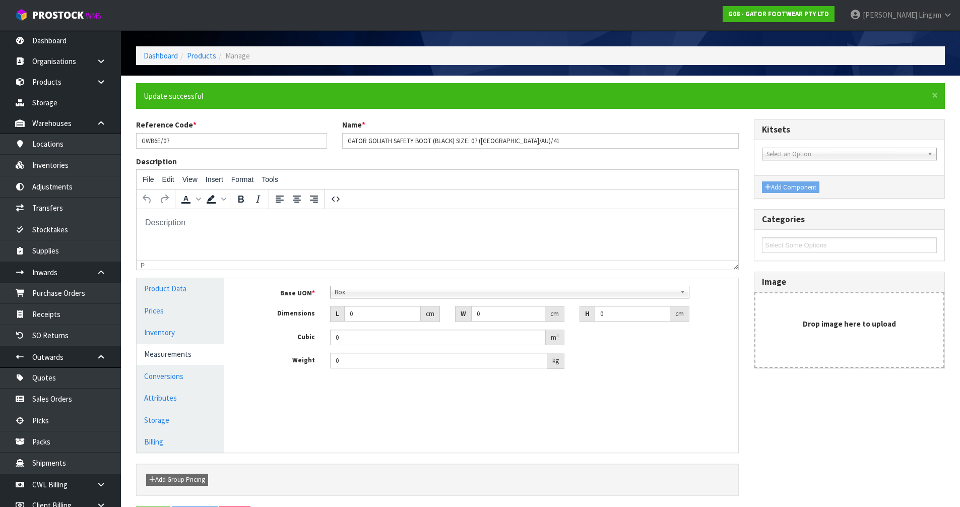
scroll to position [0, 0]
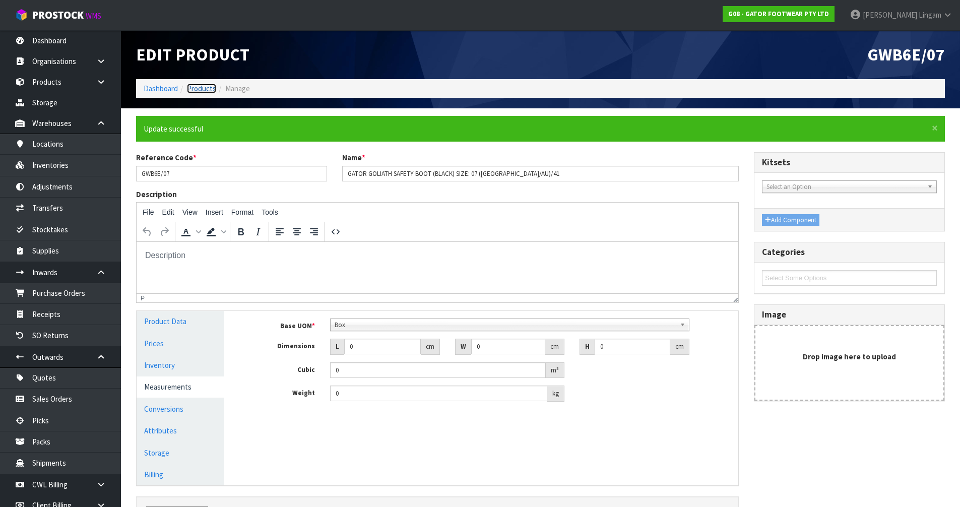
click at [207, 85] on link "Products" at bounding box center [201, 89] width 29 height 10
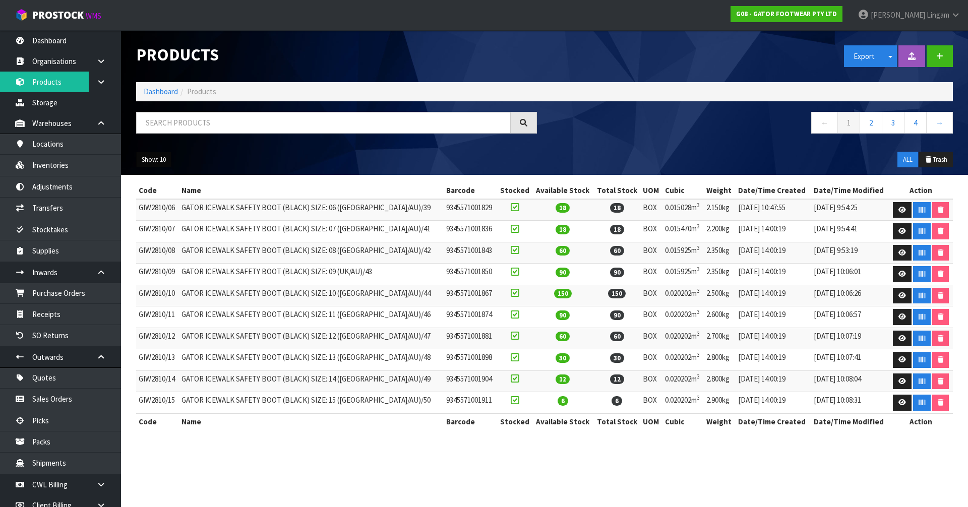
click at [154, 159] on button "Show: 10" at bounding box center [153, 160] width 35 height 16
click at [177, 218] on link "50" at bounding box center [177, 220] width 80 height 14
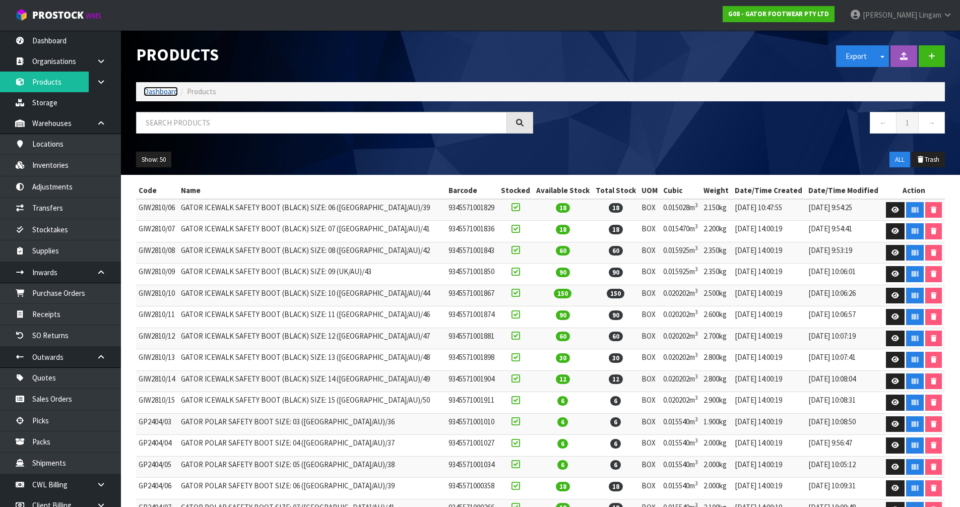
click at [157, 92] on link "Dashboard" at bounding box center [161, 92] width 34 height 10
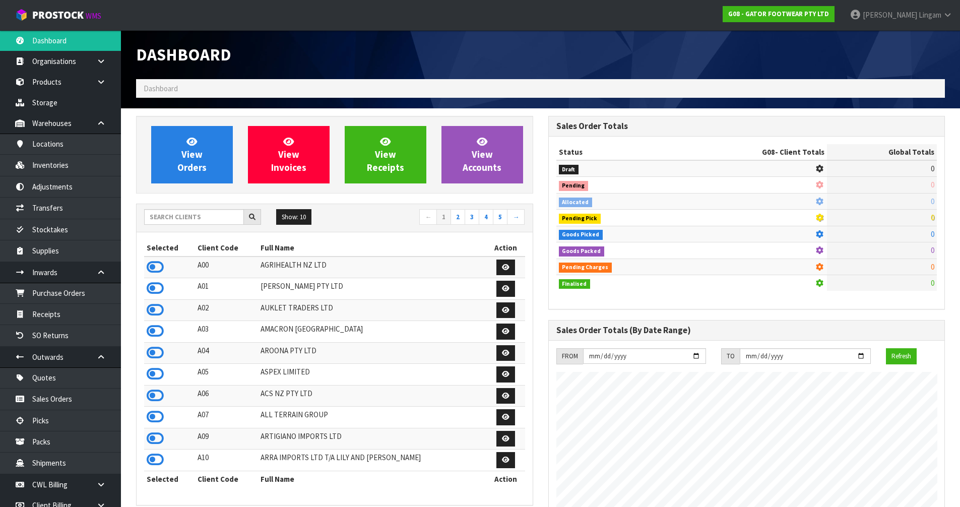
scroll to position [632, 412]
click at [171, 217] on input "text" at bounding box center [194, 217] width 100 height 16
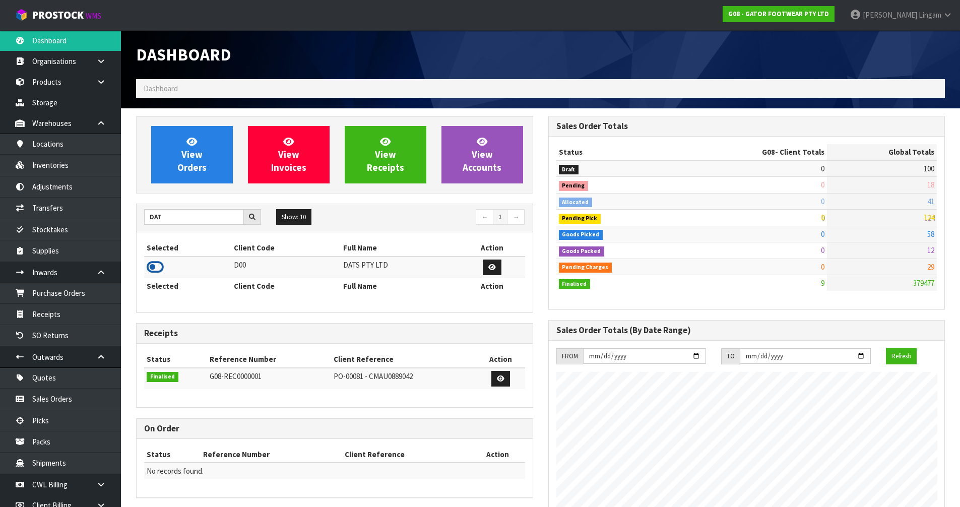
click at [157, 267] on icon at bounding box center [155, 267] width 17 height 15
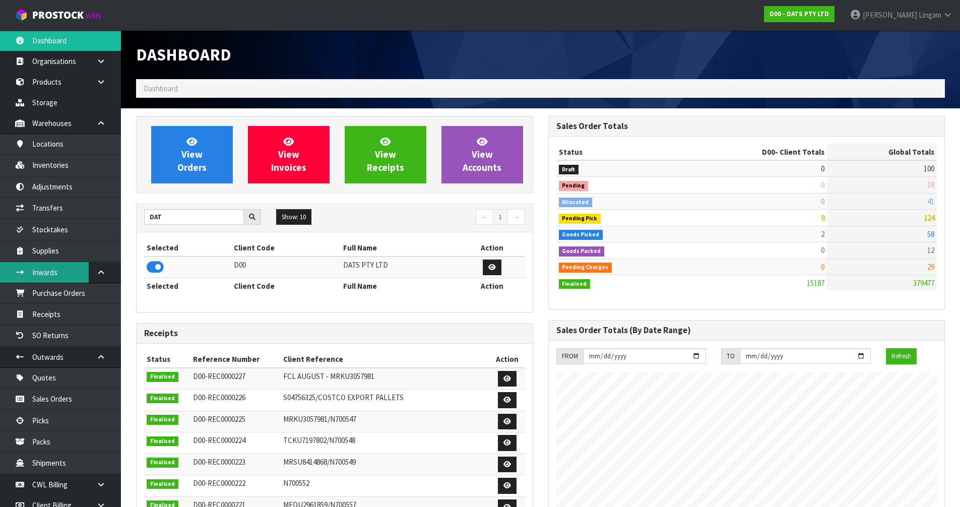
scroll to position [763, 412]
click at [50, 83] on link "Products" at bounding box center [60, 82] width 121 height 21
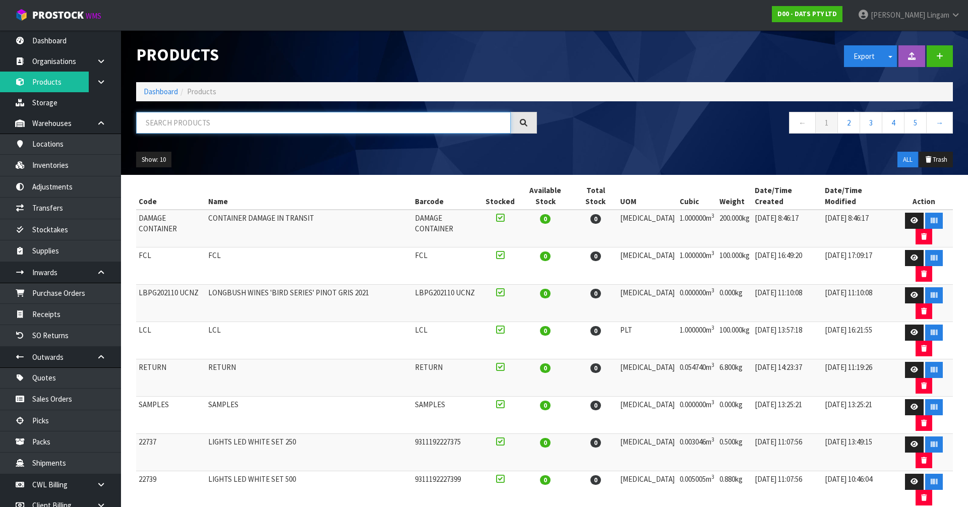
click at [293, 121] on input "text" at bounding box center [323, 123] width 374 height 22
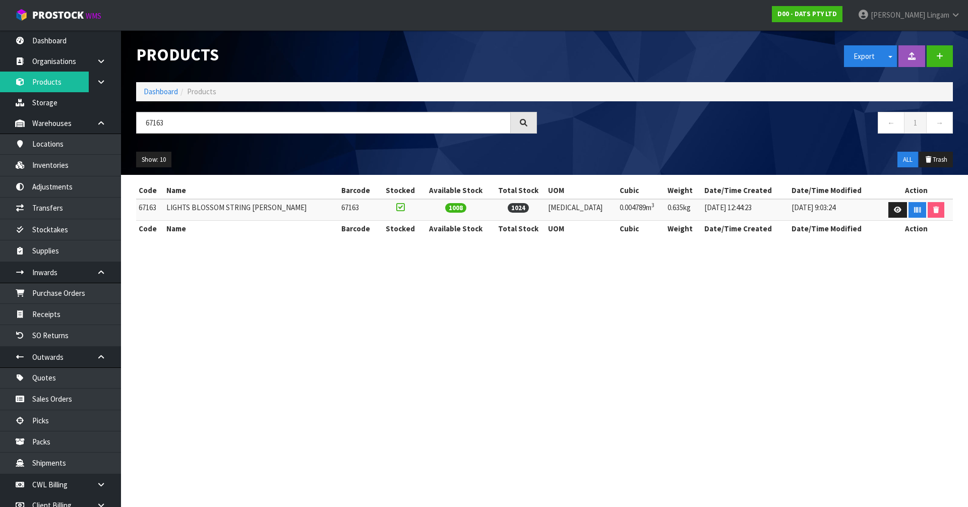
click at [319, 343] on section "Products Export Split button! SOH Summary Measurements Dangerous Goods Import P…" at bounding box center [484, 253] width 968 height 507
click at [157, 90] on link "Dashboard" at bounding box center [161, 92] width 34 height 10
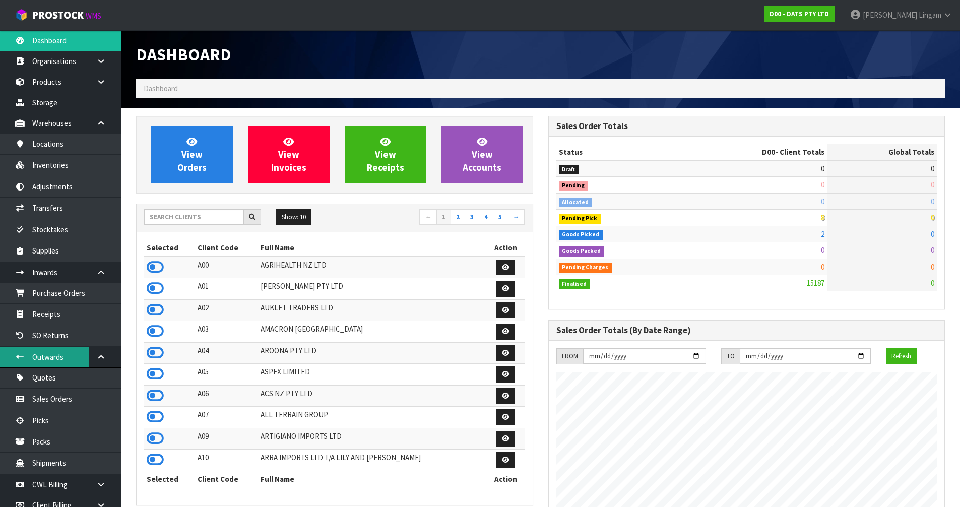
scroll to position [763, 412]
click at [62, 87] on link "Products" at bounding box center [60, 82] width 121 height 21
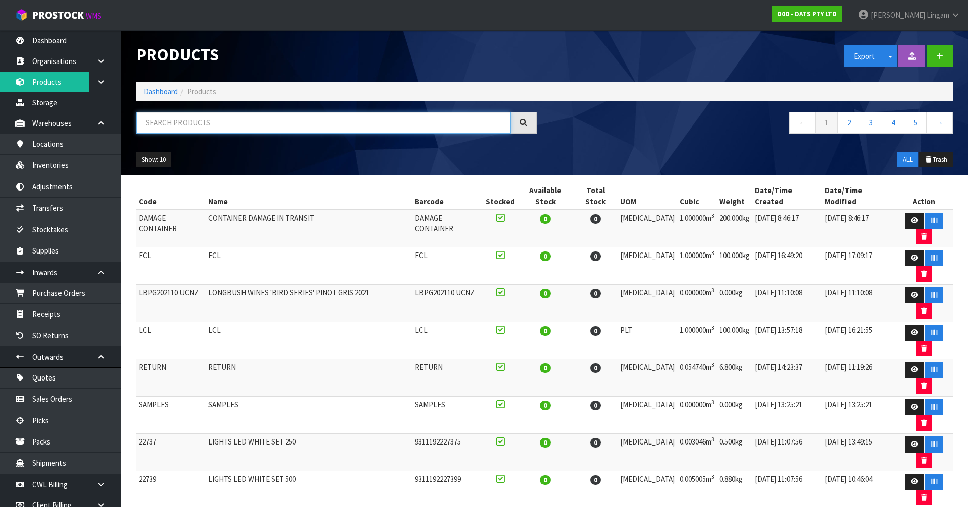
click at [271, 124] on input "text" at bounding box center [323, 123] width 374 height 22
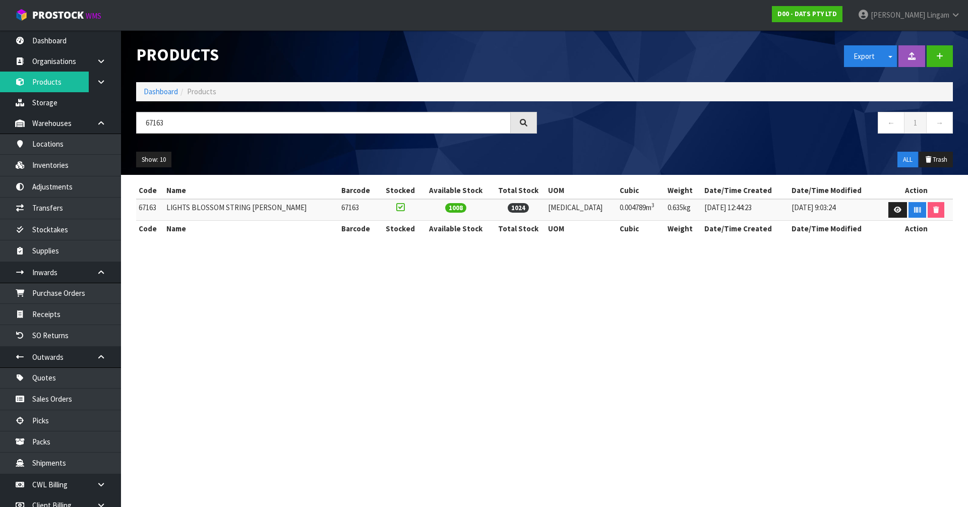
drag, startPoint x: 412, startPoint y: 389, endPoint x: 423, endPoint y: 345, distance: 44.7
click at [412, 387] on section "Products Export Split button! SOH Summary Measurements Dangerous Goods Import P…" at bounding box center [484, 253] width 968 height 507
click at [170, 91] on link "Dashboard" at bounding box center [161, 92] width 34 height 10
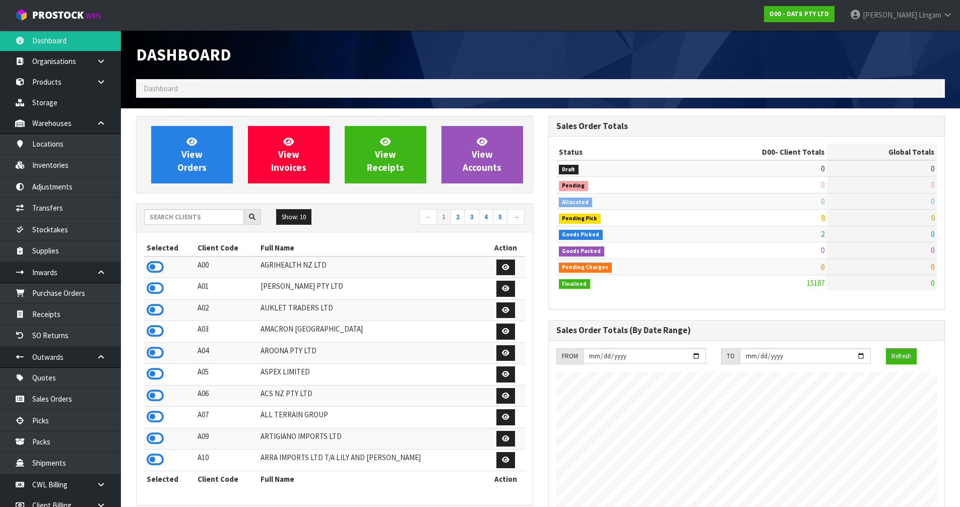
scroll to position [763, 412]
click at [217, 215] on input "text" at bounding box center [194, 217] width 100 height 16
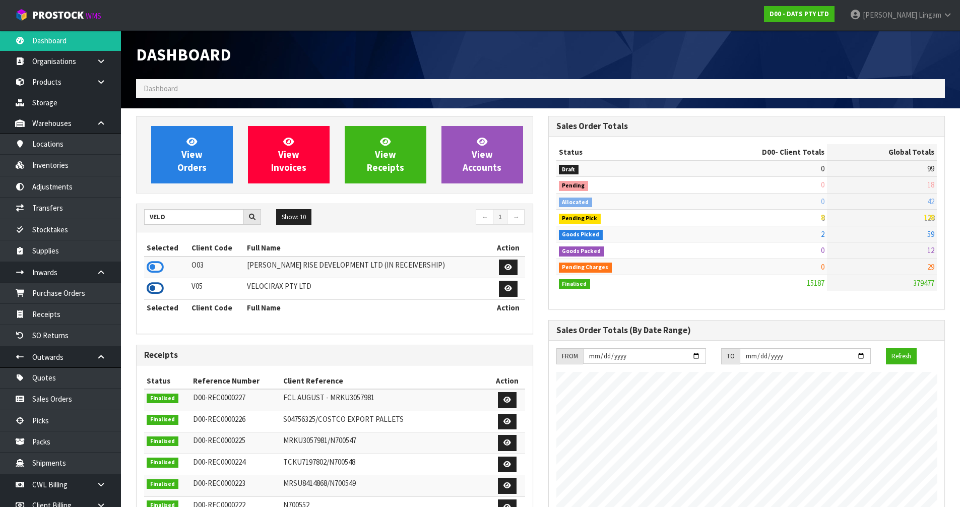
click at [151, 286] on icon at bounding box center [155, 288] width 17 height 15
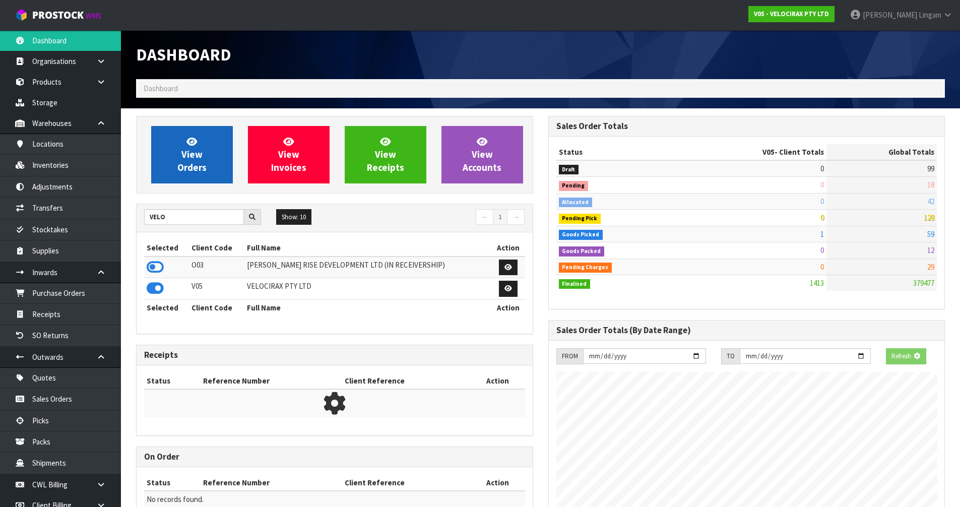
scroll to position [785, 412]
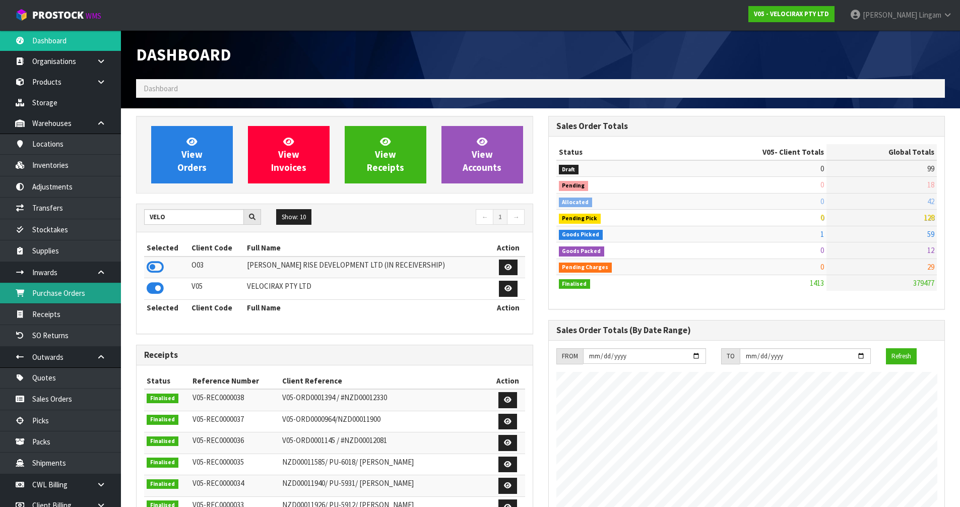
click at [73, 297] on link "Purchase Orders" at bounding box center [60, 293] width 121 height 21
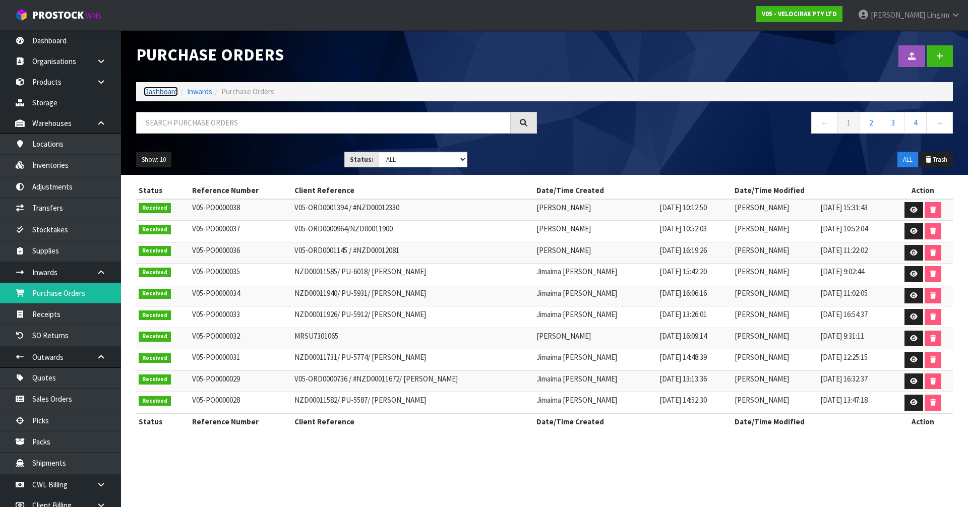
click at [168, 93] on link "Dashboard" at bounding box center [161, 92] width 34 height 10
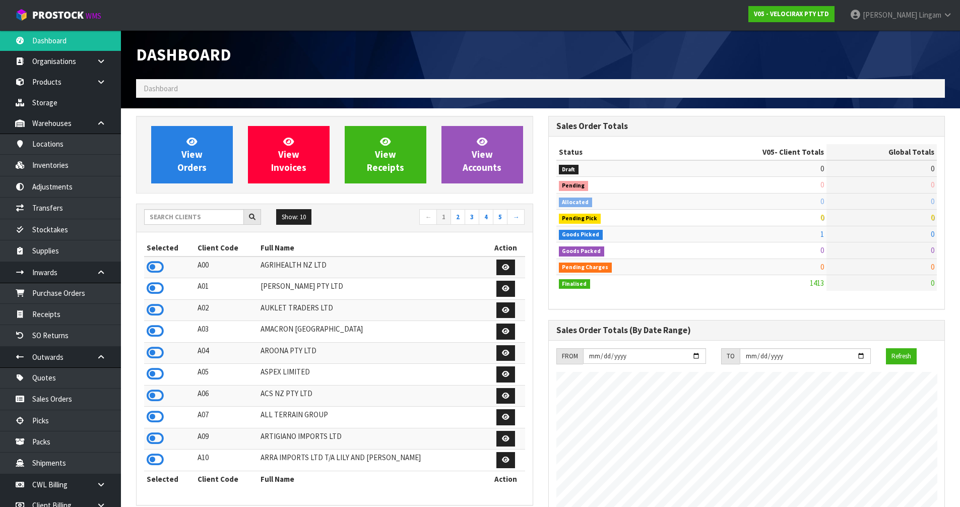
scroll to position [785, 412]
click at [210, 221] on input "text" at bounding box center [194, 217] width 100 height 16
click at [191, 221] on input "text" at bounding box center [194, 217] width 100 height 16
click at [174, 211] on input "text" at bounding box center [194, 217] width 100 height 16
click at [195, 211] on input "text" at bounding box center [194, 217] width 100 height 16
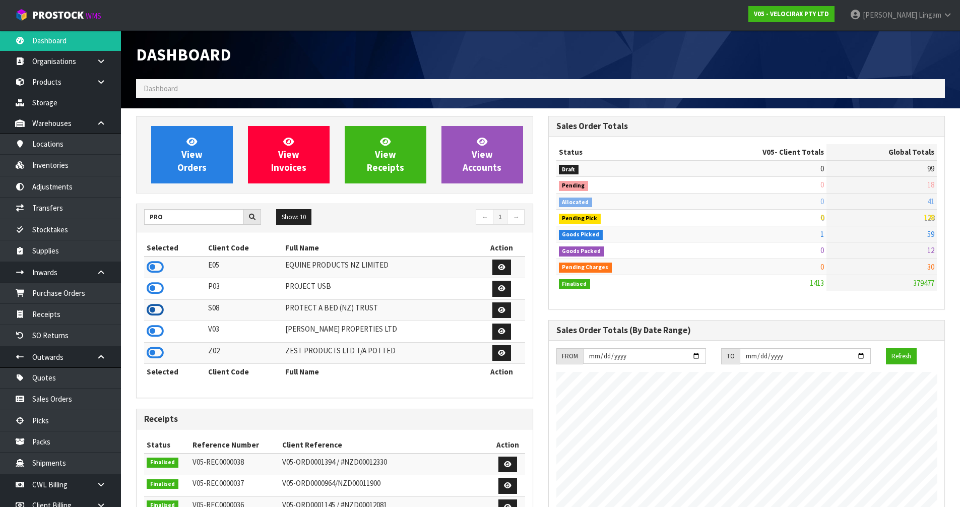
click at [151, 308] on icon at bounding box center [155, 309] width 17 height 15
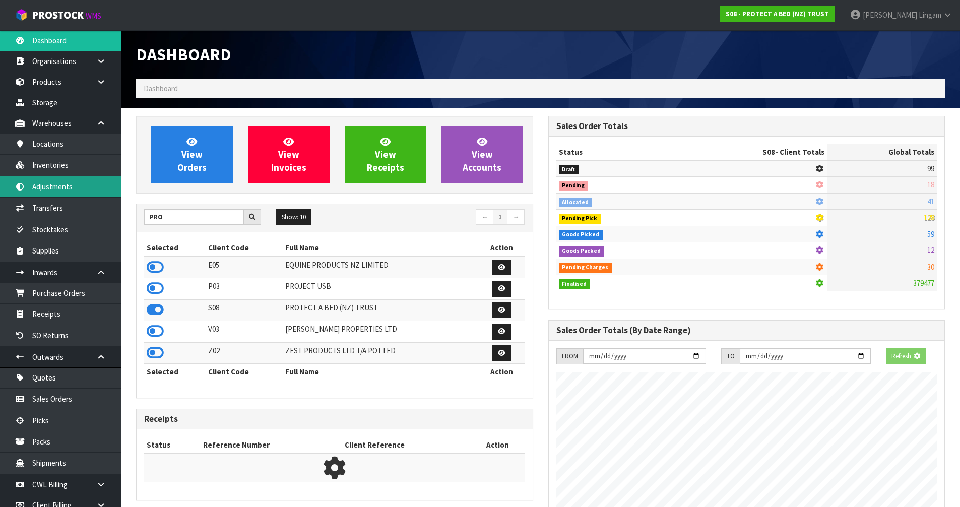
scroll to position [628, 412]
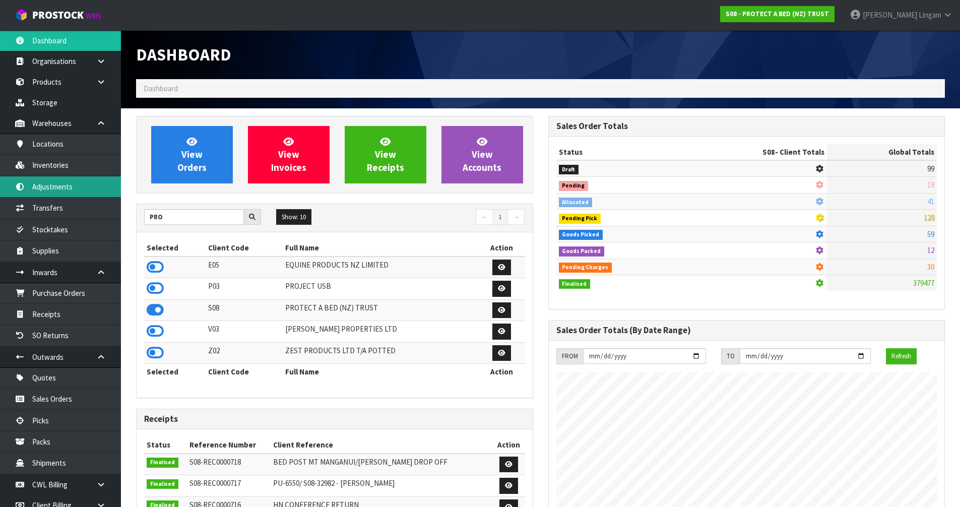
click at [66, 187] on link "Adjustments" at bounding box center [60, 186] width 121 height 21
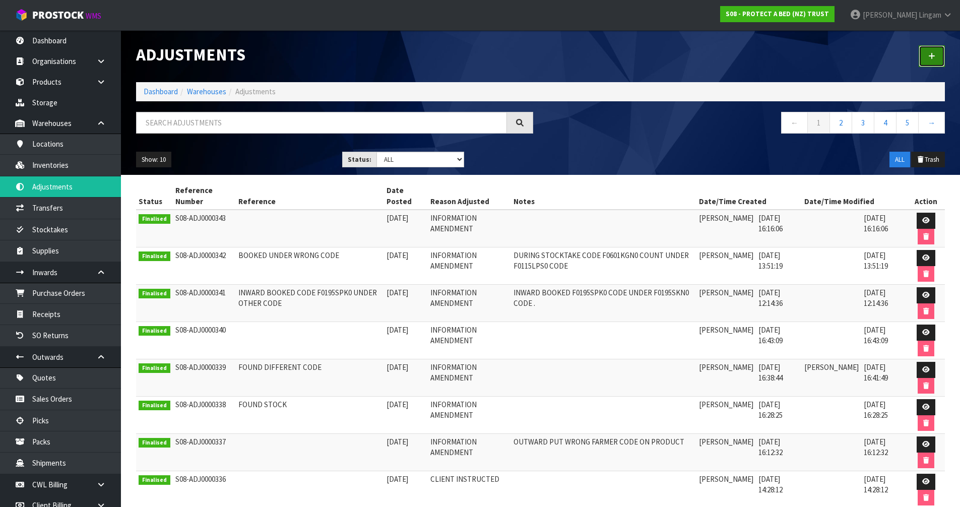
click at [930, 59] on icon at bounding box center [931, 56] width 7 height 8
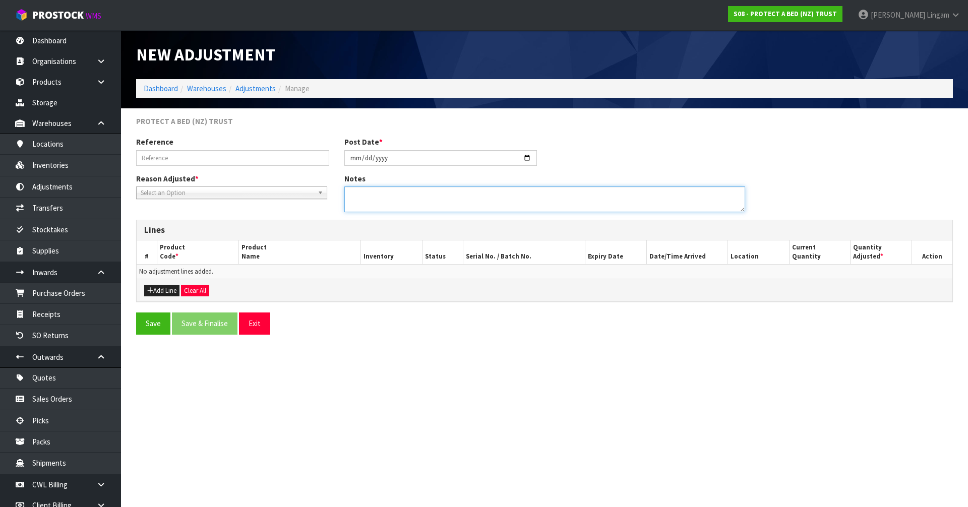
click at [398, 203] on textarea at bounding box center [544, 199] width 401 height 26
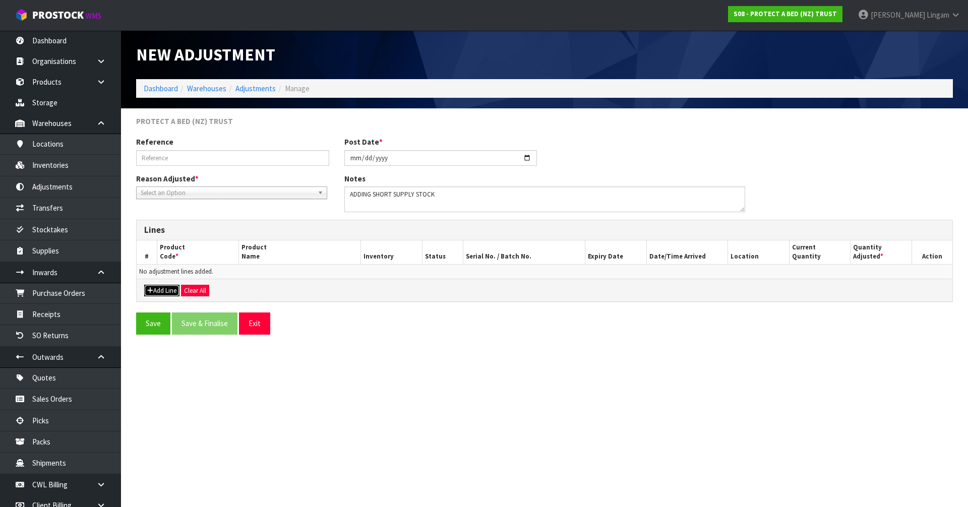
click at [169, 291] on button "Add Line" at bounding box center [161, 291] width 35 height 12
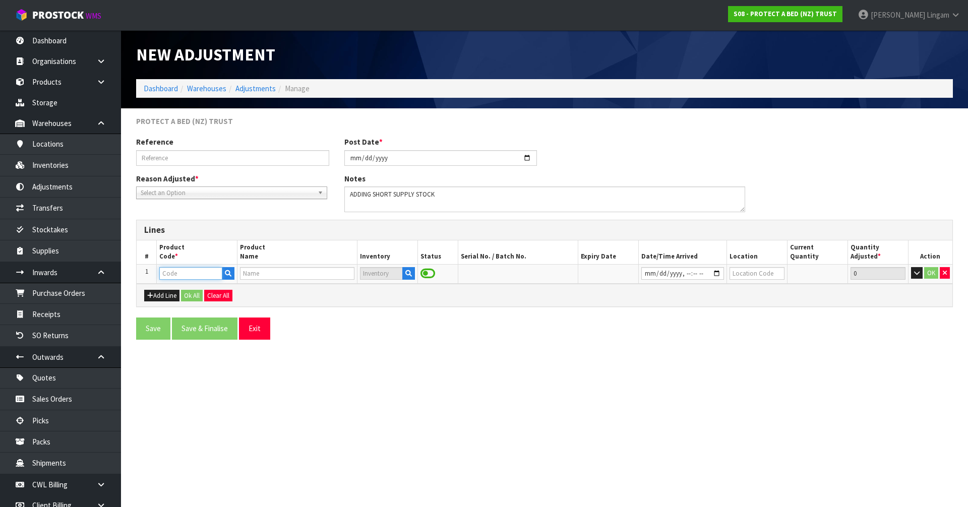
click at [172, 278] on input "text" at bounding box center [190, 273] width 62 height 13
paste input "F0596QUE0"
click at [407, 270] on icon "button" at bounding box center [408, 273] width 7 height 7
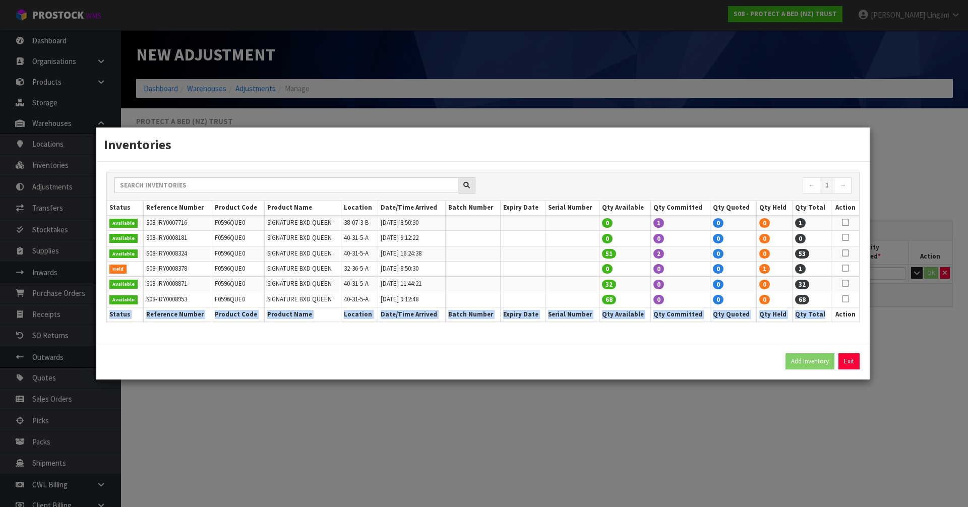
drag, startPoint x: 845, startPoint y: 300, endPoint x: 825, endPoint y: 312, distance: 22.9
click at [825, 312] on table "Status Reference Number Product Code Product Name Location Date/Time Arrived Ba…" at bounding box center [483, 261] width 752 height 121
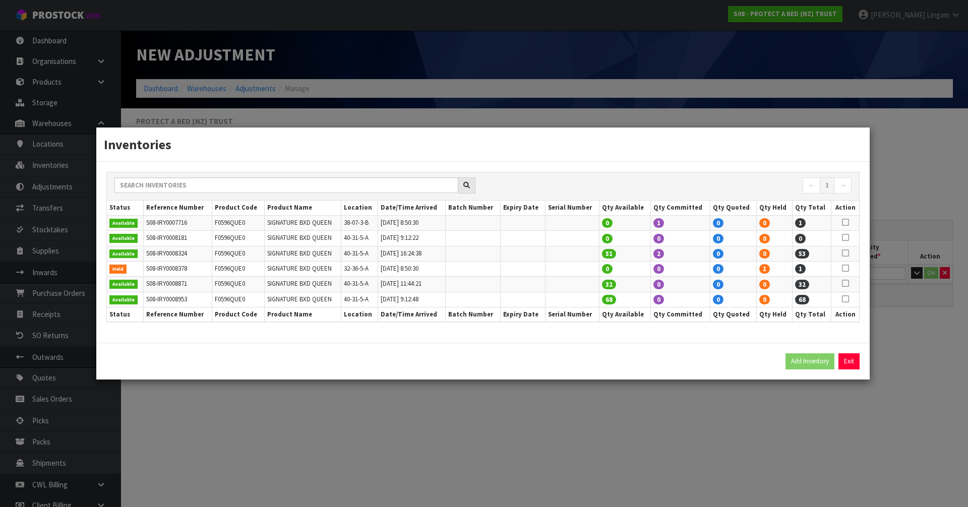
click at [847, 284] on icon at bounding box center [845, 283] width 7 height 1
click at [804, 362] on button "Add Inventory" at bounding box center [809, 361] width 49 height 16
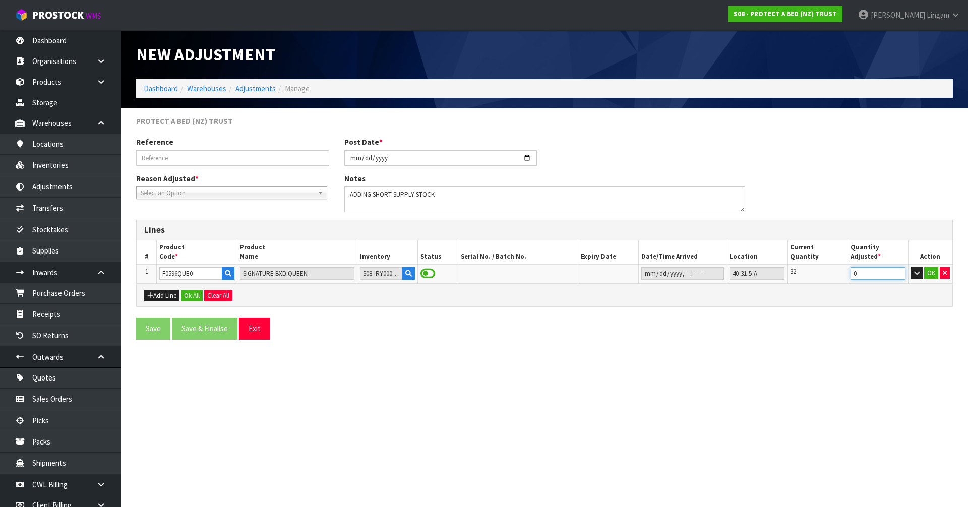
drag, startPoint x: 865, startPoint y: 272, endPoint x: 848, endPoint y: 272, distance: 17.1
click at [848, 272] on td "0" at bounding box center [877, 273] width 60 height 19
click at [181, 193] on span "Select an Option" at bounding box center [227, 193] width 173 height 12
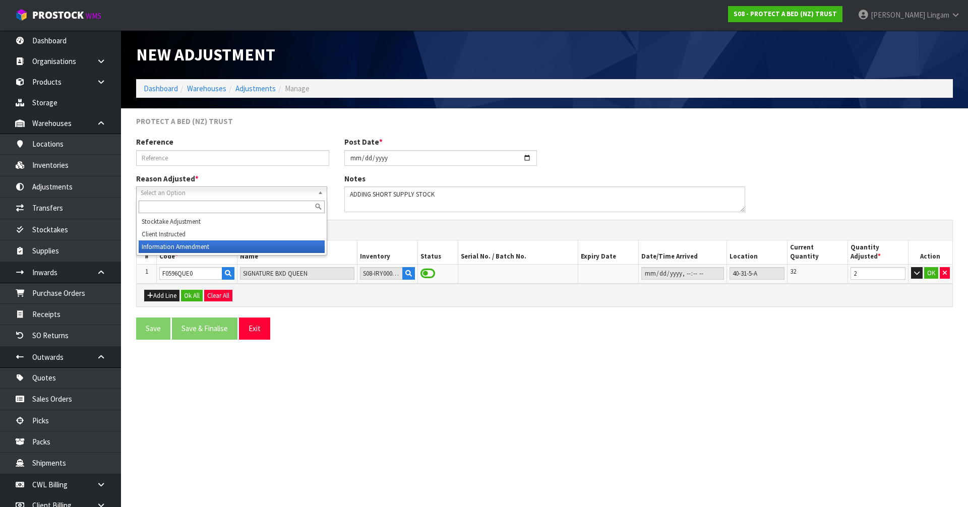
click at [178, 248] on li "Information Amendment" at bounding box center [232, 246] width 186 height 13
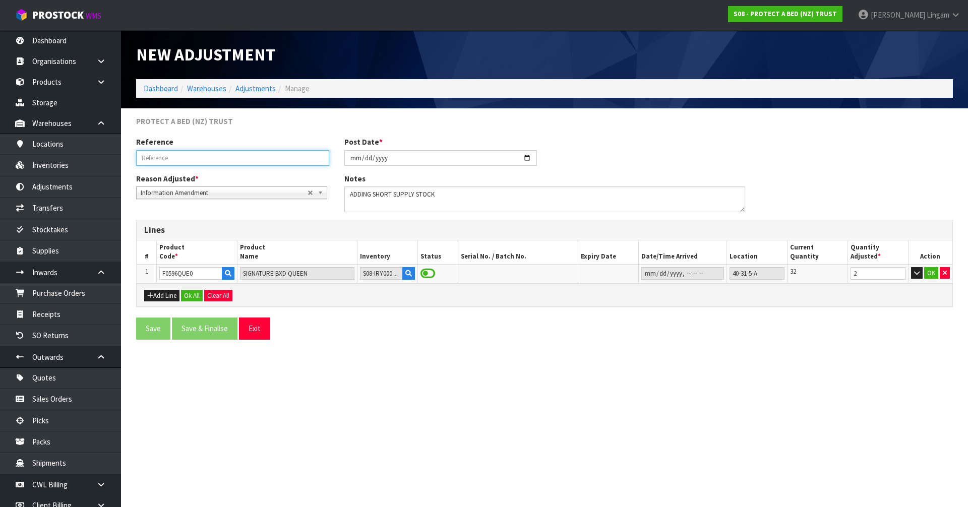
click at [205, 160] on input "text" at bounding box center [232, 158] width 193 height 16
paste input "F0596QUE0"
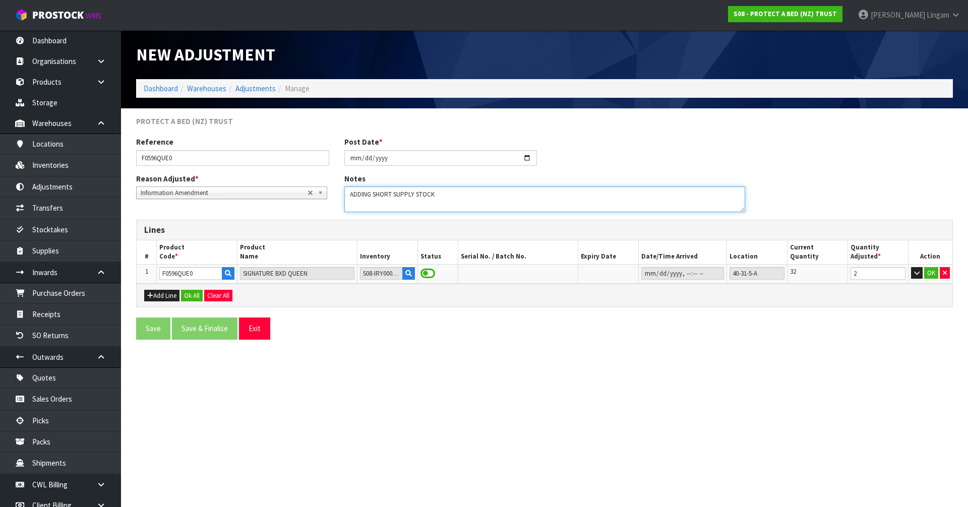
click at [459, 195] on textarea at bounding box center [544, 199] width 401 height 26
click at [465, 193] on textarea at bounding box center [544, 199] width 401 height 26
paste textarea "S08-ORD0033172"
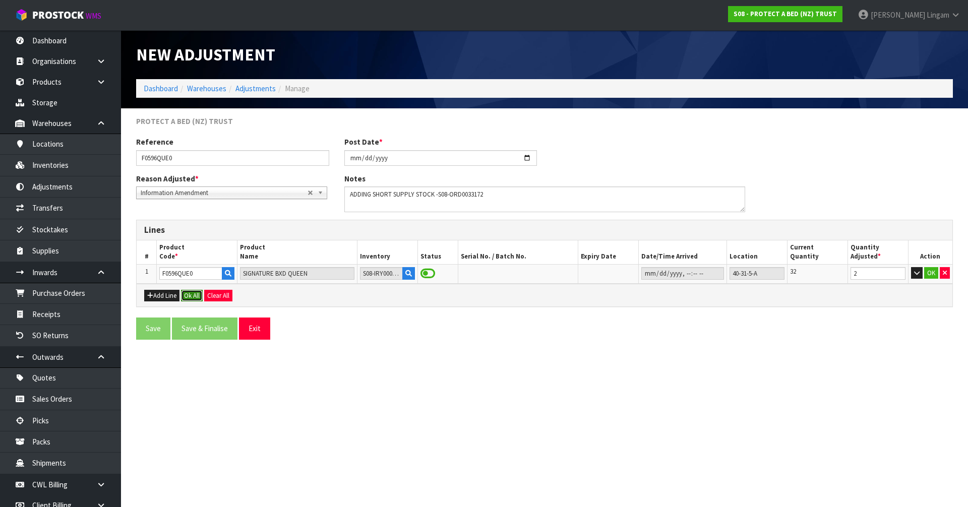
click at [200, 297] on button "Ok All" at bounding box center [192, 296] width 22 height 12
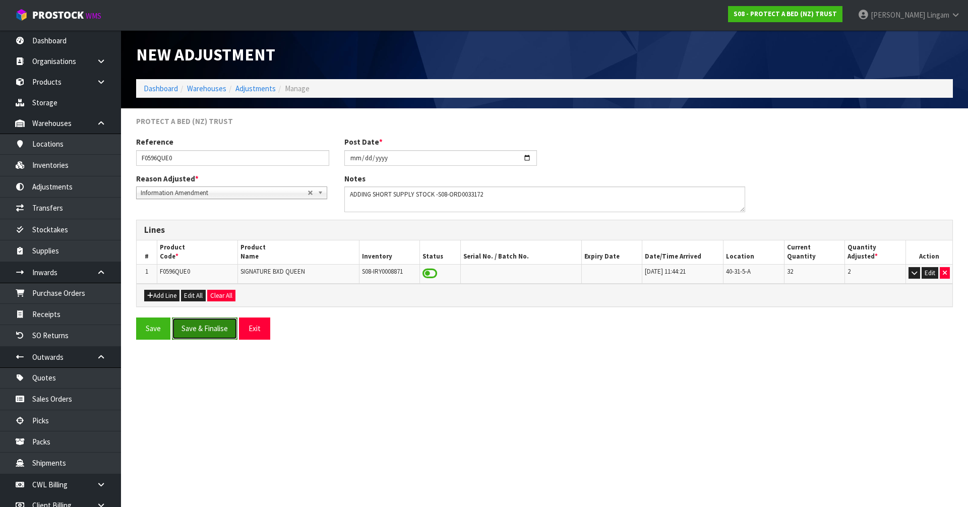
click at [213, 335] on button "Save & Finalise" at bounding box center [205, 328] width 66 height 22
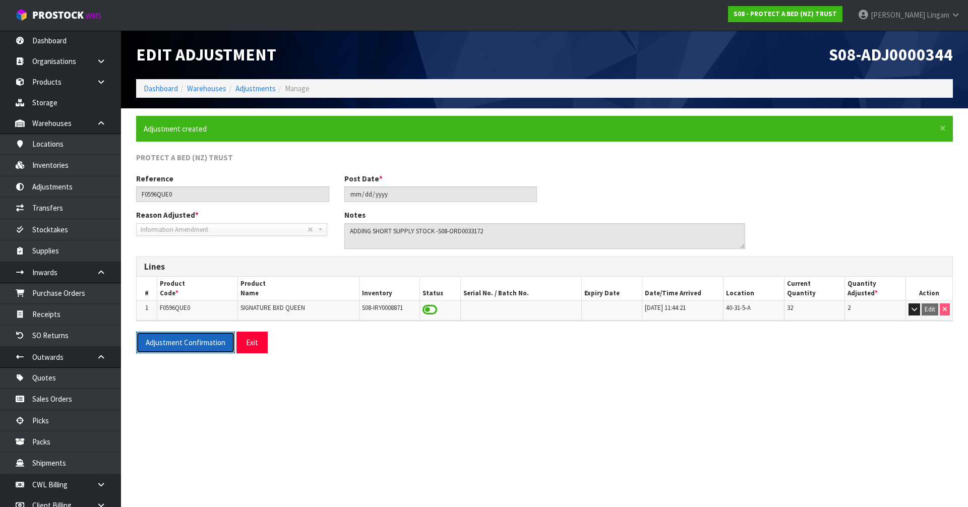
click at [194, 345] on button "Adjustment Confirmation" at bounding box center [185, 343] width 99 height 22
click at [514, 357] on div "Adjustment Confirmation Exit" at bounding box center [544, 346] width 831 height 29
click at [155, 84] on link "Dashboard" at bounding box center [161, 89] width 34 height 10
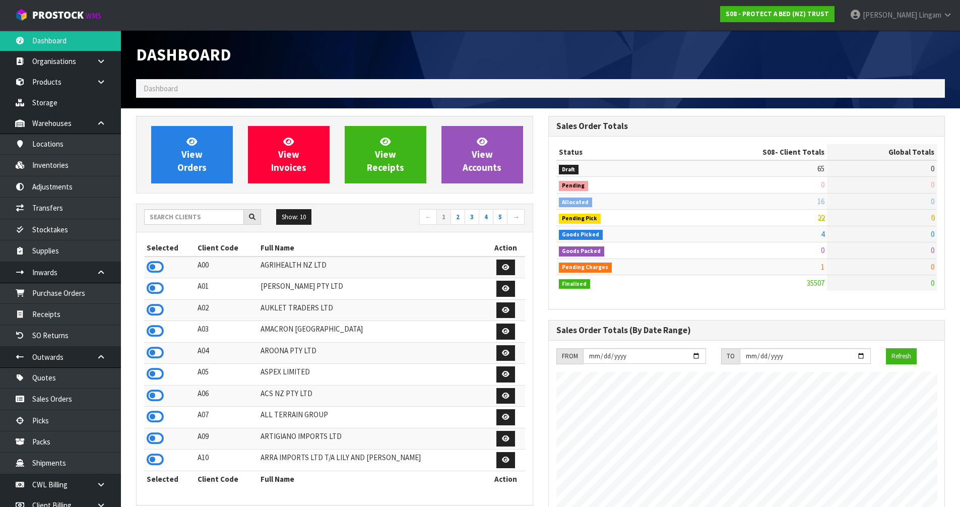
scroll to position [763, 412]
click at [166, 218] on input "text" at bounding box center [194, 217] width 100 height 16
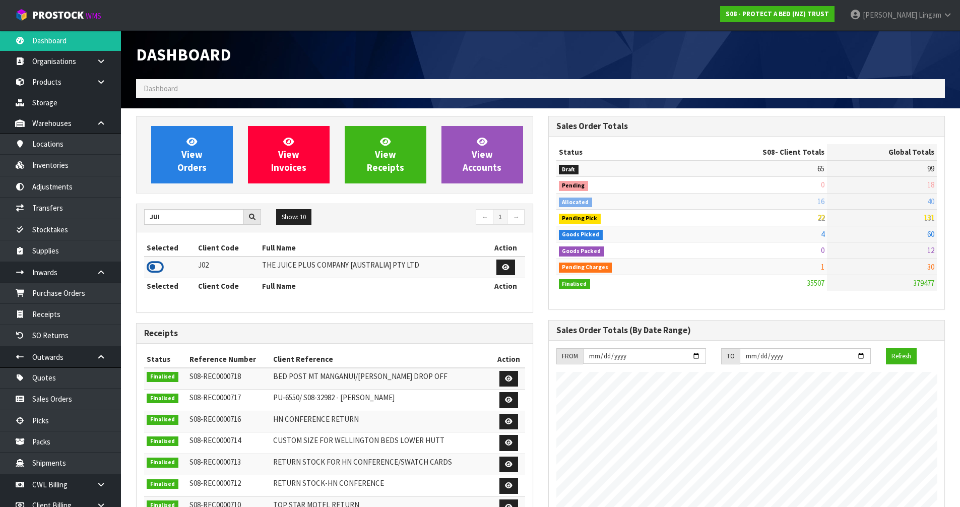
click at [153, 267] on icon at bounding box center [155, 267] width 17 height 15
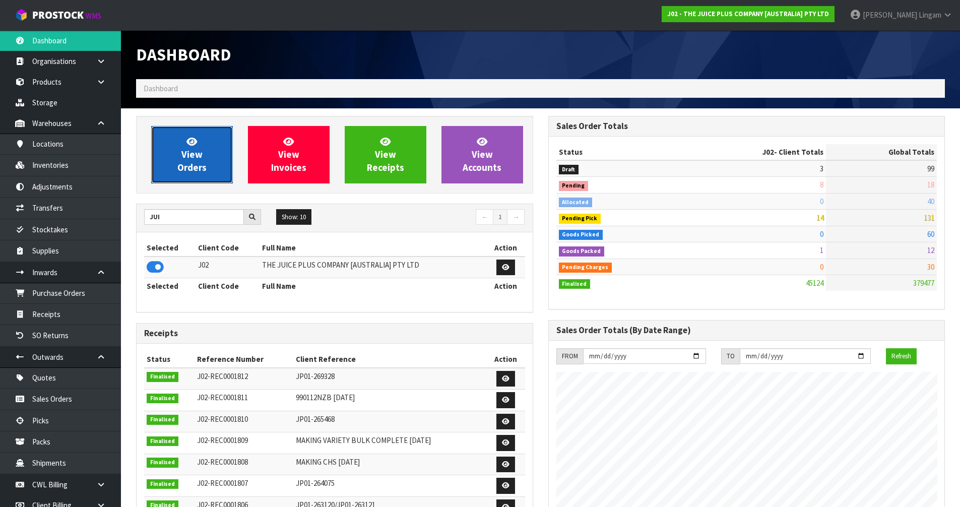
click at [199, 162] on span "View Orders" at bounding box center [191, 155] width 29 height 38
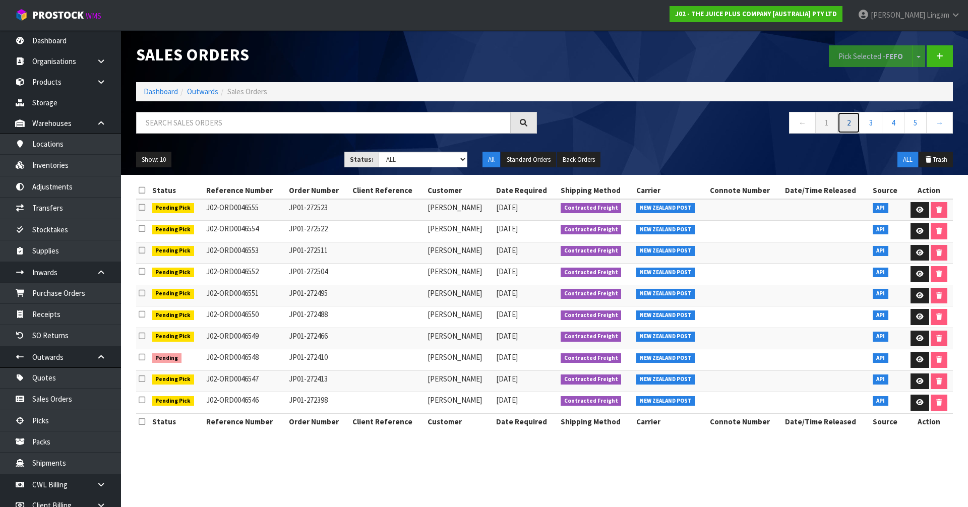
click at [845, 125] on link "2" at bounding box center [848, 123] width 23 height 22
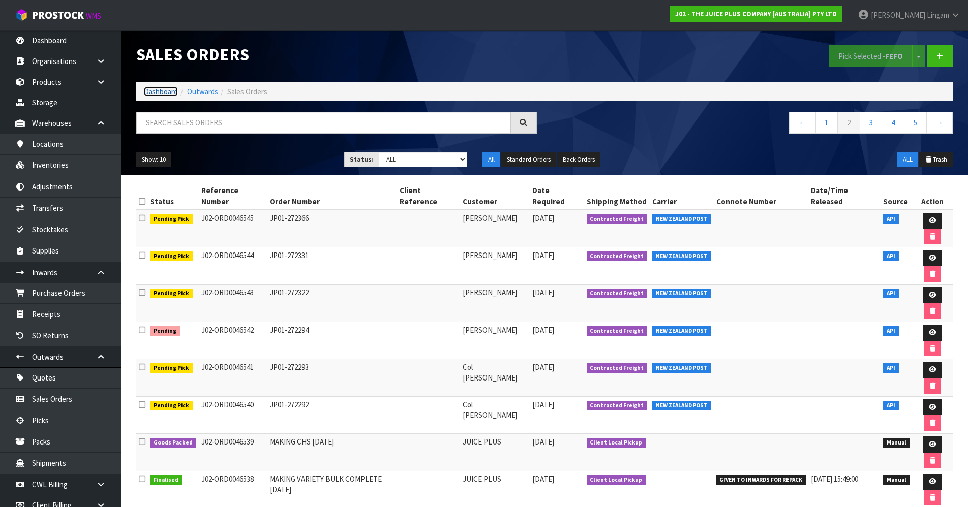
click at [166, 93] on link "Dashboard" at bounding box center [161, 92] width 34 height 10
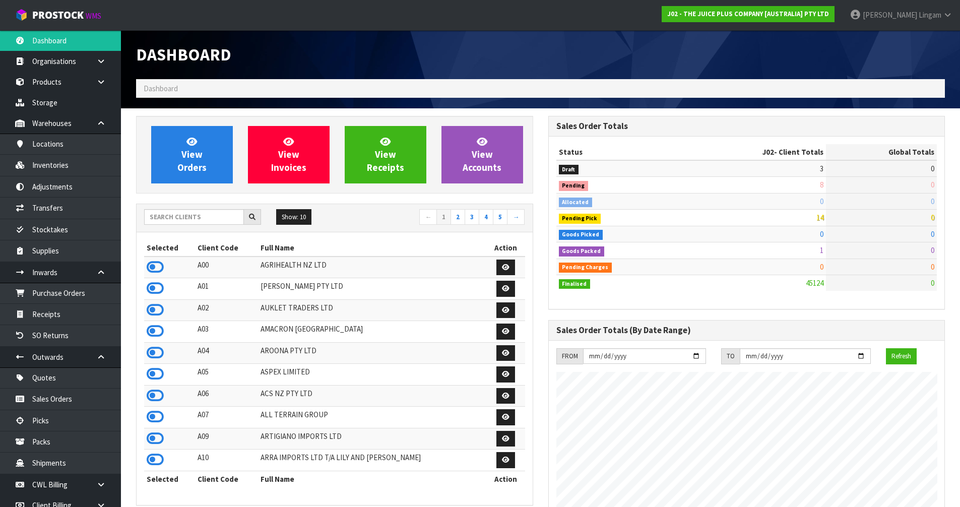
scroll to position [763, 412]
click at [195, 216] on input "text" at bounding box center [194, 217] width 100 height 16
click at [221, 218] on input "text" at bounding box center [194, 217] width 100 height 16
click at [215, 219] on input "text" at bounding box center [194, 217] width 100 height 16
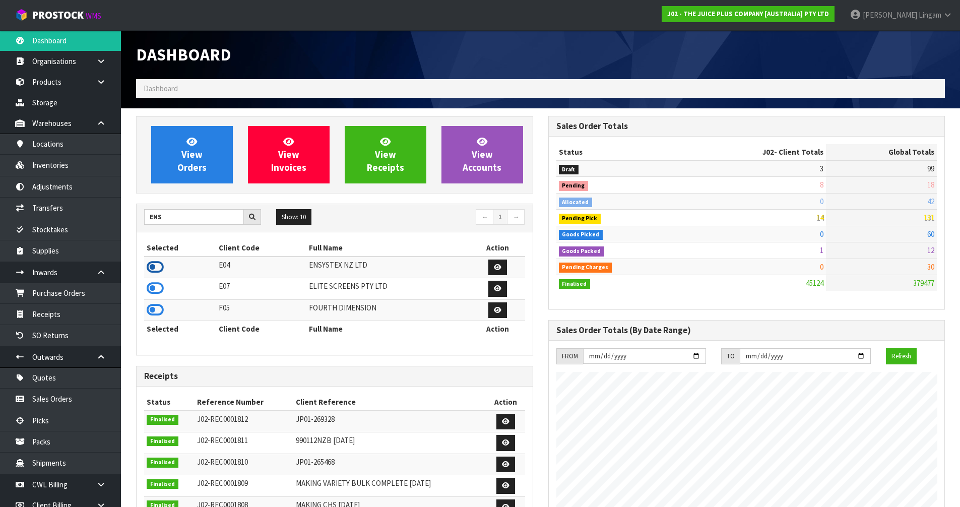
click at [155, 269] on icon at bounding box center [155, 267] width 17 height 15
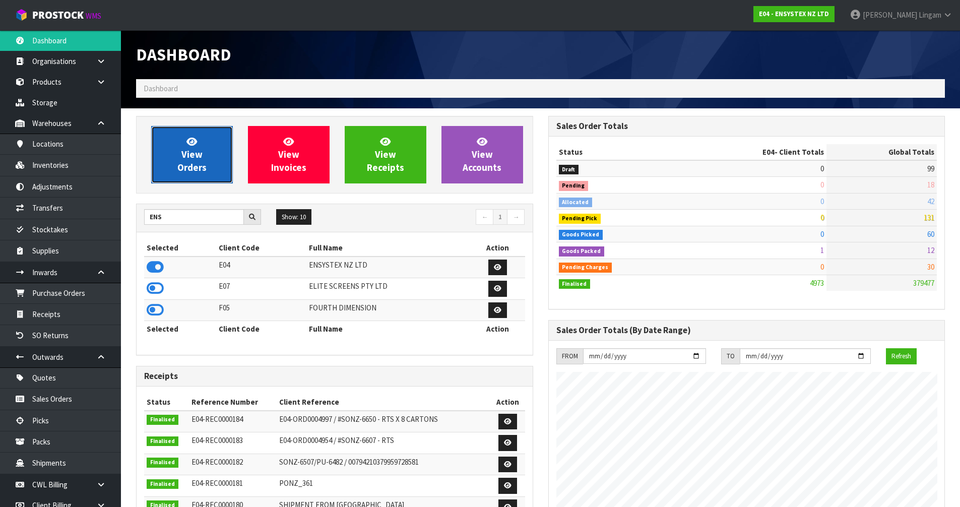
click at [194, 159] on span "View Orders" at bounding box center [191, 155] width 29 height 38
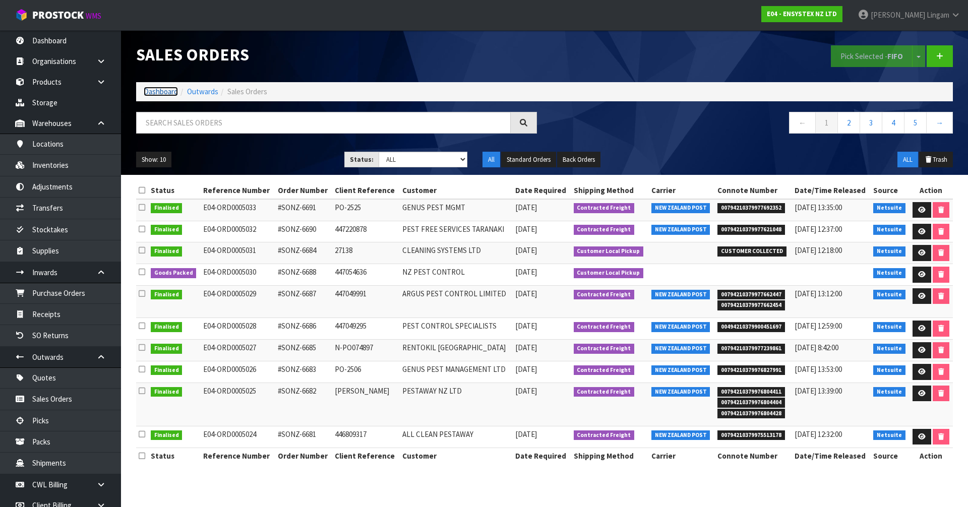
click at [166, 89] on link "Dashboard" at bounding box center [161, 92] width 34 height 10
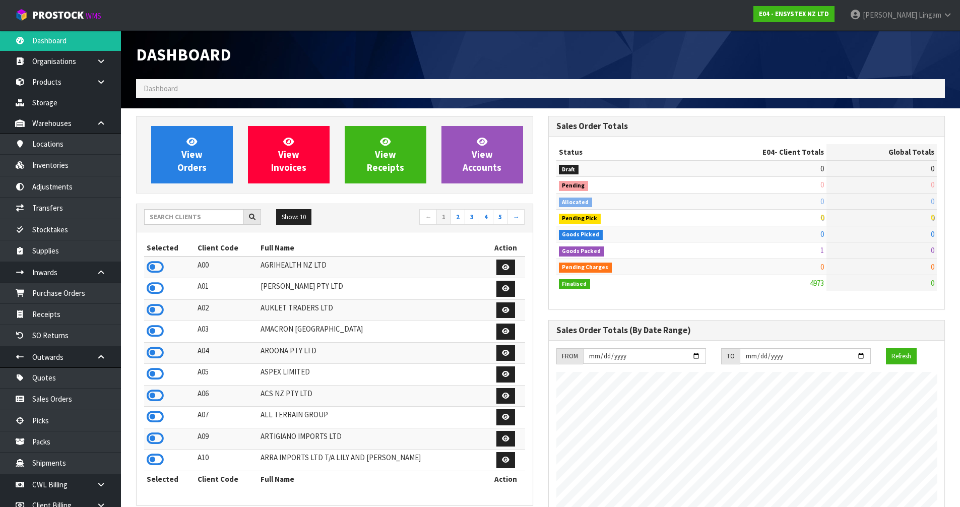
scroll to position [763, 412]
click at [176, 221] on input "text" at bounding box center [194, 217] width 100 height 16
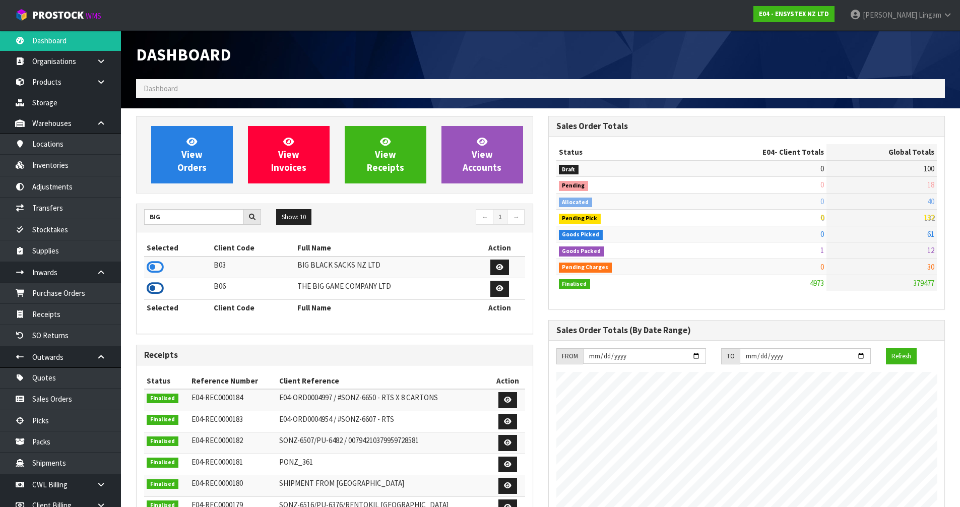
click at [156, 289] on icon at bounding box center [155, 288] width 17 height 15
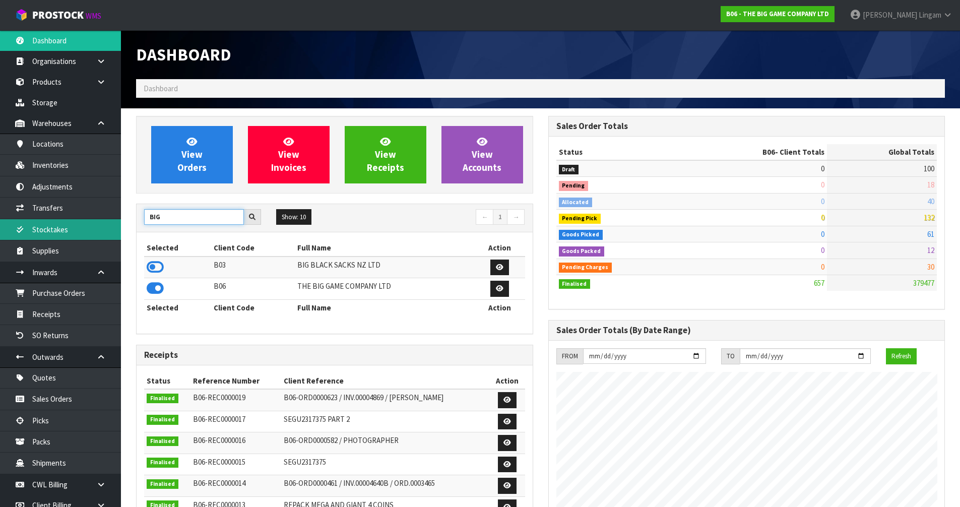
drag, startPoint x: 149, startPoint y: 216, endPoint x: 107, endPoint y: 220, distance: 42.5
click at [107, 220] on body "Toggle navigation ProStock WMS B06 - THE BIG GAME COMPANY LTD [PERSON_NAME] Log…" at bounding box center [480, 253] width 960 height 507
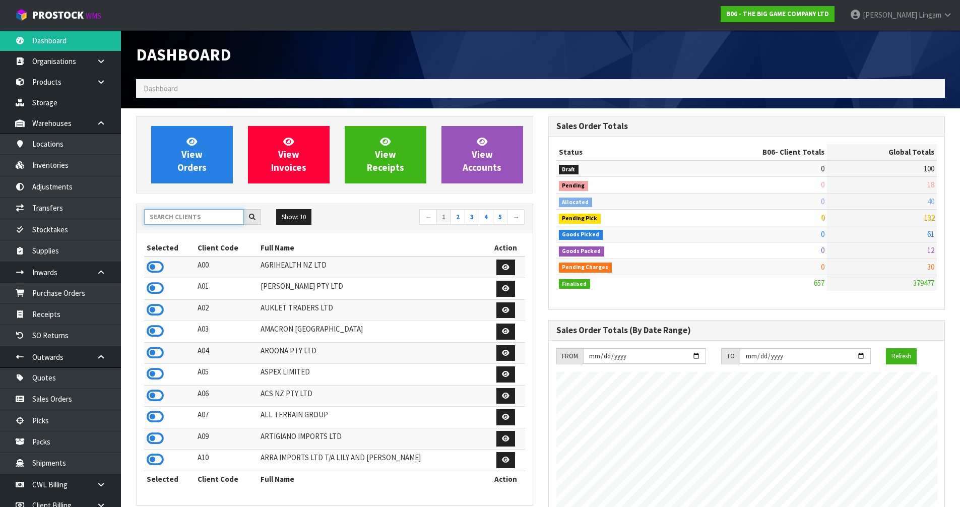
click at [197, 212] on input "text" at bounding box center [194, 217] width 100 height 16
click at [230, 222] on input "text" at bounding box center [194, 217] width 100 height 16
click at [182, 220] on input "text" at bounding box center [194, 217] width 100 height 16
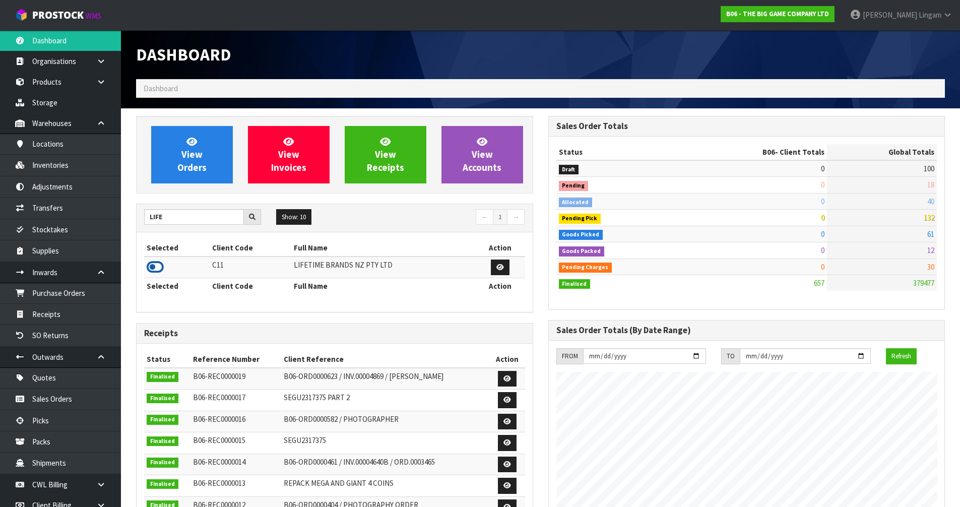
click at [152, 268] on icon at bounding box center [155, 267] width 17 height 15
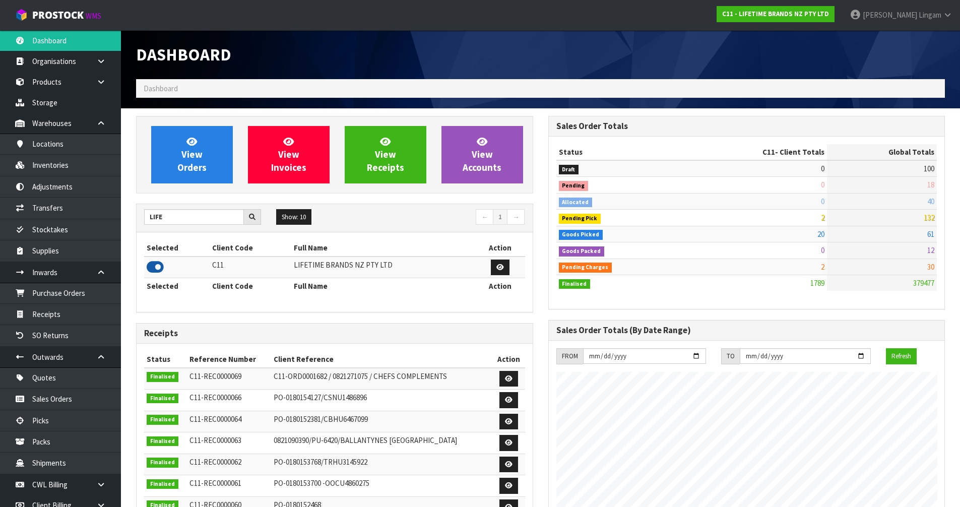
scroll to position [763, 412]
click at [198, 170] on span "View Orders" at bounding box center [191, 155] width 29 height 38
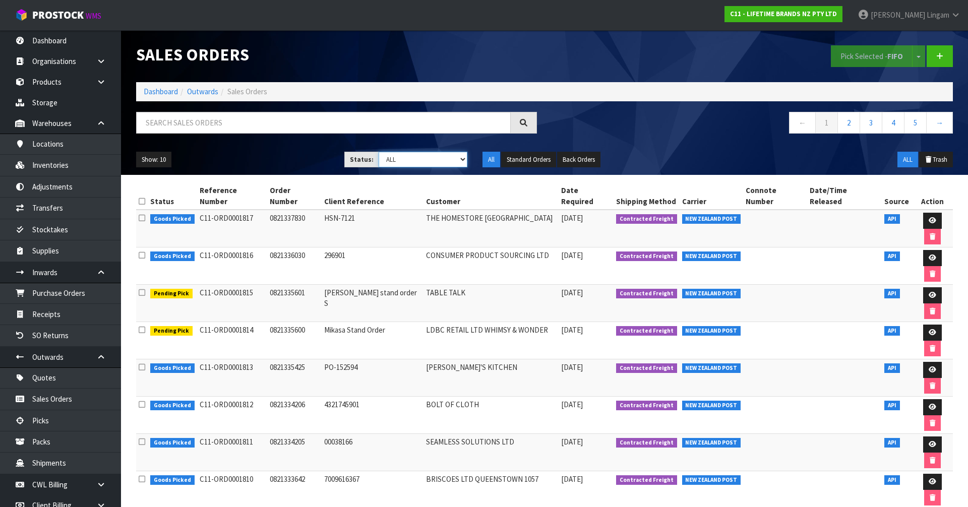
drag, startPoint x: 446, startPoint y: 156, endPoint x: 444, endPoint y: 166, distance: 10.3
click at [446, 156] on select "Draft Pending Allocated Pending Pick Goods Picked Goods Packed Pending Charges …" at bounding box center [422, 160] width 89 height 16
click at [378, 152] on select "Draft Pending Allocated Pending Pick Goods Picked Goods Packed Pending Charges …" at bounding box center [422, 160] width 89 height 16
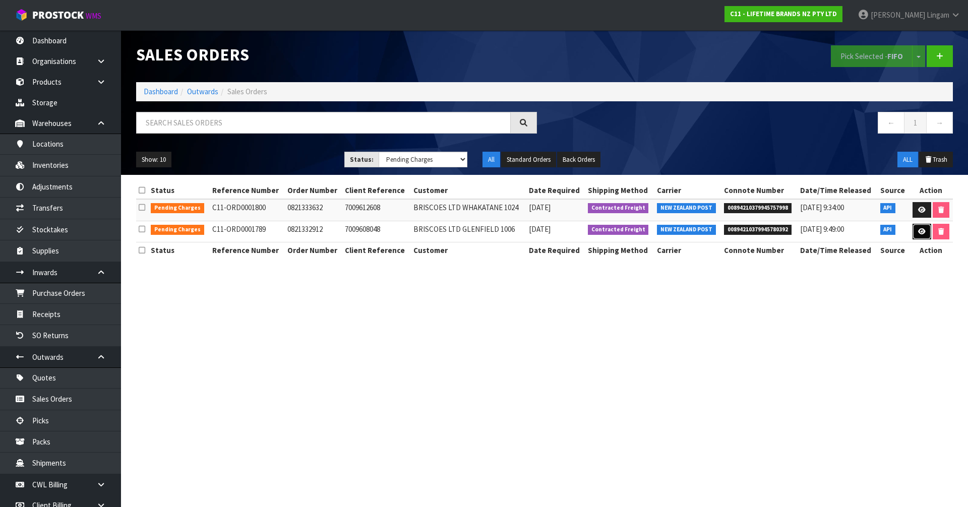
click at [915, 229] on link at bounding box center [921, 232] width 19 height 16
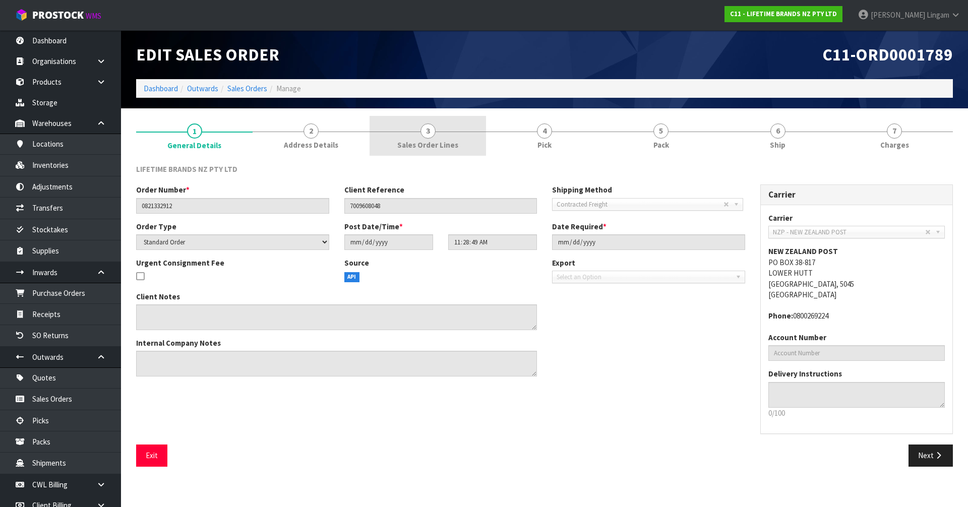
click at [442, 148] on span "Sales Order Lines" at bounding box center [427, 145] width 61 height 11
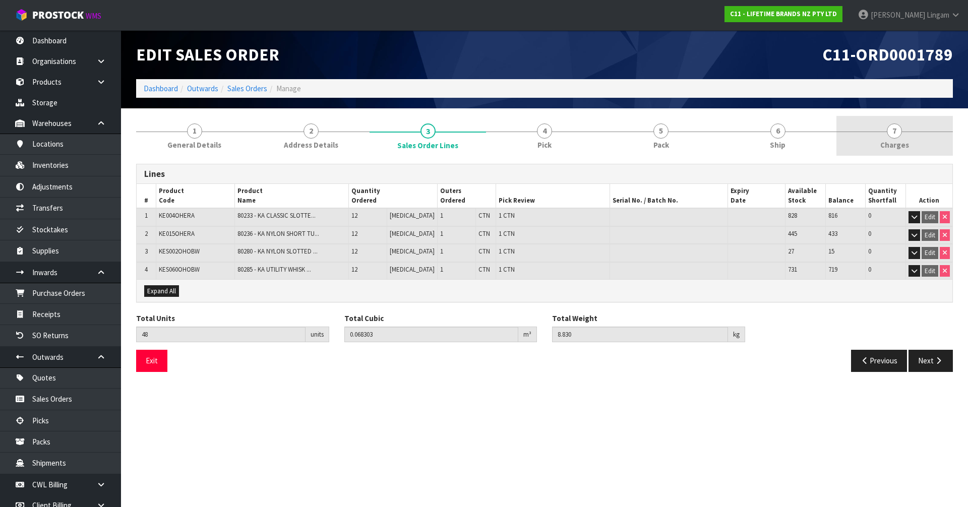
click at [901, 143] on span "Charges" at bounding box center [894, 145] width 29 height 11
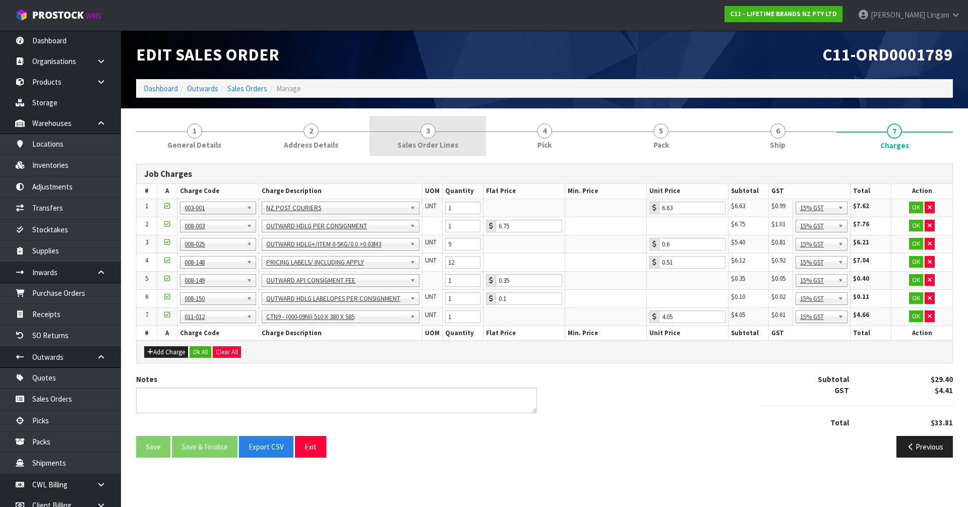
click at [418, 142] on span "Sales Order Lines" at bounding box center [427, 145] width 61 height 11
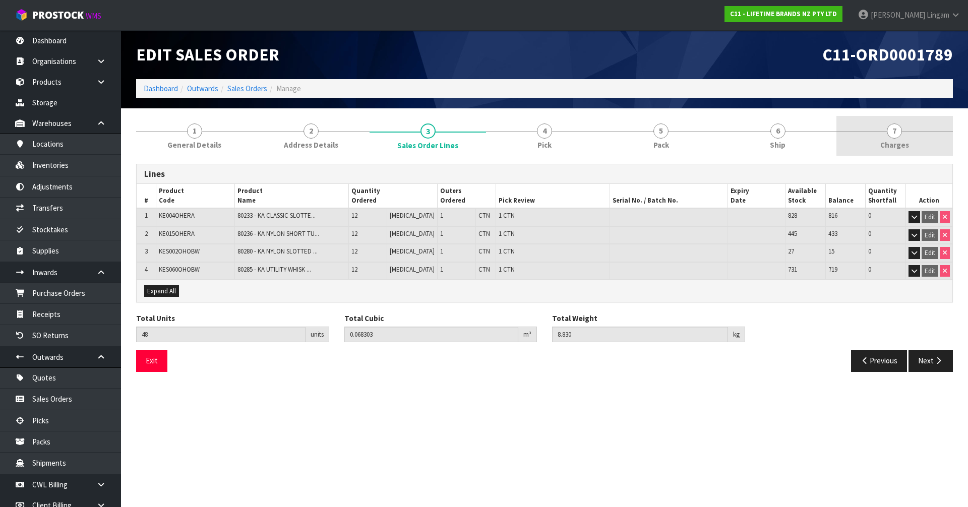
click at [900, 140] on span "Charges" at bounding box center [894, 145] width 29 height 11
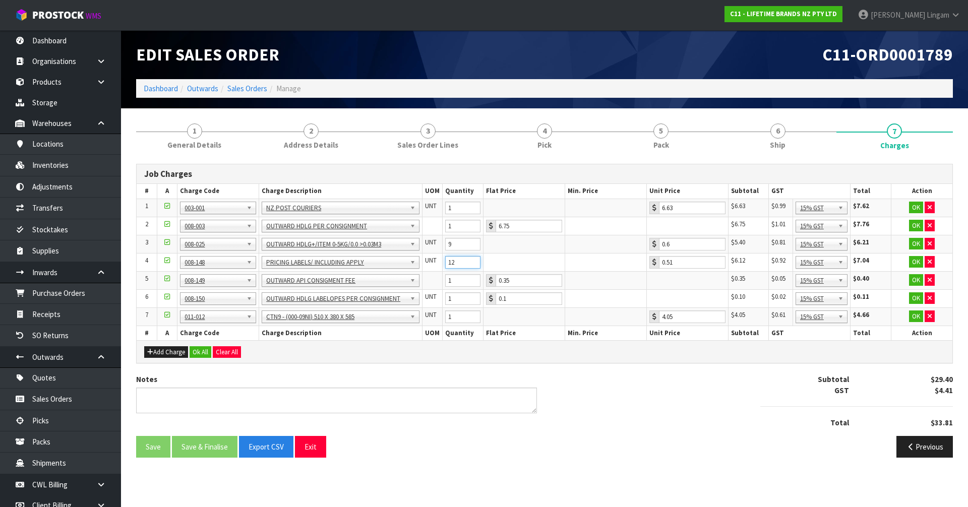
drag, startPoint x: 461, startPoint y: 262, endPoint x: 428, endPoint y: 266, distance: 33.4
click at [428, 266] on tr "4 001-001 001-002 001-003 001-004 001-005 001-006 001-007 001-008 001-009 001-0…" at bounding box center [544, 262] width 815 height 18
click at [201, 348] on button "Ok All" at bounding box center [200, 352] width 22 height 12
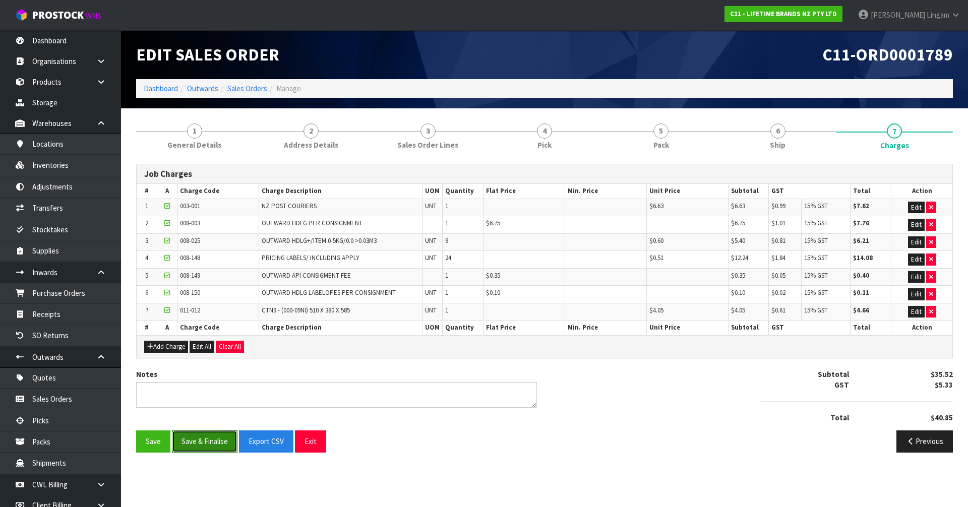
click at [201, 441] on button "Save & Finalise" at bounding box center [205, 441] width 66 height 22
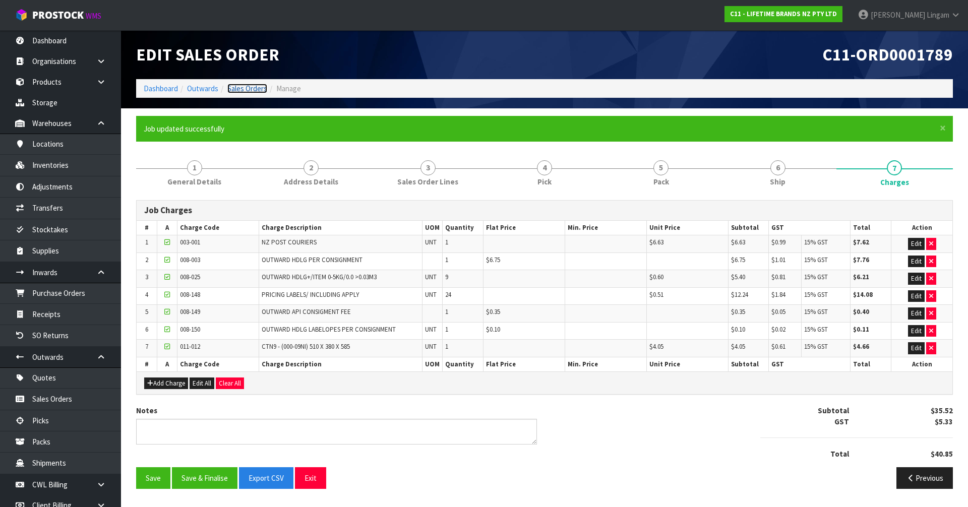
click at [256, 88] on link "Sales Orders" at bounding box center [247, 89] width 40 height 10
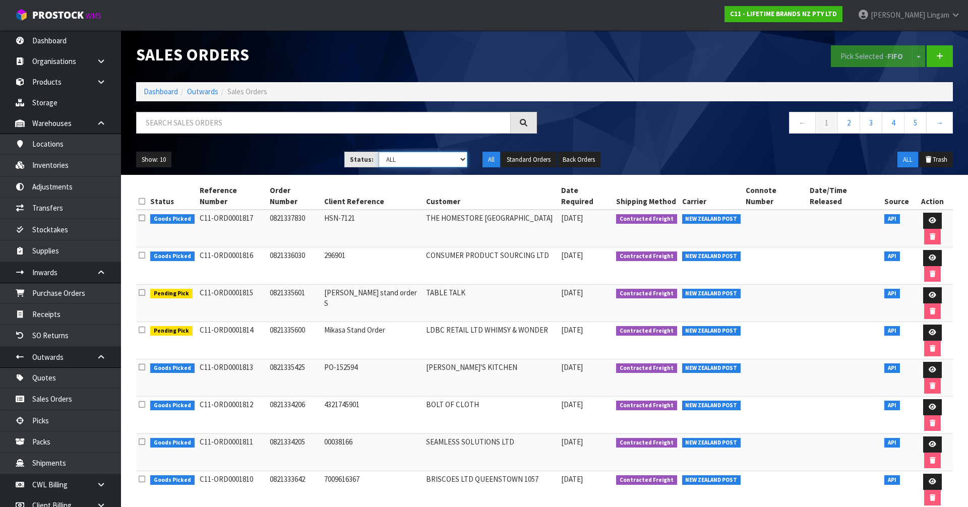
drag, startPoint x: 450, startPoint y: 160, endPoint x: 449, endPoint y: 165, distance: 5.6
click at [450, 160] on select "Draft Pending Allocated Pending Pick Goods Picked Goods Packed Pending Charges …" at bounding box center [422, 160] width 89 height 16
click at [378, 152] on select "Draft Pending Allocated Pending Pick Goods Picked Goods Packed Pending Charges …" at bounding box center [422, 160] width 89 height 16
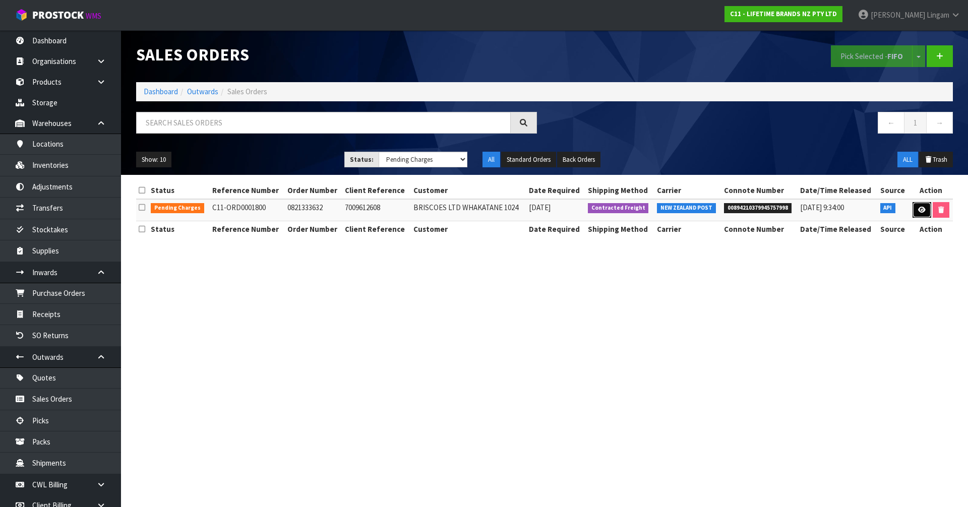
click at [918, 210] on icon at bounding box center [922, 210] width 8 height 7
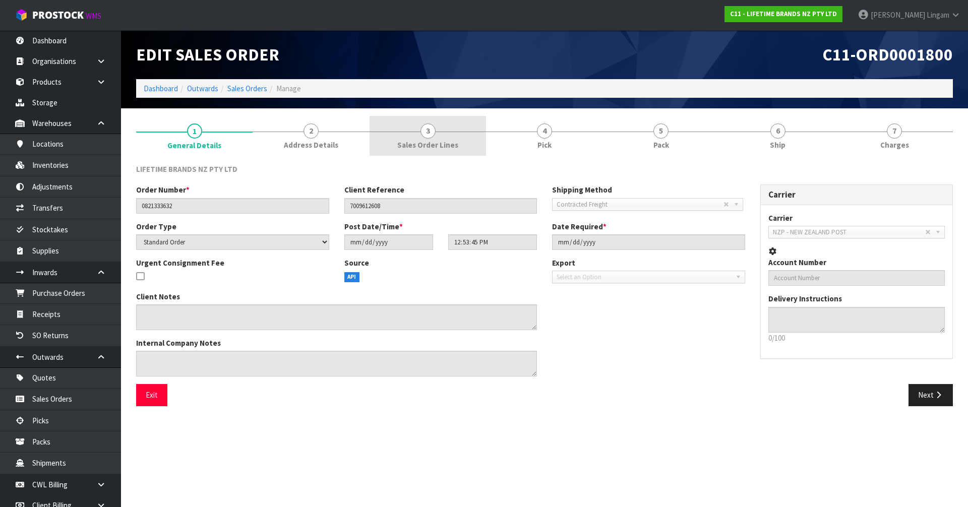
click at [465, 135] on link "3 Sales Order Lines" at bounding box center [427, 136] width 116 height 40
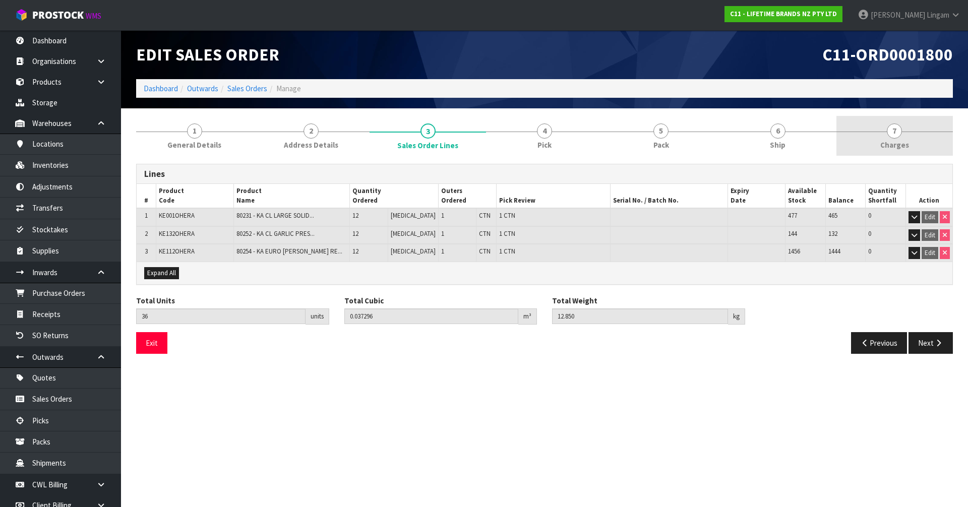
click at [891, 134] on span "7" at bounding box center [893, 130] width 15 height 15
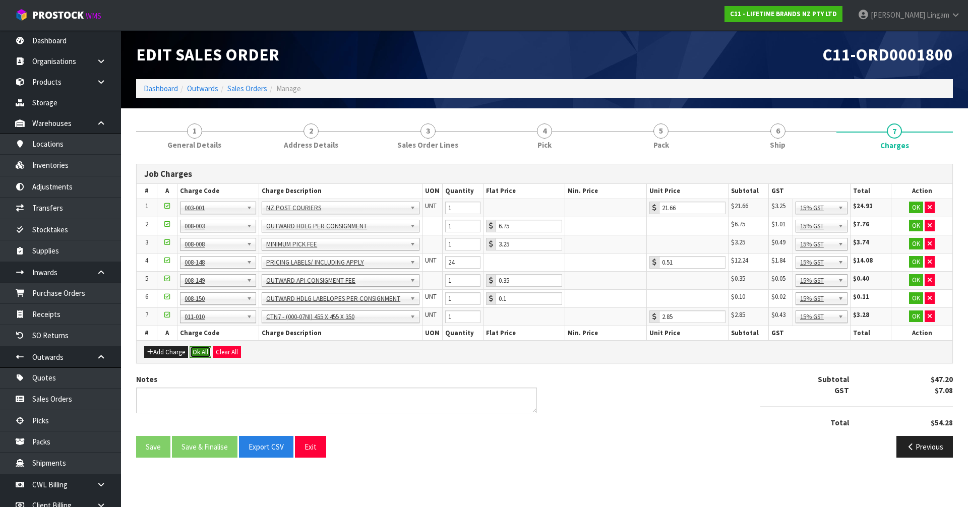
click at [201, 353] on button "Ok All" at bounding box center [200, 352] width 22 height 12
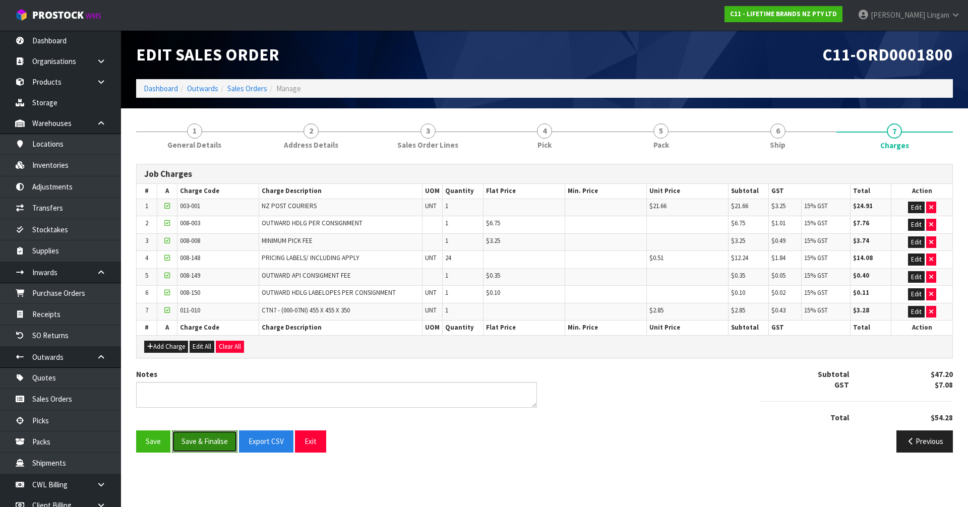
click at [209, 443] on button "Save & Finalise" at bounding box center [205, 441] width 66 height 22
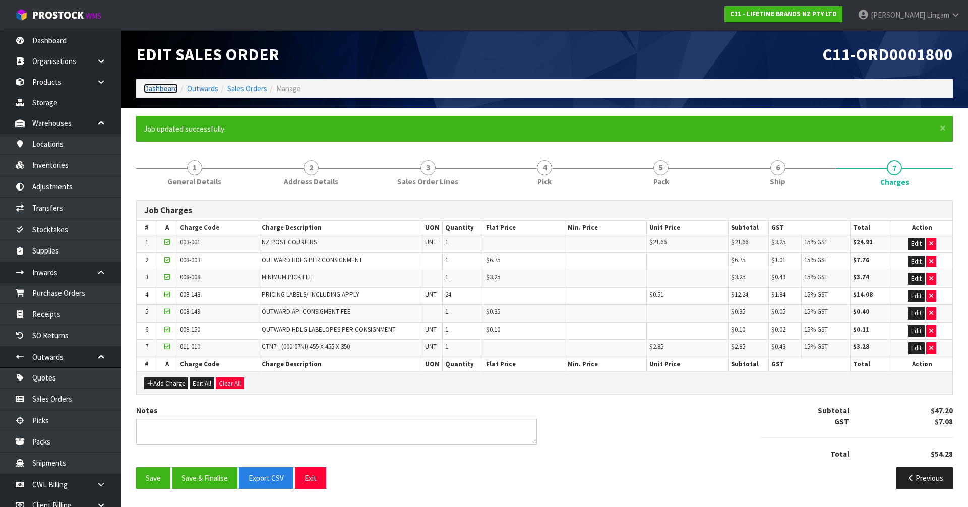
click at [147, 89] on link "Dashboard" at bounding box center [161, 89] width 34 height 10
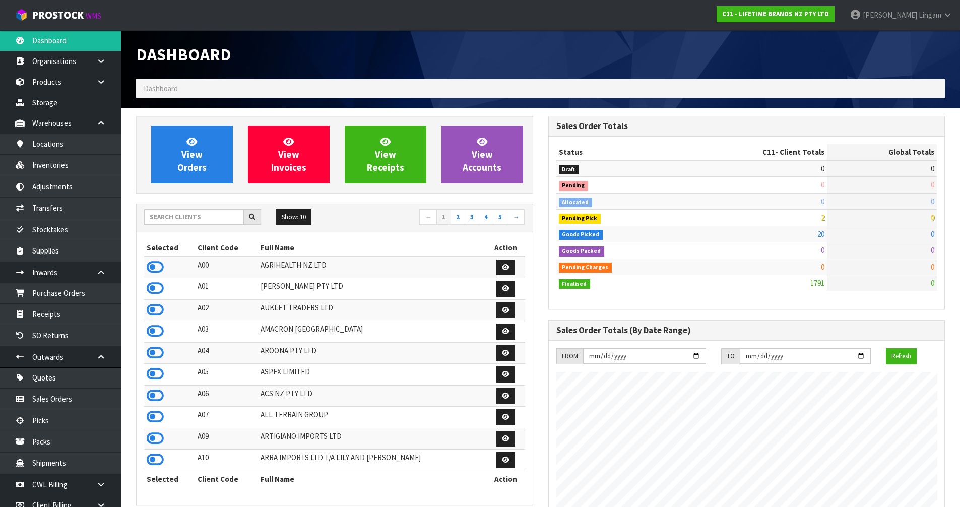
scroll to position [763, 412]
click at [153, 267] on icon at bounding box center [155, 267] width 17 height 15
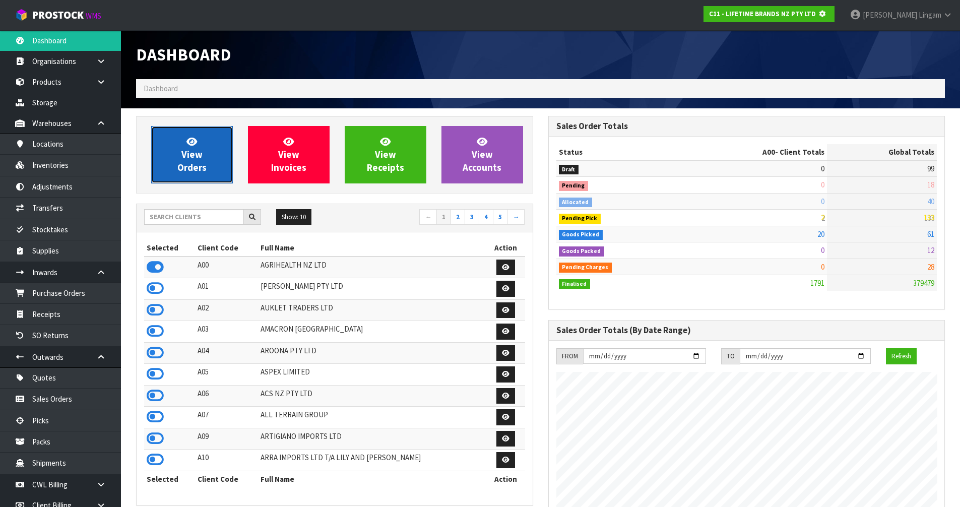
click at [186, 170] on span "View Orders" at bounding box center [191, 155] width 29 height 38
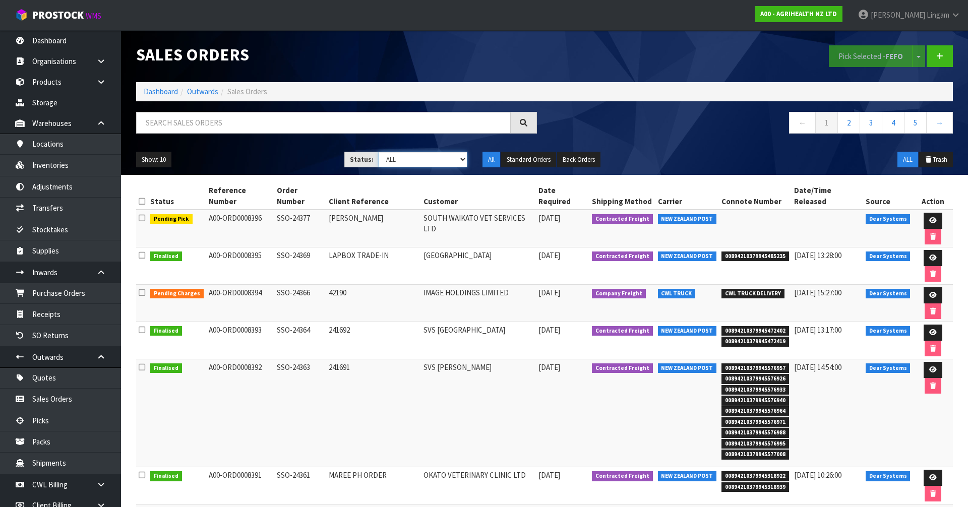
click at [444, 162] on select "Draft Pending Allocated Pending Pick Goods Picked Goods Packed Pending Charges …" at bounding box center [422, 160] width 89 height 16
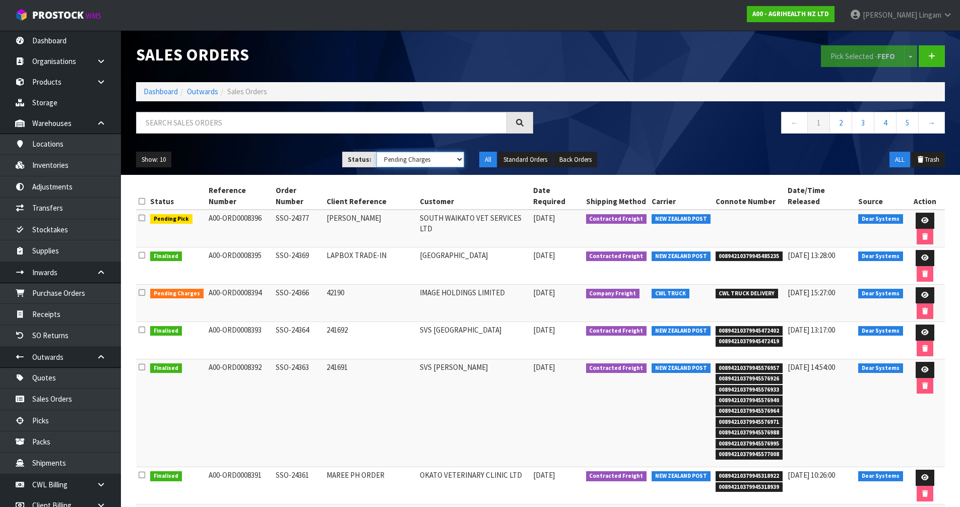
click at [376, 152] on select "Draft Pending Allocated Pending Pick Goods Picked Goods Packed Pending Charges …" at bounding box center [420, 160] width 88 height 16
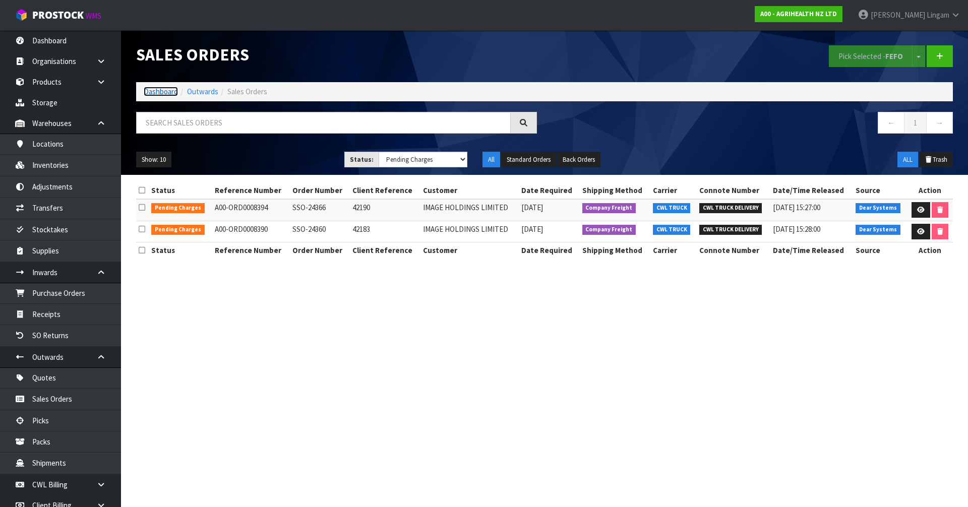
click at [165, 94] on link "Dashboard" at bounding box center [161, 92] width 34 height 10
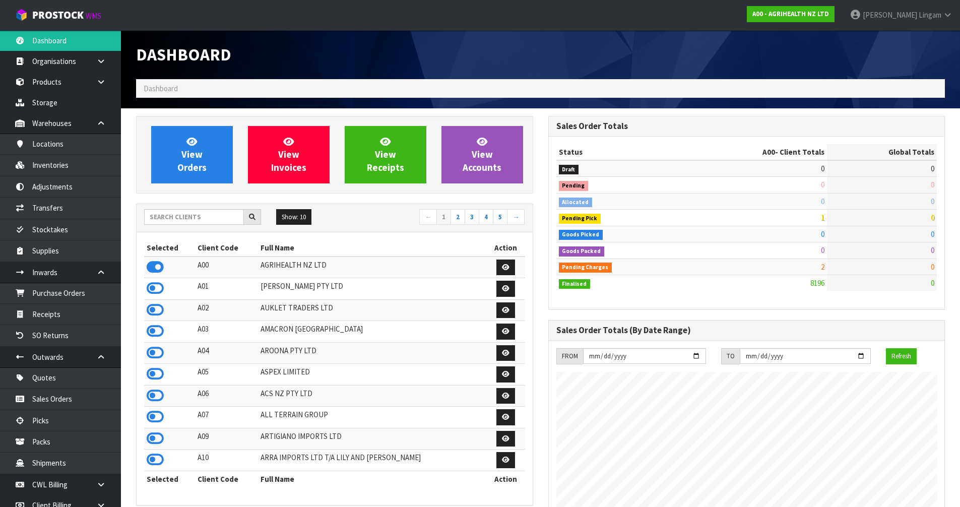
scroll to position [763, 412]
click at [456, 213] on link "2" at bounding box center [458, 217] width 15 height 16
click at [160, 305] on icon at bounding box center [155, 309] width 17 height 15
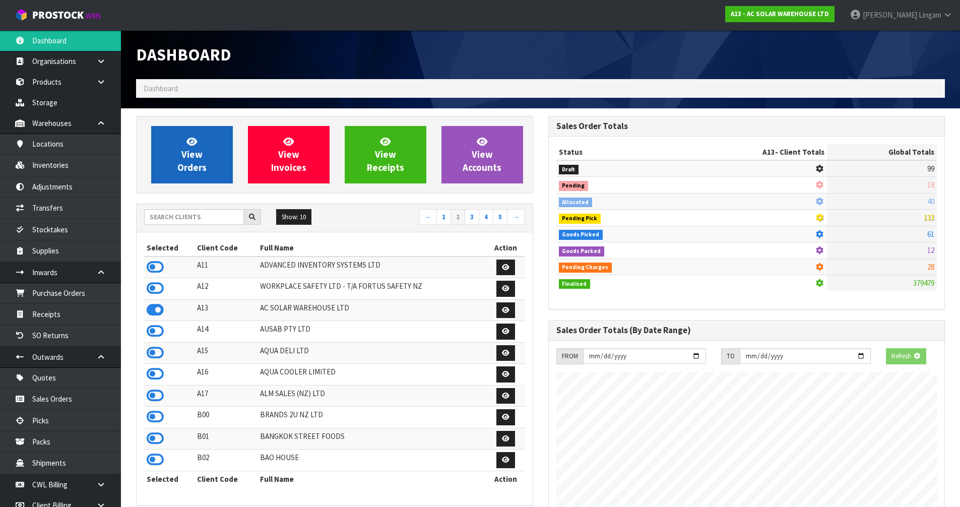
scroll to position [806, 412]
click at [198, 172] on span "View Orders" at bounding box center [191, 155] width 29 height 38
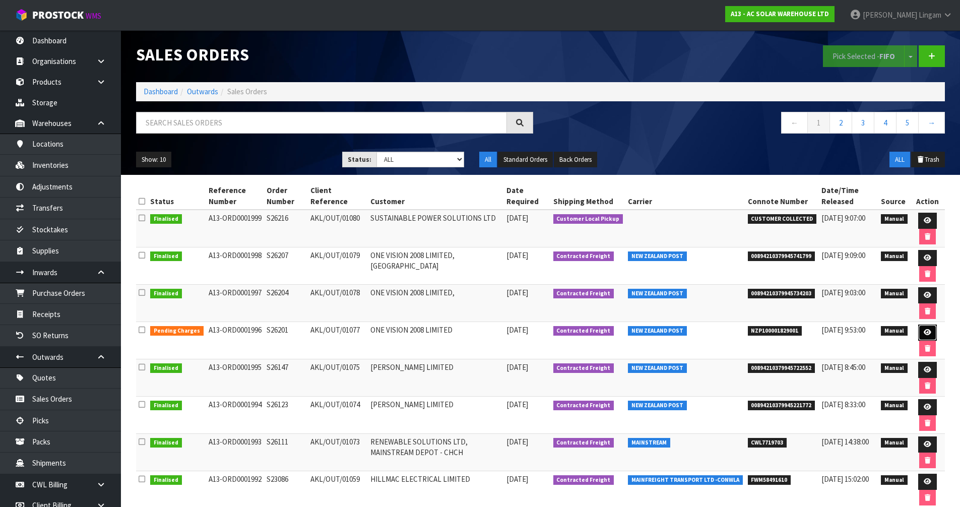
click at [924, 332] on icon at bounding box center [928, 332] width 8 height 7
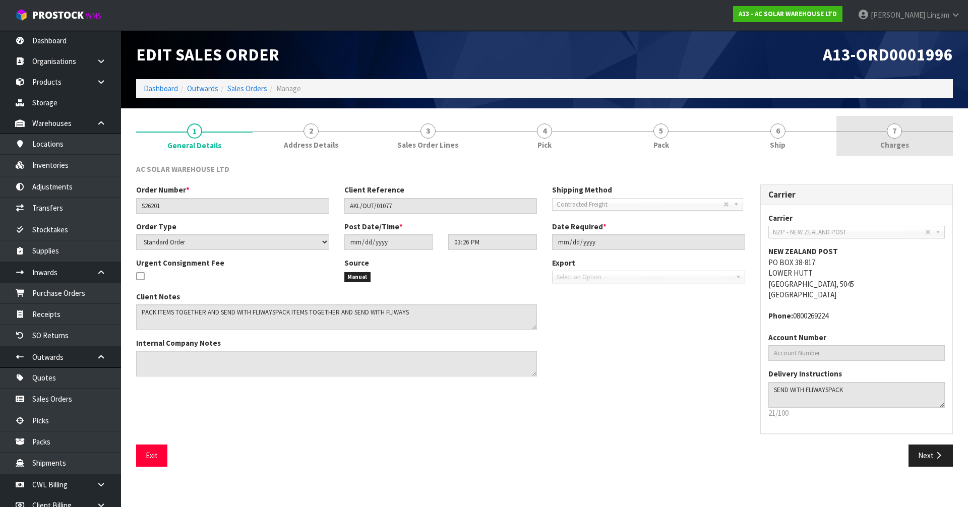
click at [896, 146] on span "Charges" at bounding box center [894, 145] width 29 height 11
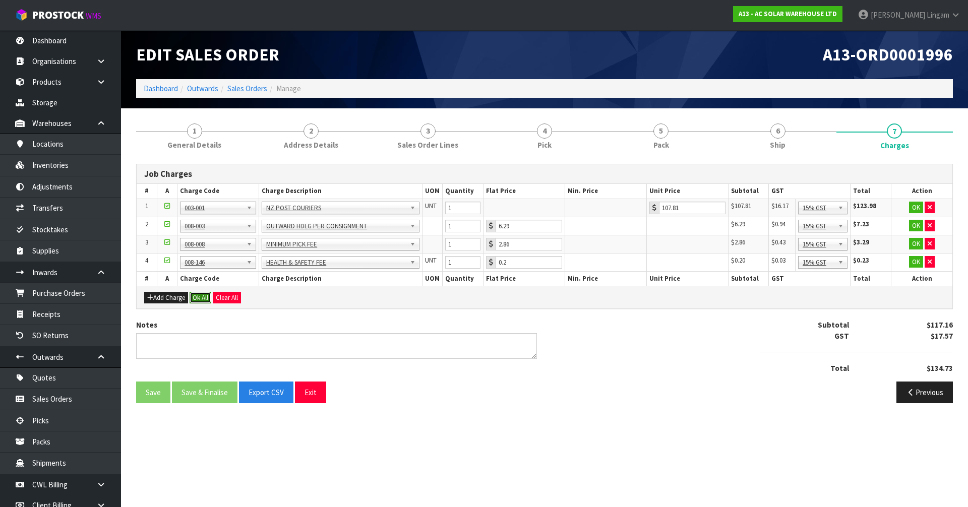
click at [199, 297] on button "Ok All" at bounding box center [200, 298] width 22 height 12
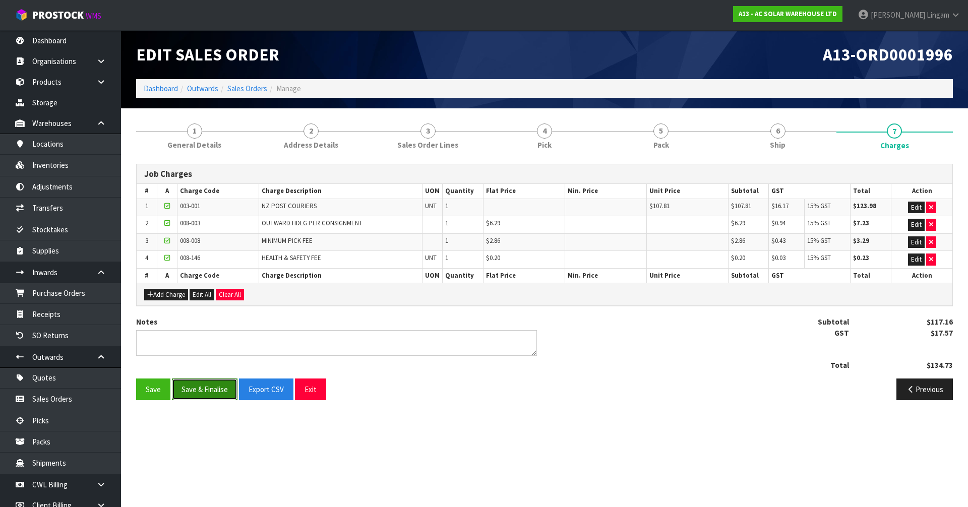
click at [214, 387] on button "Save & Finalise" at bounding box center [205, 389] width 66 height 22
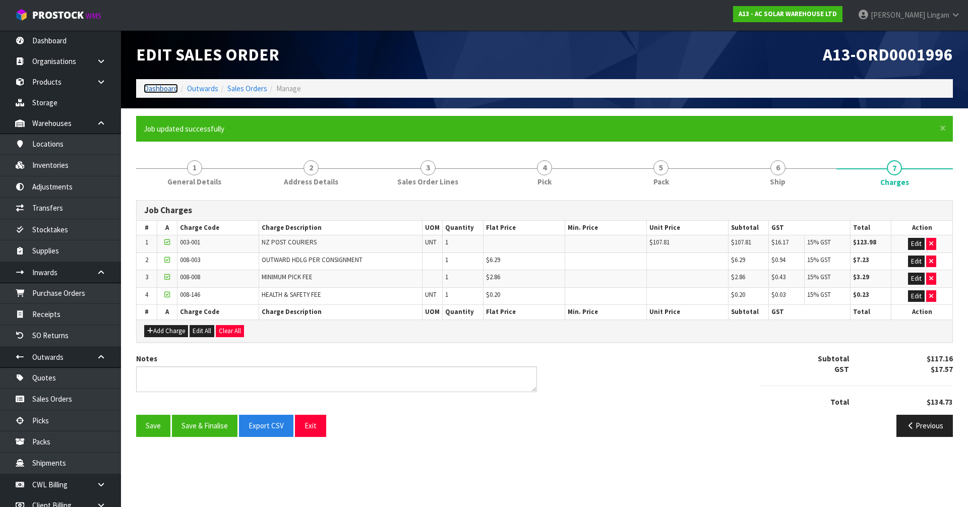
click at [159, 85] on link "Dashboard" at bounding box center [161, 89] width 34 height 10
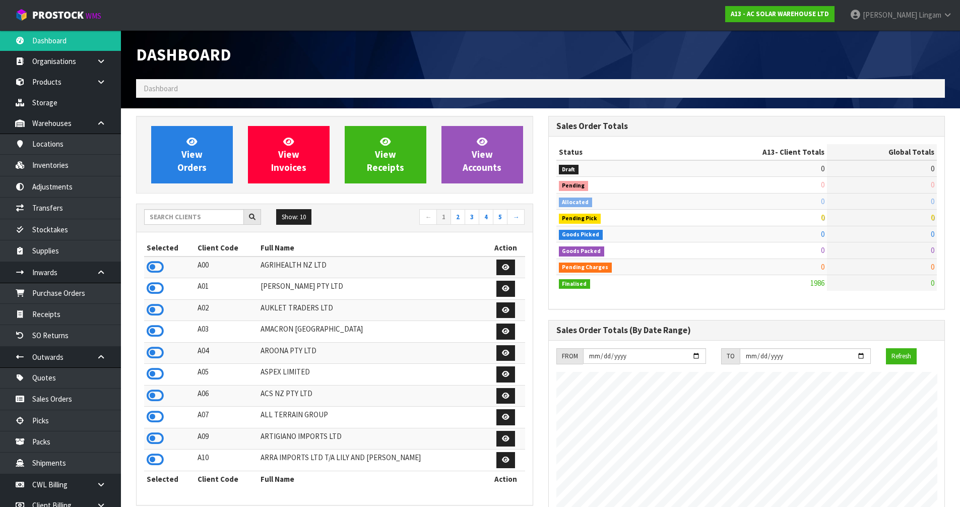
scroll to position [817, 412]
click at [199, 215] on input "text" at bounding box center [194, 217] width 100 height 16
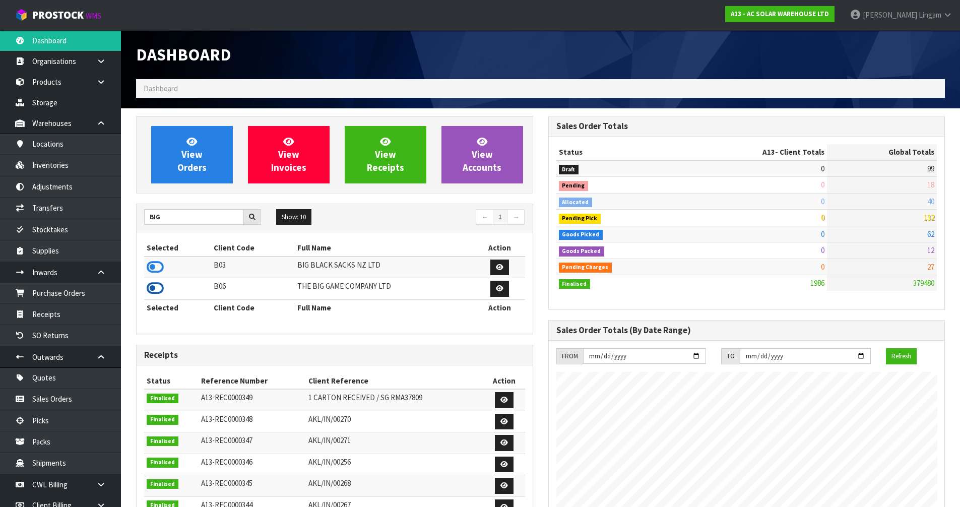
click at [154, 288] on icon at bounding box center [155, 288] width 17 height 15
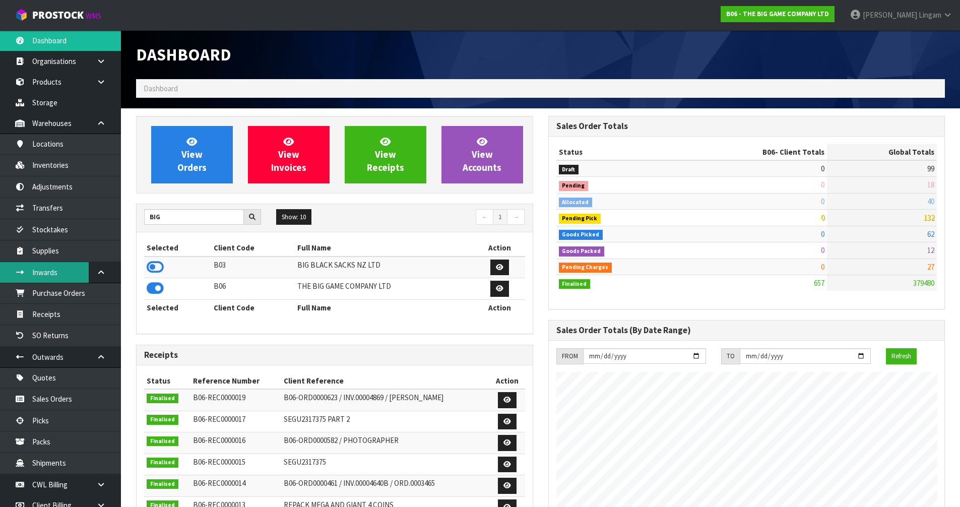
scroll to position [741, 412]
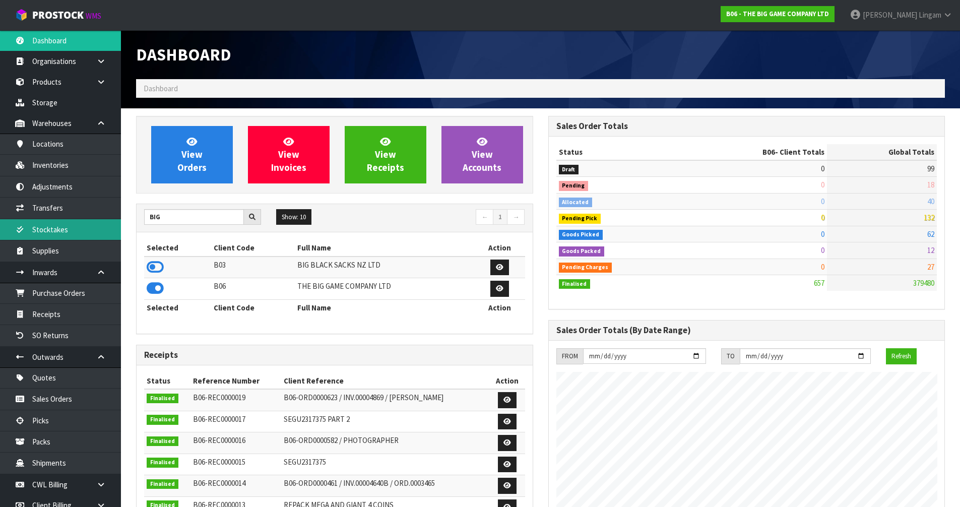
click at [53, 232] on link "Stocktakes" at bounding box center [60, 229] width 121 height 21
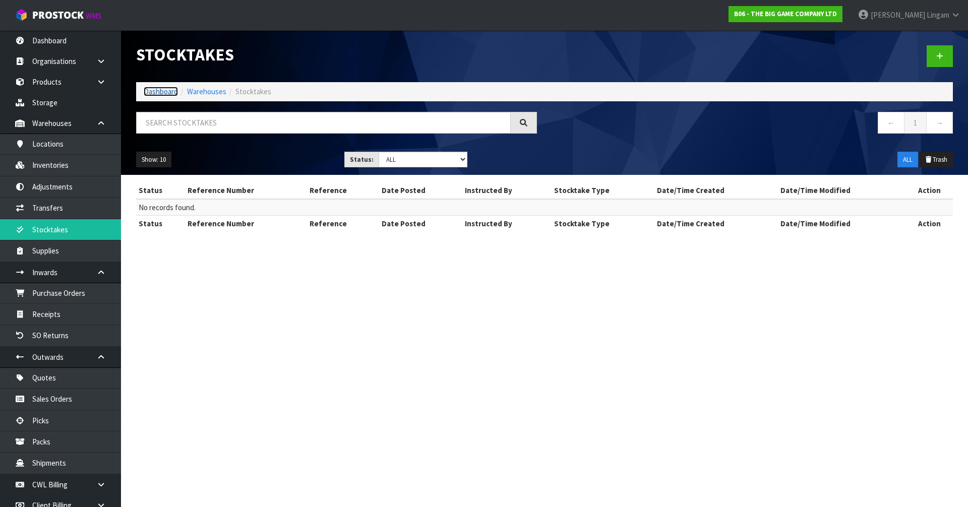
click at [161, 91] on link "Dashboard" at bounding box center [161, 92] width 34 height 10
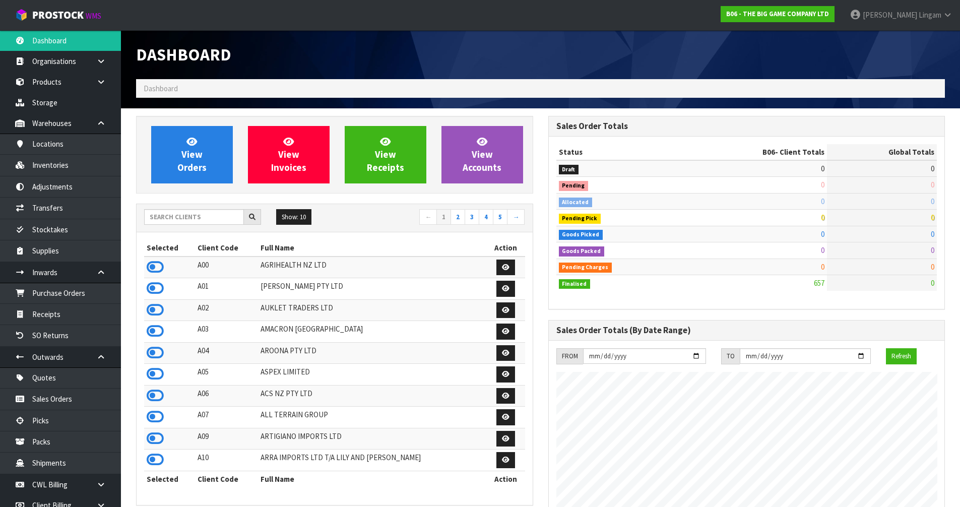
scroll to position [741, 412]
click at [217, 221] on input "text" at bounding box center [194, 217] width 100 height 16
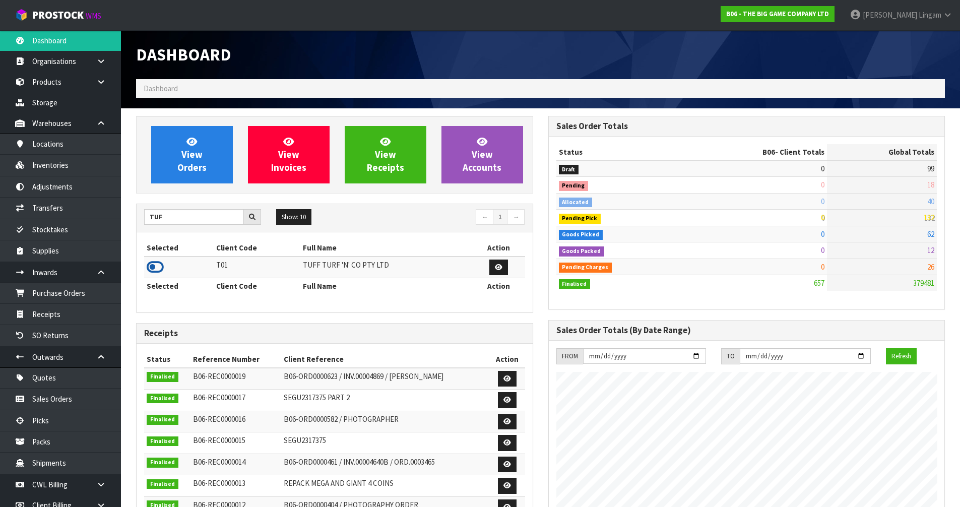
click at [155, 264] on icon at bounding box center [155, 267] width 17 height 15
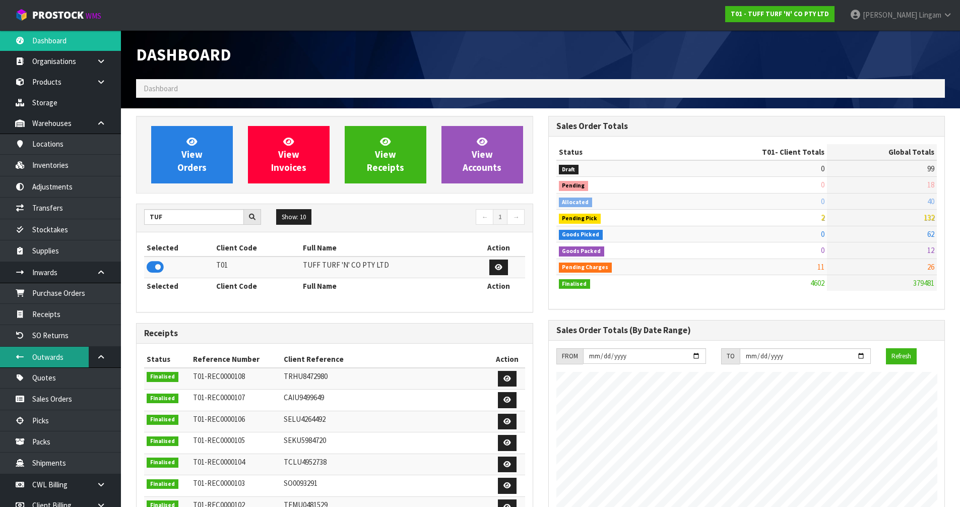
scroll to position [763, 412]
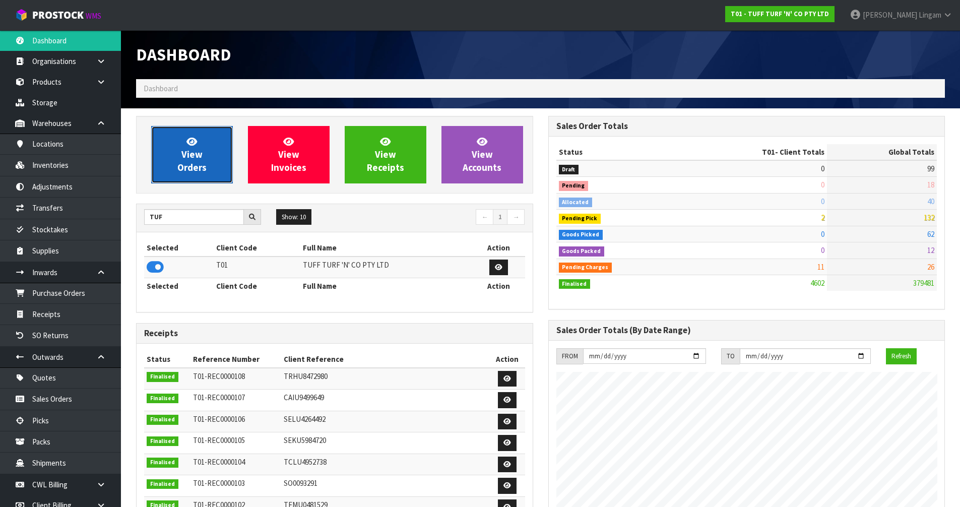
click at [180, 166] on span "View Orders" at bounding box center [191, 155] width 29 height 38
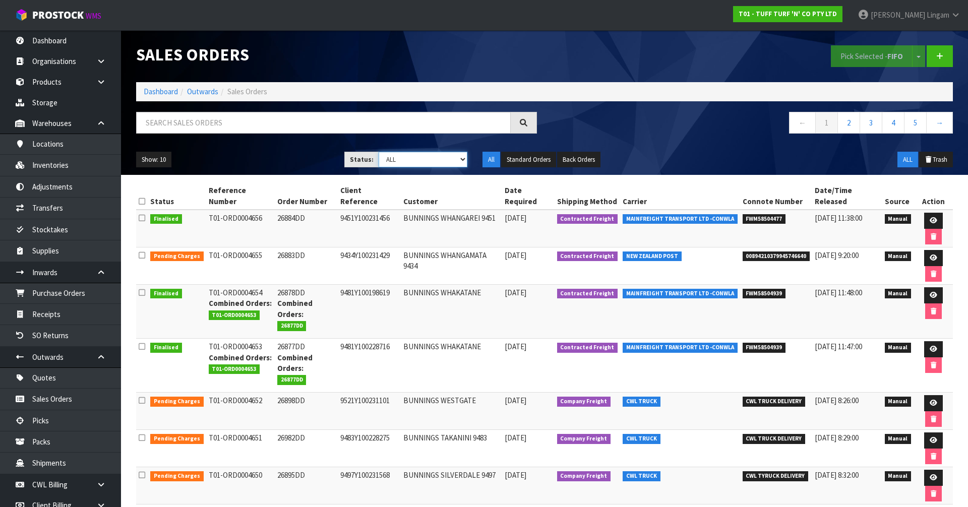
click at [455, 164] on select "Draft Pending Allocated Pending Pick Goods Picked Goods Packed Pending Charges …" at bounding box center [422, 160] width 89 height 16
click at [378, 152] on select "Draft Pending Allocated Pending Pick Goods Picked Goods Packed Pending Charges …" at bounding box center [422, 160] width 89 height 16
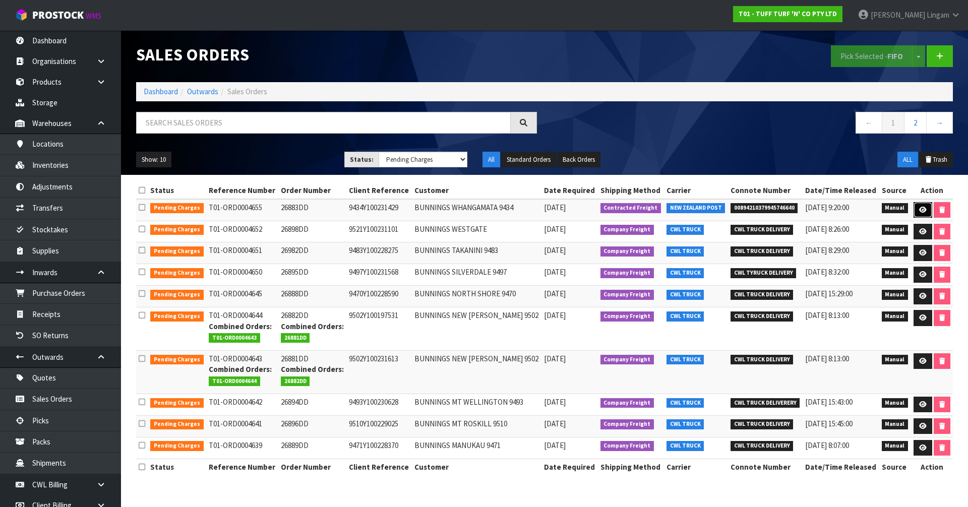
click at [920, 206] on link at bounding box center [922, 210] width 19 height 16
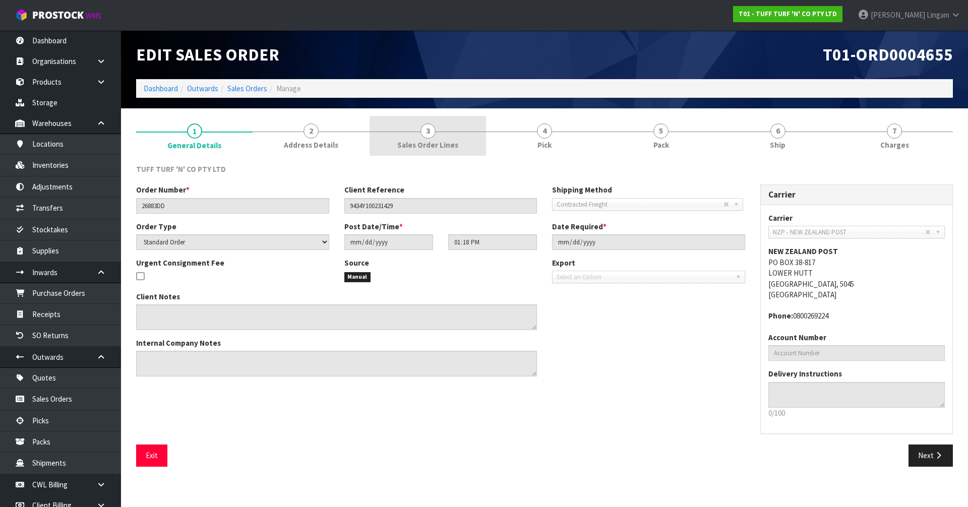
click at [444, 140] on span "Sales Order Lines" at bounding box center [427, 145] width 61 height 11
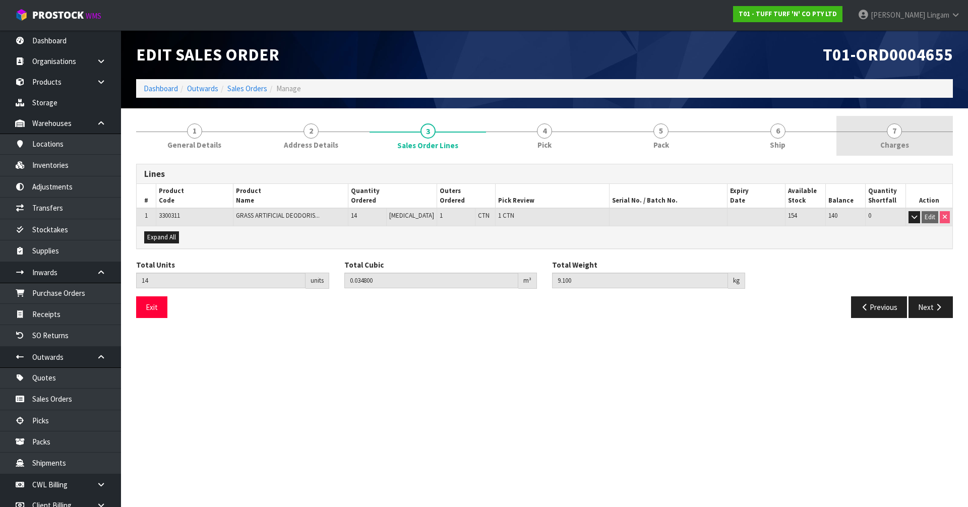
click at [920, 139] on link "7 [GEOGRAPHIC_DATA]" at bounding box center [894, 136] width 116 height 40
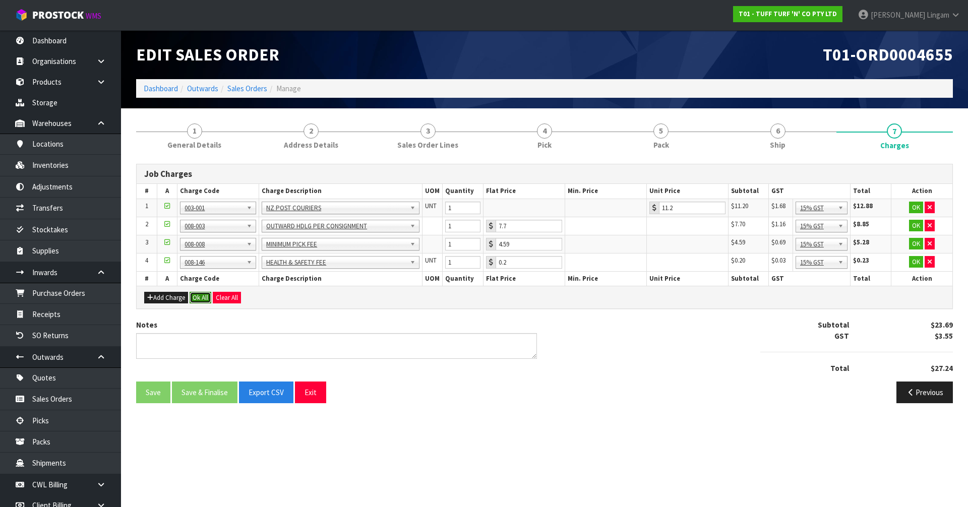
click at [203, 294] on button "Ok All" at bounding box center [200, 298] width 22 height 12
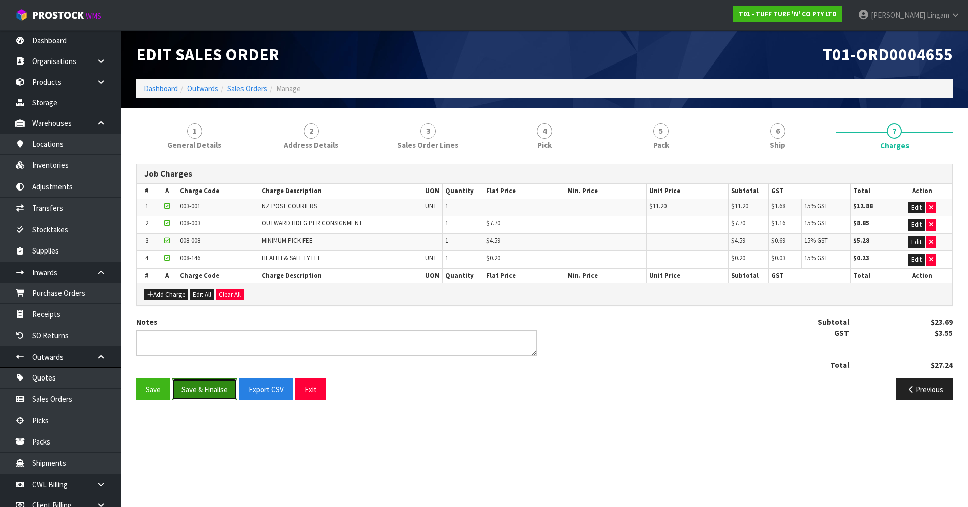
click at [208, 391] on button "Save & Finalise" at bounding box center [205, 389] width 66 height 22
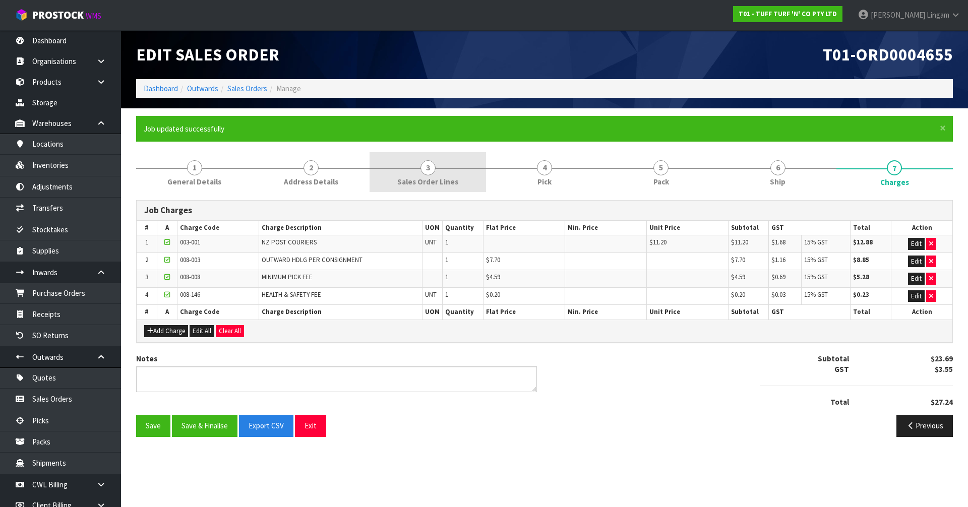
click at [450, 176] on span "Sales Order Lines" at bounding box center [427, 181] width 61 height 11
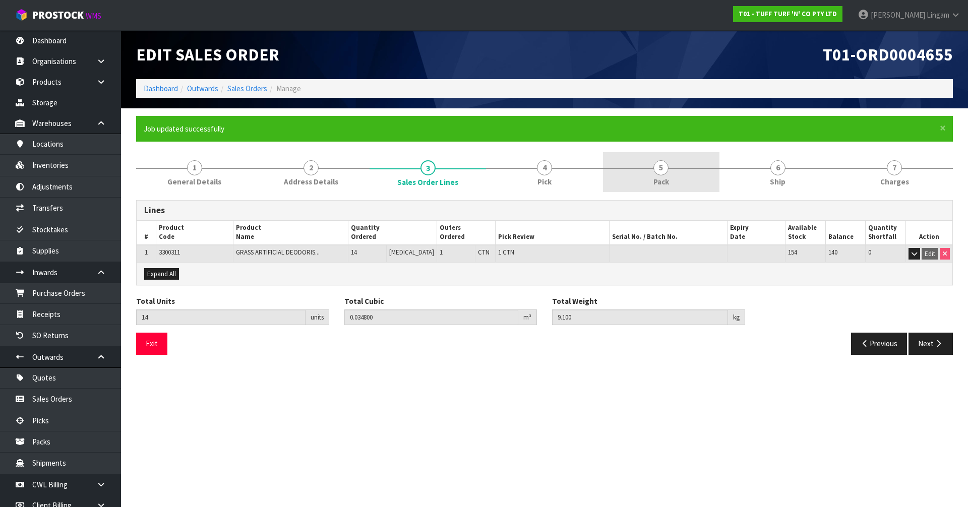
click at [682, 180] on link "5 Pack" at bounding box center [661, 172] width 116 height 40
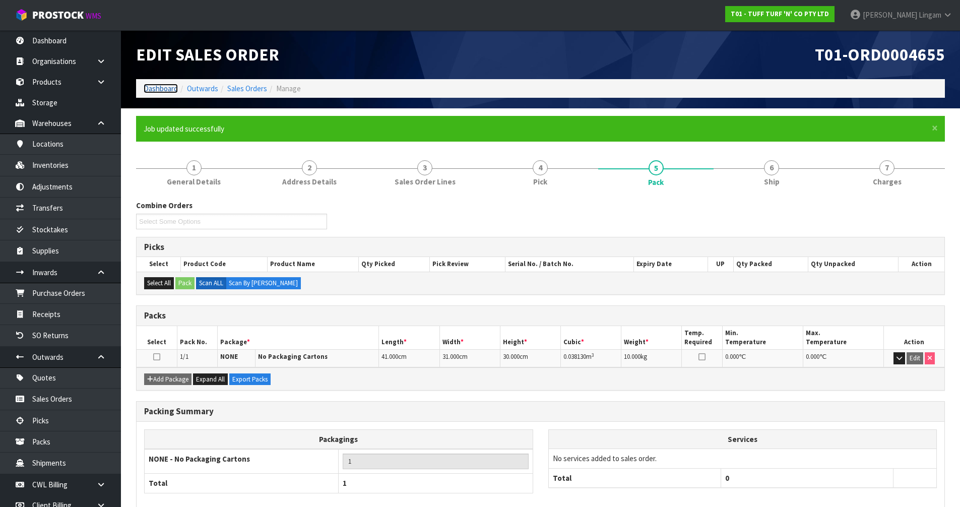
click at [161, 89] on link "Dashboard" at bounding box center [161, 89] width 34 height 10
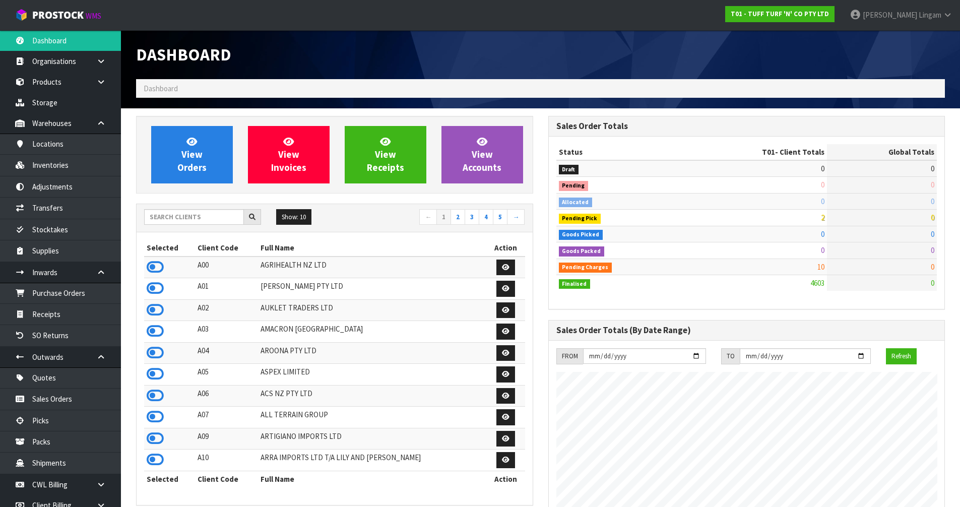
scroll to position [763, 412]
click at [185, 163] on span "View Orders" at bounding box center [191, 155] width 29 height 38
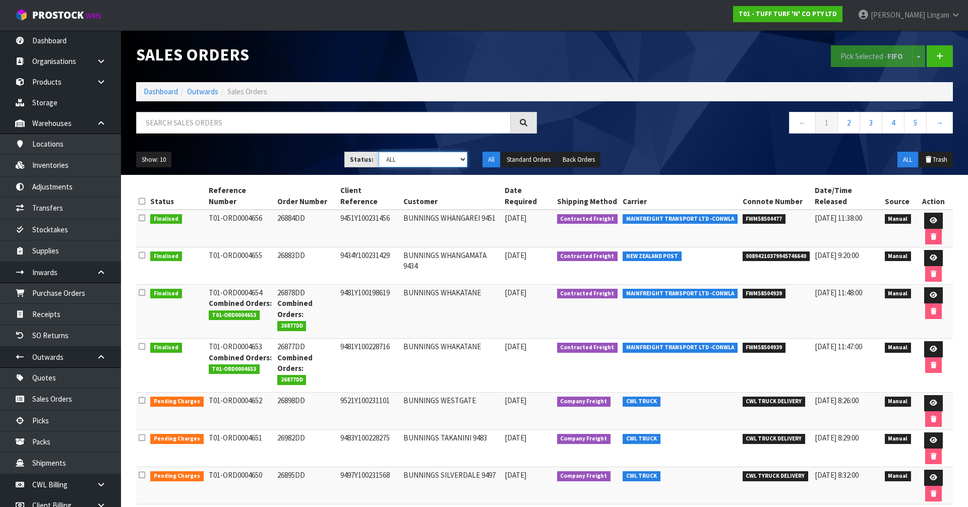
click at [448, 160] on select "Draft Pending Allocated Pending Pick Goods Picked Goods Packed Pending Charges …" at bounding box center [422, 160] width 89 height 16
click at [378, 152] on select "Draft Pending Allocated Pending Pick Goods Picked Goods Packed Pending Charges …" at bounding box center [422, 160] width 89 height 16
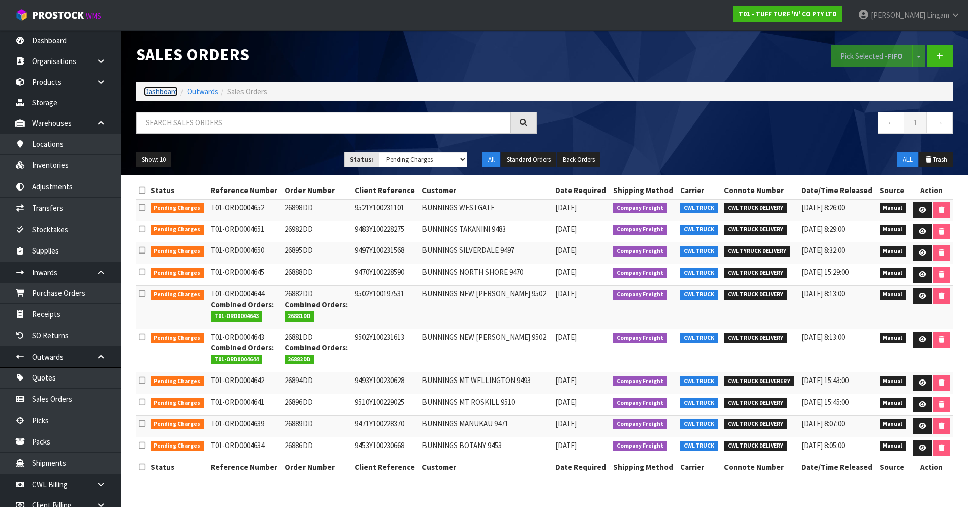
click at [163, 93] on link "Dashboard" at bounding box center [161, 92] width 34 height 10
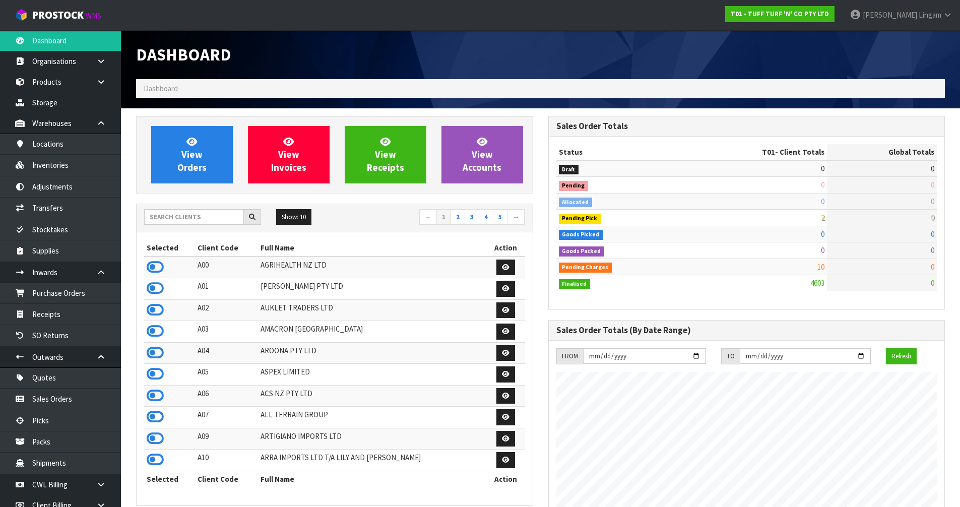
scroll to position [763, 412]
click at [165, 216] on input "text" at bounding box center [194, 217] width 100 height 16
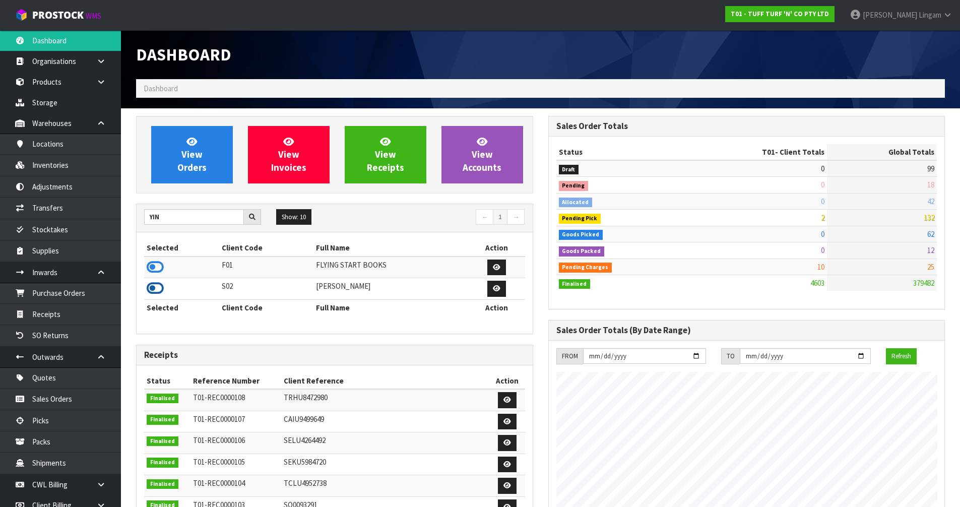
click at [155, 288] on icon at bounding box center [155, 288] width 17 height 15
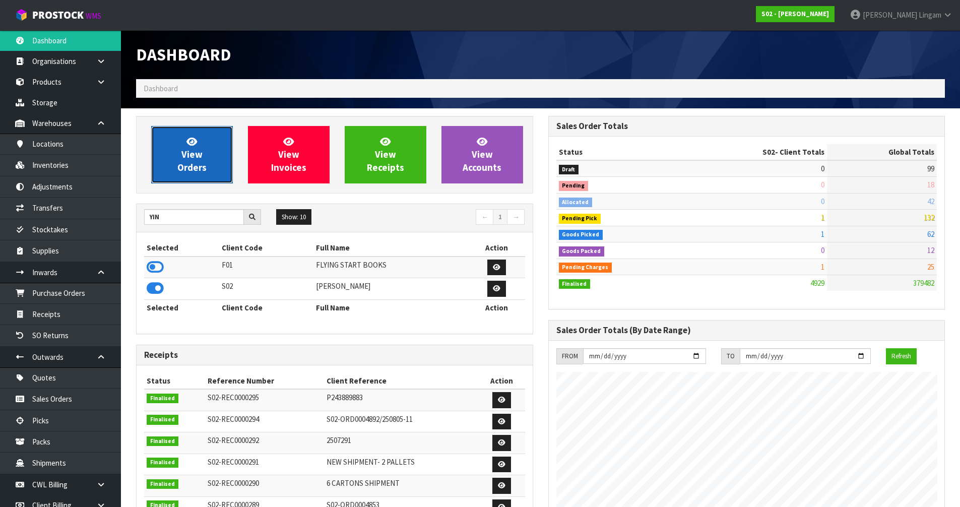
click at [201, 168] on span "View Orders" at bounding box center [191, 155] width 29 height 38
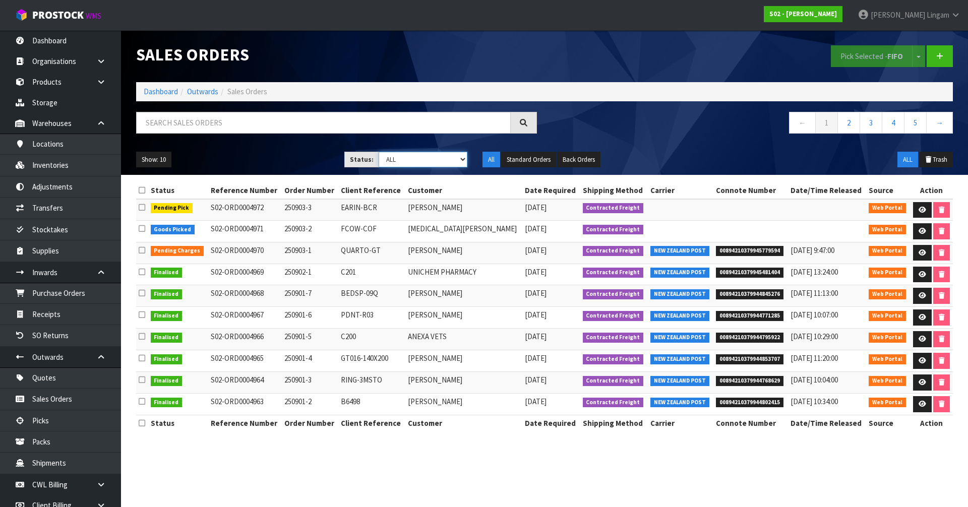
click at [443, 160] on select "Draft Pending Allocated Pending Pick Goods Picked Goods Packed Pending Charges …" at bounding box center [422, 160] width 89 height 16
click at [378, 152] on select "Draft Pending Allocated Pending Pick Goods Picked Goods Packed Pending Charges …" at bounding box center [422, 160] width 89 height 16
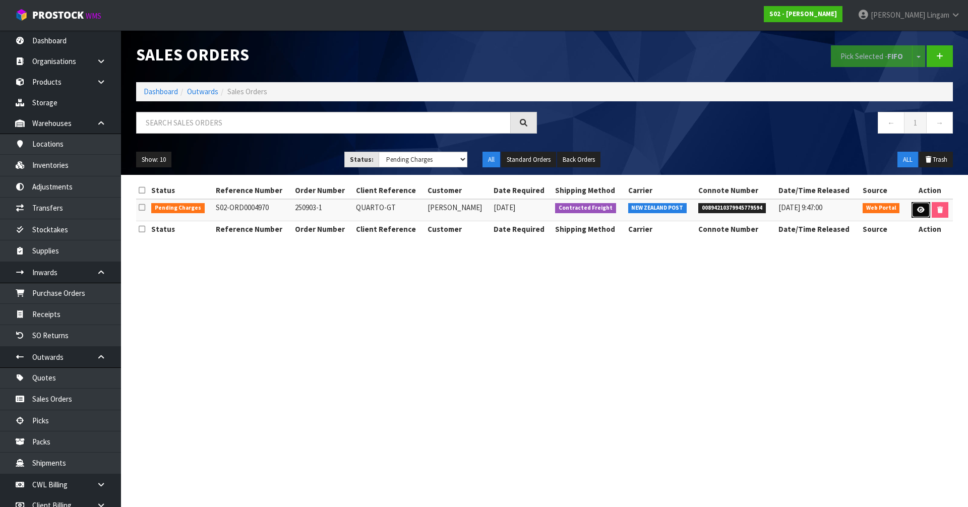
click at [915, 211] on link at bounding box center [920, 210] width 19 height 16
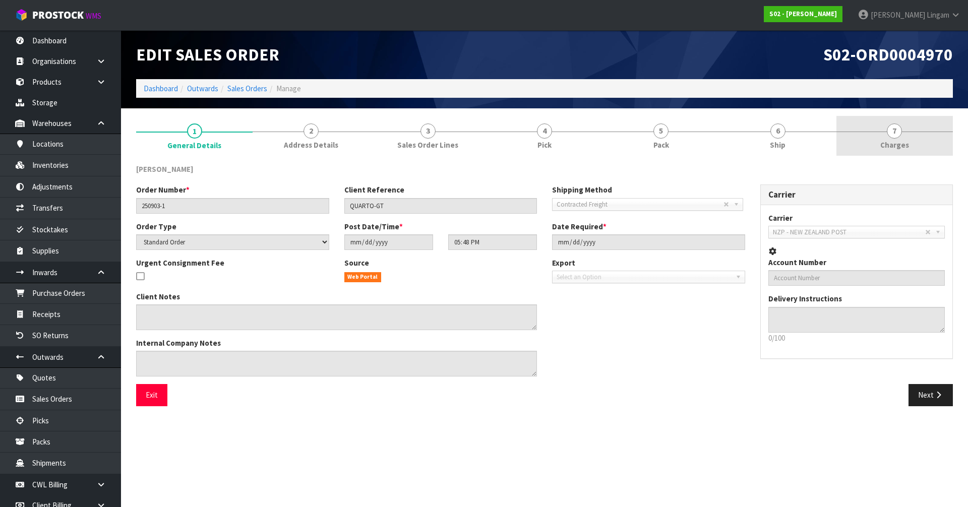
click at [905, 146] on span "Charges" at bounding box center [894, 145] width 29 height 11
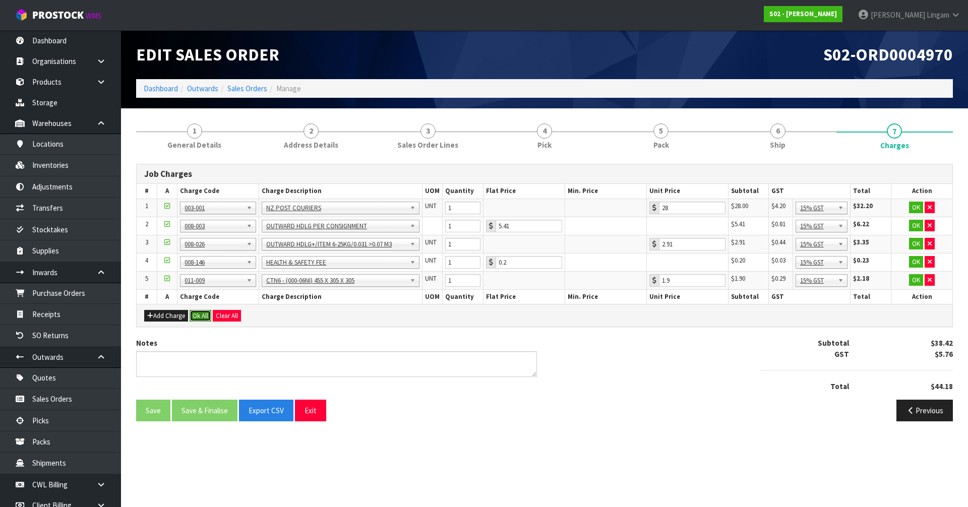
click at [200, 313] on button "Ok All" at bounding box center [200, 316] width 22 height 12
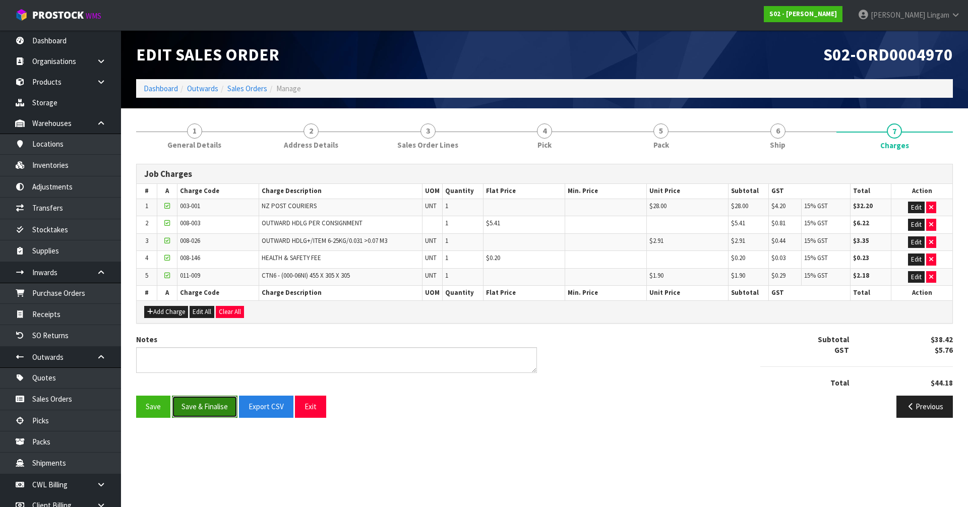
click at [210, 403] on button "Save & Finalise" at bounding box center [205, 407] width 66 height 22
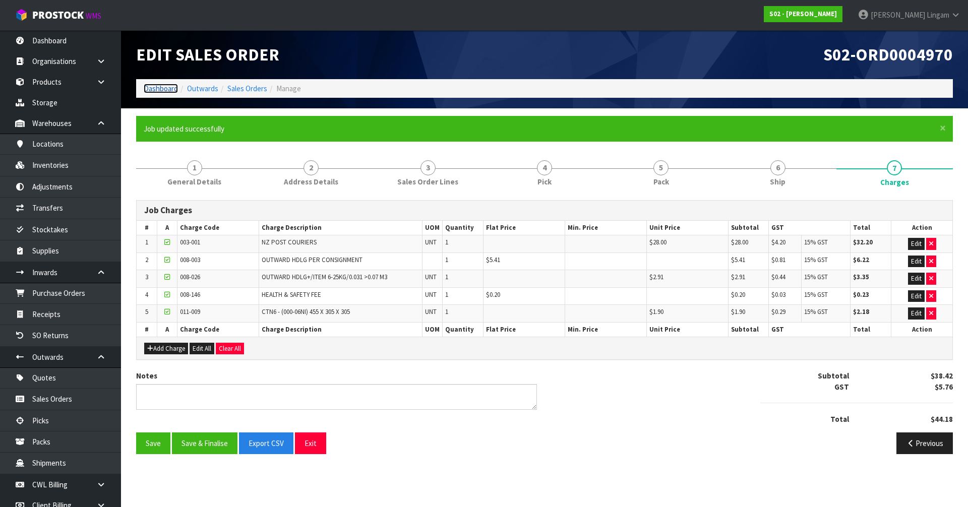
click at [159, 87] on link "Dashboard" at bounding box center [161, 89] width 34 height 10
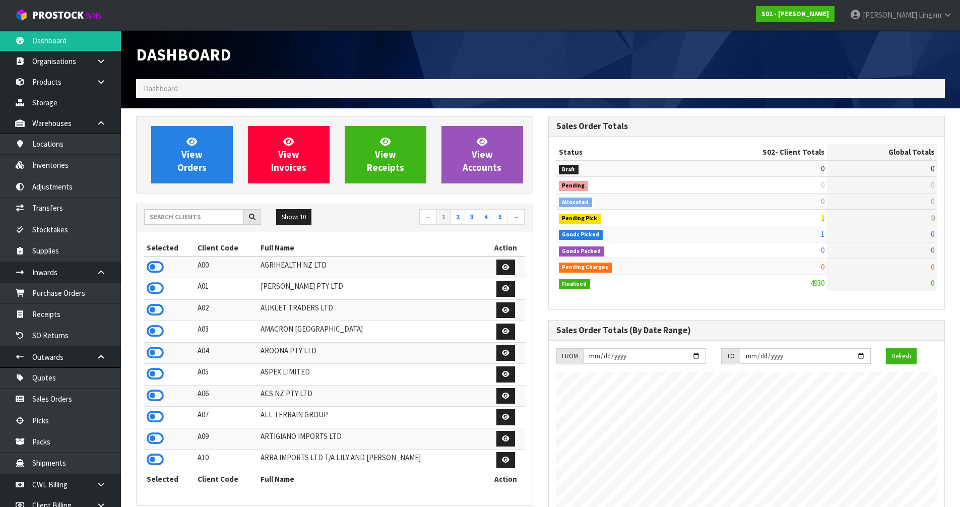
scroll to position [763, 412]
click at [200, 216] on input "text" at bounding box center [194, 217] width 100 height 16
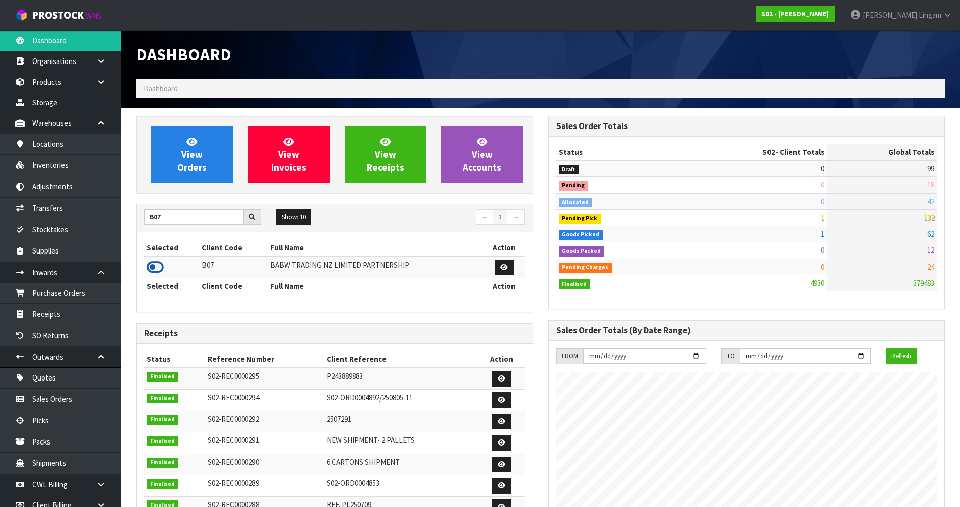
click at [152, 264] on icon at bounding box center [155, 267] width 17 height 15
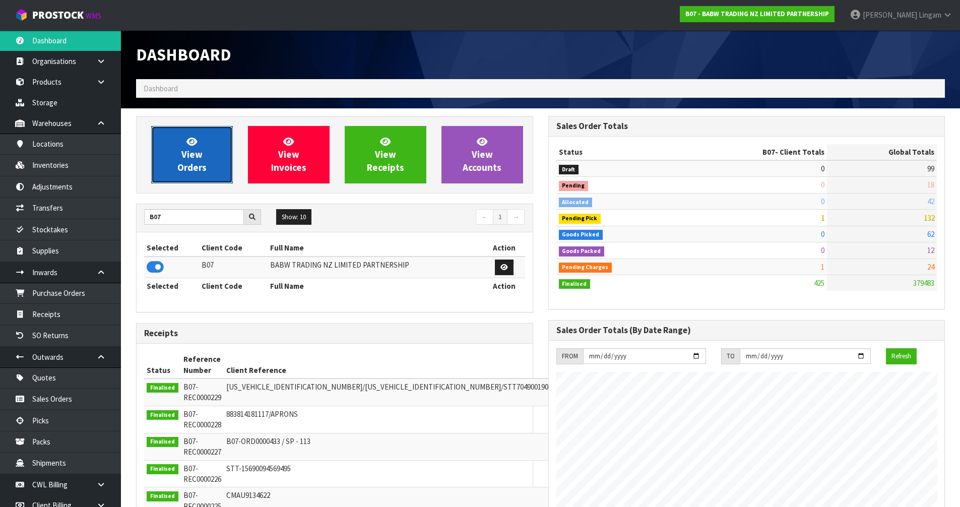
click at [193, 166] on span "View Orders" at bounding box center [191, 155] width 29 height 38
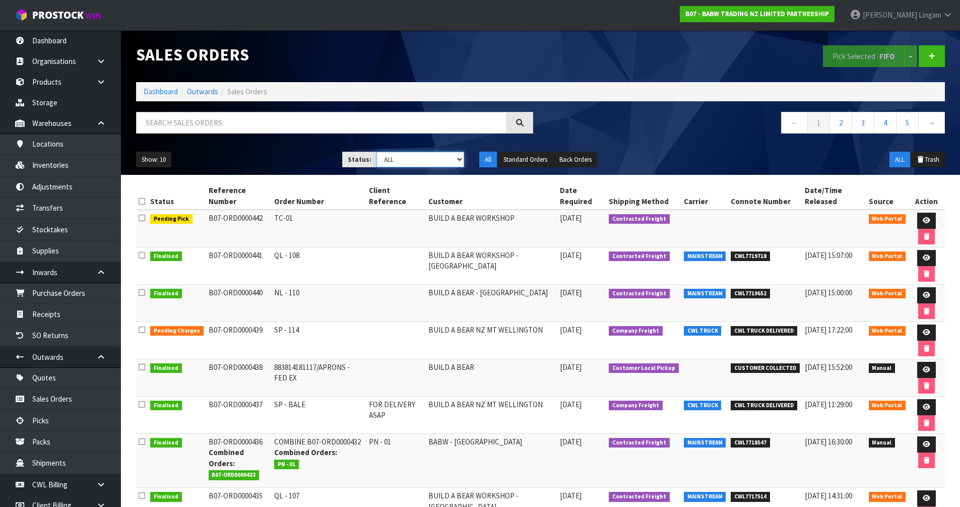
click at [438, 157] on select "Draft Pending Allocated Pending Pick Goods Picked Goods Packed Pending Charges …" at bounding box center [420, 160] width 88 height 16
click at [376, 152] on select "Draft Pending Allocated Pending Pick Goods Picked Goods Packed Pending Charges …" at bounding box center [420, 160] width 88 height 16
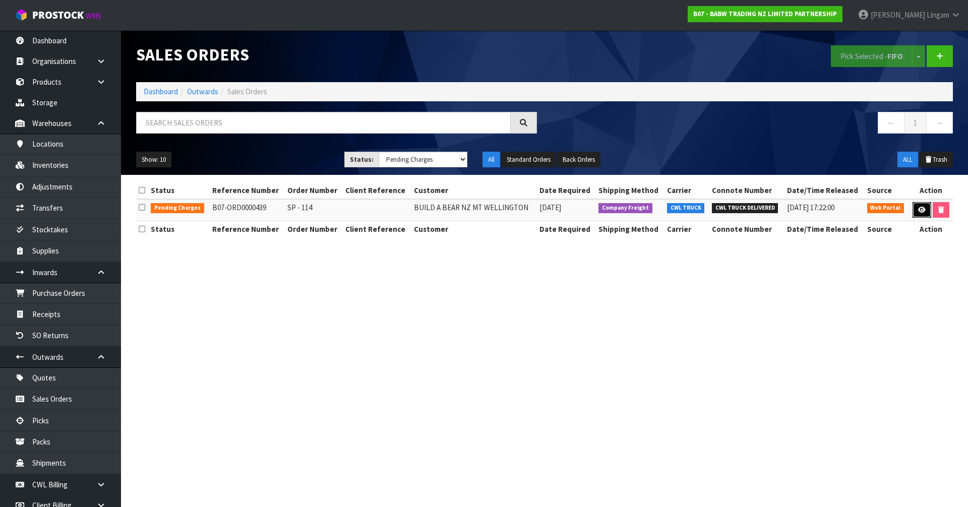
click at [922, 212] on icon at bounding box center [922, 210] width 8 height 7
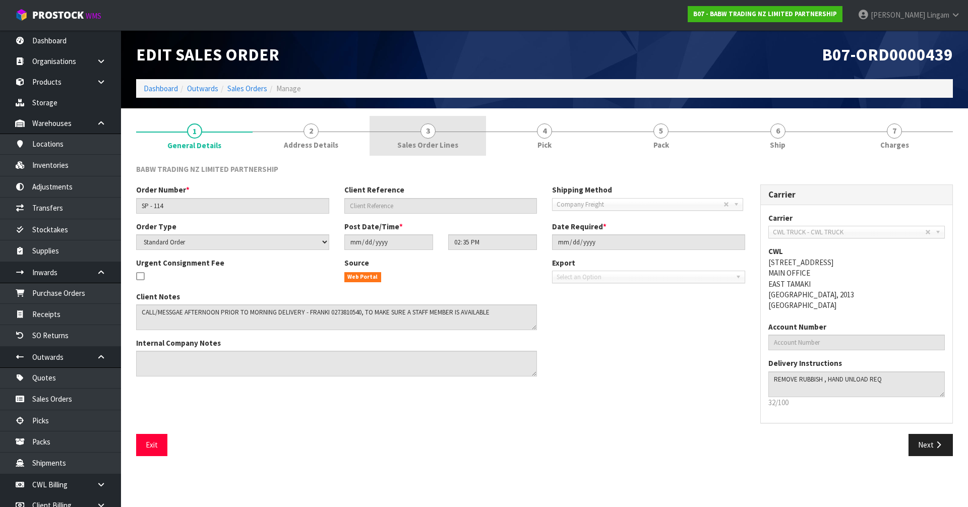
click at [444, 145] on span "Sales Order Lines" at bounding box center [427, 145] width 61 height 11
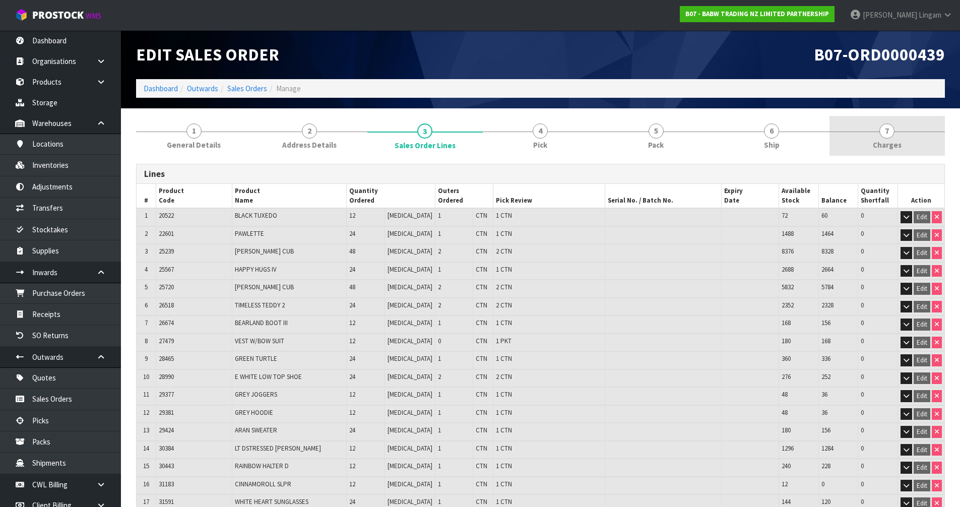
click at [889, 139] on link "7 [GEOGRAPHIC_DATA]" at bounding box center [886, 136] width 115 height 40
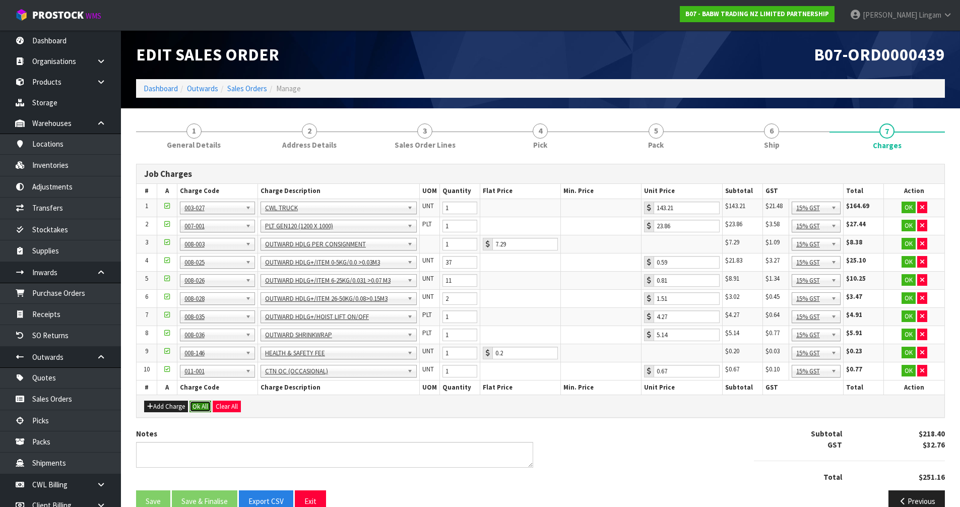
click at [203, 408] on button "Ok All" at bounding box center [200, 407] width 22 height 12
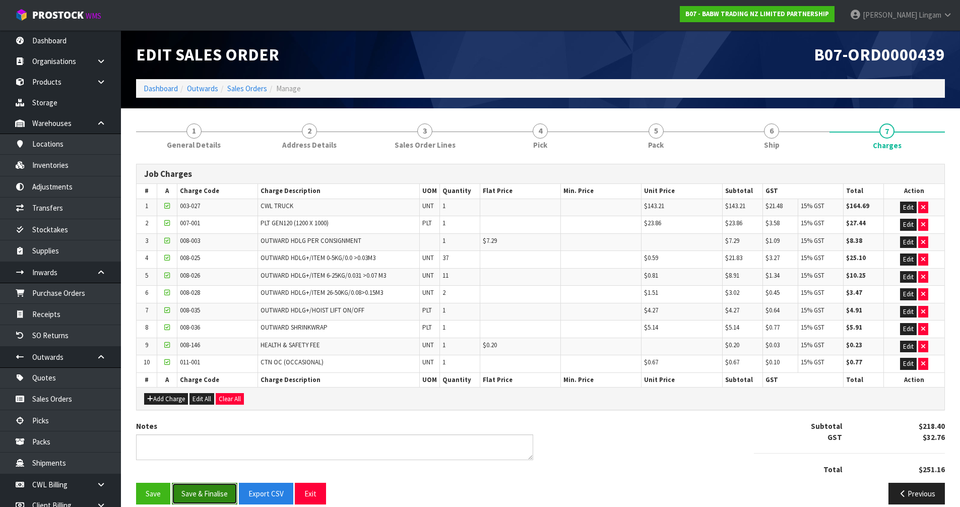
click at [213, 492] on button "Save & Finalise" at bounding box center [205, 494] width 66 height 22
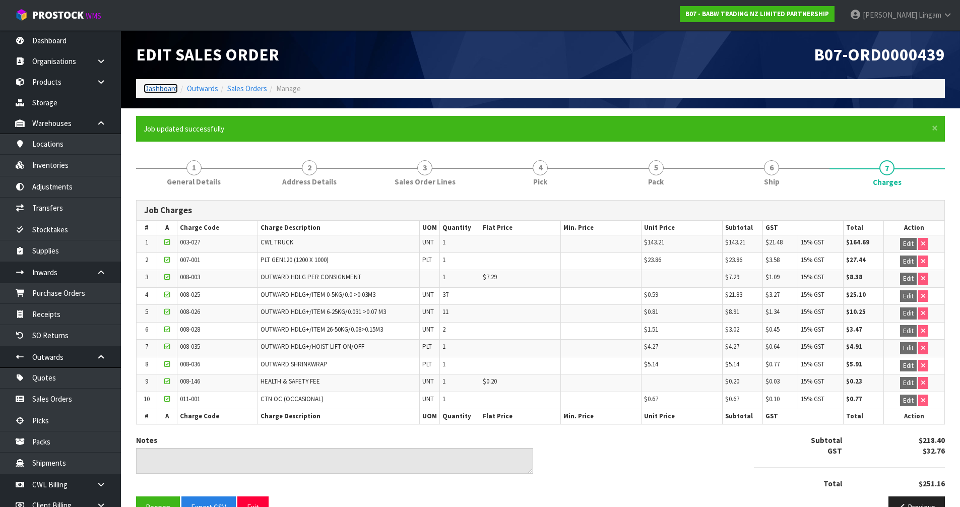
click at [161, 87] on link "Dashboard" at bounding box center [161, 89] width 34 height 10
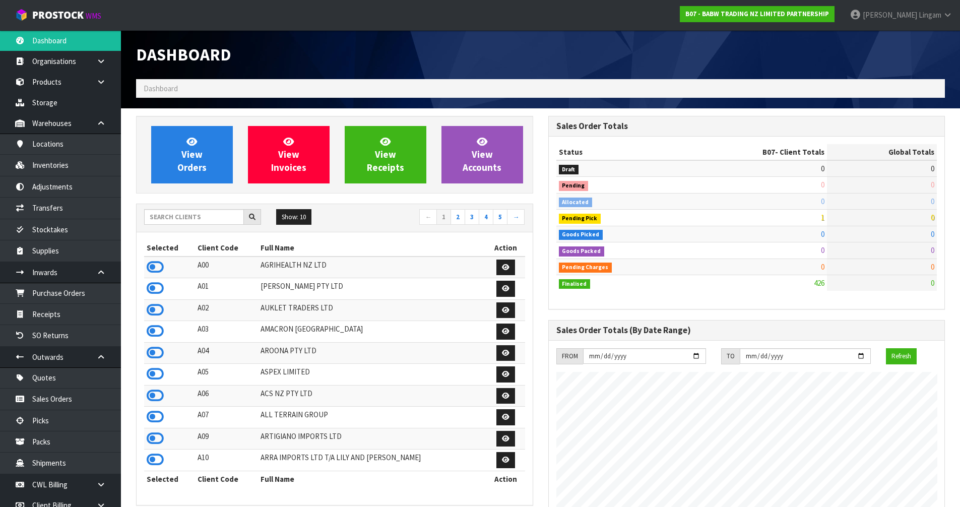
scroll to position [763, 412]
click at [218, 217] on input "text" at bounding box center [194, 217] width 100 height 16
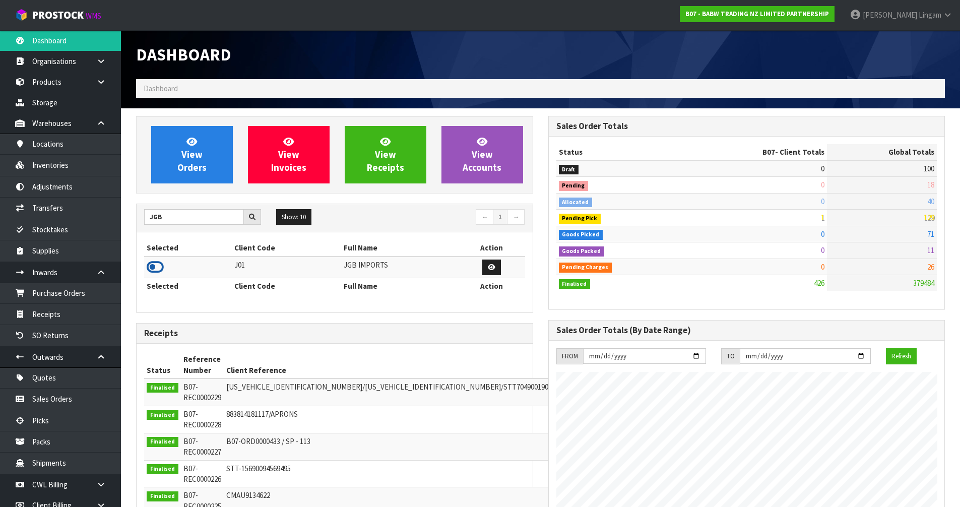
click at [154, 266] on icon at bounding box center [155, 267] width 17 height 15
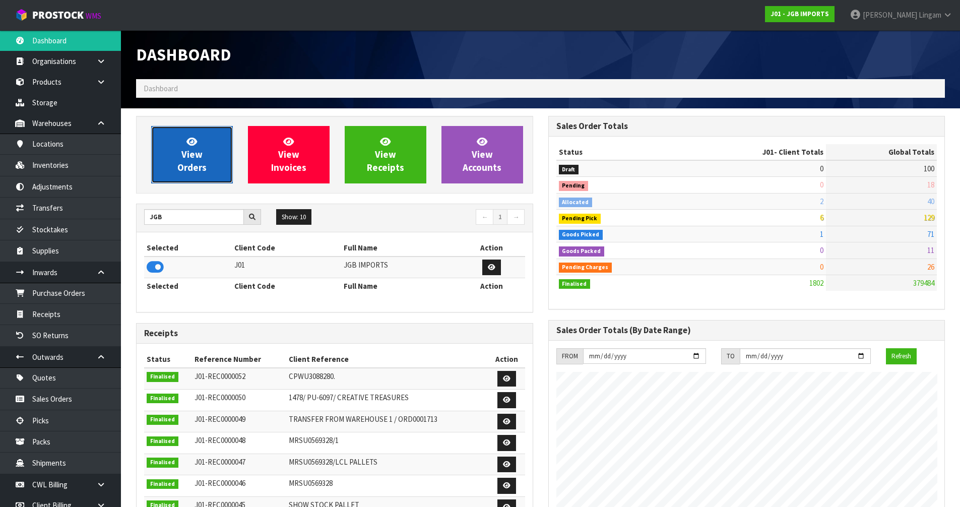
click at [205, 155] on link "View Orders" at bounding box center [192, 154] width 82 height 57
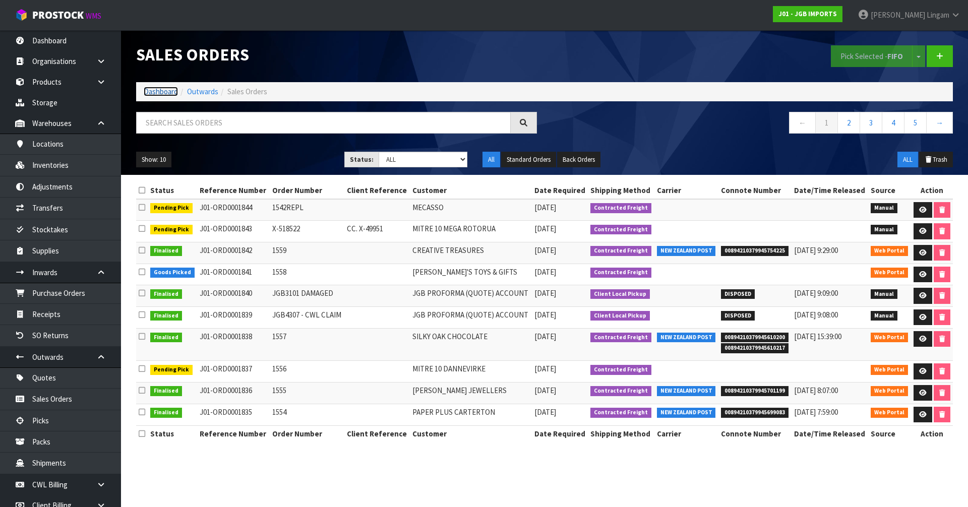
click at [157, 91] on link "Dashboard" at bounding box center [161, 92] width 34 height 10
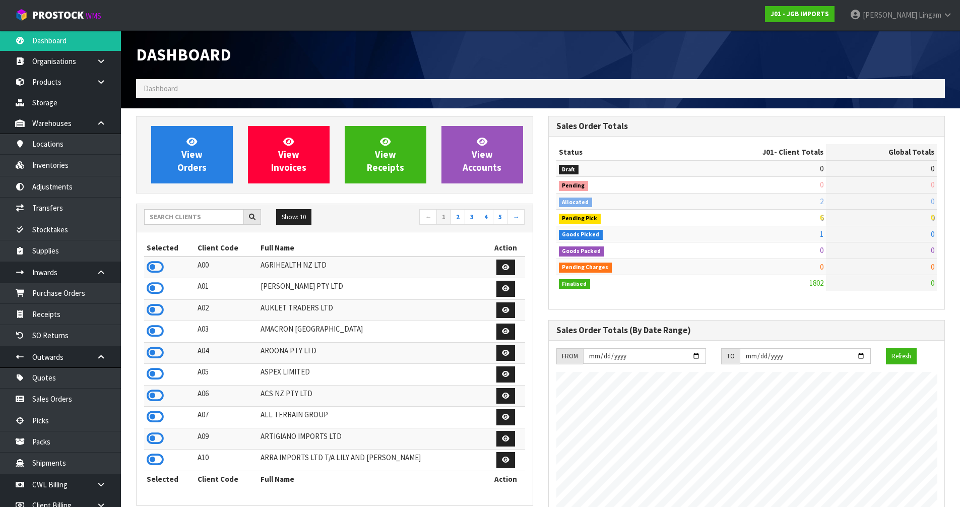
scroll to position [763, 412]
click at [223, 218] on input "text" at bounding box center [194, 217] width 100 height 16
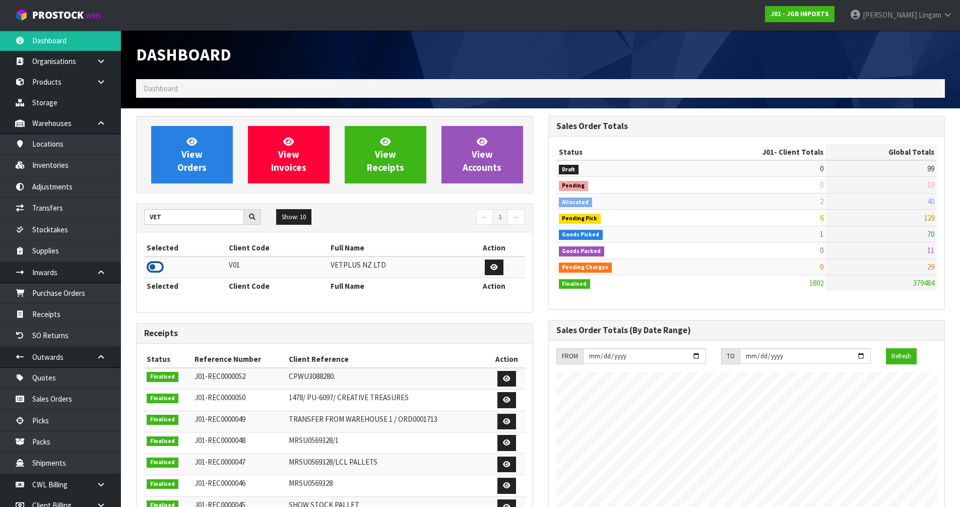
click at [159, 268] on icon at bounding box center [155, 267] width 17 height 15
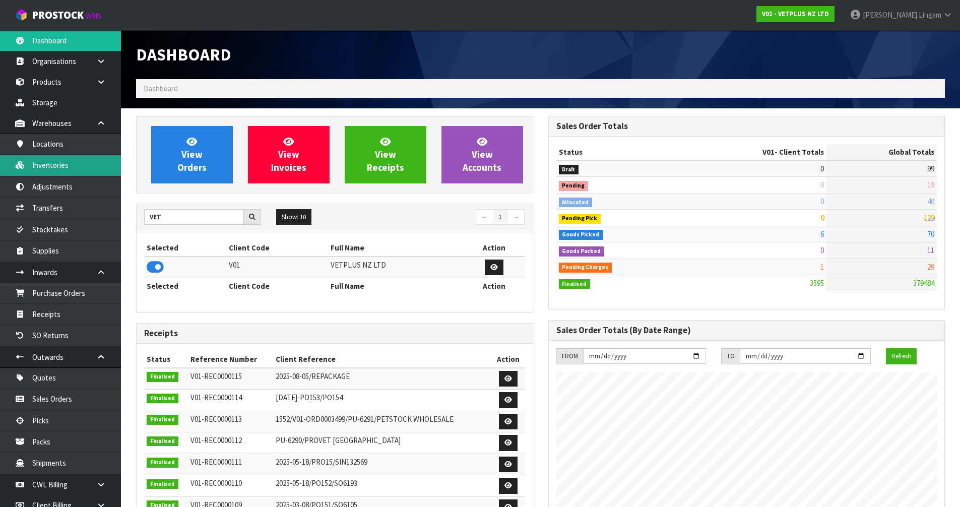
click at [77, 165] on link "Inventories" at bounding box center [60, 165] width 121 height 21
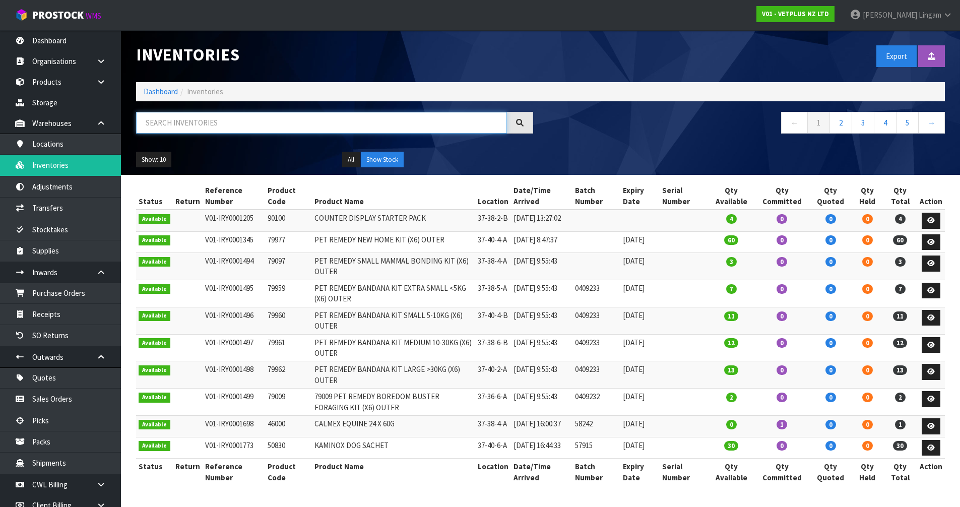
click at [294, 122] on input "text" at bounding box center [321, 123] width 371 height 22
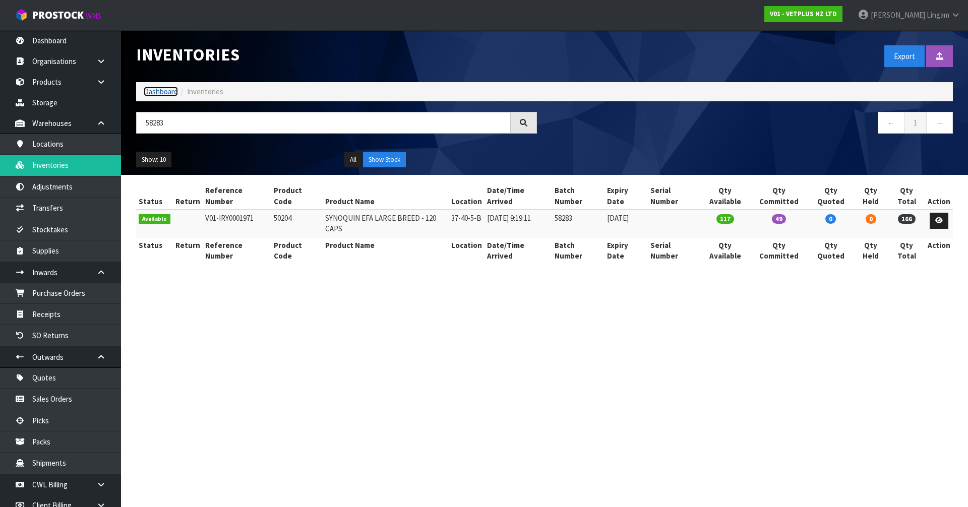
click at [150, 93] on link "Dashboard" at bounding box center [161, 92] width 34 height 10
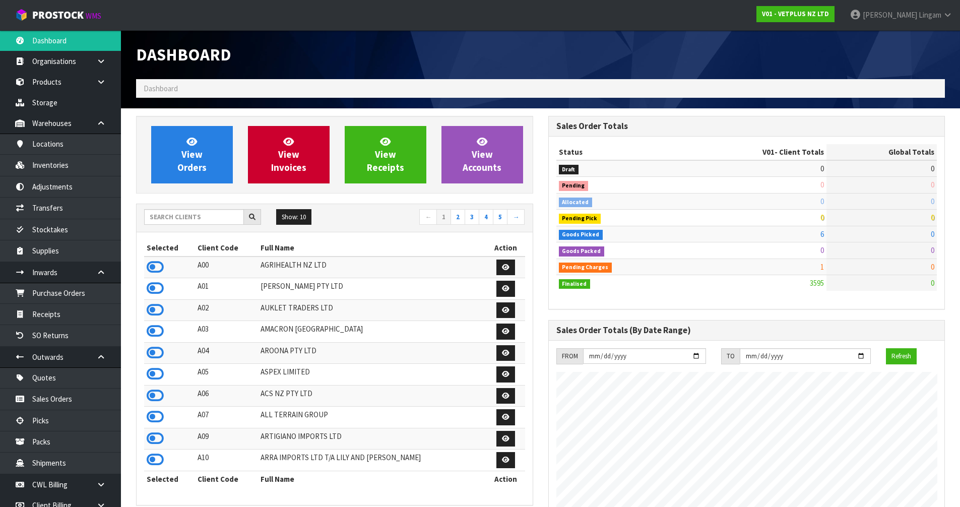
scroll to position [763, 412]
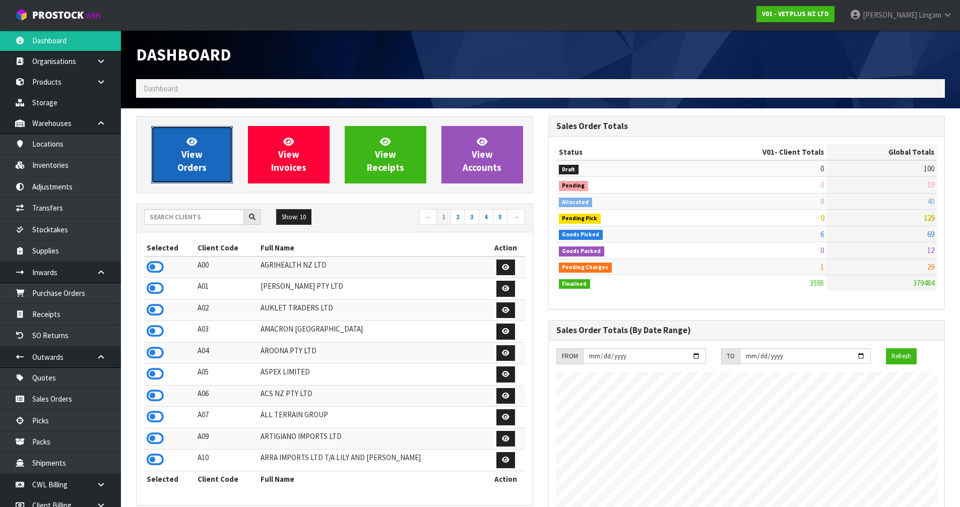
click at [203, 170] on span "View Orders" at bounding box center [191, 155] width 29 height 38
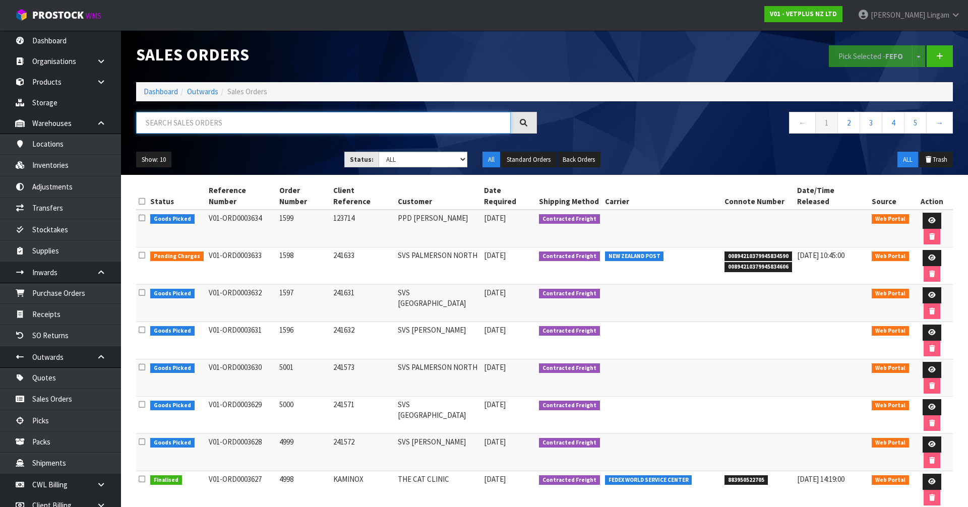
click at [265, 127] on input "text" at bounding box center [323, 123] width 374 height 22
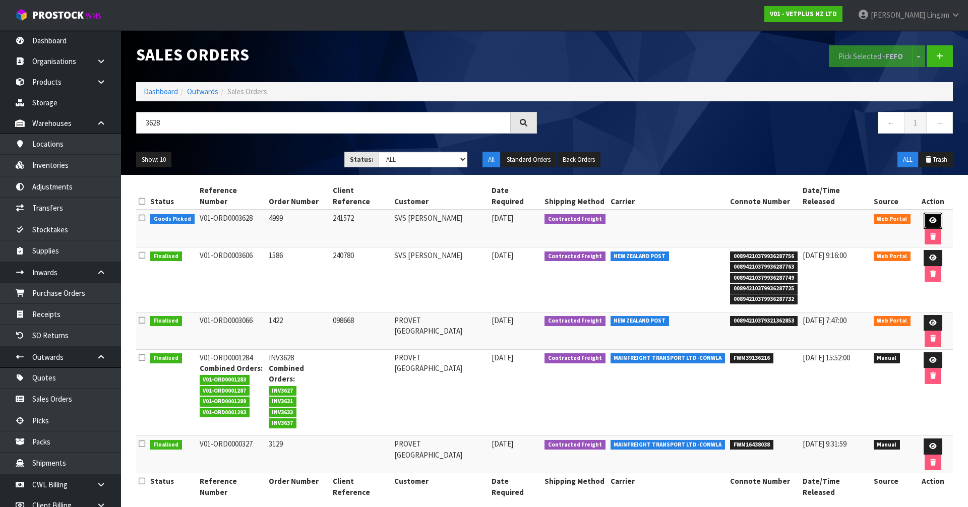
click at [929, 217] on icon at bounding box center [933, 220] width 8 height 7
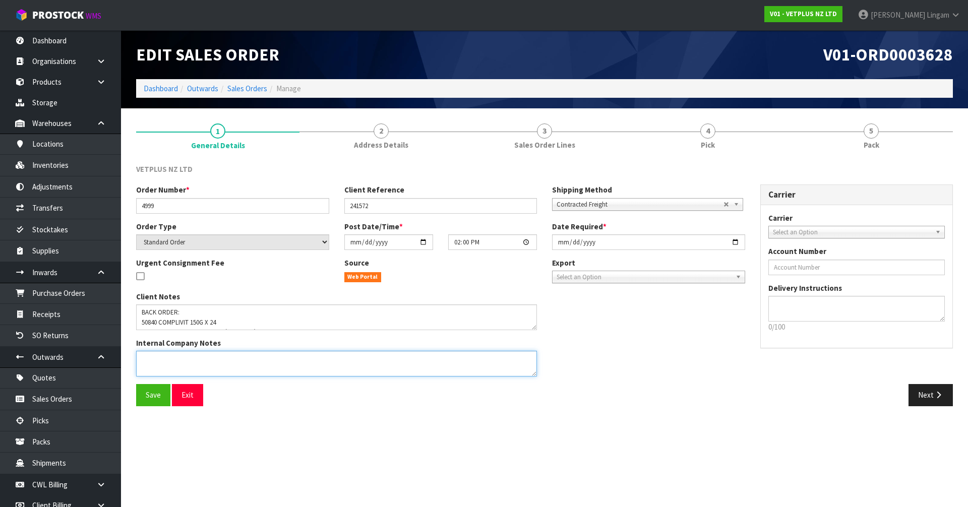
click at [201, 365] on textarea at bounding box center [336, 364] width 401 height 26
click at [158, 401] on button "Save" at bounding box center [153, 395] width 34 height 22
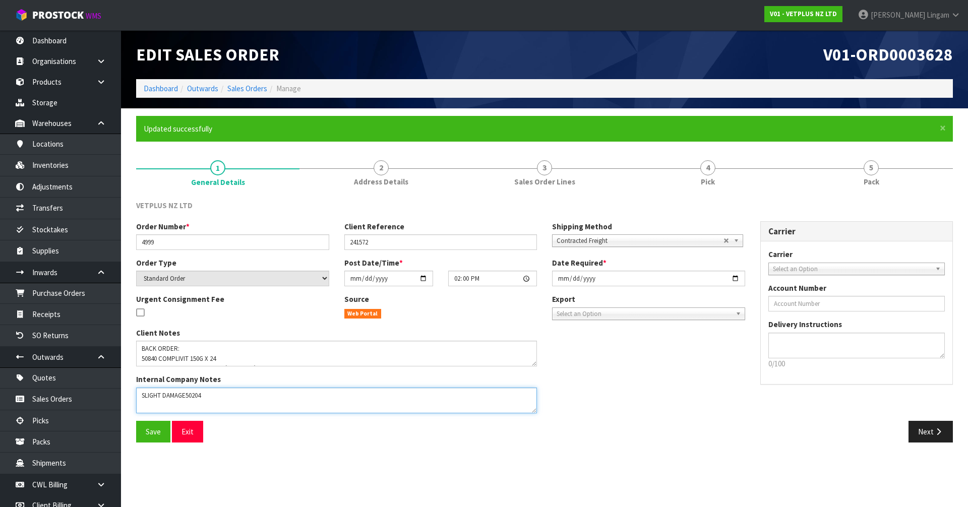
click at [186, 395] on textarea at bounding box center [336, 401] width 401 height 26
click at [199, 398] on textarea at bounding box center [336, 401] width 401 height 26
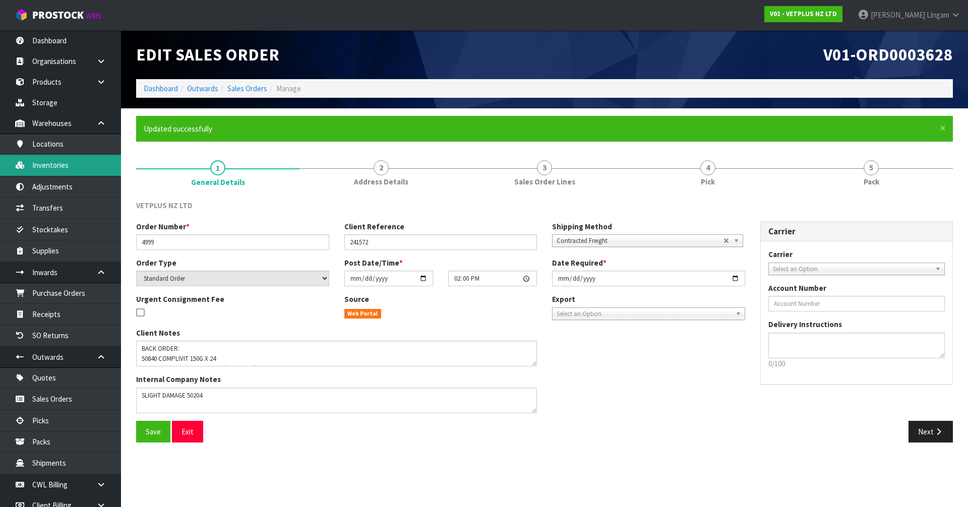
click at [72, 161] on link "Inventories" at bounding box center [60, 165] width 121 height 21
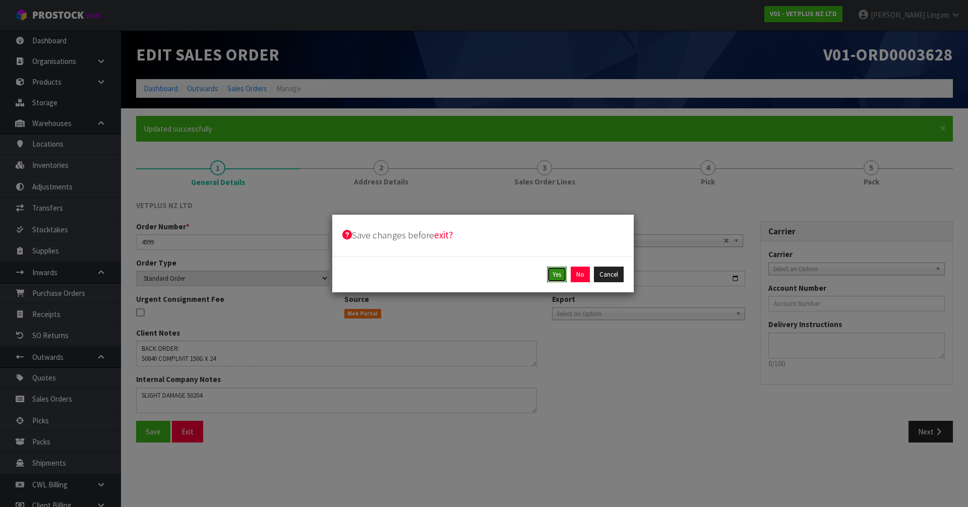
click at [554, 271] on button "Yes" at bounding box center [557, 275] width 20 height 16
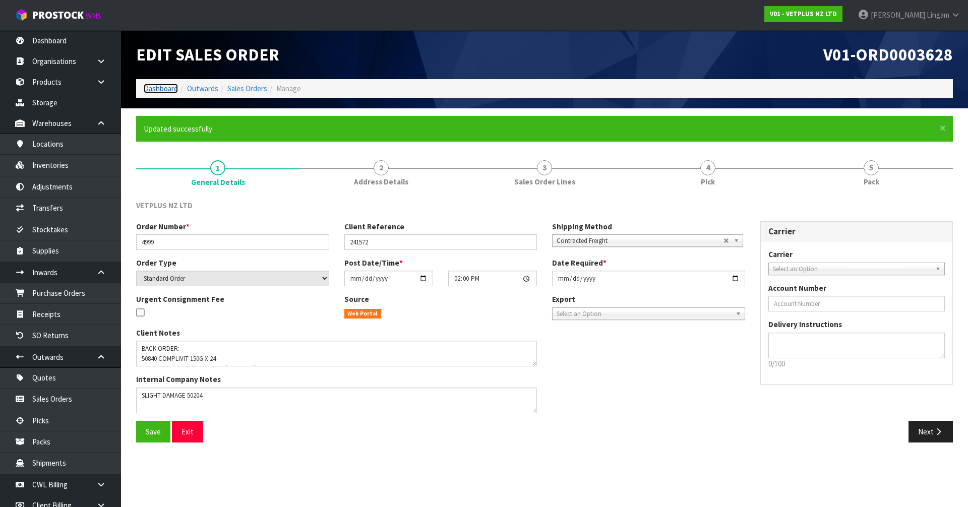
click at [157, 89] on link "Dashboard" at bounding box center [161, 89] width 34 height 10
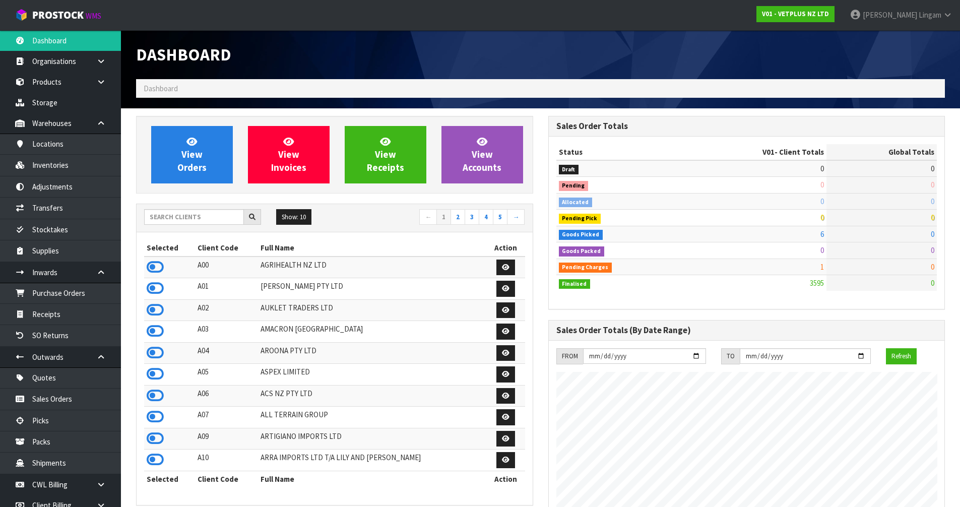
scroll to position [763, 412]
click at [50, 171] on link "Inventories" at bounding box center [60, 165] width 121 height 21
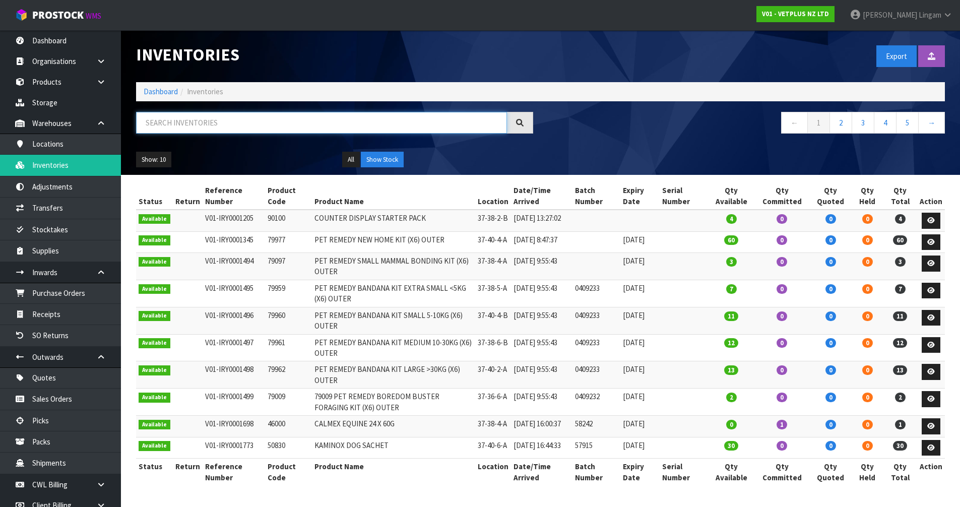
click at [295, 125] on input "text" at bounding box center [321, 123] width 371 height 22
paste input "50204"
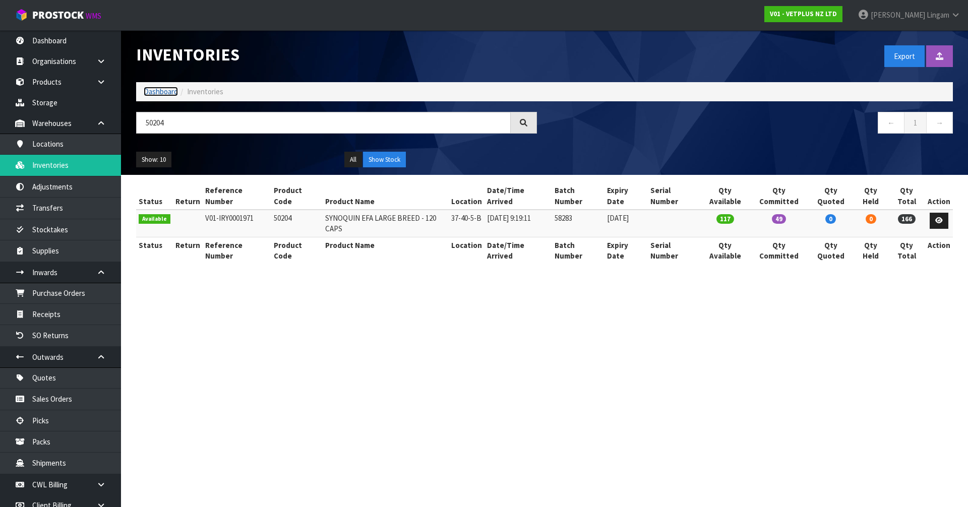
click at [157, 92] on link "Dashboard" at bounding box center [161, 92] width 34 height 10
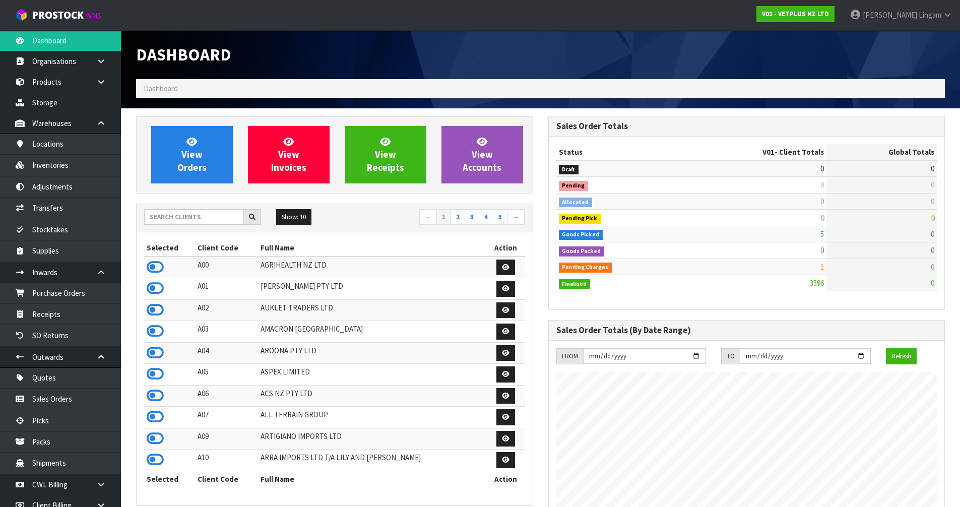
scroll to position [763, 412]
click at [197, 175] on link "View Orders" at bounding box center [192, 154] width 82 height 57
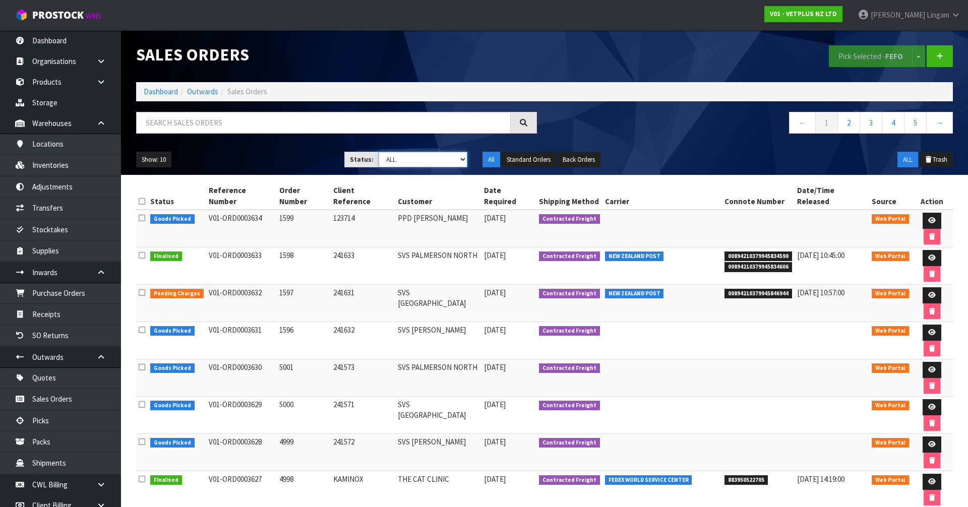
drag, startPoint x: 453, startPoint y: 158, endPoint x: 454, endPoint y: 166, distance: 8.1
click at [453, 158] on select "Draft Pending Allocated Pending Pick Goods Picked Goods Packed Pending Charges …" at bounding box center [422, 160] width 89 height 16
click at [378, 152] on select "Draft Pending Allocated Pending Pick Goods Picked Goods Packed Pending Charges …" at bounding box center [422, 160] width 89 height 16
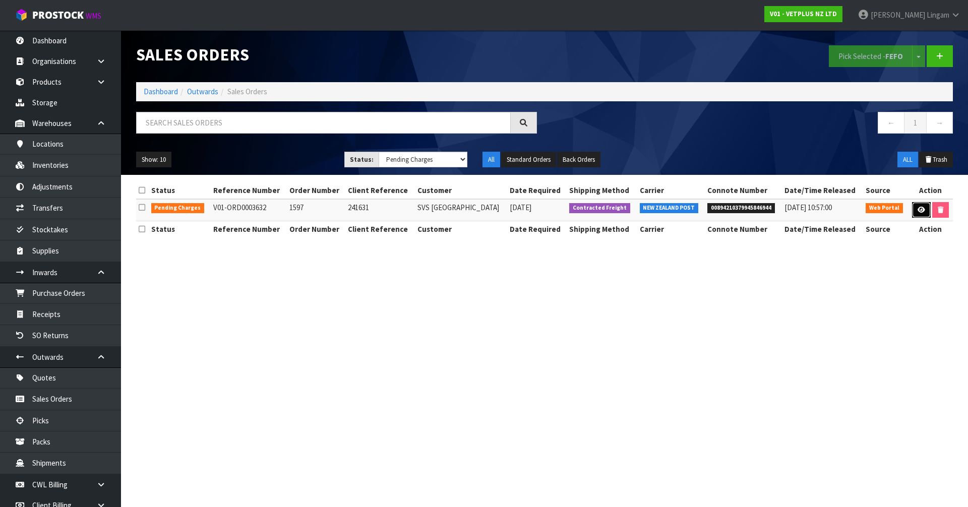
click at [917, 207] on icon at bounding box center [921, 210] width 8 height 7
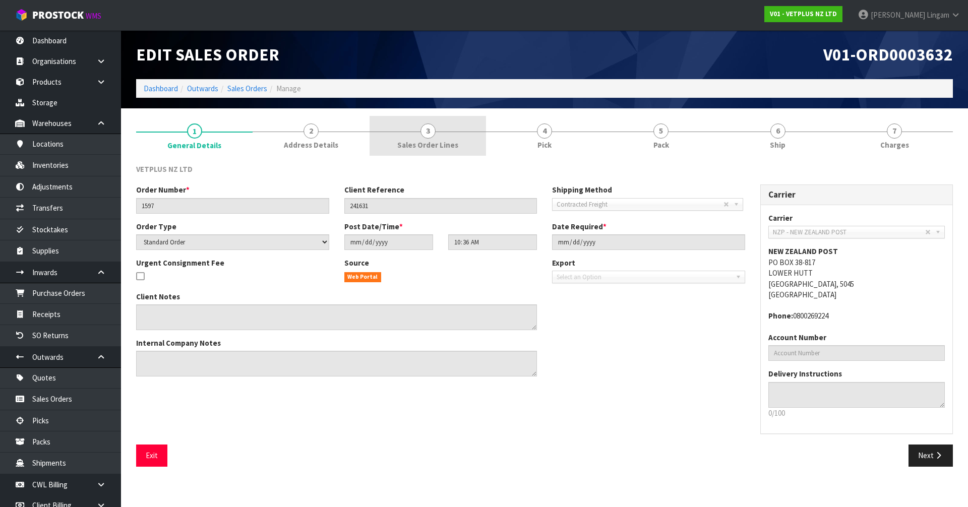
click at [462, 153] on link "3 Sales Order Lines" at bounding box center [427, 136] width 116 height 40
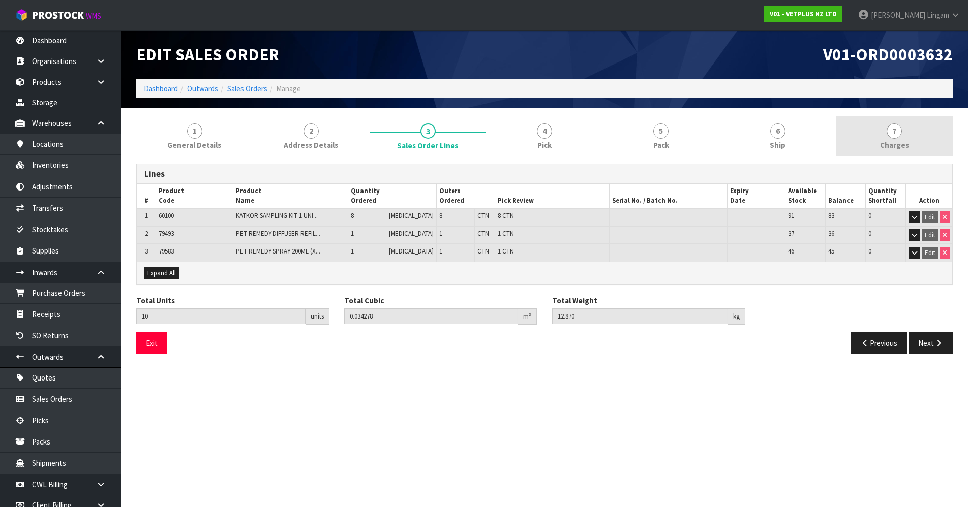
click at [906, 138] on link "7 [GEOGRAPHIC_DATA]" at bounding box center [894, 136] width 116 height 40
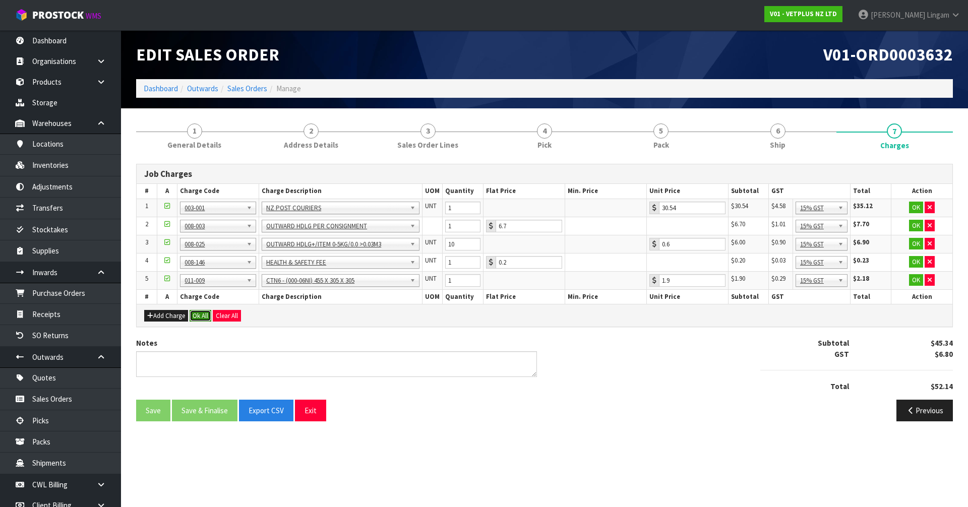
click at [199, 314] on button "Ok All" at bounding box center [200, 316] width 22 height 12
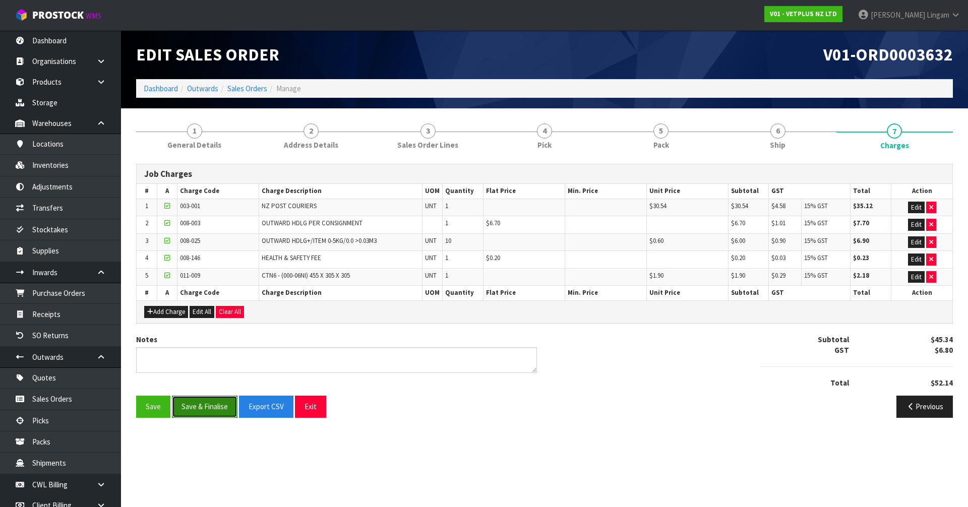
click at [211, 406] on button "Save & Finalise" at bounding box center [205, 407] width 66 height 22
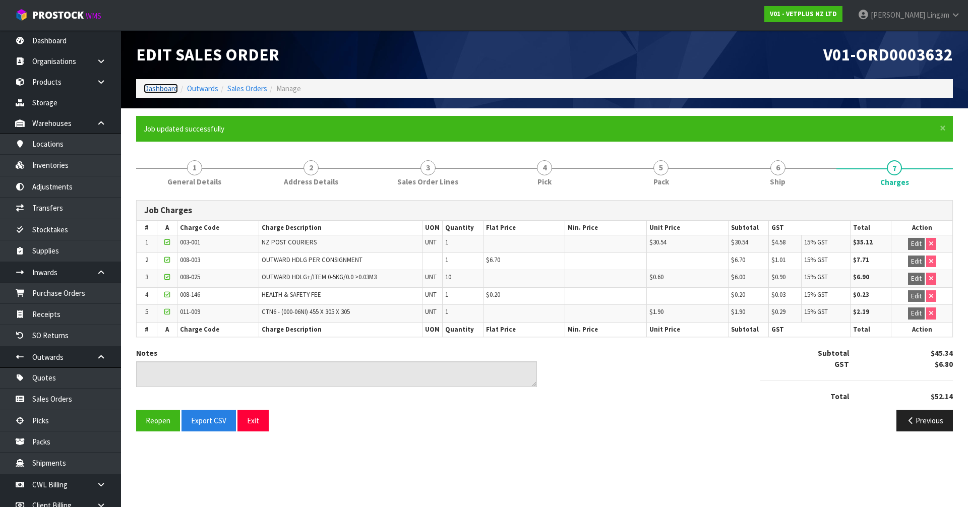
click at [164, 85] on link "Dashboard" at bounding box center [161, 89] width 34 height 10
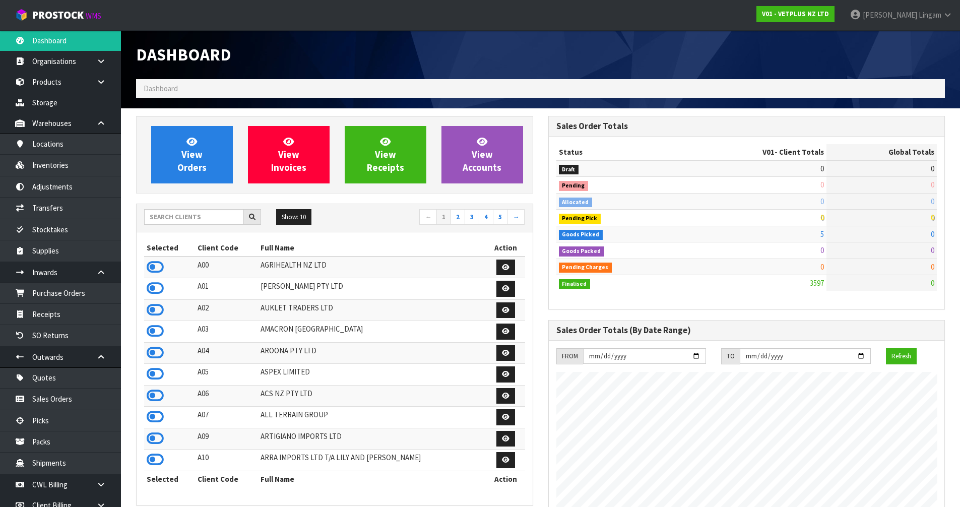
scroll to position [763, 412]
click at [177, 218] on input "text" at bounding box center [194, 217] width 100 height 16
click at [162, 218] on input "text" at bounding box center [194, 217] width 100 height 16
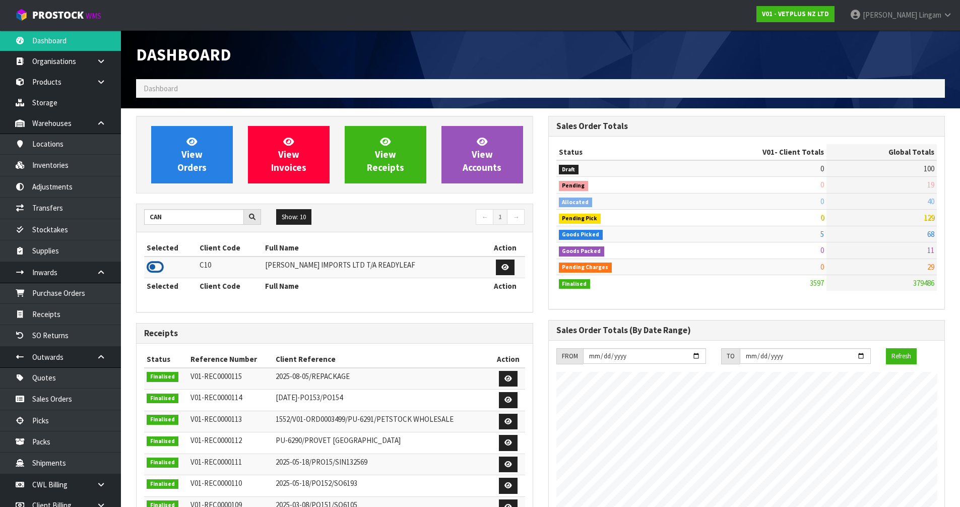
click at [155, 267] on icon at bounding box center [155, 267] width 17 height 15
click at [208, 173] on link "View Orders" at bounding box center [192, 154] width 82 height 57
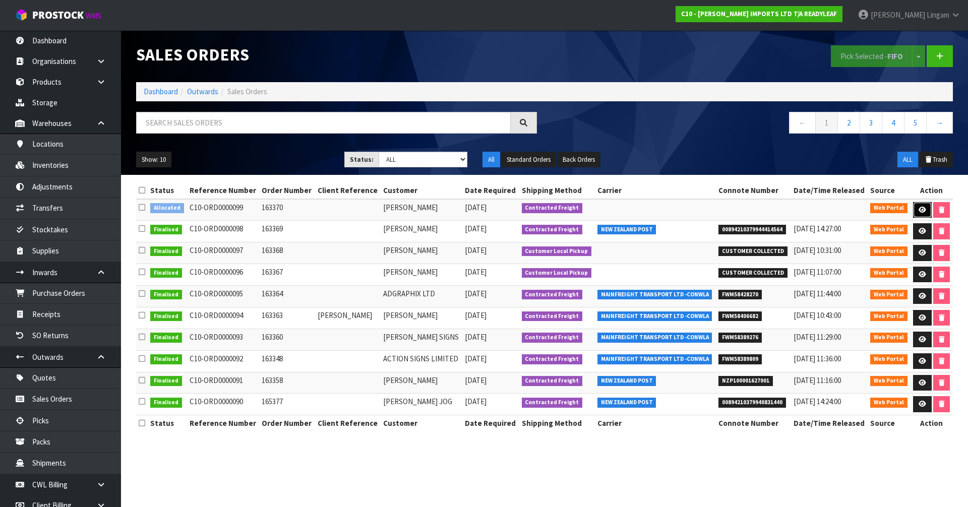
click at [919, 211] on icon at bounding box center [922, 210] width 8 height 7
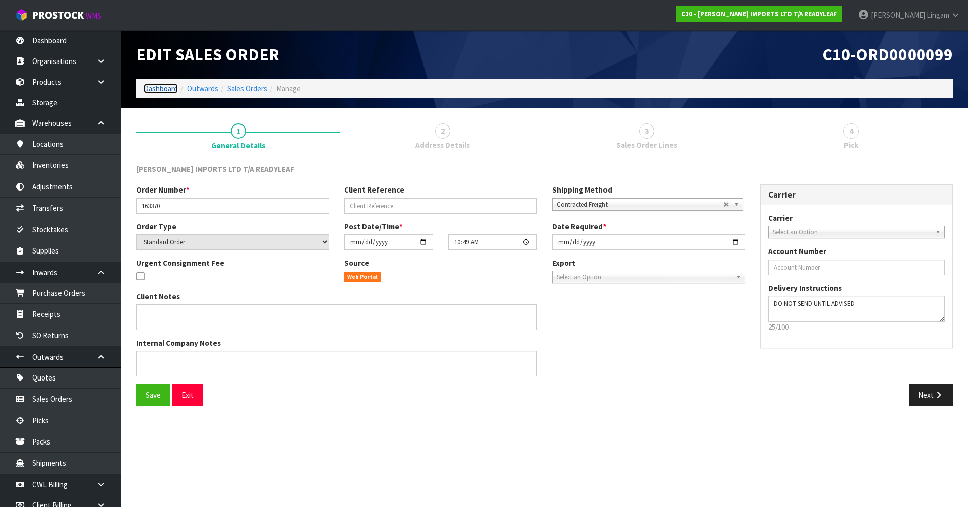
click at [154, 93] on link "Dashboard" at bounding box center [161, 89] width 34 height 10
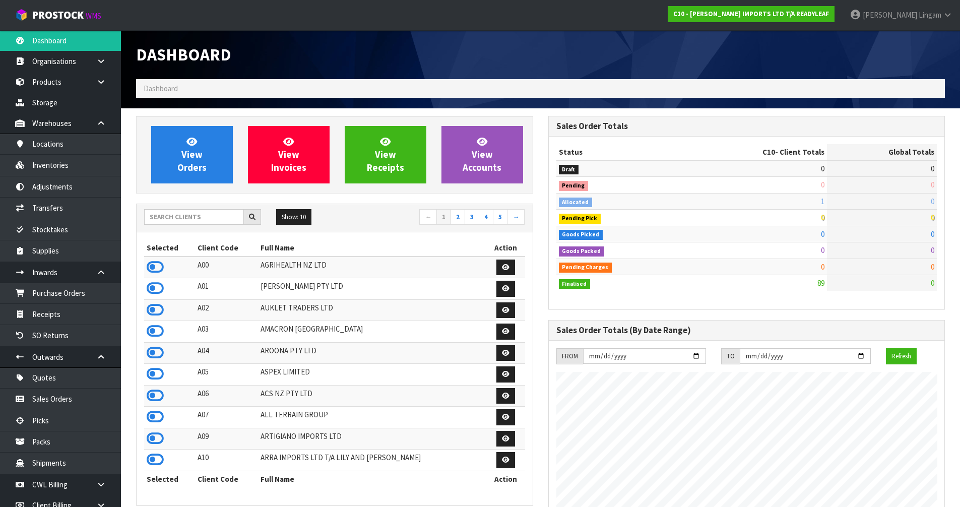
scroll to position [649, 412]
click at [229, 217] on input "text" at bounding box center [194, 217] width 100 height 16
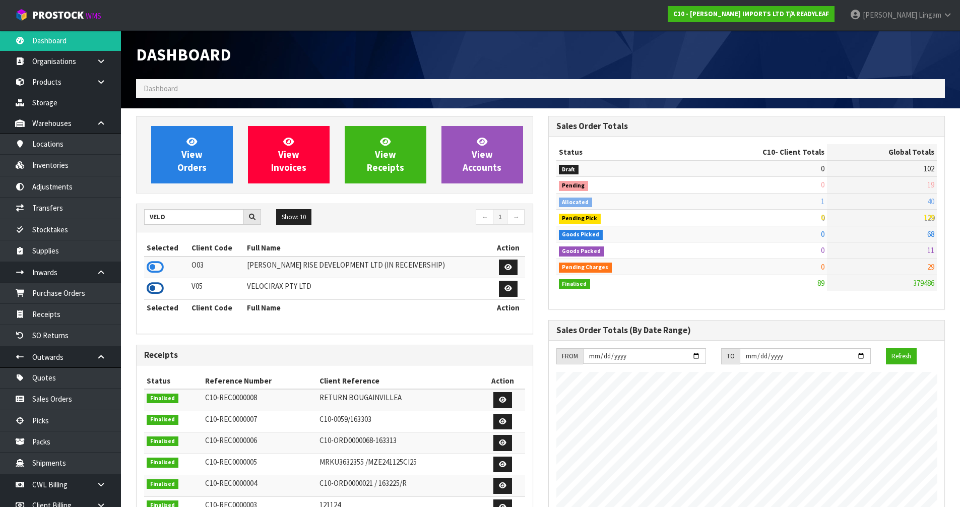
click at [157, 289] on icon at bounding box center [155, 288] width 17 height 15
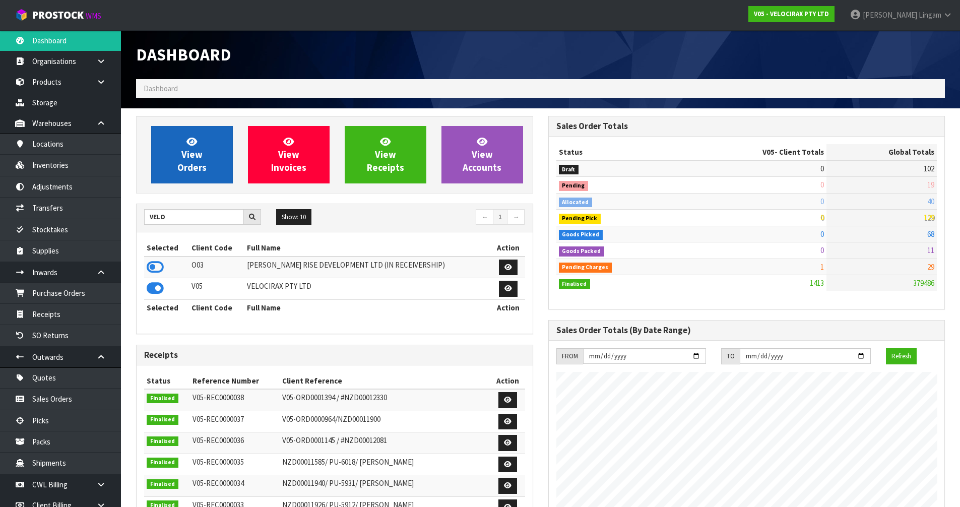
scroll to position [785, 412]
click at [190, 170] on span "View Orders" at bounding box center [191, 155] width 29 height 38
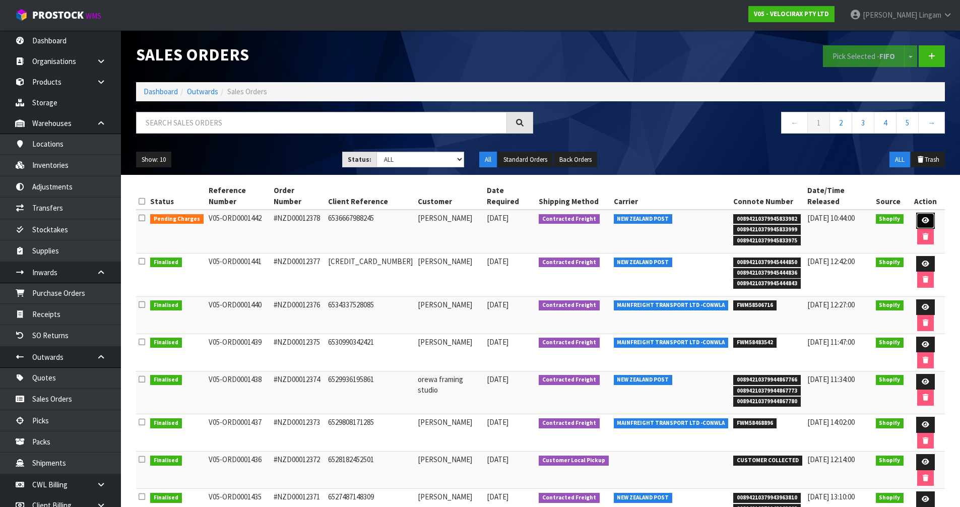
click at [922, 217] on icon at bounding box center [926, 220] width 8 height 7
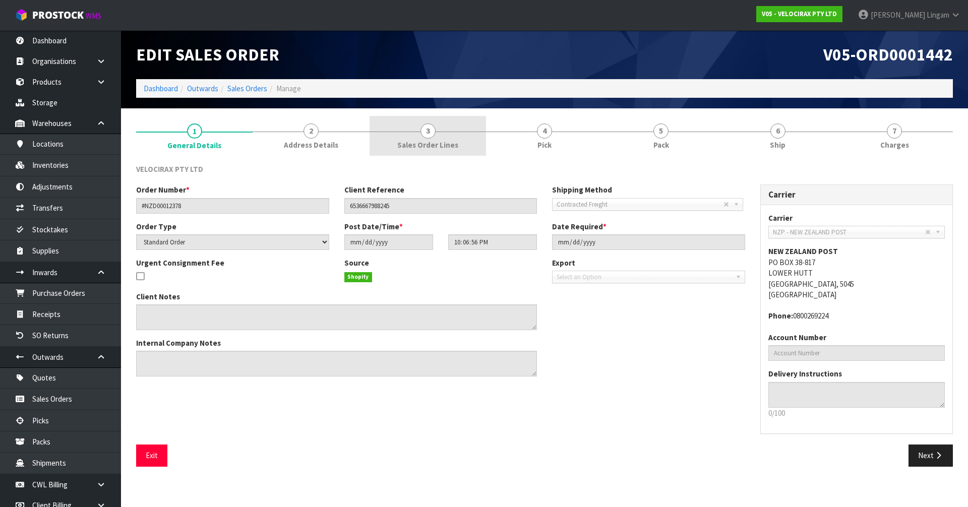
click at [438, 141] on span "Sales Order Lines" at bounding box center [427, 145] width 61 height 11
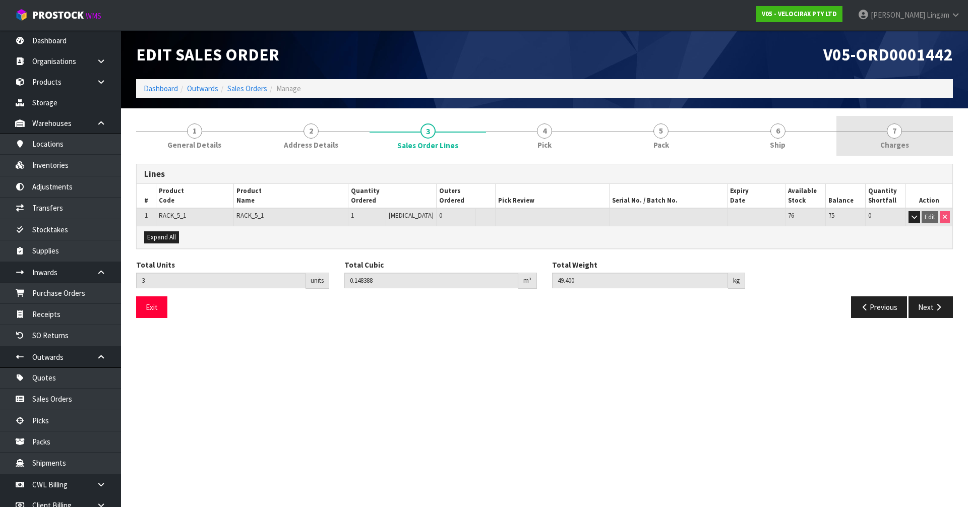
click at [894, 139] on link "7 [GEOGRAPHIC_DATA]" at bounding box center [894, 136] width 116 height 40
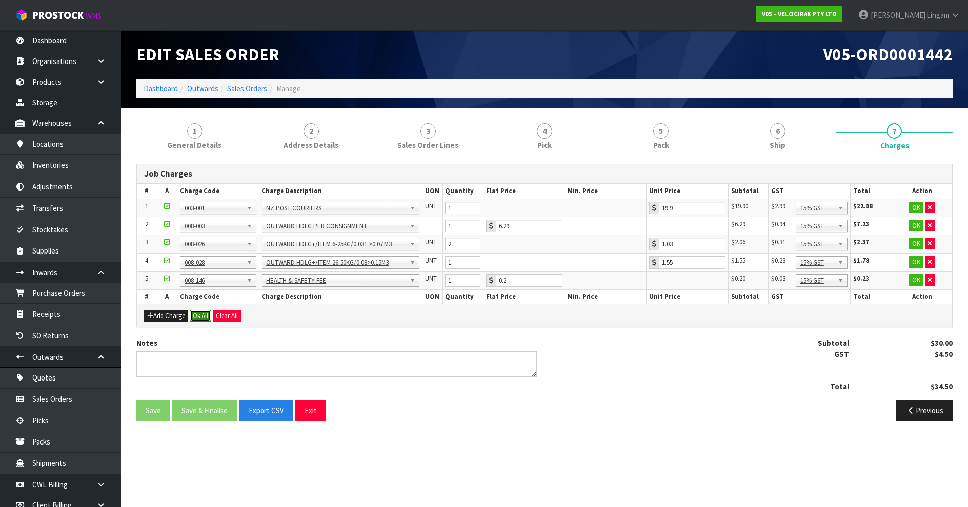
click at [200, 312] on button "Ok All" at bounding box center [200, 316] width 22 height 12
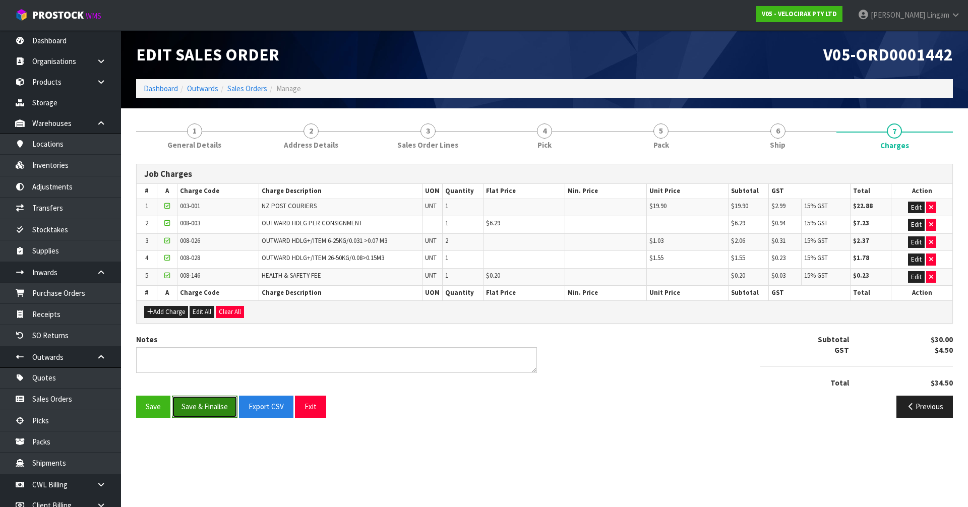
click at [217, 402] on button "Save & Finalise" at bounding box center [205, 407] width 66 height 22
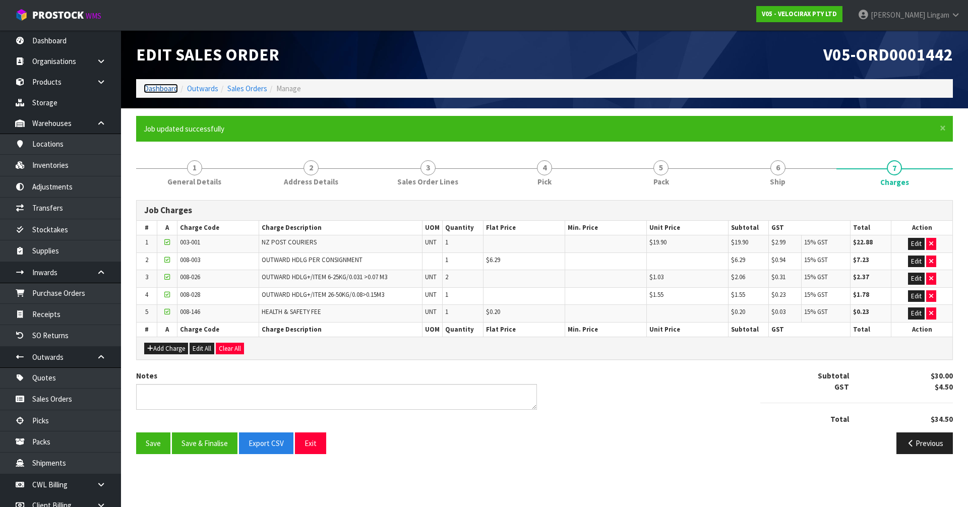
click at [161, 89] on link "Dashboard" at bounding box center [161, 89] width 34 height 10
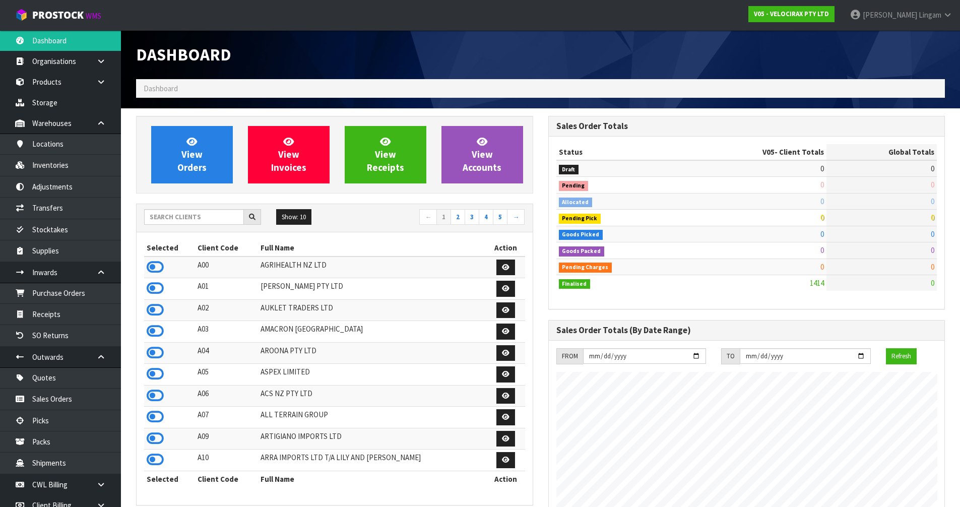
scroll to position [785, 412]
click at [215, 220] on input "text" at bounding box center [194, 217] width 100 height 16
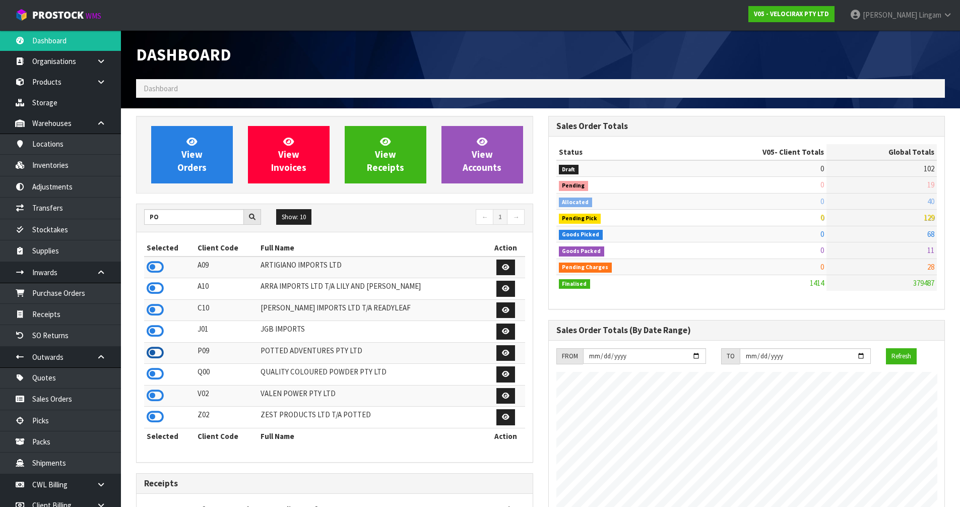
click at [159, 353] on icon at bounding box center [155, 352] width 17 height 15
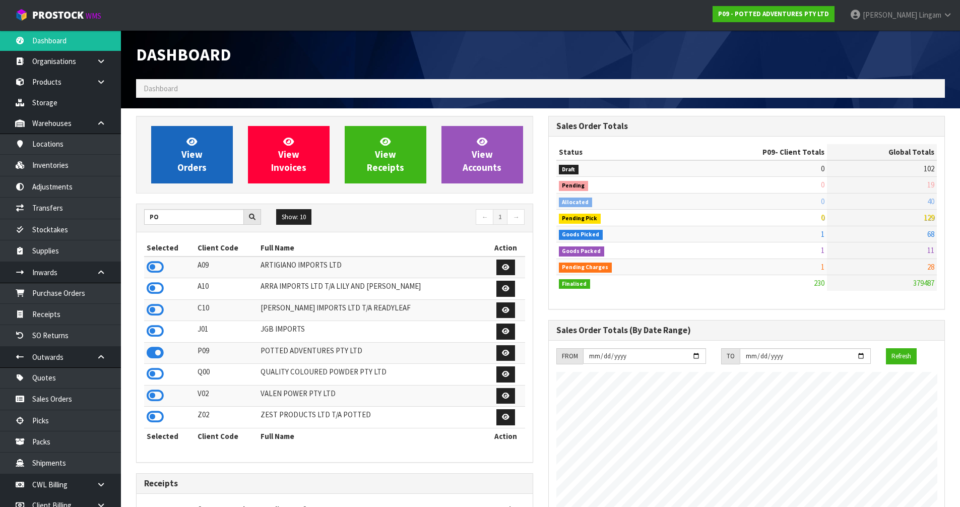
scroll to position [763, 412]
click at [196, 177] on link "View Orders" at bounding box center [192, 154] width 82 height 57
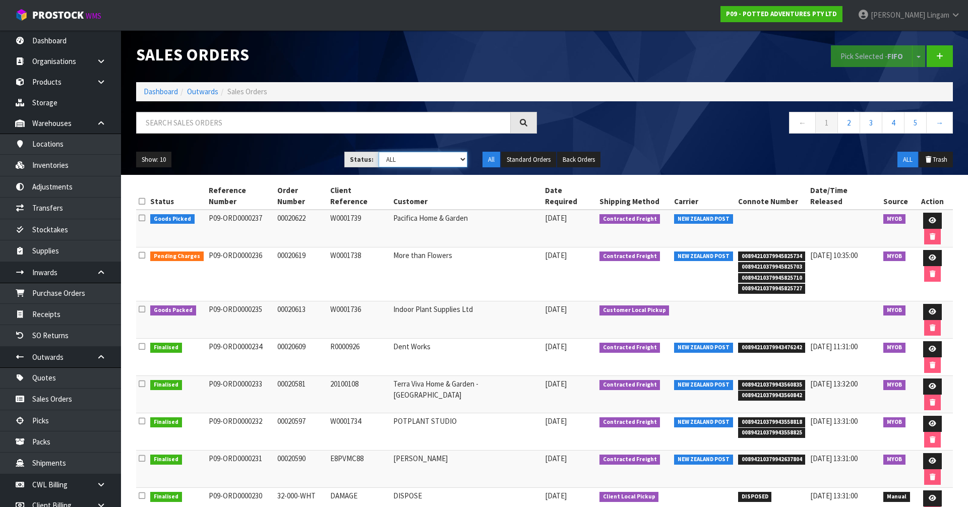
click at [435, 162] on select "Draft Pending Allocated Pending Pick Goods Picked Goods Packed Pending Charges …" at bounding box center [422, 160] width 89 height 16
click at [378, 152] on select "Draft Pending Allocated Pending Pick Goods Picked Goods Packed Pending Charges …" at bounding box center [422, 160] width 89 height 16
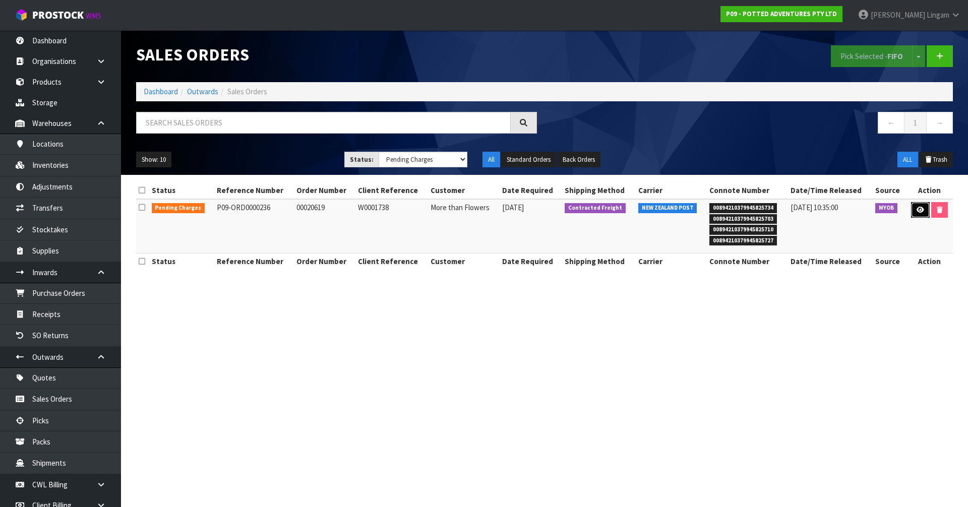
click at [919, 211] on icon at bounding box center [920, 210] width 8 height 7
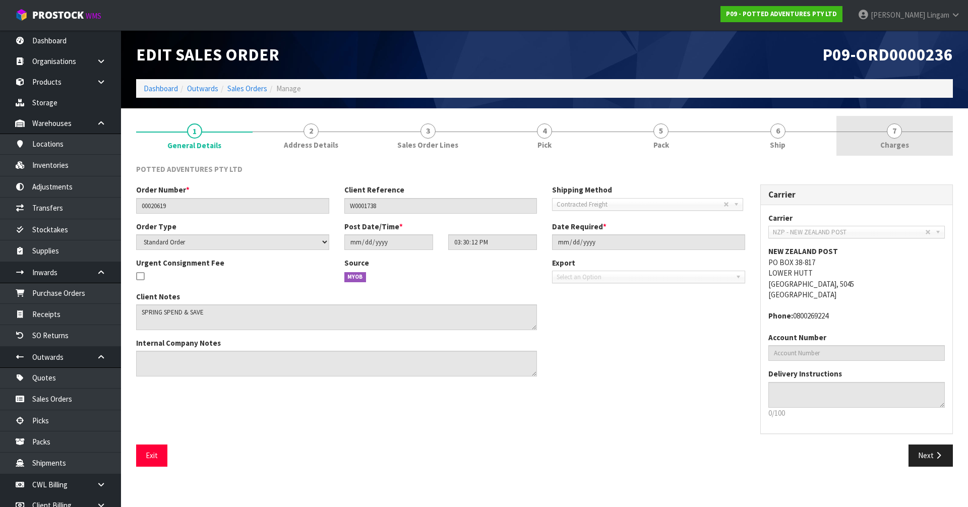
click at [910, 142] on link "7 [GEOGRAPHIC_DATA]" at bounding box center [894, 136] width 116 height 40
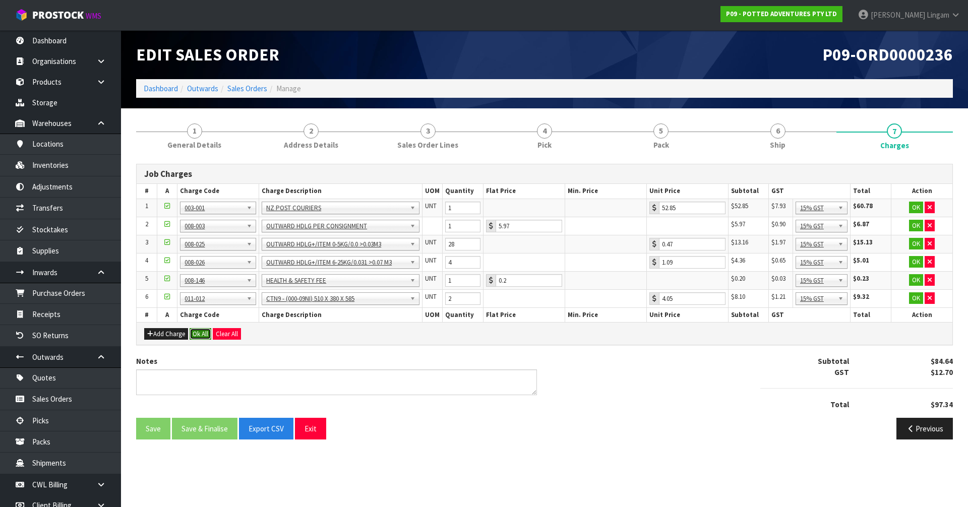
click at [205, 333] on button "Ok All" at bounding box center [200, 334] width 22 height 12
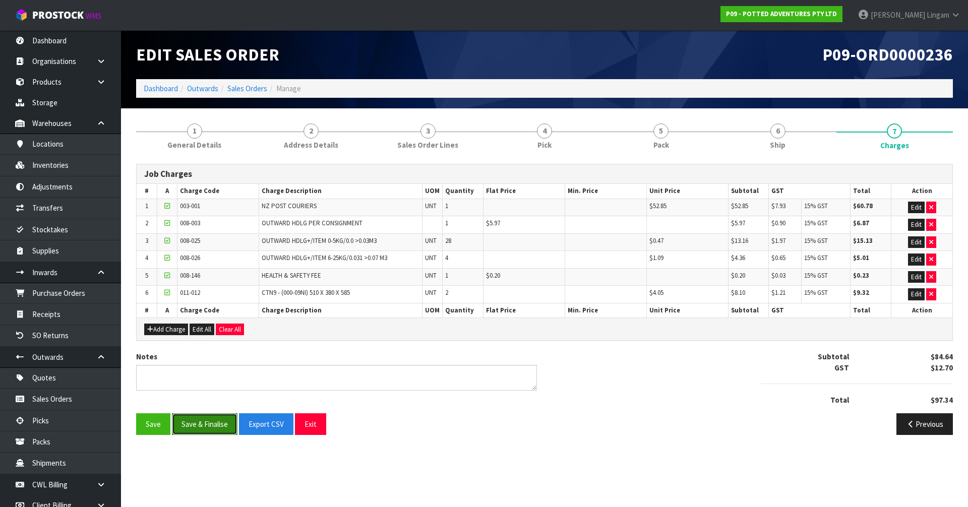
click at [218, 428] on button "Save & Finalise" at bounding box center [205, 424] width 66 height 22
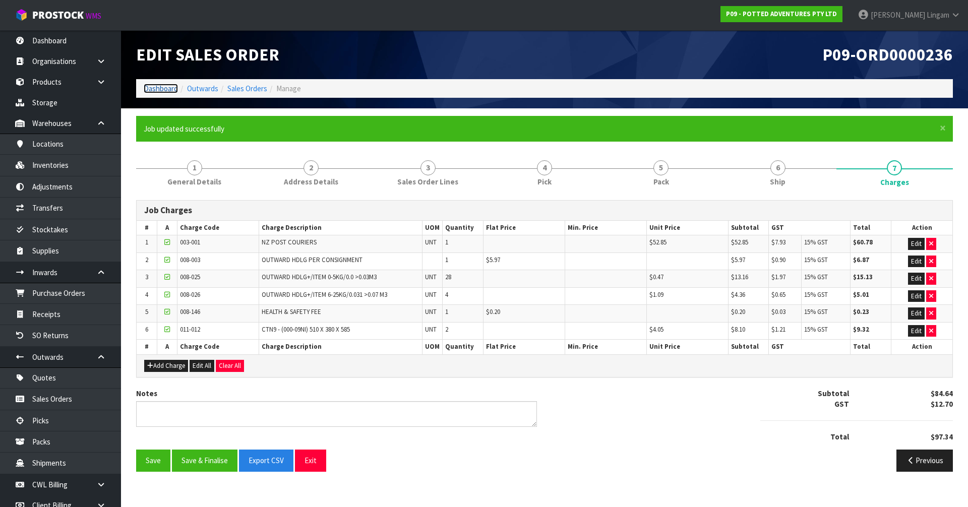
click at [163, 92] on link "Dashboard" at bounding box center [161, 89] width 34 height 10
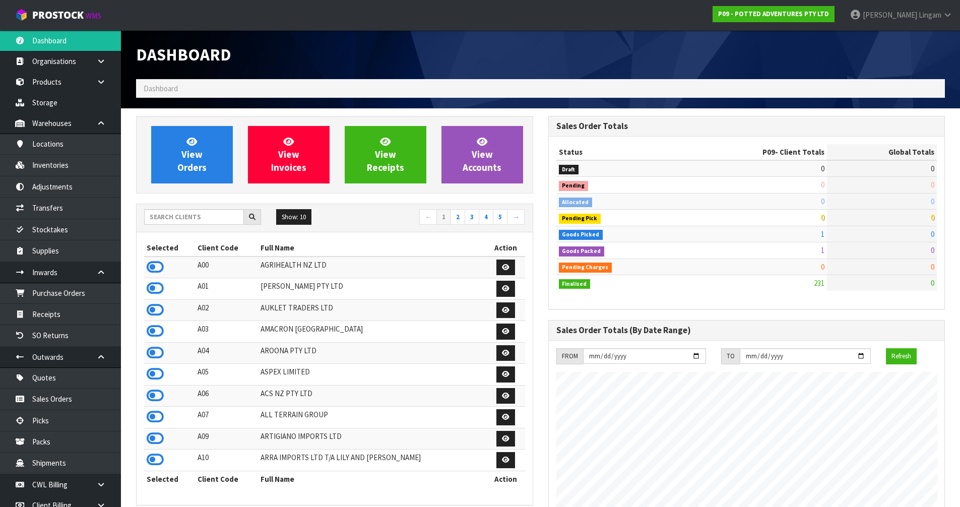
scroll to position [763, 412]
click at [157, 217] on input "text" at bounding box center [194, 217] width 100 height 16
click at [218, 219] on input "text" at bounding box center [194, 217] width 100 height 16
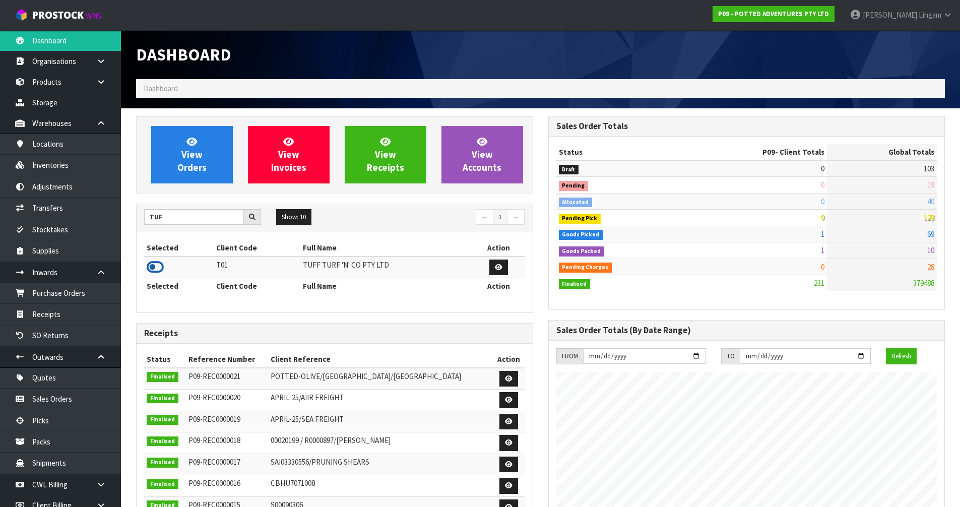
click at [151, 271] on icon at bounding box center [155, 267] width 17 height 15
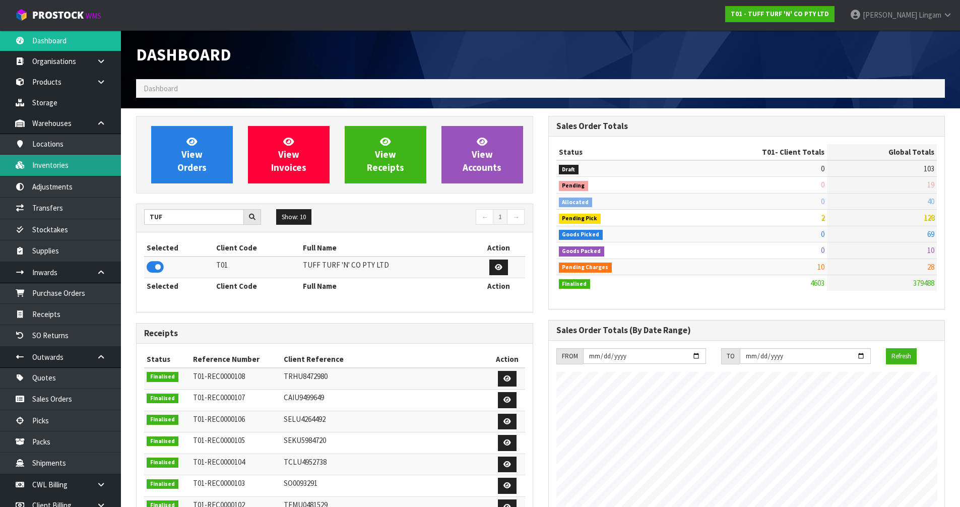
click at [48, 162] on link "Inventories" at bounding box center [60, 165] width 121 height 21
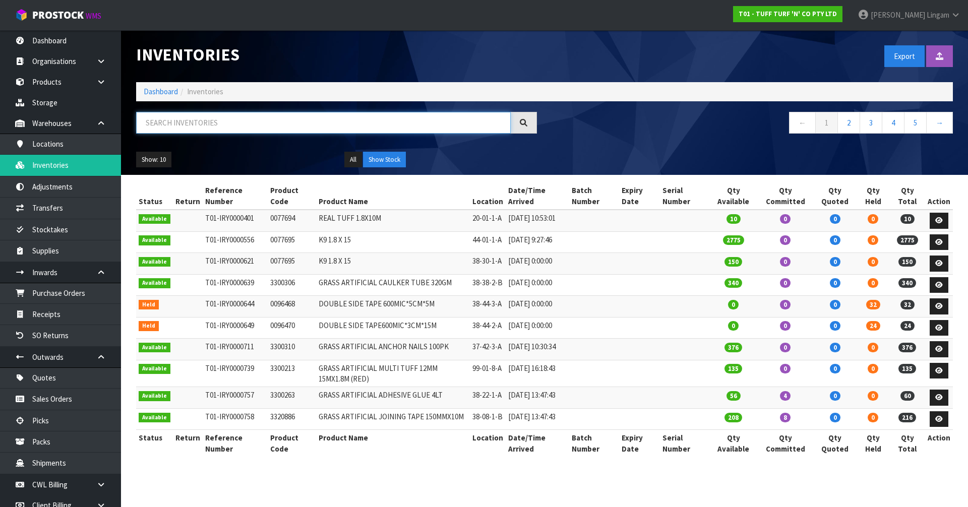
click at [253, 121] on input "text" at bounding box center [323, 123] width 374 height 22
click at [283, 310] on td "0096468" at bounding box center [292, 307] width 48 height 22
copy td "0096468"
click at [282, 331] on td "0096470" at bounding box center [292, 328] width 48 height 22
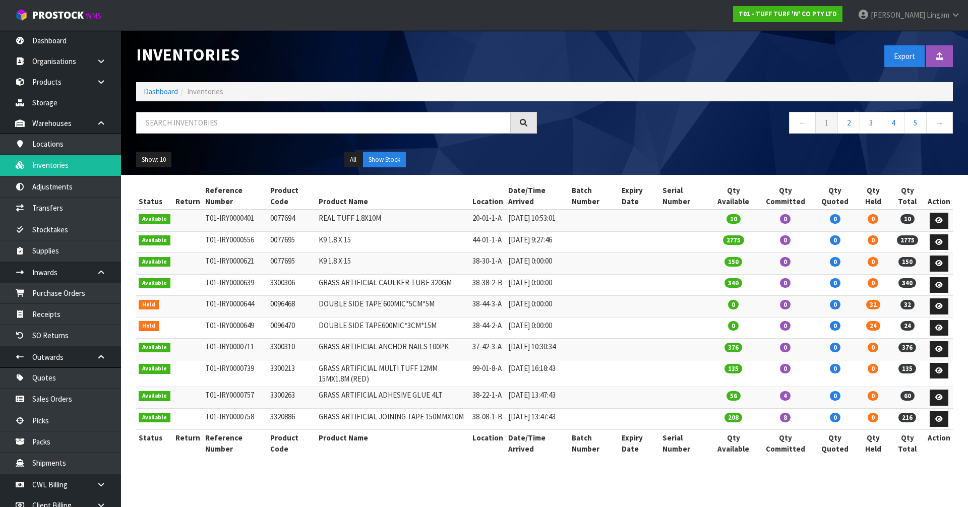
click at [282, 331] on td "0096470" at bounding box center [292, 328] width 48 height 22
copy td "0096470"
click at [156, 91] on link "Dashboard" at bounding box center [161, 92] width 34 height 10
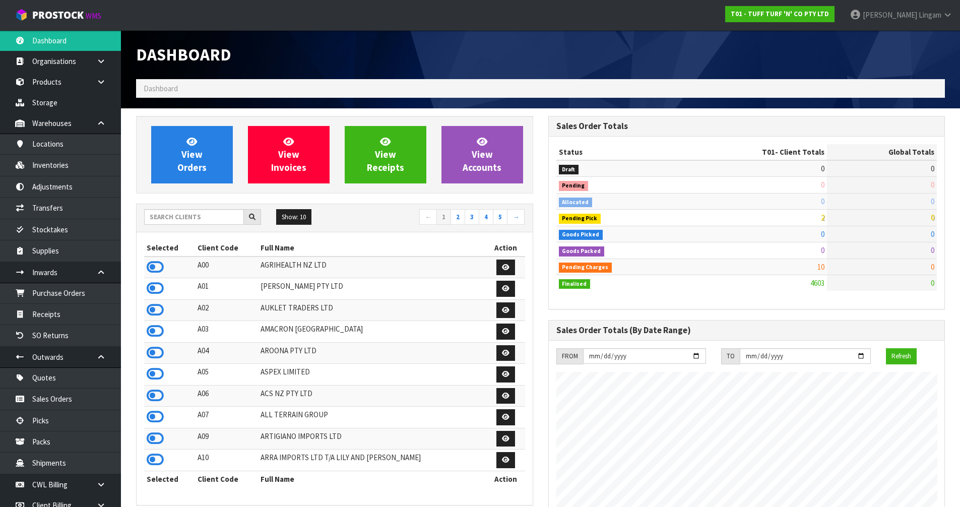
scroll to position [763, 412]
click at [196, 211] on input "text" at bounding box center [194, 217] width 100 height 16
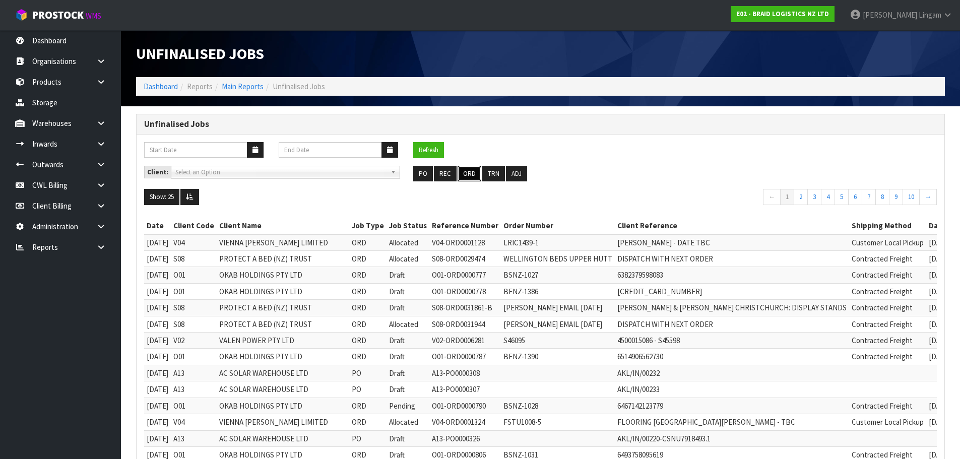
click at [469, 171] on button "ORD" at bounding box center [470, 174] width 24 height 16
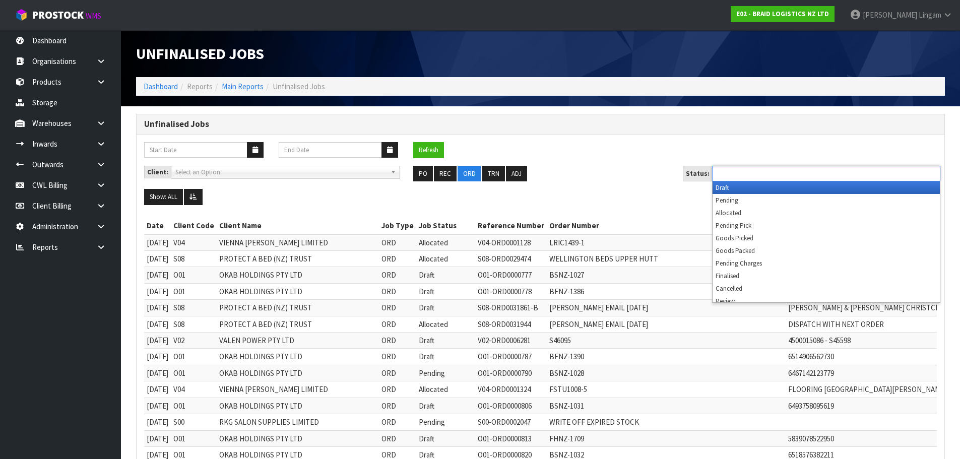
click at [774, 176] on input "text" at bounding box center [752, 173] width 74 height 13
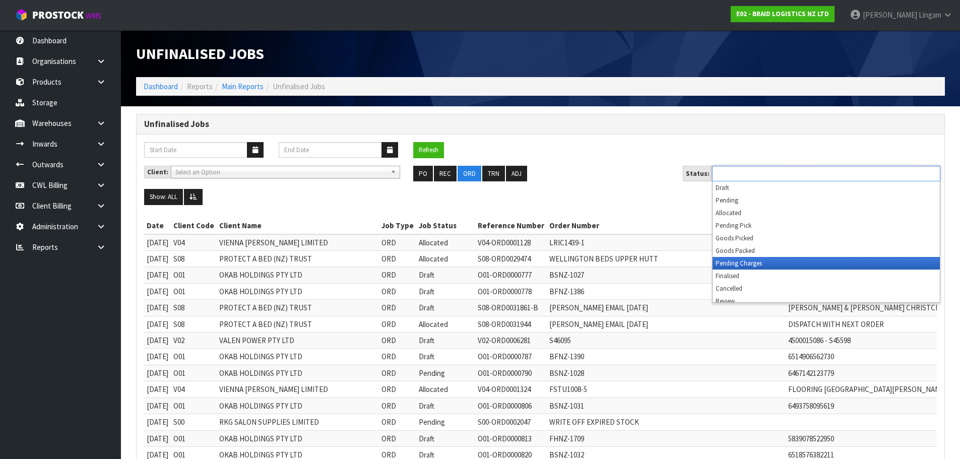
click at [781, 264] on li "Pending Charges" at bounding box center [826, 263] width 227 height 13
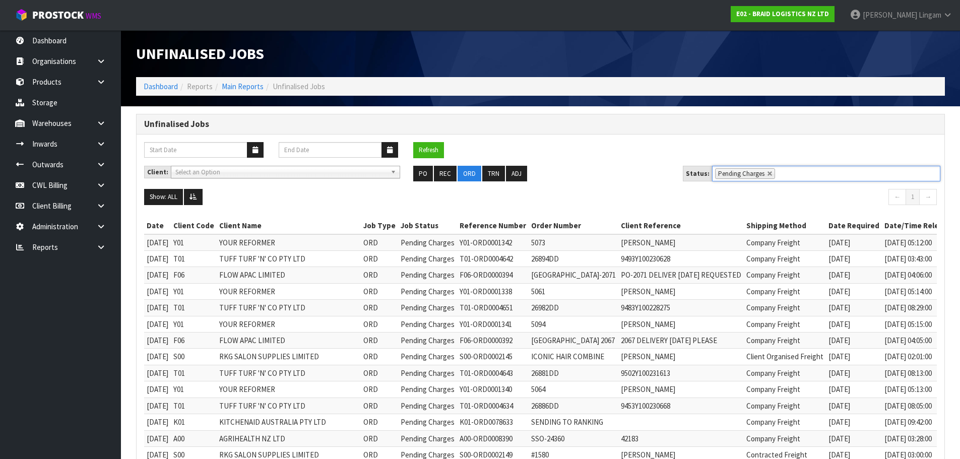
click at [601, 167] on ul "PO REC ORD TRN ADJ" at bounding box center [540, 174] width 254 height 16
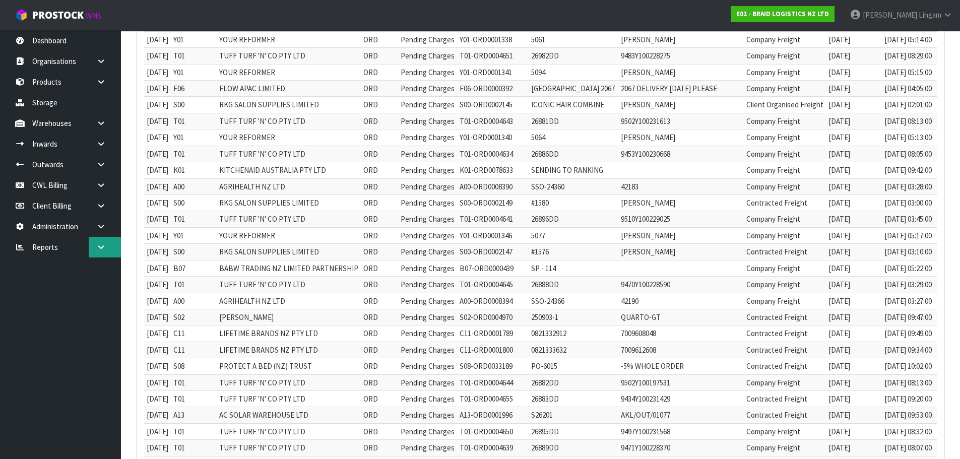
click at [101, 250] on icon at bounding box center [101, 247] width 10 height 8
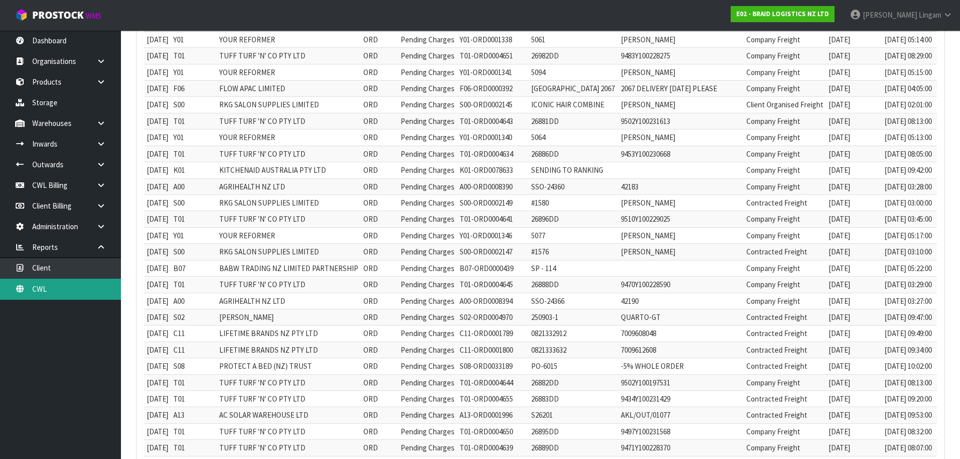
click at [97, 287] on link "CWL" at bounding box center [60, 289] width 121 height 21
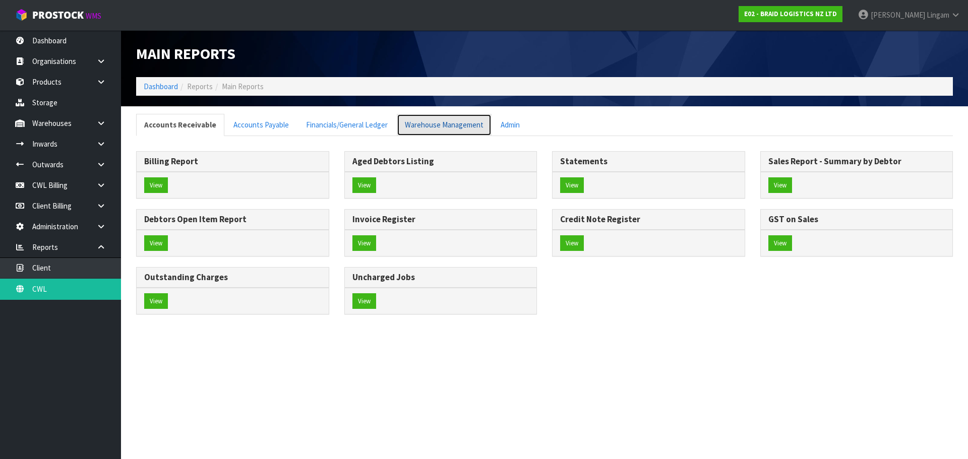
click at [466, 127] on link "Warehouse Management" at bounding box center [444, 125] width 95 height 22
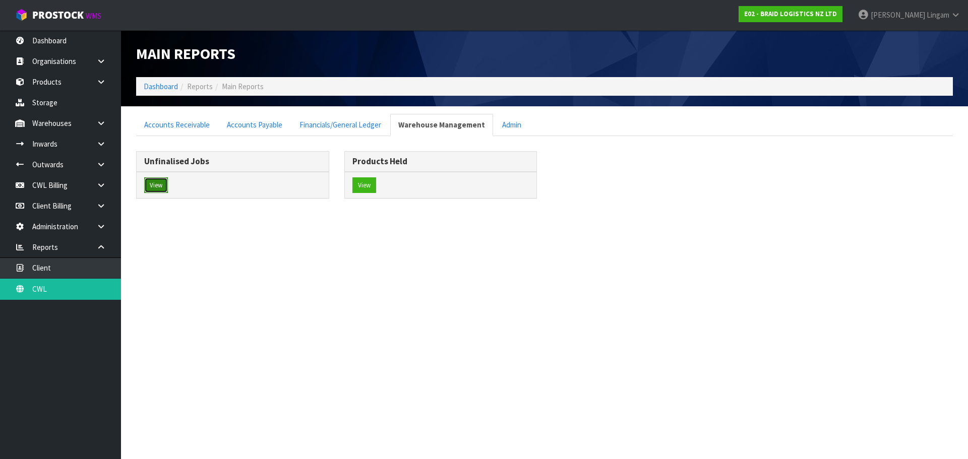
click at [153, 188] on button "View" at bounding box center [156, 185] width 24 height 16
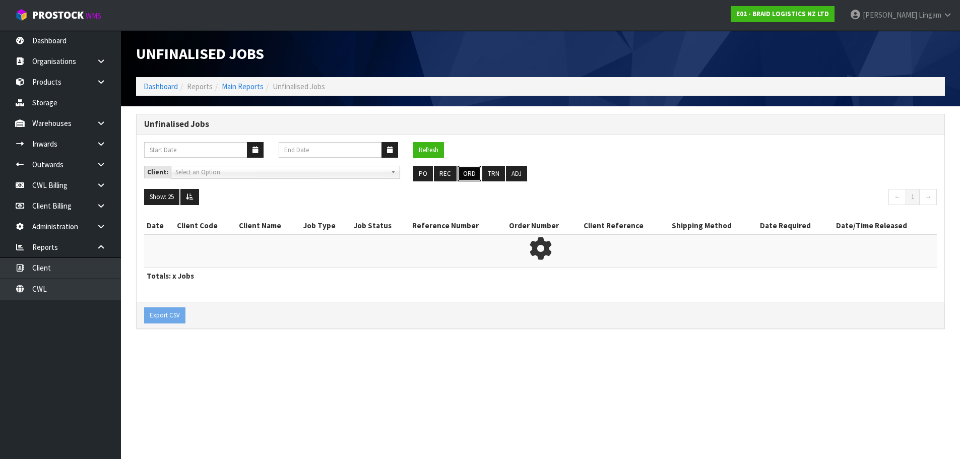
click at [468, 173] on button "ORD" at bounding box center [470, 174] width 24 height 16
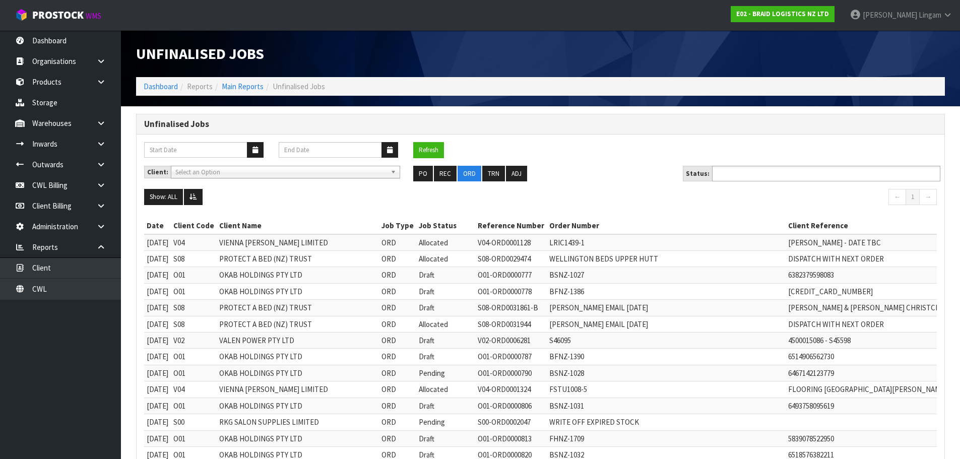
click at [749, 174] on input "text" at bounding box center [752, 173] width 74 height 13
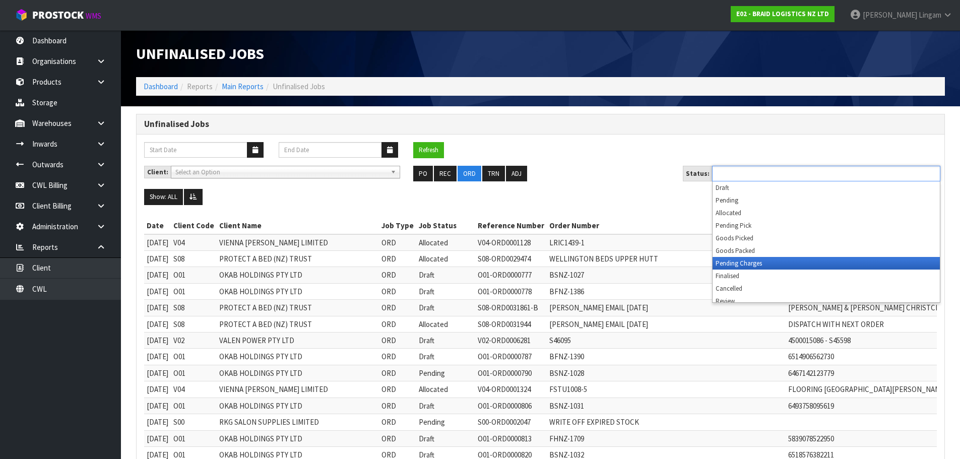
click at [739, 263] on li "Pending Charges" at bounding box center [826, 263] width 227 height 13
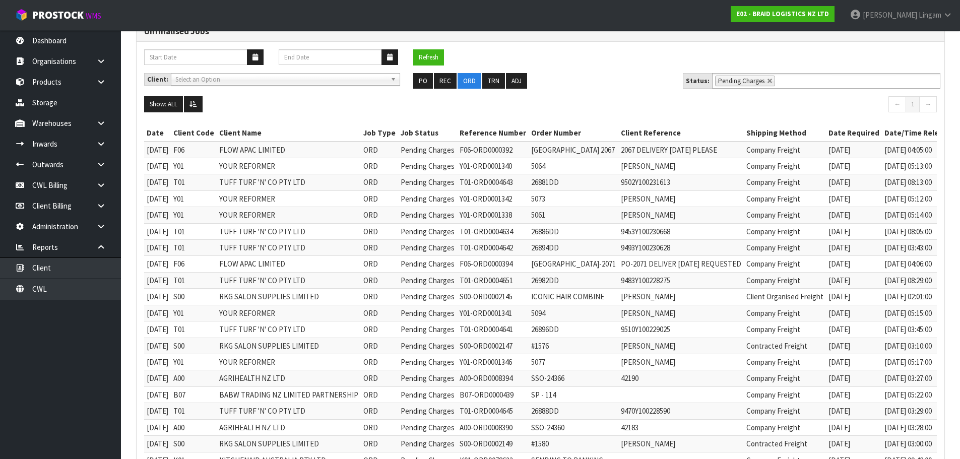
scroll to position [220, 0]
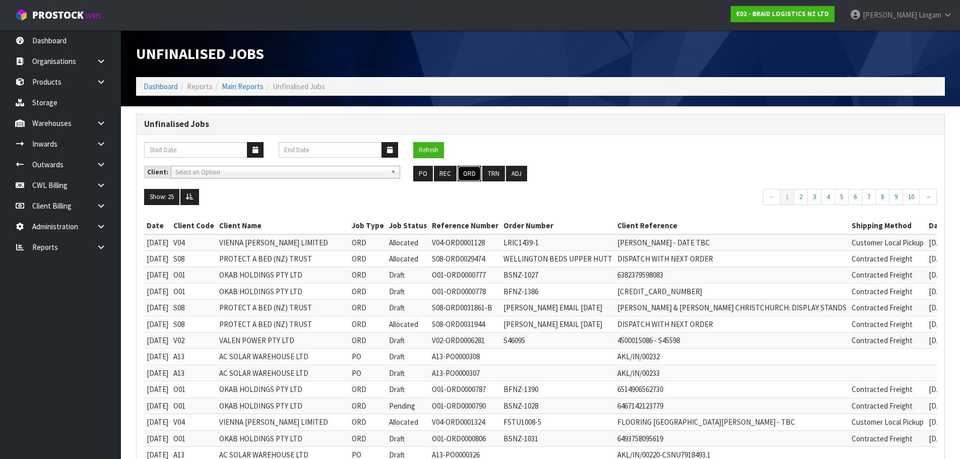
click at [467, 176] on button "ORD" at bounding box center [470, 174] width 24 height 16
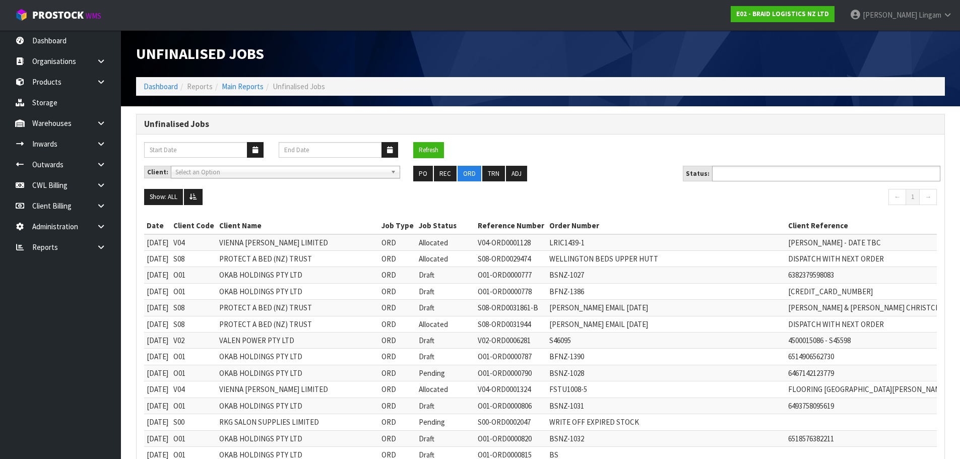
click at [739, 170] on input "text" at bounding box center [752, 173] width 74 height 13
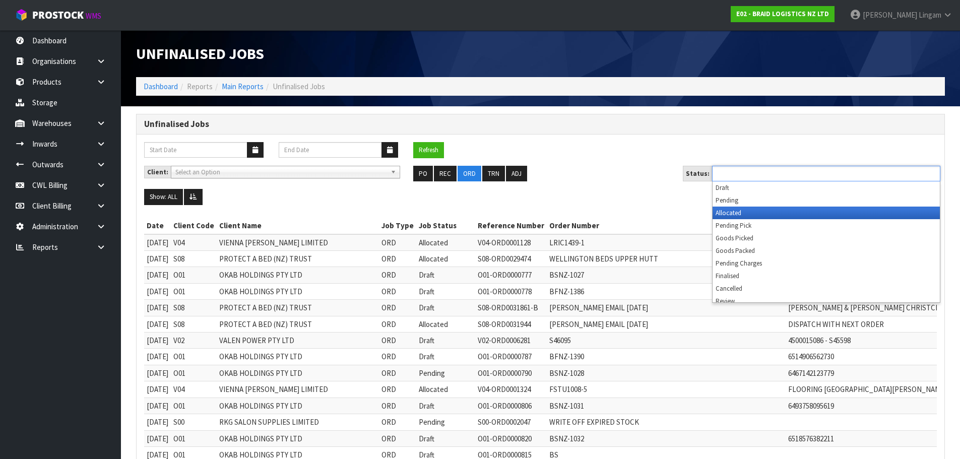
click at [733, 213] on li "Allocated" at bounding box center [826, 213] width 227 height 13
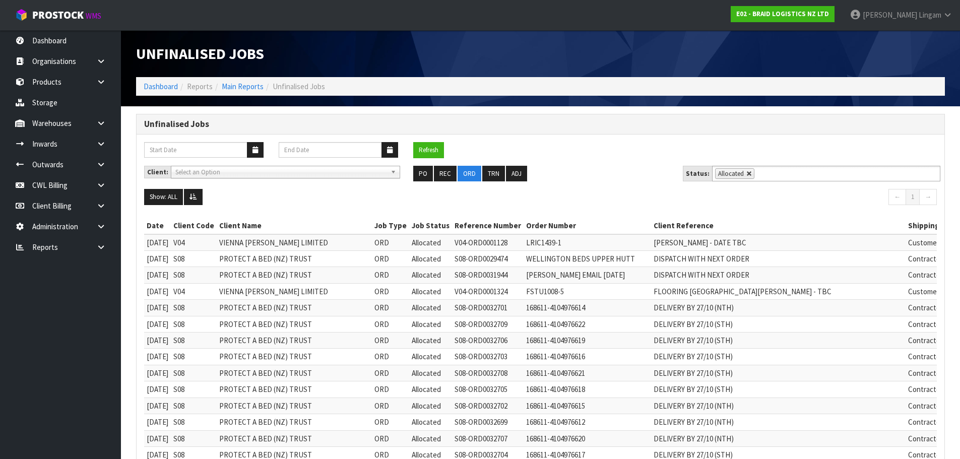
click at [746, 172] on link at bounding box center [749, 174] width 6 height 6
click at [757, 172] on input "text" at bounding box center [763, 173] width 13 height 13
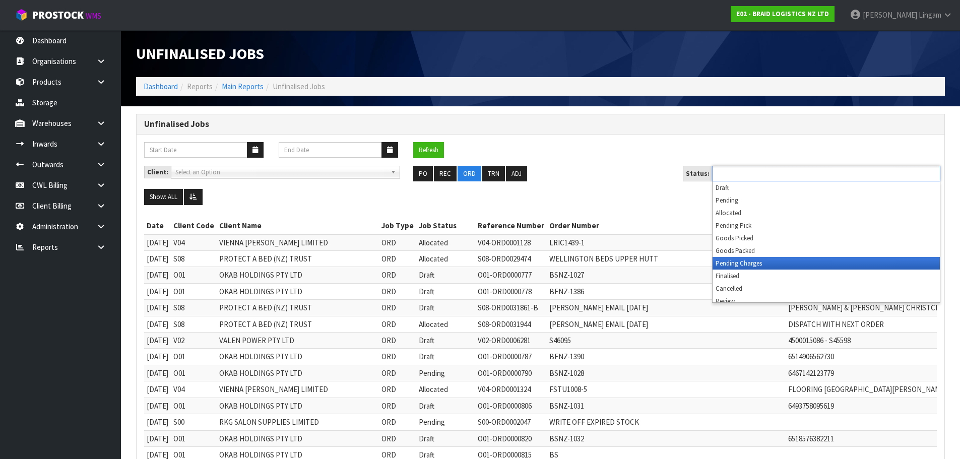
click at [731, 263] on li "Pending Charges" at bounding box center [826, 263] width 227 height 13
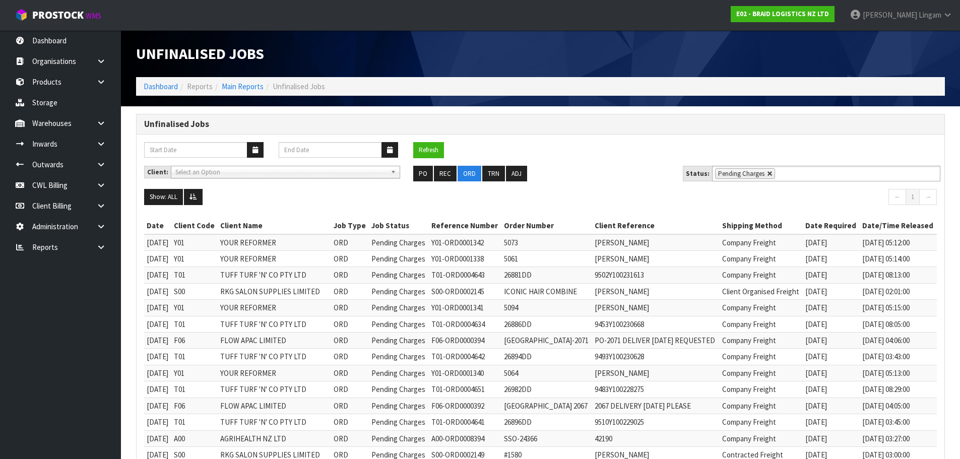
click at [767, 175] on link at bounding box center [770, 174] width 6 height 6
click at [778, 175] on input "text" at bounding box center [784, 173] width 13 height 13
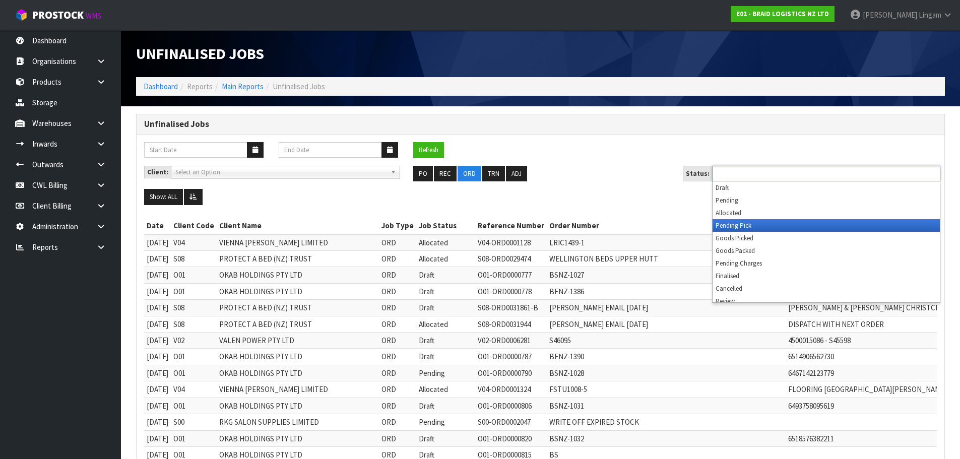
click at [744, 223] on li "Pending Pick" at bounding box center [826, 225] width 227 height 13
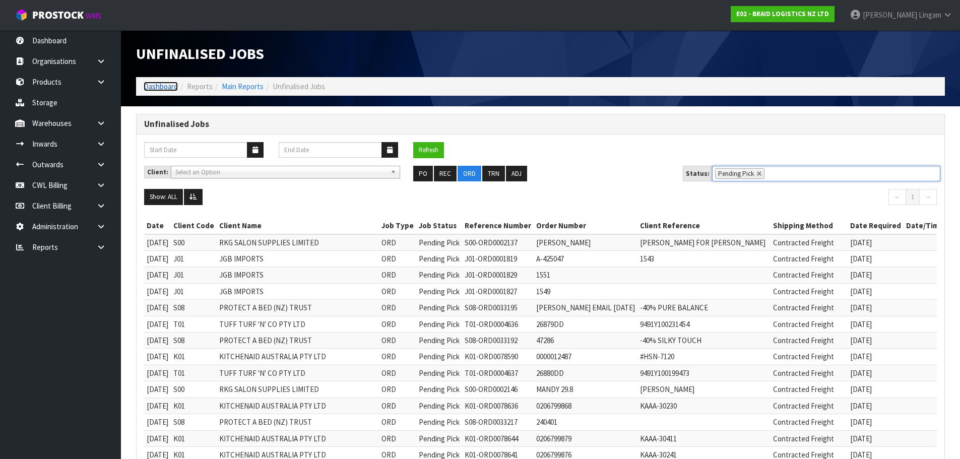
click at [163, 86] on link "Dashboard" at bounding box center [161, 87] width 34 height 10
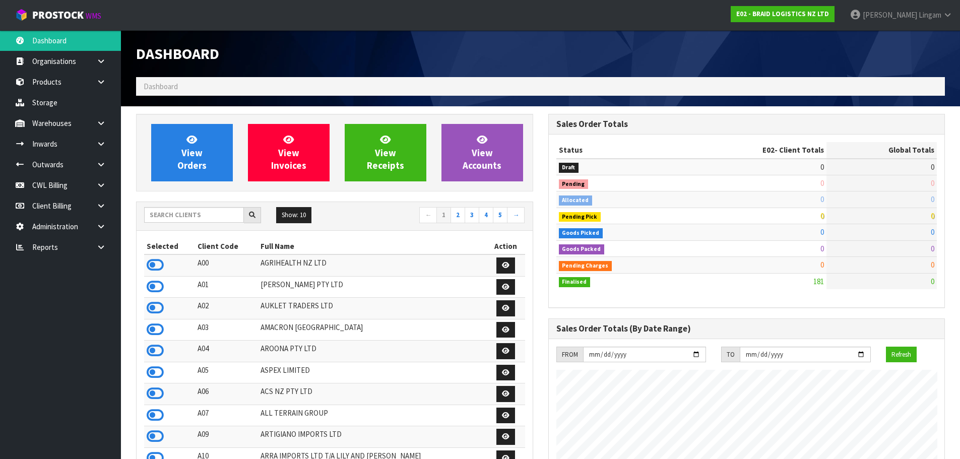
scroll to position [649, 412]
click at [108, 247] on link at bounding box center [105, 247] width 32 height 21
